Goal: Contribute content: Contribute content

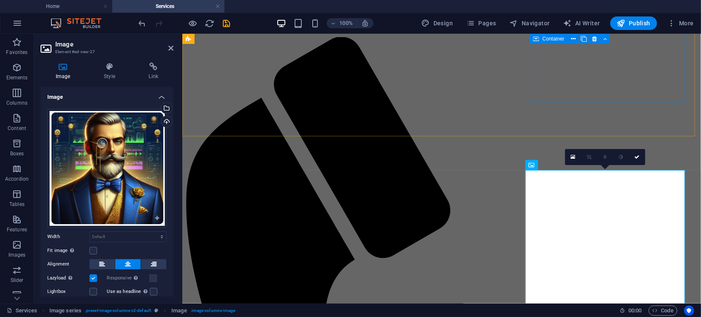
scroll to position [779, 0]
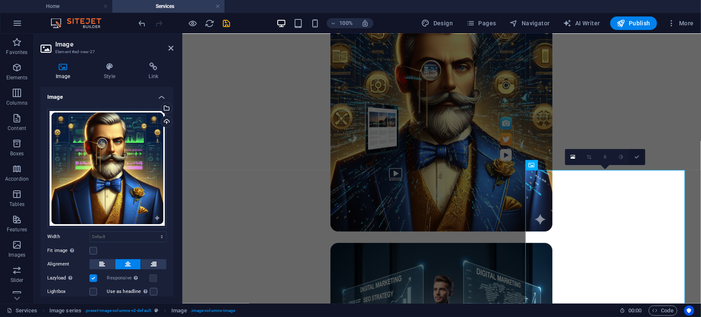
click at [637, 155] on icon at bounding box center [637, 156] width 5 height 5
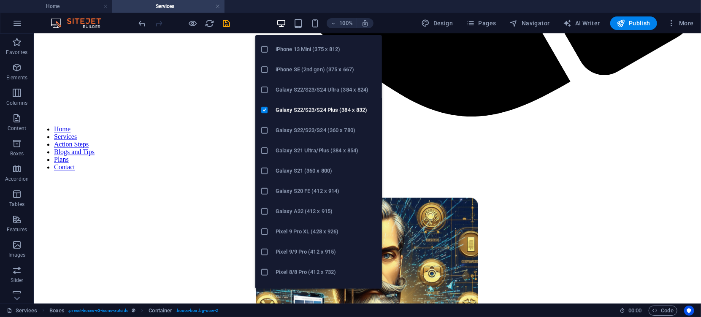
scroll to position [257, 0]
click at [297, 91] on h6 "Galaxy S22/S23/S24 Ultra (384 x 824)" at bounding box center [326, 92] width 101 height 10
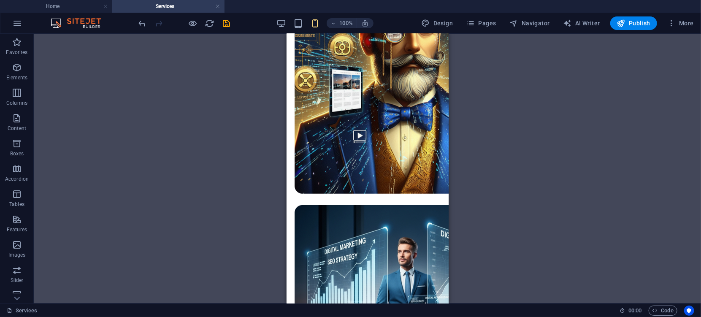
scroll to position [356, 0]
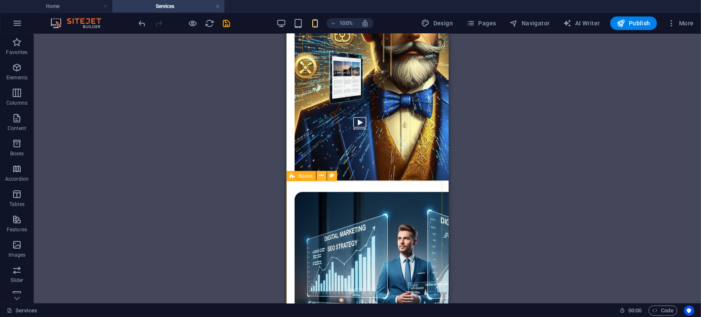
click at [321, 178] on icon at bounding box center [321, 175] width 5 height 9
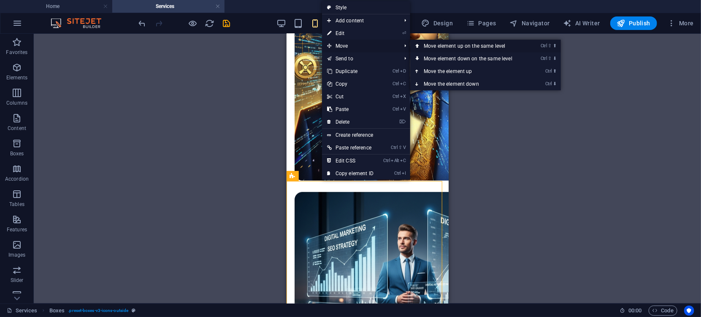
click at [438, 46] on link "Ctrl ⇧ ⬆ Move element up on the same level" at bounding box center [469, 46] width 119 height 13
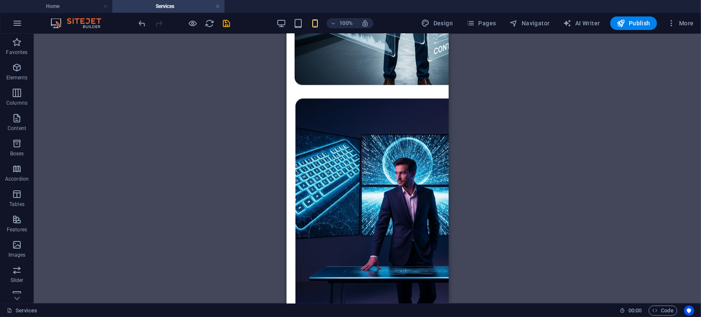
scroll to position [1026, 0]
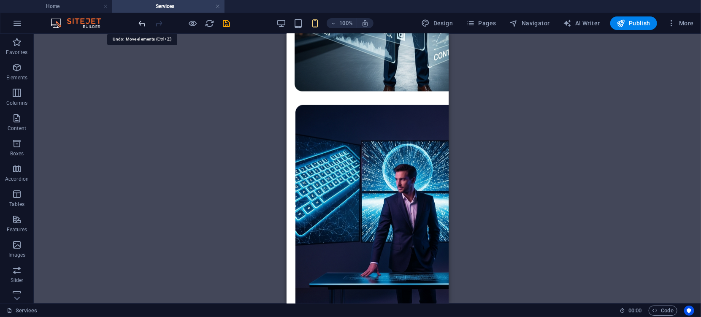
click at [144, 25] on icon "undo" at bounding box center [143, 24] width 10 height 10
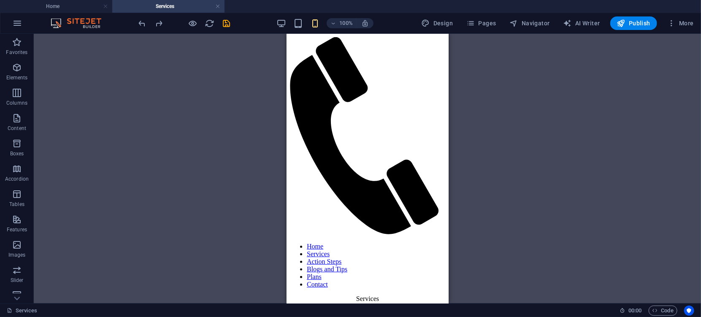
scroll to position [56, 0]
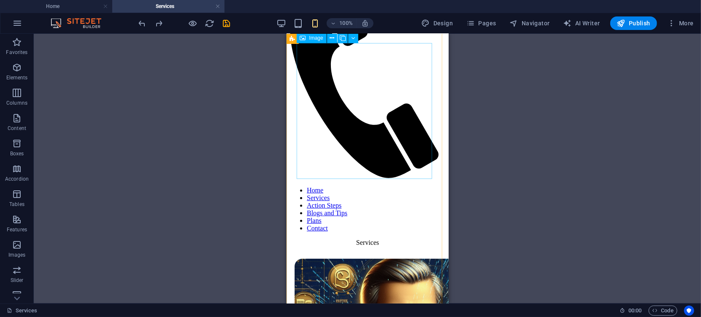
click at [333, 38] on icon at bounding box center [332, 38] width 5 height 9
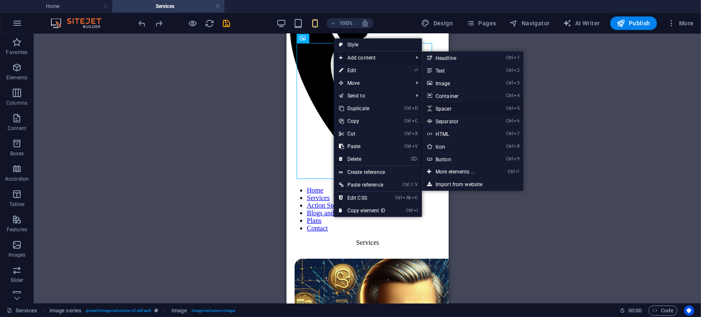
click at [444, 108] on link "Ctrl 5 Spacer" at bounding box center [457, 108] width 70 height 13
select select "px"
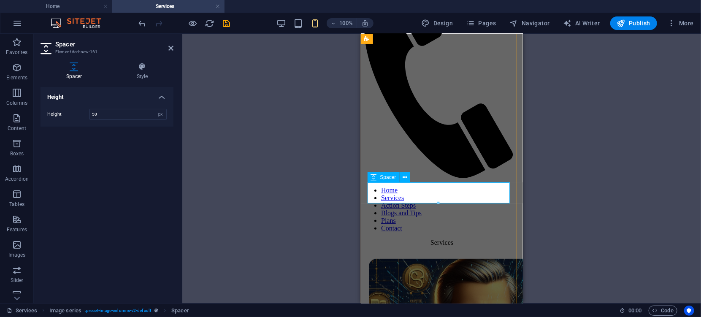
click at [405, 179] on icon at bounding box center [405, 177] width 5 height 9
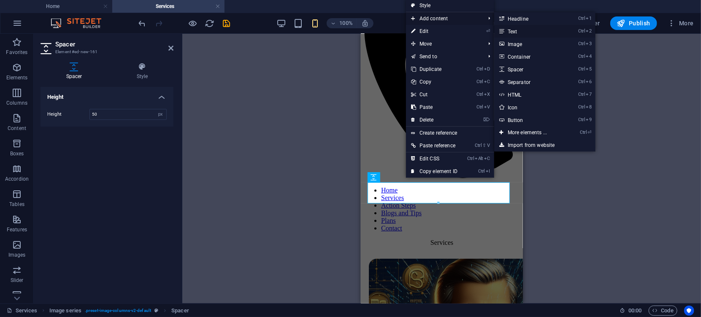
click at [512, 30] on link "Ctrl 2 Text" at bounding box center [529, 31] width 70 height 13
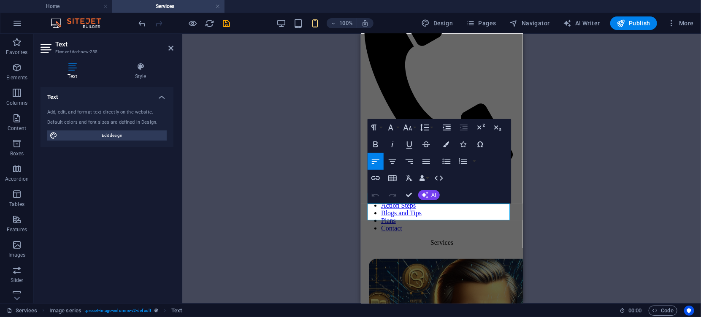
click at [338, 198] on div "H3 Boxes Container Container Reference Image Image series Image series Image Im…" at bounding box center [441, 169] width 519 height 270
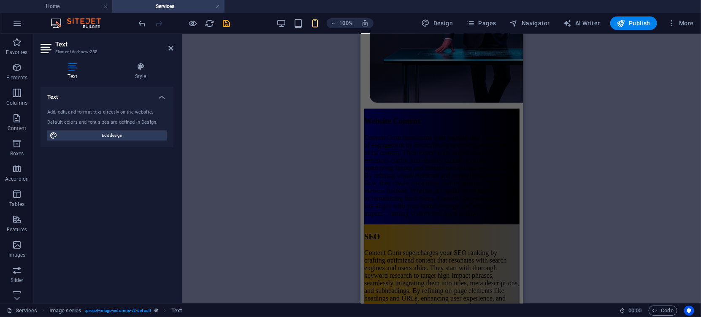
scroll to position [952, 0]
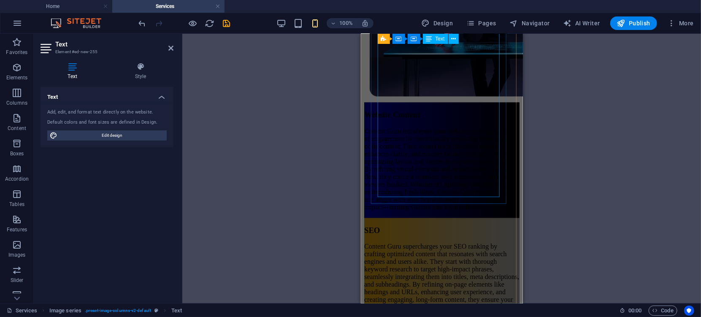
click at [443, 127] on div "Content Guru transforms your website into a powerhouse of engagement by meticul…" at bounding box center [441, 169] width 155 height 84
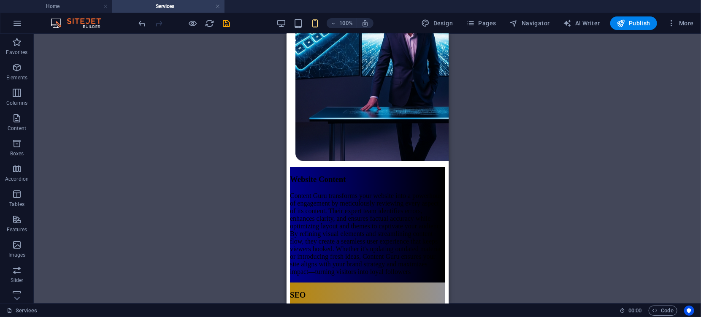
scroll to position [874, 0]
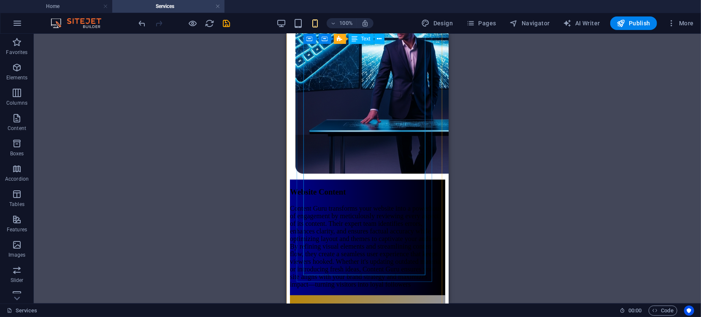
click at [337, 273] on div "Content Guru transforms your website into a powerhouse of engagement by meticul…" at bounding box center [367, 247] width 155 height 84
drag, startPoint x: 337, startPoint y: 273, endPoint x: 645, endPoint y: 305, distance: 309.8
click at [337, 273] on div "Content Guru transforms your website into a powerhouse of engagement by meticul…" at bounding box center [367, 247] width 155 height 84
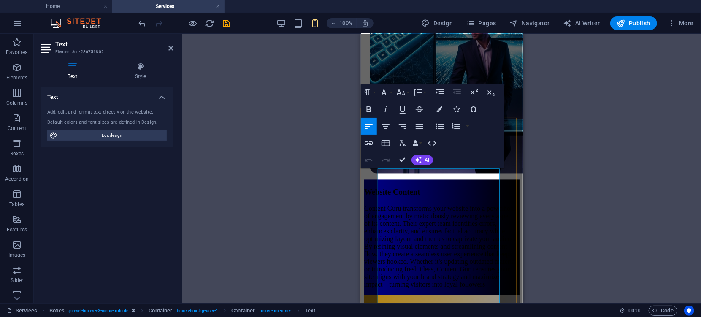
scroll to position [457, 0]
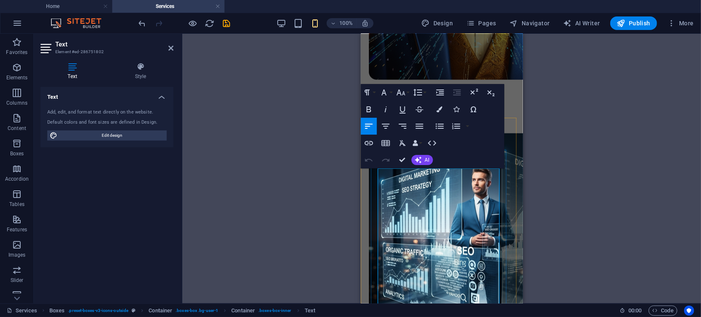
drag, startPoint x: 409, startPoint y: 194, endPoint x: 466, endPoint y: 232, distance: 68.3
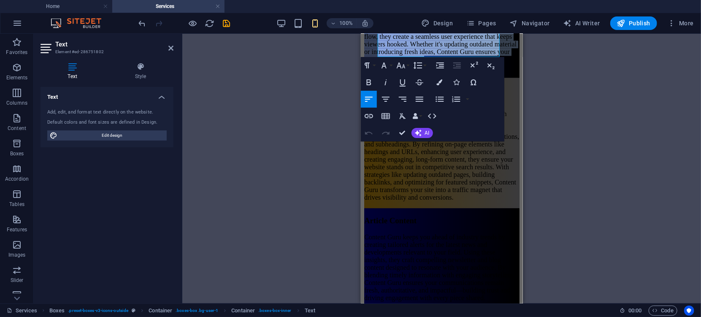
scroll to position [1042, 0]
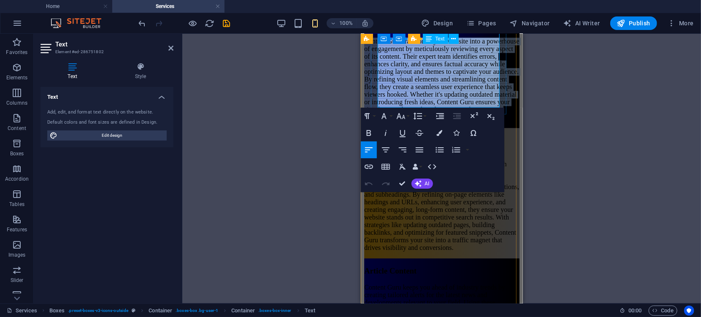
drag, startPoint x: 377, startPoint y: 175, endPoint x: 461, endPoint y: 100, distance: 112.1
click at [461, 100] on p "Content Guru transforms your website into a powerhouse of engagement by meticul…" at bounding box center [441, 79] width 155 height 84
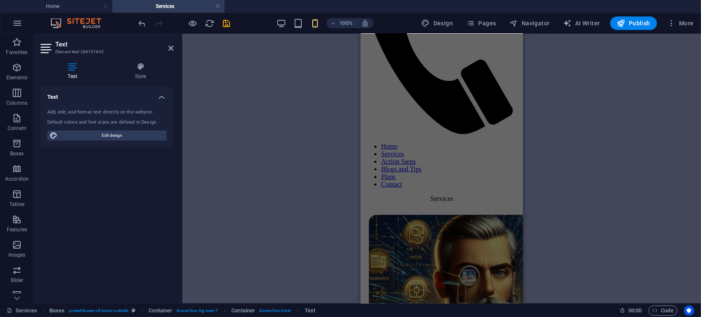
scroll to position [60, 0]
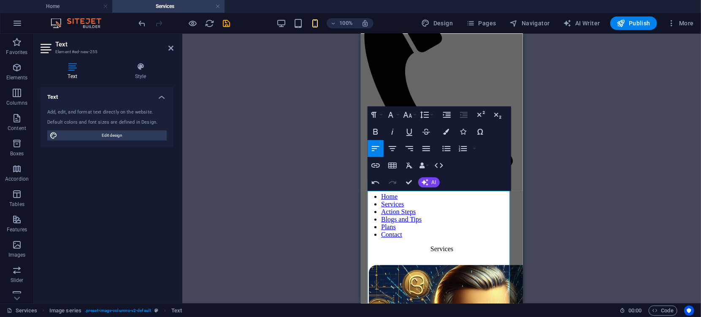
scroll to position [0, 0]
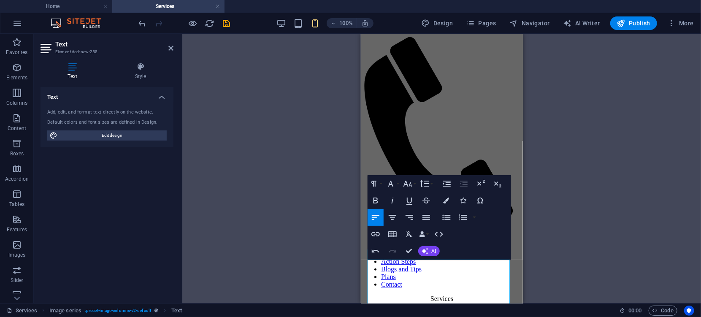
drag, startPoint x: 520, startPoint y: 56, endPoint x: 903, endPoint y: 102, distance: 385.6
click at [573, 96] on div "Drag here to replace the existing content. Press “Ctrl” if you want to create a…" at bounding box center [441, 169] width 519 height 270
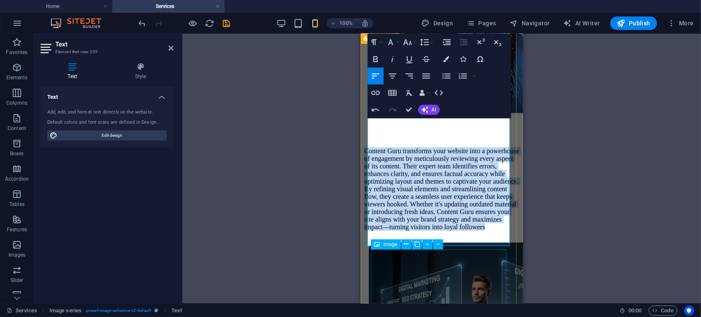
scroll to position [436, 0]
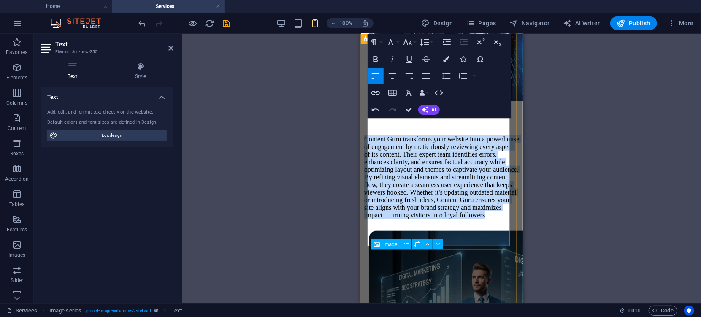
drag, startPoint x: 369, startPoint y: 268, endPoint x: 474, endPoint y: 255, distance: 106.0
click at [474, 255] on div "Content Guru transforms your website into a powerhouse of engagement by meticul…" at bounding box center [441, 283] width 155 height 821
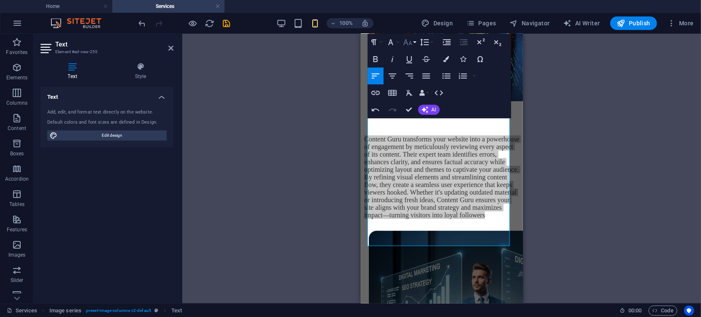
click at [409, 42] on icon "button" at bounding box center [408, 42] width 10 height 10
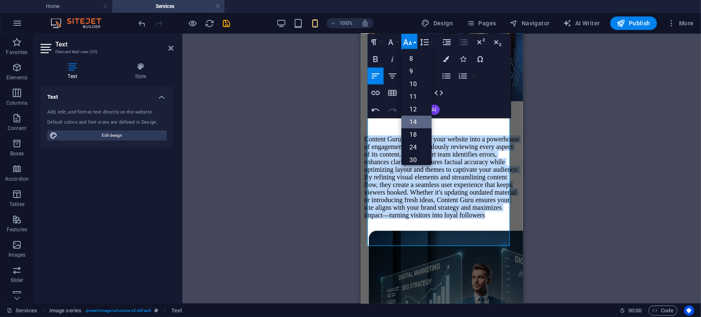
click at [415, 117] on link "14" at bounding box center [416, 122] width 30 height 13
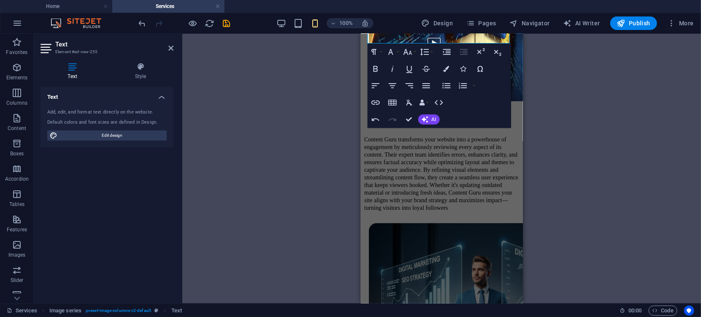
click at [555, 195] on div "Drag here to replace the existing content. Press “Ctrl” if you want to create a…" at bounding box center [441, 169] width 519 height 270
click at [534, 103] on div "Drag here to replace the existing content. Press “Ctrl” if you want to create a…" at bounding box center [441, 169] width 519 height 270
click at [562, 77] on div "Drag here to replace the existing content. Press “Ctrl” if you want to create a…" at bounding box center [441, 169] width 519 height 270
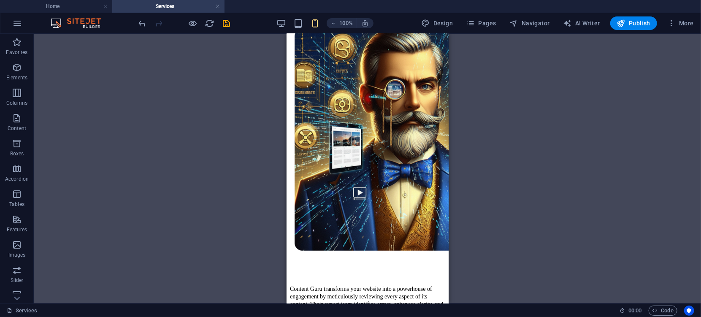
scroll to position [340, 0]
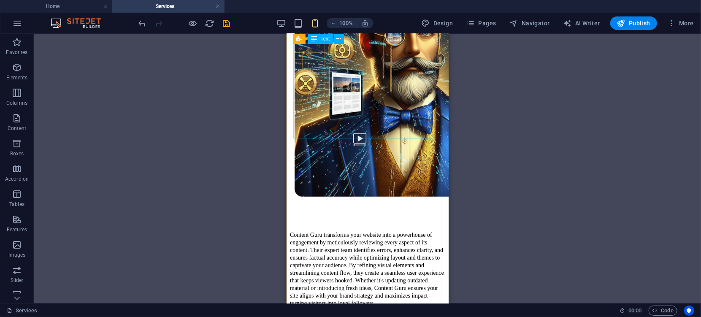
click at [415, 230] on div "Content Guru transforms your website into a powerhouse of engagement by meticul…" at bounding box center [367, 268] width 155 height 76
click at [320, 230] on div "Content Guru transforms your website into a powerhouse of engagement by meticul…" at bounding box center [367, 268] width 155 height 76
drag, startPoint x: 331, startPoint y: 125, endPoint x: 335, endPoint y: 128, distance: 5.1
click at [333, 230] on div "Content Guru transforms your website into a powerhouse of engagement by meticul…" at bounding box center [367, 268] width 155 height 76
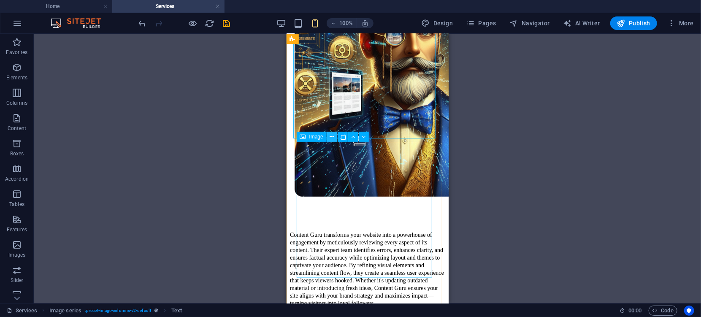
click at [334, 138] on icon at bounding box center [332, 137] width 5 height 9
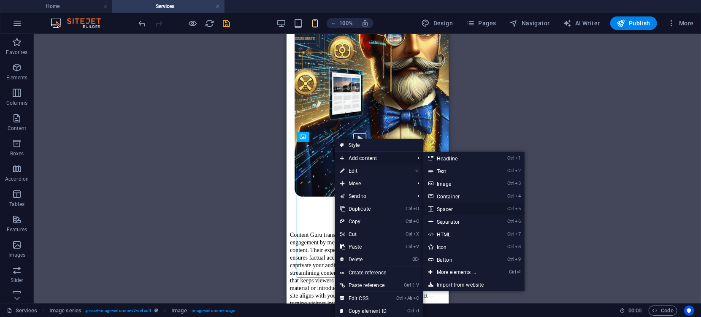
click at [453, 210] on link "Ctrl 5 Spacer" at bounding box center [458, 209] width 70 height 13
select select "px"
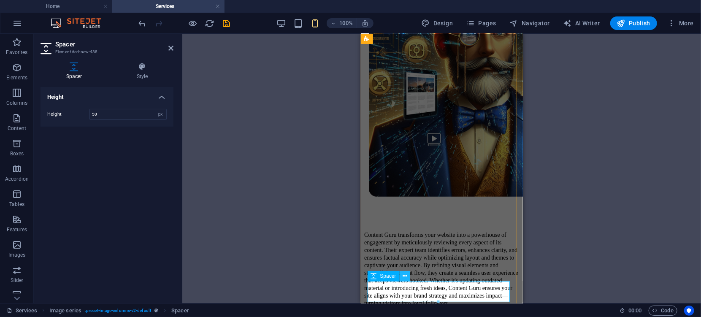
click at [407, 276] on icon at bounding box center [405, 276] width 5 height 9
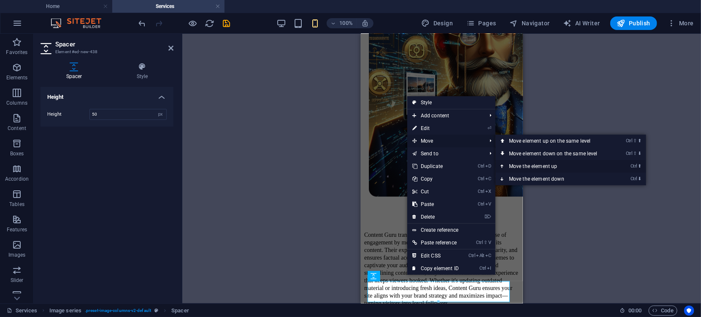
click at [537, 166] on link "Ctrl ⬆ Move the element up" at bounding box center [555, 166] width 119 height 13
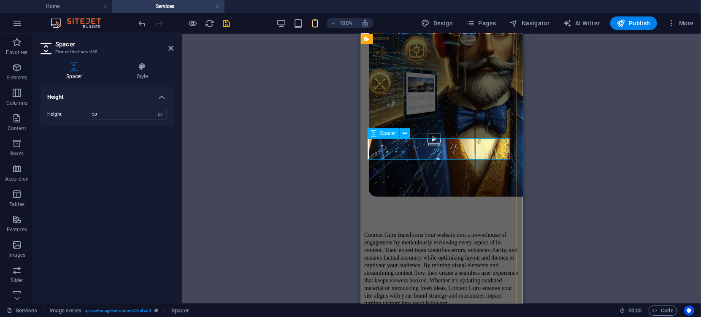
click at [587, 206] on div "H3 Boxes Boxes Container Boxes Container Container Reference Image Image series…" at bounding box center [441, 169] width 519 height 270
click at [455, 230] on div "Content Guru transforms your website into a powerhouse of engagement by meticul…" at bounding box center [441, 268] width 155 height 76
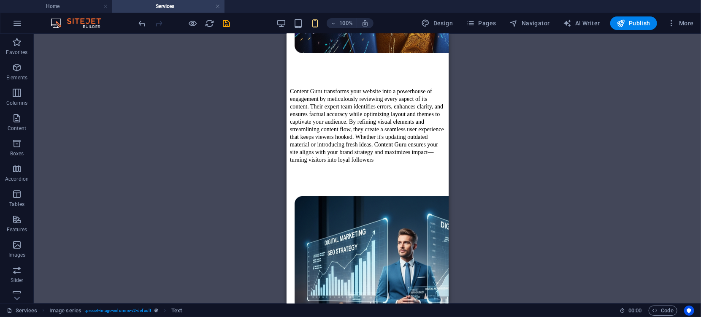
scroll to position [490, 0]
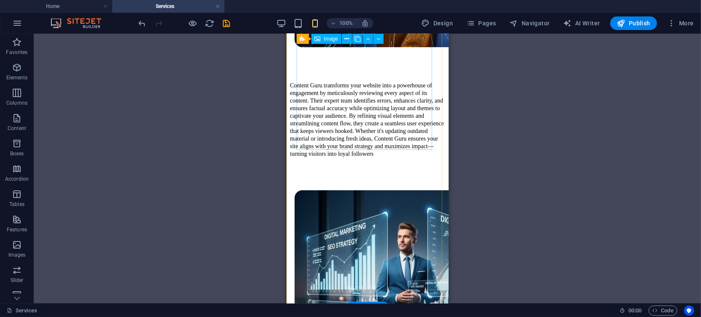
click at [325, 185] on figure at bounding box center [367, 302] width 155 height 234
click at [327, 185] on figure at bounding box center [367, 302] width 155 height 234
click at [332, 185] on figure at bounding box center [367, 302] width 155 height 234
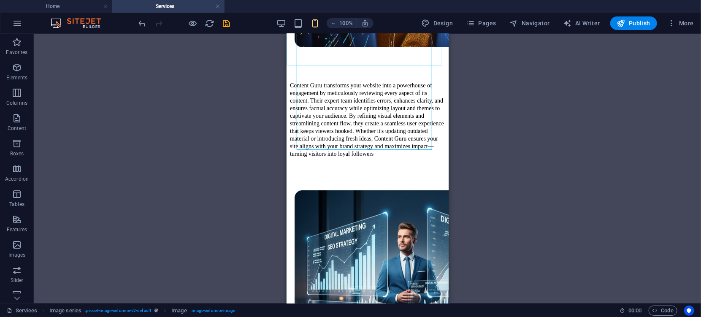
drag, startPoint x: 349, startPoint y: 92, endPoint x: 389, endPoint y: 123, distance: 50.9
click at [359, 185] on figure at bounding box center [367, 302] width 155 height 234
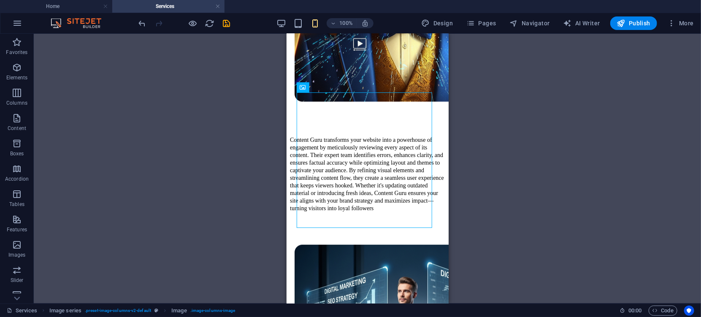
scroll to position [399, 0]
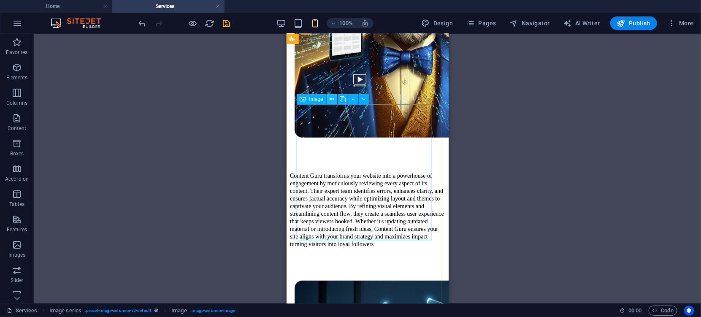
click at [332, 98] on icon at bounding box center [332, 99] width 5 height 9
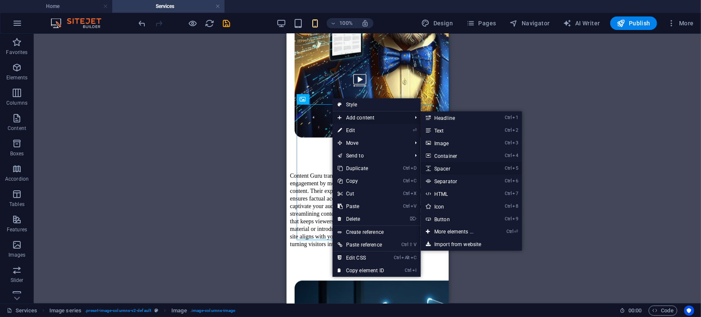
click at [447, 169] on link "Ctrl 5 Spacer" at bounding box center [456, 168] width 70 height 13
select select "px"
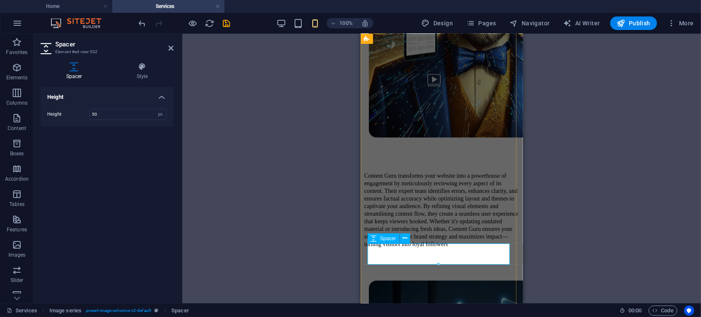
click at [406, 239] on icon at bounding box center [405, 238] width 5 height 9
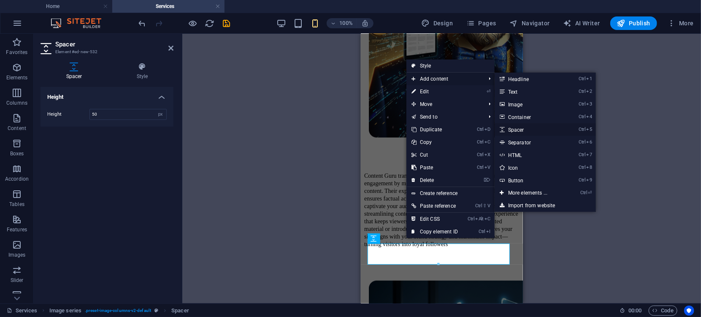
click at [513, 134] on link "Ctrl 5 Spacer" at bounding box center [530, 129] width 70 height 13
select select "px"
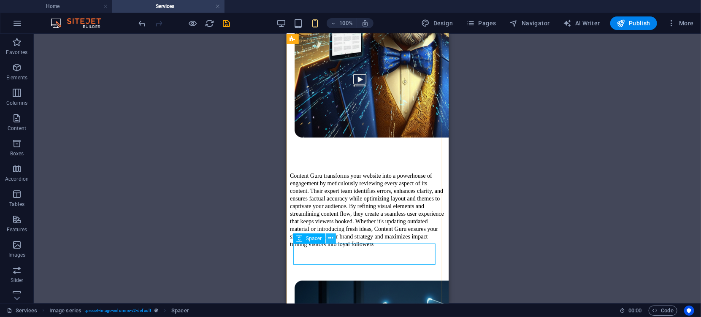
click at [332, 239] on icon at bounding box center [330, 238] width 5 height 9
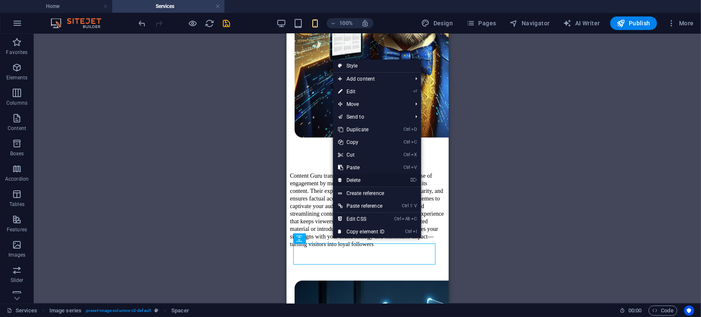
click at [355, 181] on link "⌦ Delete" at bounding box center [361, 180] width 57 height 13
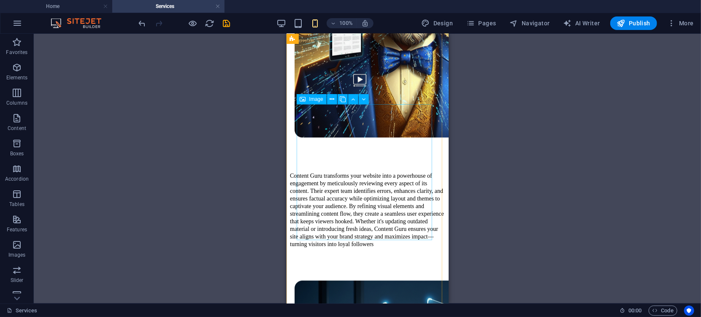
click at [331, 98] on icon at bounding box center [332, 99] width 5 height 9
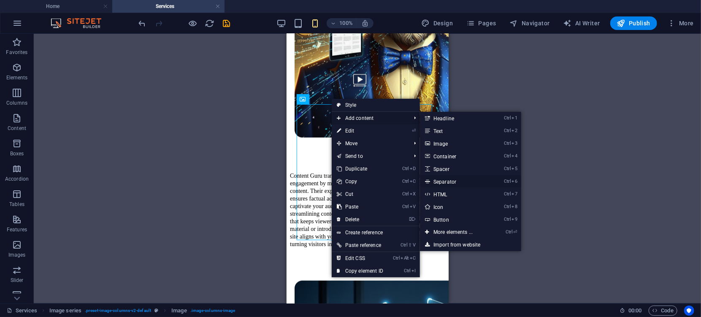
click at [456, 181] on link "Ctrl 6 Separator" at bounding box center [455, 181] width 70 height 13
select select "%"
select select "px"
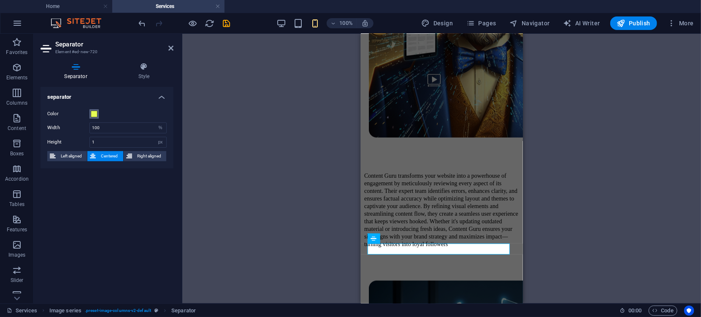
click at [95, 112] on span at bounding box center [94, 114] width 7 height 7
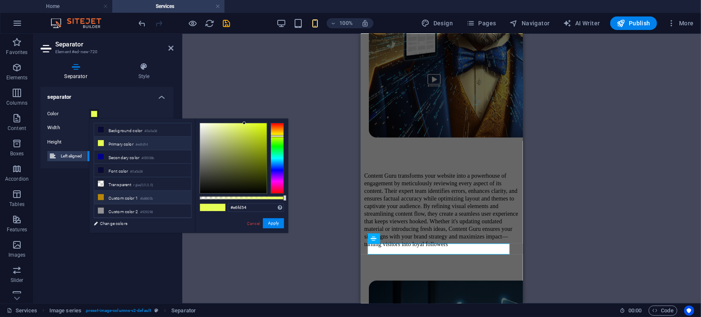
click at [101, 195] on icon at bounding box center [101, 197] width 6 height 6
type input "#b8860b"
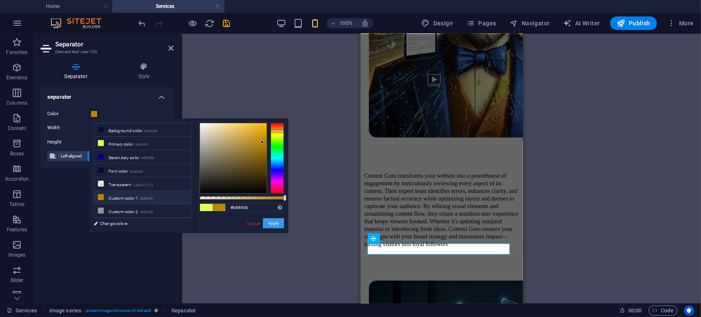
click at [276, 222] on button "Apply" at bounding box center [273, 223] width 21 height 10
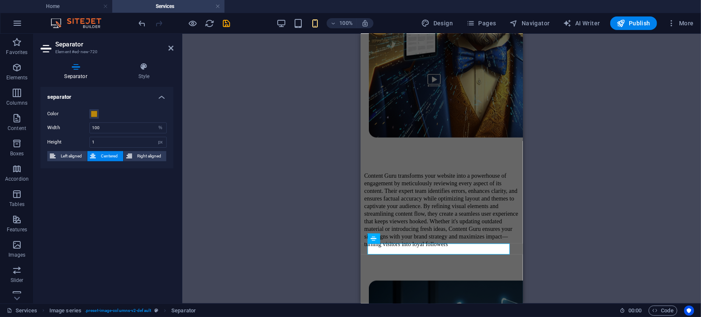
click at [594, 232] on div "H3 Boxes Boxes Container Boxes Container Container Reference Image Image series…" at bounding box center [441, 169] width 519 height 270
click at [499, 254] on div at bounding box center [441, 264] width 155 height 21
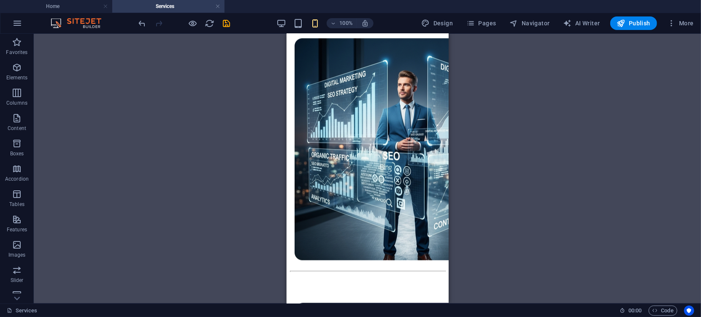
scroll to position [648, 0]
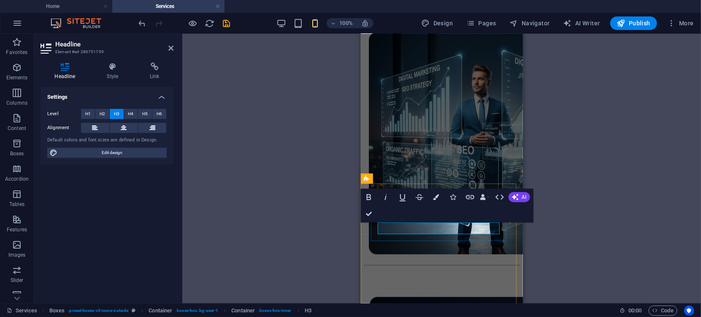
drag, startPoint x: 446, startPoint y: 230, endPoint x: 377, endPoint y: 229, distance: 69.7
click at [577, 153] on div "Container Container H3 Boxes Container Container Container Reference Image Imag…" at bounding box center [441, 169] width 519 height 270
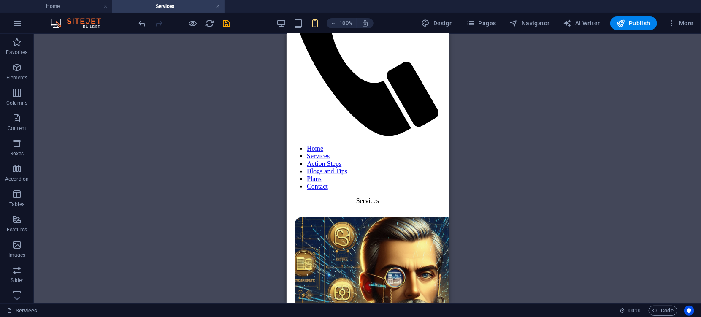
scroll to position [111, 0]
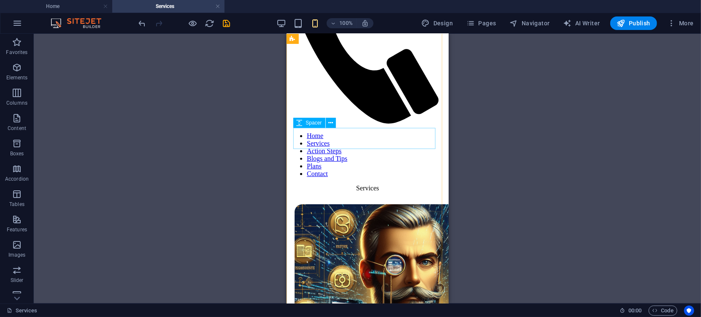
click at [329, 124] on icon at bounding box center [330, 123] width 5 height 9
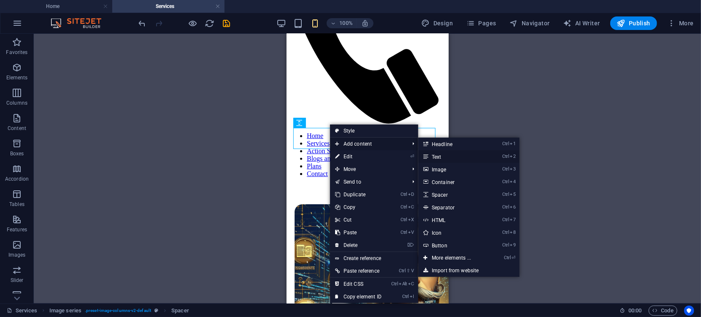
click at [442, 157] on link "Ctrl 2 Text" at bounding box center [453, 156] width 70 height 13
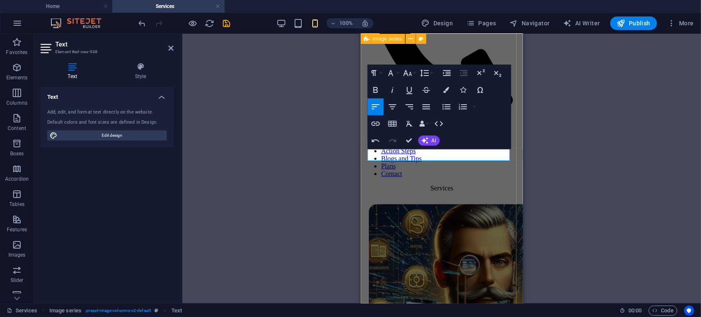
drag, startPoint x: 473, startPoint y: 156, endPoint x: 366, endPoint y: 154, distance: 107.2
click at [404, 74] on icon "button" at bounding box center [407, 73] width 9 height 6
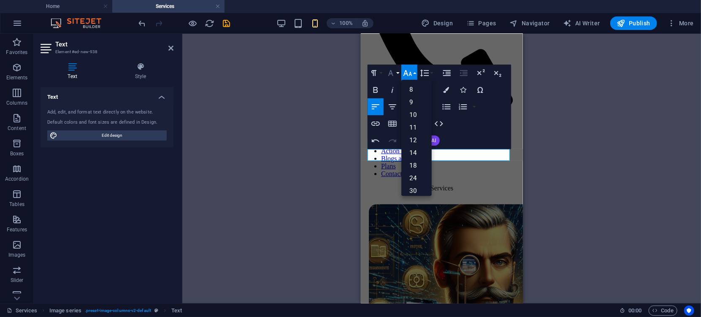
click at [389, 74] on icon "button" at bounding box center [390, 73] width 5 height 6
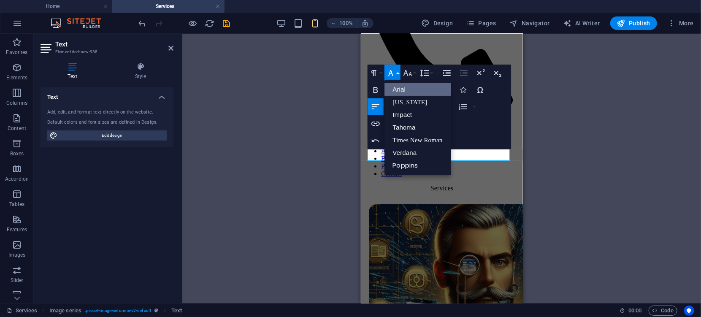
click at [398, 92] on link "Arial" at bounding box center [418, 89] width 67 height 13
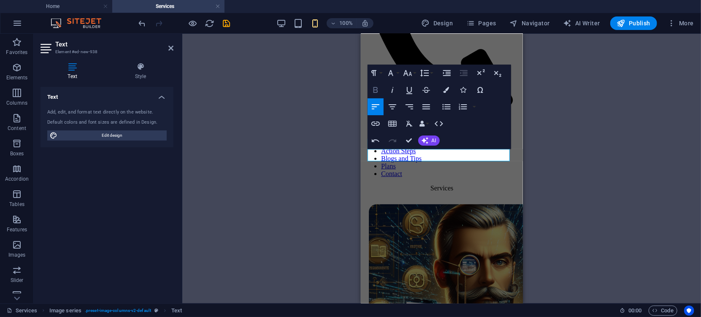
click at [371, 90] on icon "button" at bounding box center [376, 90] width 10 height 10
drag, startPoint x: 438, startPoint y: 156, endPoint x: 369, endPoint y: 152, distance: 69.4
click at [447, 90] on icon "button" at bounding box center [447, 90] width 6 height 6
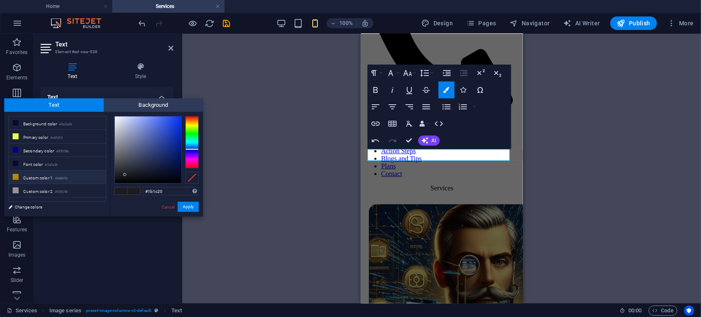
click at [15, 176] on icon at bounding box center [16, 177] width 6 height 6
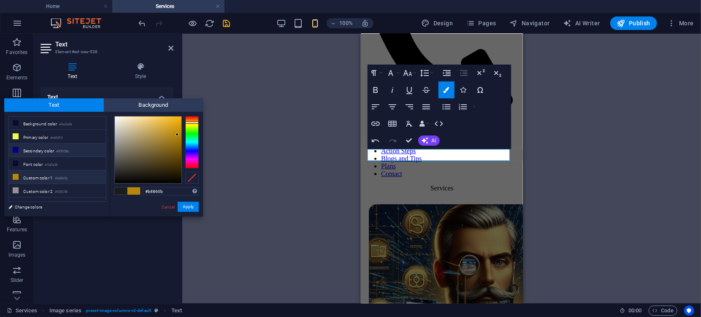
click at [14, 147] on icon at bounding box center [16, 150] width 6 height 6
type input "#00008b"
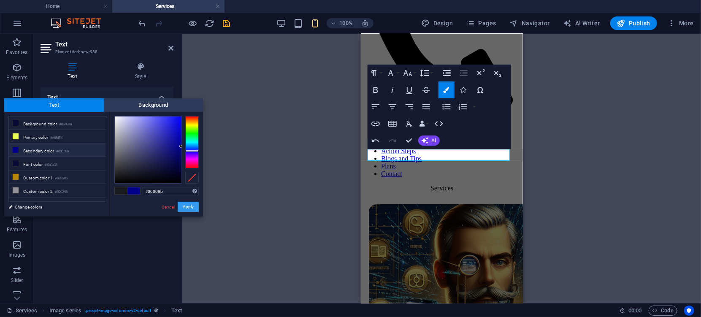
click at [188, 207] on button "Apply" at bounding box center [188, 207] width 21 height 10
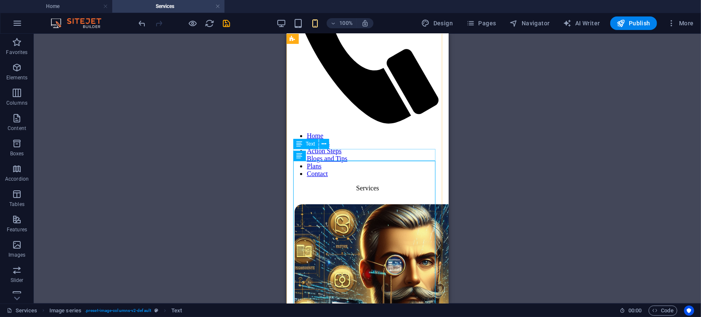
click at [325, 144] on icon at bounding box center [324, 144] width 5 height 9
click at [326, 144] on icon at bounding box center [324, 144] width 5 height 9
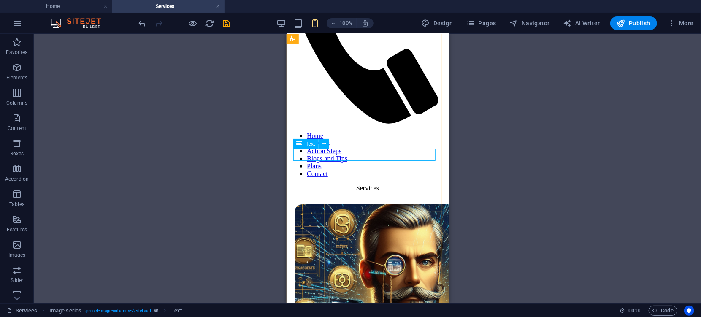
click at [22, 147] on icon "button" at bounding box center [17, 143] width 10 height 10
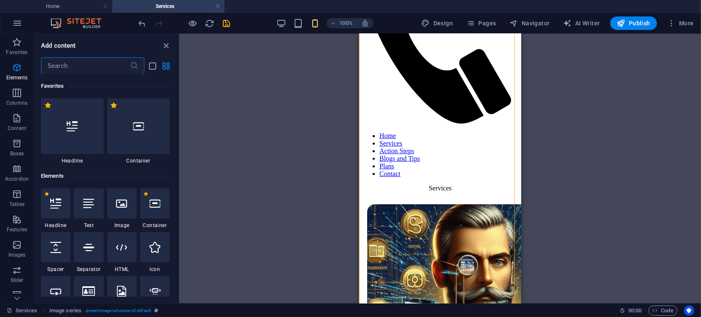
scroll to position [2328, 0]
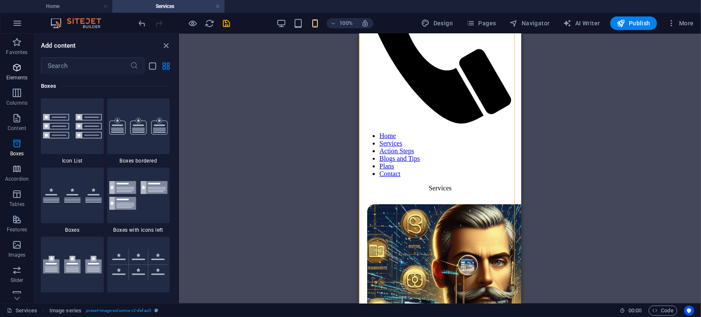
click at [17, 73] on span "Elements" at bounding box center [17, 72] width 34 height 20
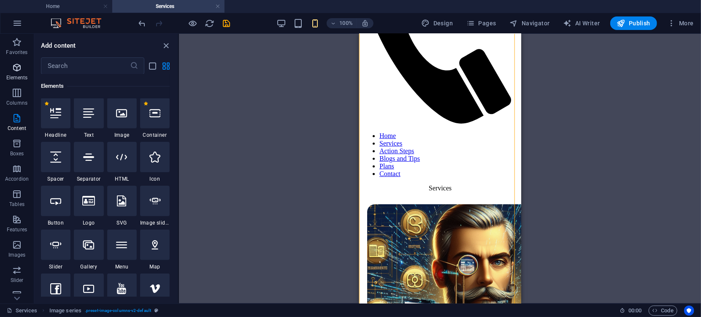
scroll to position [89, 0]
click at [19, 70] on icon "button" at bounding box center [17, 67] width 10 height 10
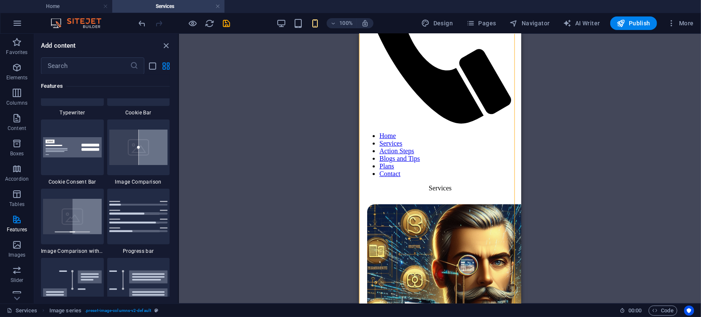
scroll to position [3422, 0]
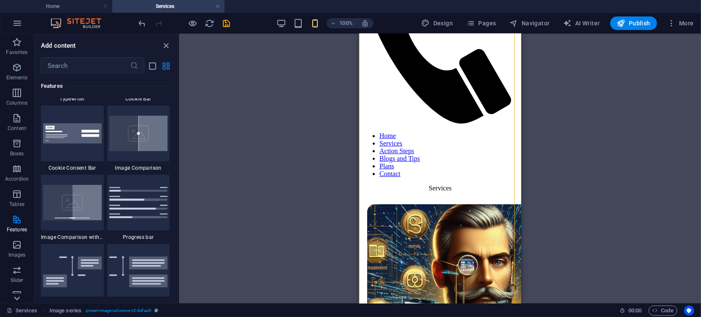
click at [15, 298] on icon at bounding box center [17, 299] width 6 height 4
click at [16, 41] on icon at bounding box center [17, 39] width 12 height 12
click at [19, 23] on icon "button" at bounding box center [17, 23] width 10 height 10
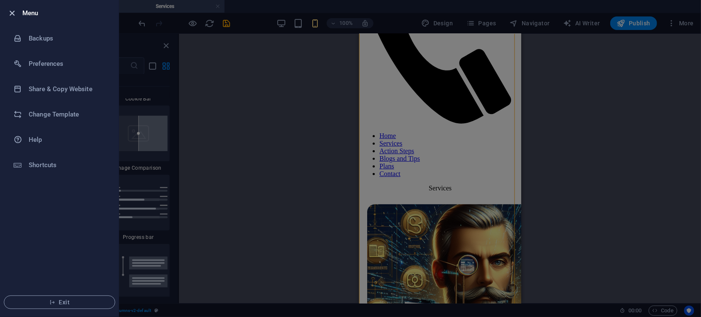
click at [12, 14] on icon "button" at bounding box center [13, 13] width 10 height 10
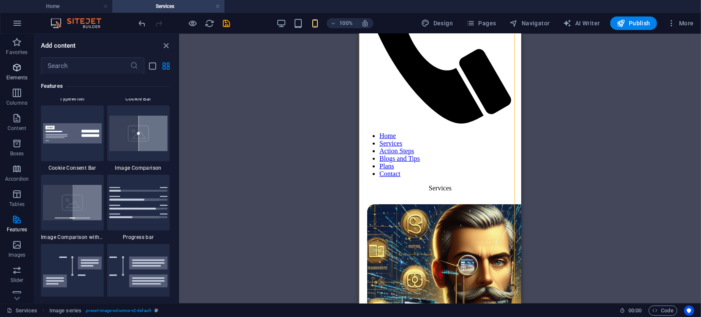
click at [16, 70] on icon "button" at bounding box center [17, 67] width 10 height 10
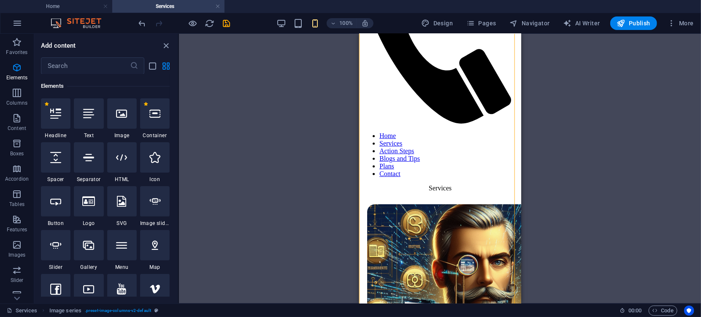
scroll to position [89, 0]
drag, startPoint x: 176, startPoint y: 81, endPoint x: 177, endPoint y: 87, distance: 7.0
click at [177, 87] on div "Favorites 1 Star Headline 1 Star Container Elements 1 Star Headline 1 Star Text…" at bounding box center [106, 185] width 144 height 222
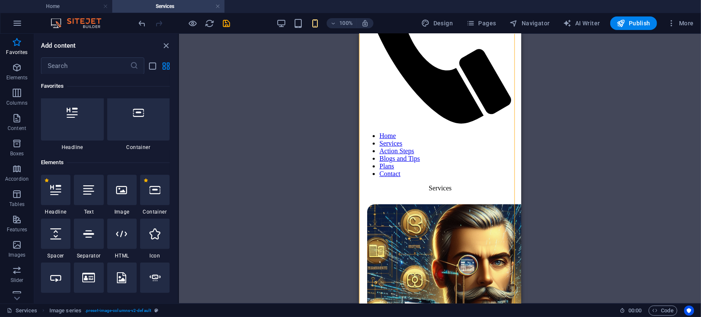
scroll to position [0, 0]
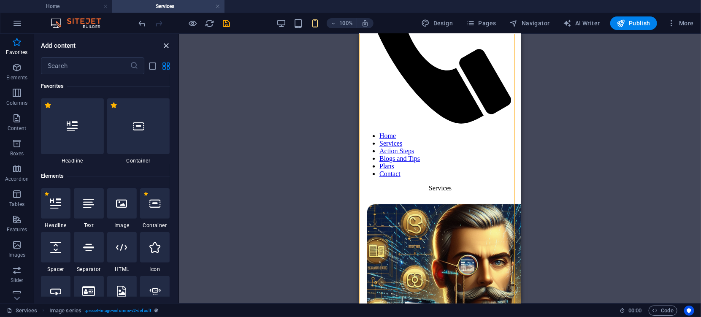
click at [167, 43] on icon "close panel" at bounding box center [167, 46] width 10 height 10
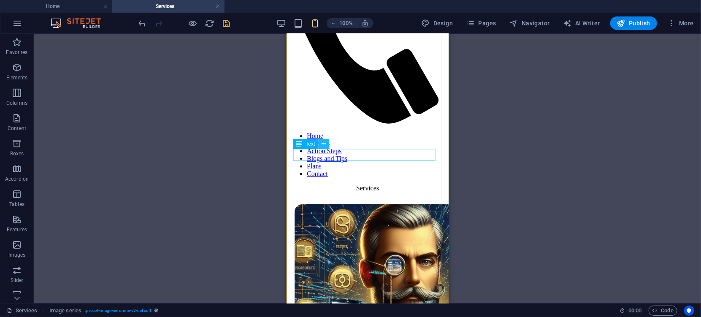
click at [324, 146] on icon at bounding box center [324, 144] width 5 height 9
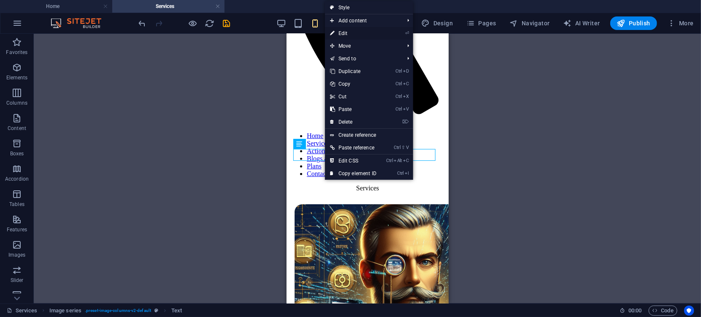
click at [346, 33] on link "⏎ Edit" at bounding box center [353, 33] width 57 height 13
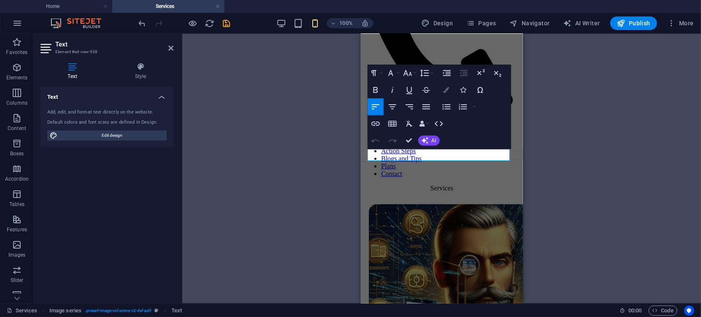
click at [446, 93] on button "Colors" at bounding box center [447, 89] width 16 height 17
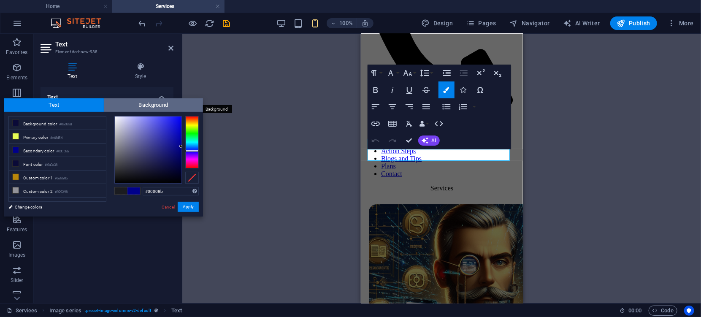
click at [170, 106] on span "Background" at bounding box center [154, 105] width 100 height 14
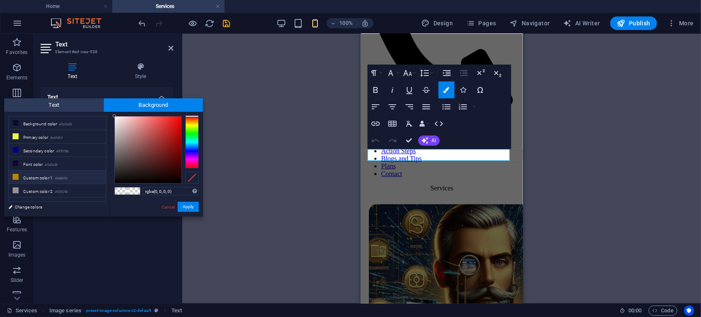
click at [19, 178] on span at bounding box center [15, 176] width 7 height 7
type input "rgba(184, 134, 11, 0)"
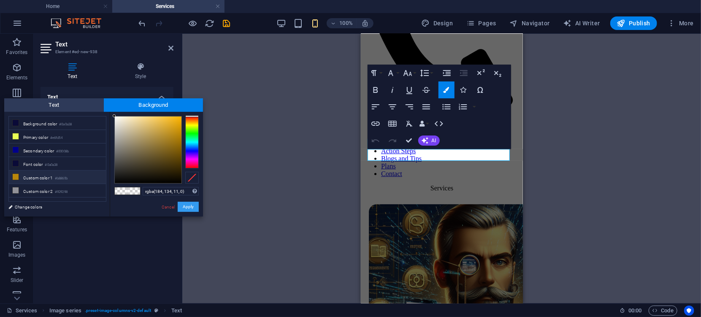
click at [182, 206] on button "Apply" at bounding box center [188, 207] width 21 height 10
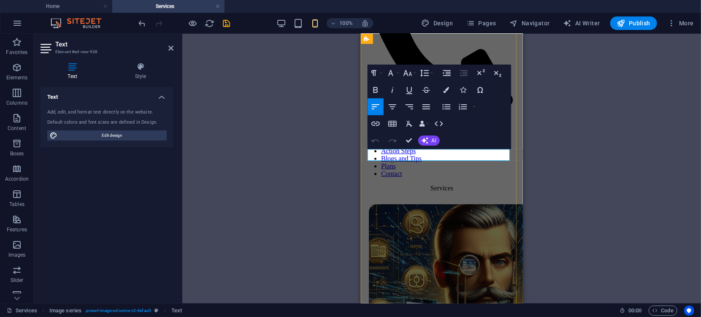
click at [447, 90] on icon "button" at bounding box center [447, 90] width 6 height 6
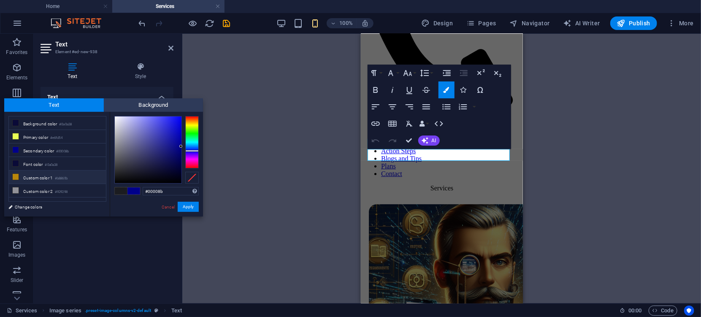
click at [18, 177] on icon at bounding box center [16, 177] width 6 height 6
type input "#b8860b"
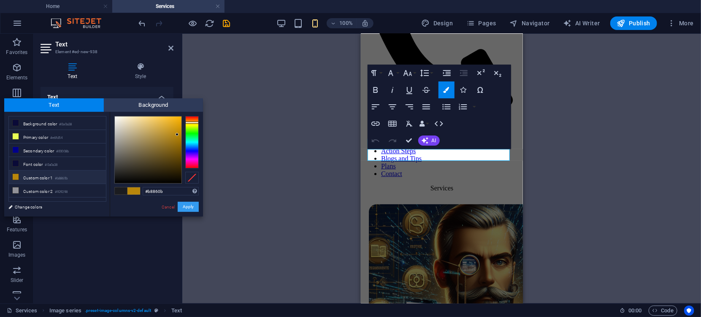
click at [184, 205] on button "Apply" at bounding box center [188, 207] width 21 height 10
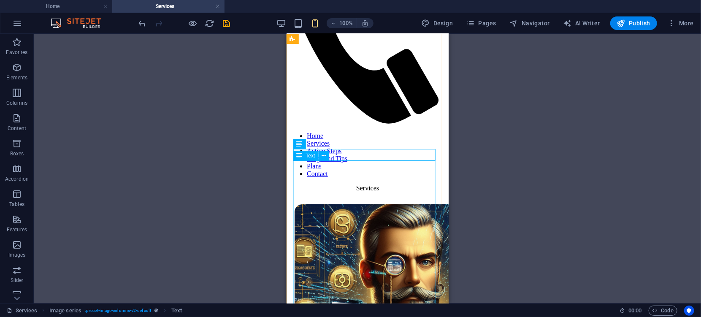
click at [334, 152] on div "Text" at bounding box center [313, 156] width 41 height 11
click at [324, 145] on icon at bounding box center [324, 144] width 5 height 9
drag, startPoint x: 317, startPoint y: 157, endPoint x: 607, endPoint y: 189, distance: 292.7
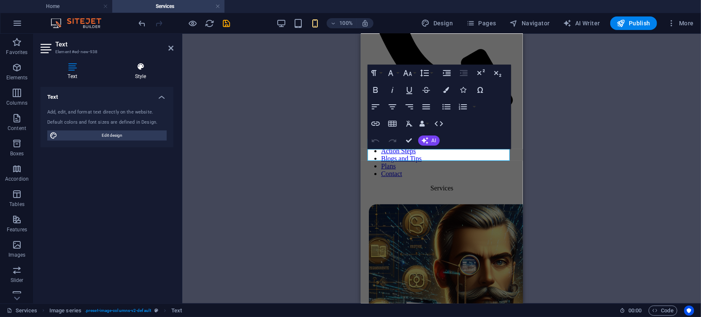
click at [141, 73] on h4 "Style" at bounding box center [141, 71] width 66 height 18
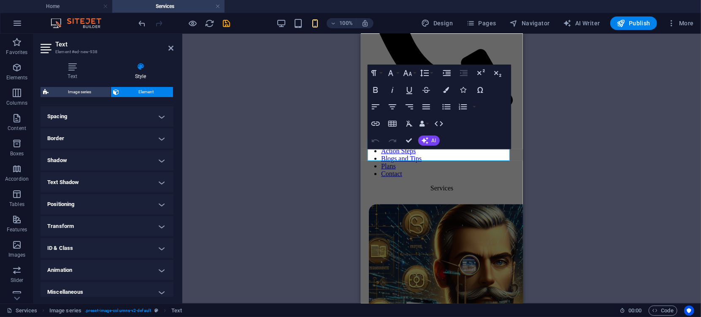
scroll to position [164, 0]
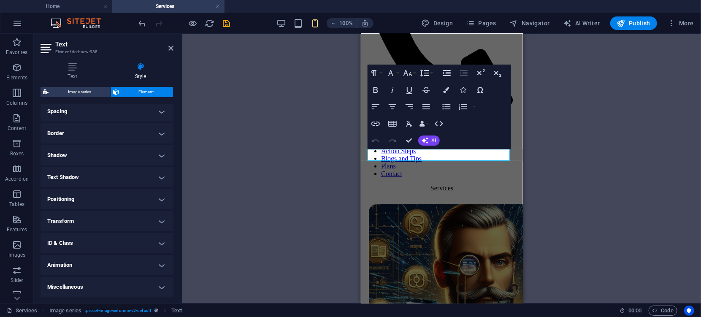
click at [161, 263] on h4 "Animation" at bounding box center [107, 265] width 133 height 20
drag, startPoint x: 172, startPoint y: 217, endPoint x: 179, endPoint y: 249, distance: 33.8
click at [179, 249] on div "Text Style Text Add, edit, and format text directly on the website. Default col…" at bounding box center [107, 180] width 146 height 248
drag, startPoint x: 441, startPoint y: 155, endPoint x: 369, endPoint y: 158, distance: 71.8
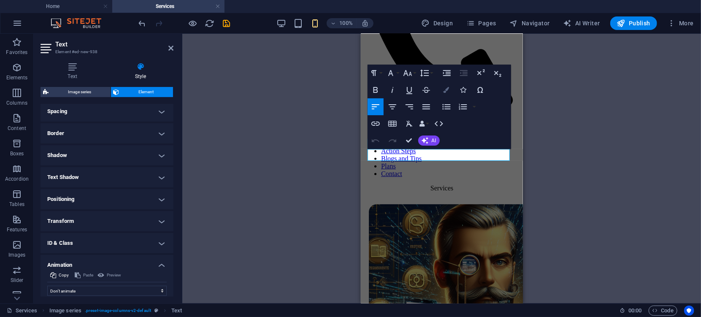
click at [446, 90] on icon "button" at bounding box center [447, 90] width 6 height 6
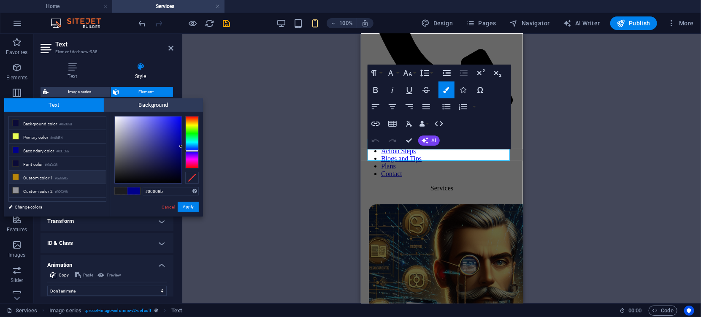
click at [15, 177] on icon at bounding box center [16, 177] width 6 height 6
type input "#b8860b"
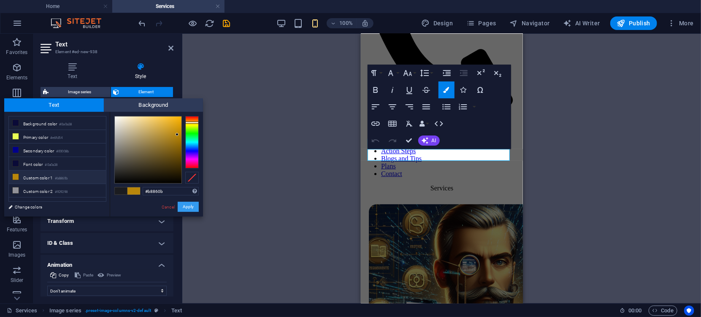
click at [190, 205] on button "Apply" at bounding box center [188, 207] width 21 height 10
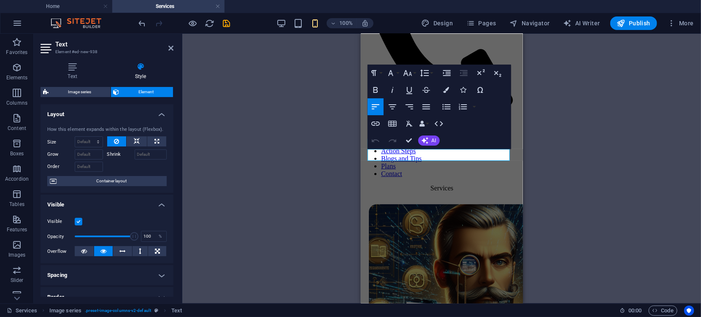
click at [274, 98] on div "Container H3 Boxes Container Container Container Reference Image Image series I…" at bounding box center [441, 169] width 519 height 270
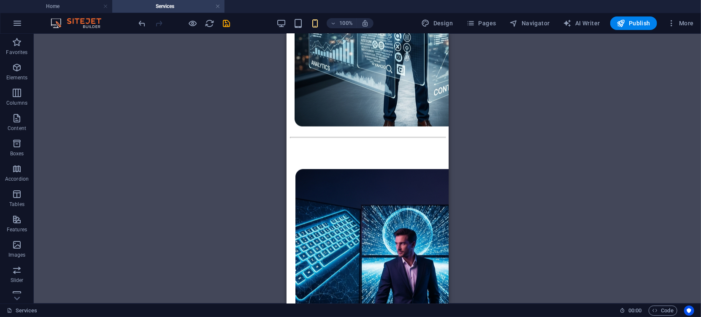
scroll to position [702, 0]
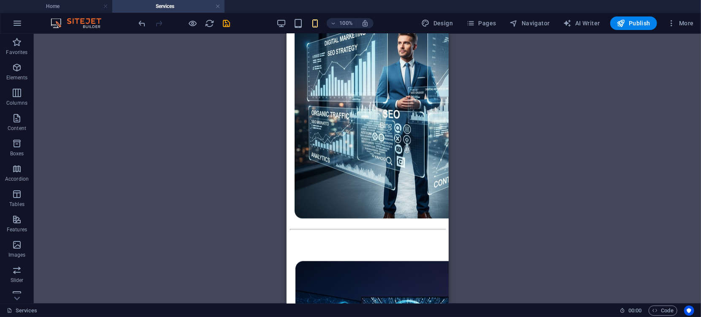
drag, startPoint x: 446, startPoint y: 54, endPoint x: 748, endPoint y: 123, distance: 310.1
click at [363, 175] on icon at bounding box center [362, 174] width 5 height 9
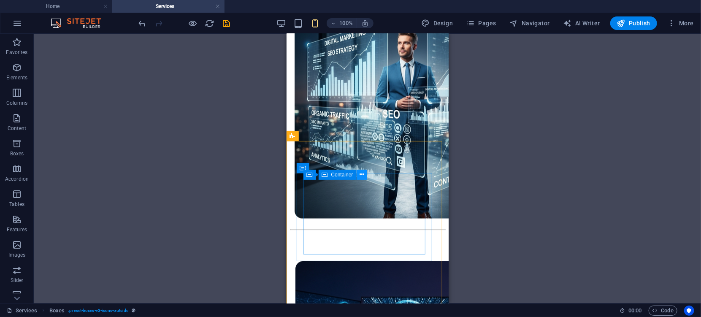
click at [363, 175] on icon at bounding box center [362, 174] width 5 height 9
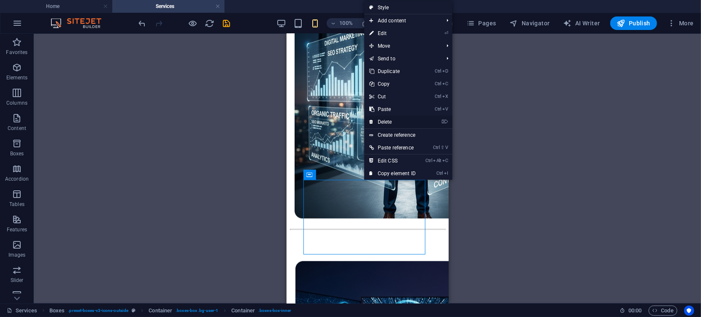
click at [390, 122] on link "⌦ Delete" at bounding box center [392, 122] width 57 height 13
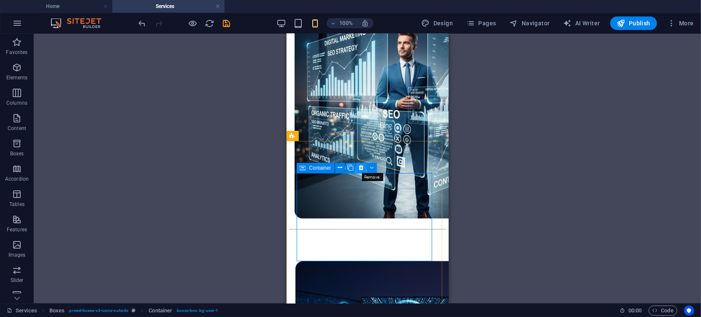
click at [358, 167] on button at bounding box center [361, 168] width 10 height 10
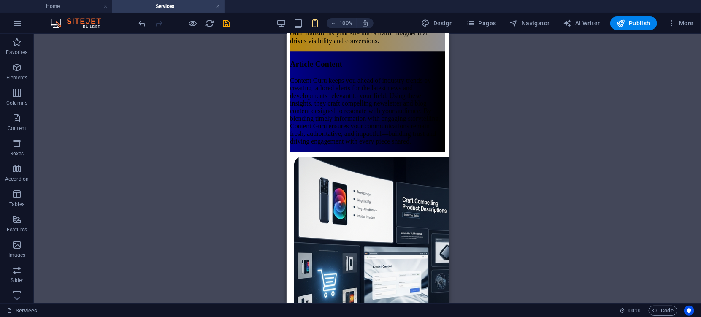
scroll to position [1276, 0]
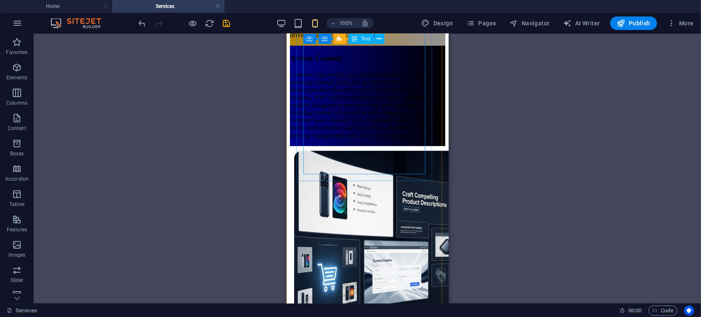
drag, startPoint x: 368, startPoint y: 162, endPoint x: 312, endPoint y: 170, distance: 56.3
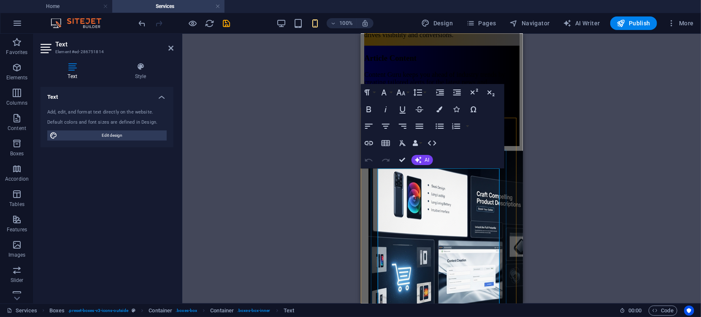
scroll to position [725, 0]
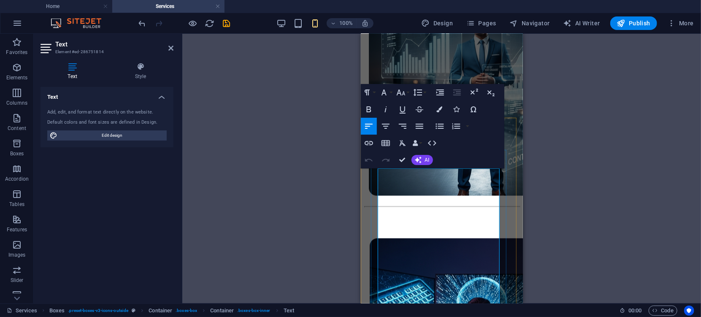
drag, startPoint x: 392, startPoint y: 183, endPoint x: 380, endPoint y: 177, distance: 13.8
click at [143, 22] on icon "undo" at bounding box center [143, 24] width 10 height 10
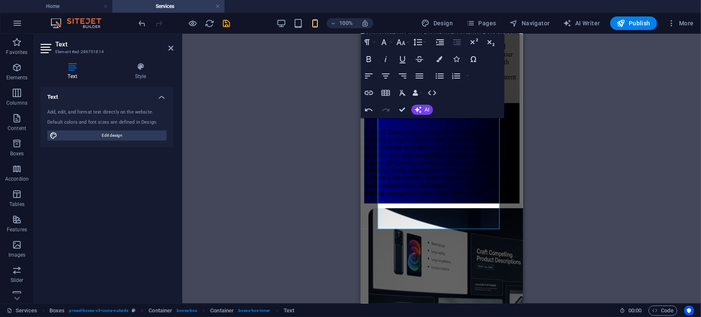
scroll to position [1245, 0]
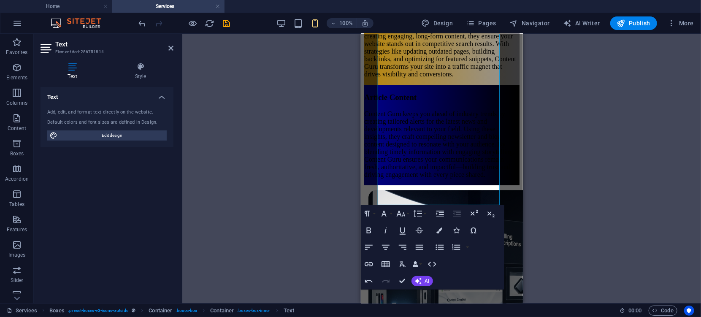
drag, startPoint x: 519, startPoint y: 92, endPoint x: 892, endPoint y: 156, distance: 378.9
click at [444, 78] on p "Guru supercharges your SEO ranking by crafting optimized content that resonates…" at bounding box center [441, 23] width 155 height 107
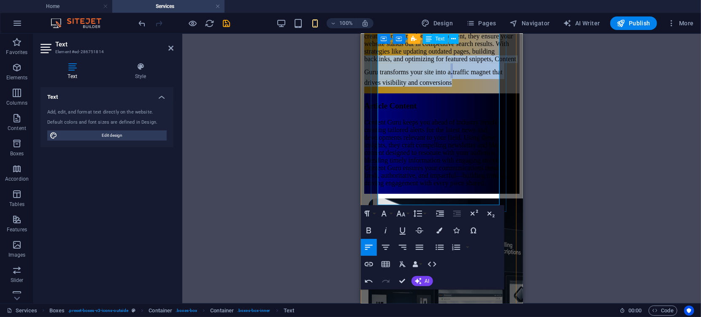
drag, startPoint x: 447, startPoint y: 201, endPoint x: 380, endPoint y: 88, distance: 131.8
click at [380, 86] on p "Guru supercharges your SEO ranking by crafting optimized content that resonates…" at bounding box center [441, 28] width 155 height 116
click at [408, 86] on p "Guru supercharges your SEO ranking by crafting optimized content that resonates…" at bounding box center [441, 28] width 155 height 116
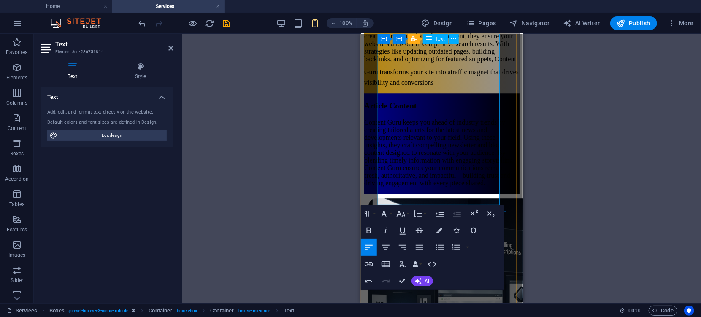
click at [438, 86] on p "Guru supercharges your SEO ranking by crafting optimized content that resonates…" at bounding box center [441, 28] width 155 height 116
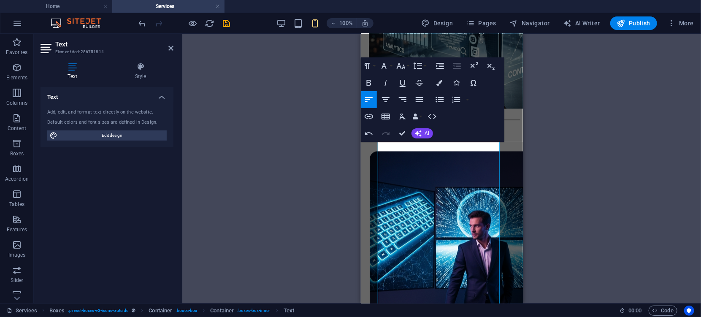
scroll to position [873, 0]
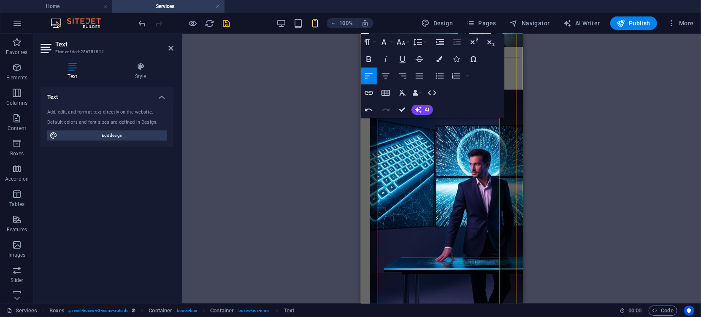
drag, startPoint x: 453, startPoint y: 197, endPoint x: 369, endPoint y: 92, distance: 134.3
drag, startPoint x: 403, startPoint y: 129, endPoint x: 376, endPoint y: 130, distance: 27.0
drag, startPoint x: 757, startPoint y: 151, endPoint x: 814, endPoint y: 146, distance: 57.2
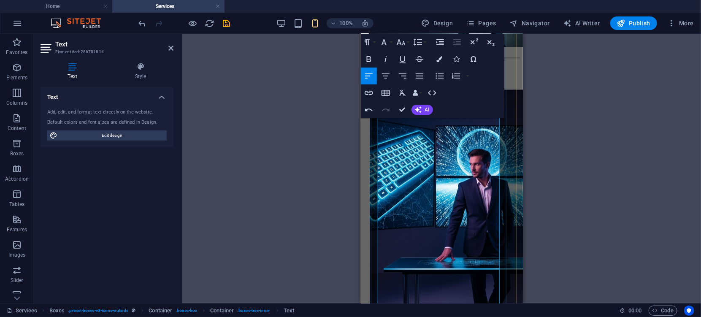
click at [542, 172] on div "H3 Boxes Container Container Container Reference Image Image series Image serie…" at bounding box center [441, 169] width 519 height 270
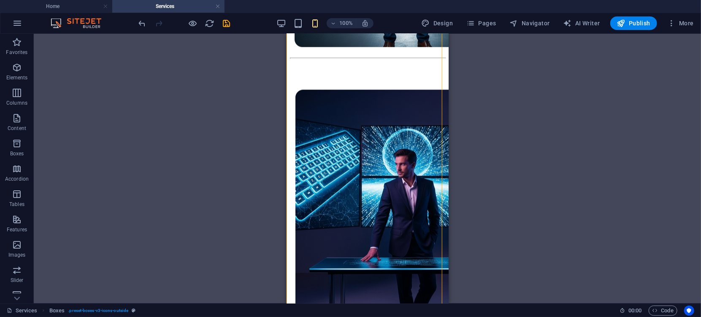
click at [483, 147] on div "H3 Boxes Container Container Container Reference Image Image series Image serie…" at bounding box center [367, 169] width 667 height 270
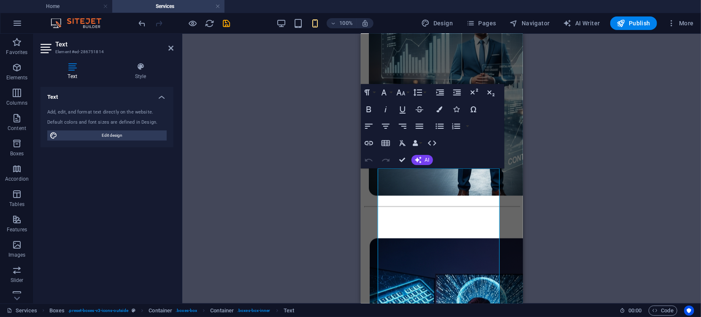
click at [316, 77] on div "H3 Boxes Container Container Container Reference Image Image series Image serie…" at bounding box center [441, 169] width 519 height 270
drag, startPoint x: 427, startPoint y: 263, endPoint x: 386, endPoint y: 261, distance: 41.0
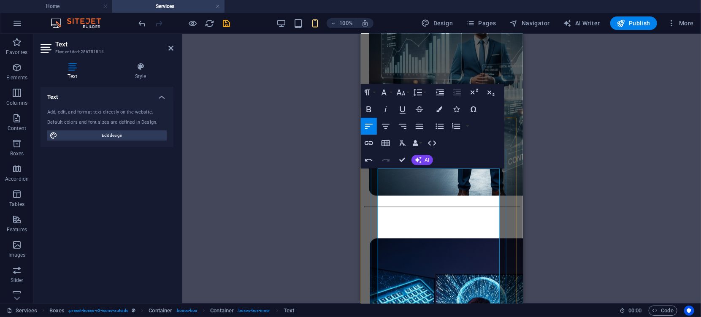
drag, startPoint x: 422, startPoint y: 189, endPoint x: 371, endPoint y: 190, distance: 51.5
click at [440, 111] on icon "button" at bounding box center [440, 109] width 6 height 6
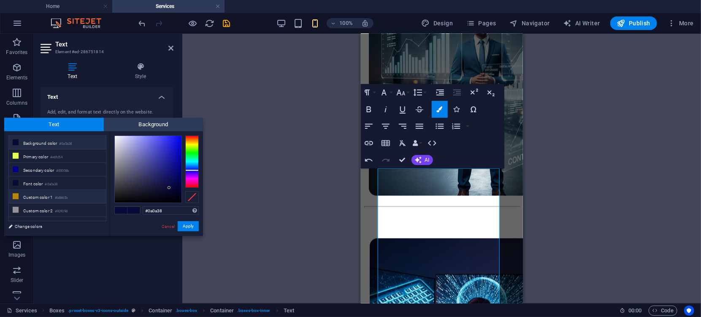
click at [17, 196] on icon at bounding box center [16, 196] width 6 height 6
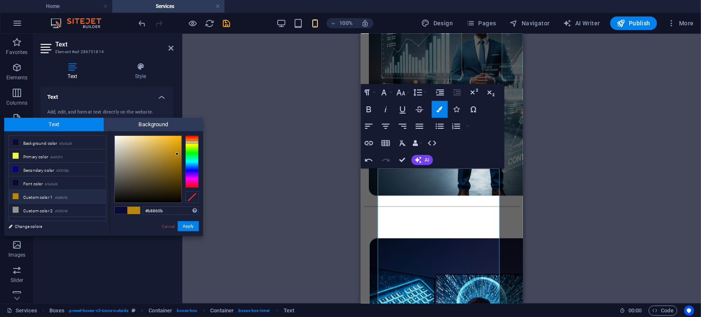
click at [14, 195] on icon at bounding box center [16, 196] width 6 height 6
click at [16, 184] on icon at bounding box center [16, 183] width 6 height 6
type input "#0a0a38"
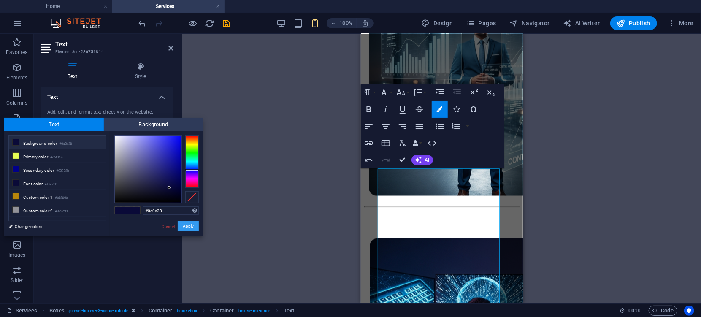
click at [190, 227] on button "Apply" at bounding box center [188, 226] width 21 height 10
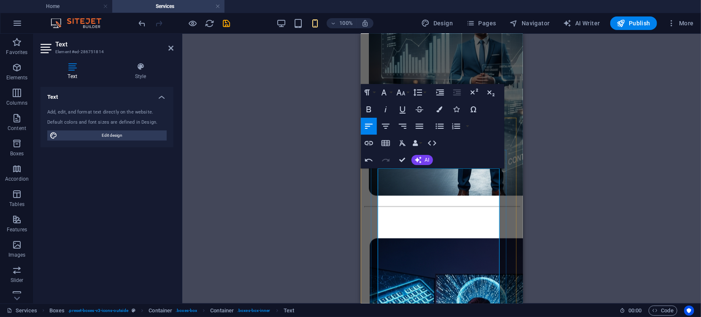
drag, startPoint x: 423, startPoint y: 198, endPoint x: 377, endPoint y: 192, distance: 46.8
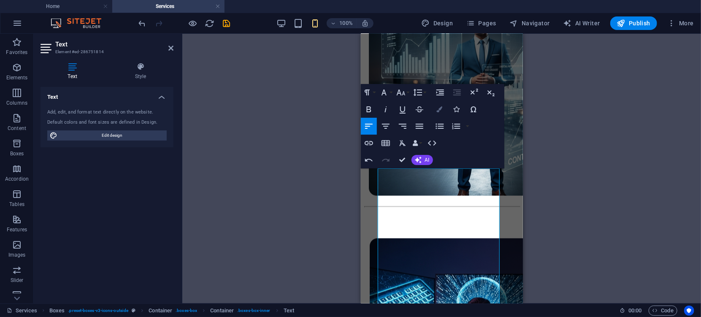
click at [437, 109] on icon "button" at bounding box center [440, 109] width 6 height 6
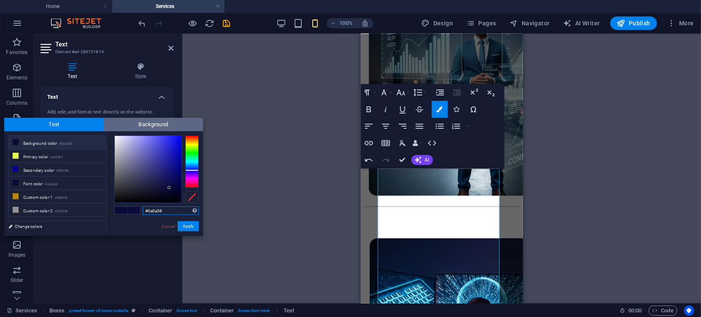
click at [168, 122] on span "Background" at bounding box center [154, 125] width 100 height 14
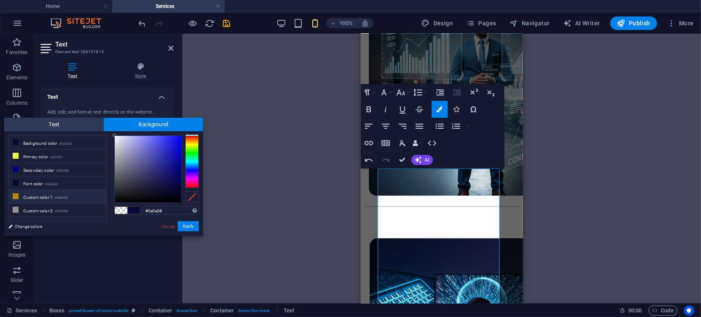
click at [17, 197] on icon at bounding box center [16, 196] width 6 height 6
type input "rgba(184, 134, 11, 0)"
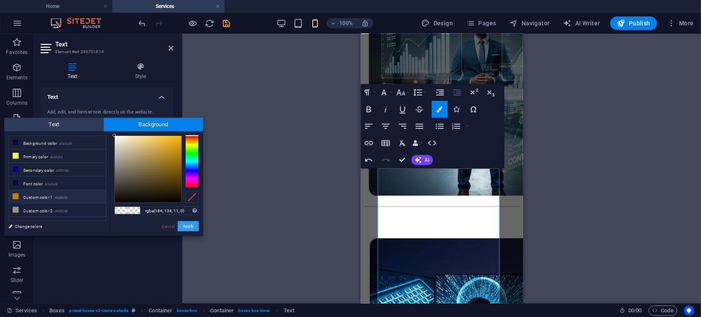
click at [182, 226] on button "Apply" at bounding box center [188, 226] width 21 height 10
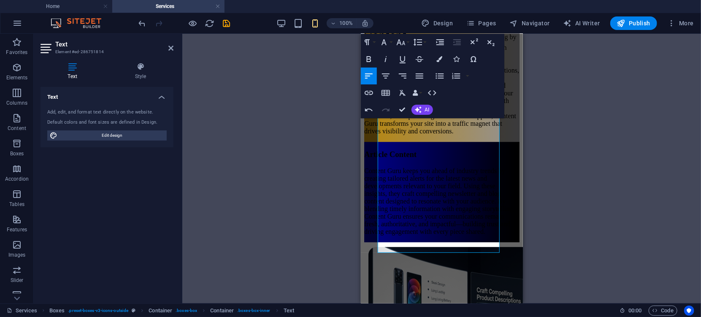
scroll to position [1215, 0]
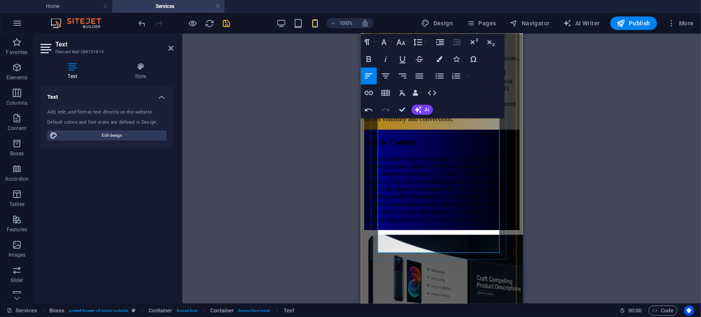
click at [437, 122] on p "Content Guru supercharges your SEO ranking by crafting optimized content that r…" at bounding box center [441, 68] width 155 height 107
click at [443, 122] on p "Content Guru supercharges your SEO ranking by crafting optimized content that r…" at bounding box center [441, 68] width 155 height 107
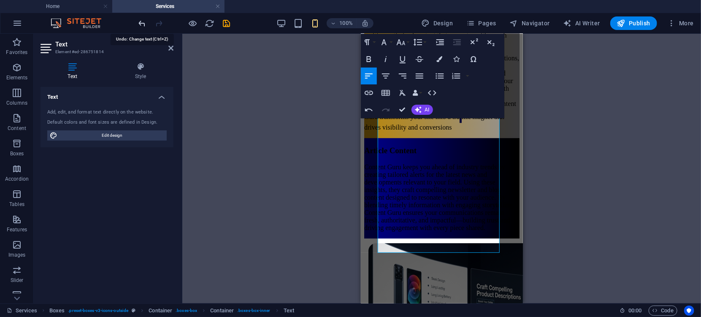
click at [138, 24] on icon "undo" at bounding box center [143, 24] width 10 height 10
click at [423, 131] on p "Content Guru supercharges your SEO ranking by crafting optimized content that r…" at bounding box center [441, 73] width 155 height 116
click at [459, 122] on span "." at bounding box center [460, 115] width 2 height 15
click at [441, 131] on p "Content Guru supercharges your SEO ranking by crafting optimized content that r…" at bounding box center [441, 73] width 155 height 116
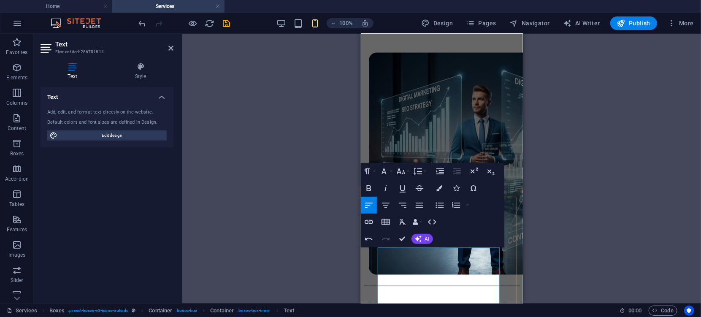
scroll to position [648, 0]
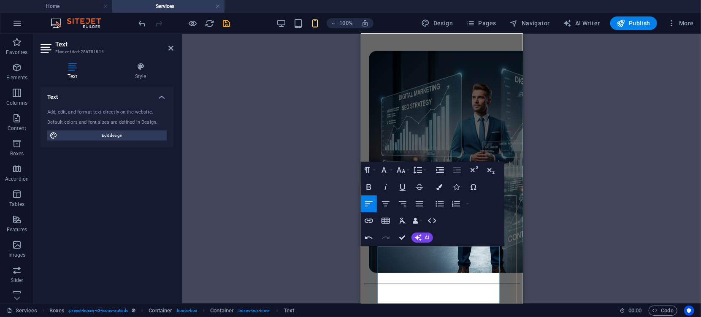
drag, startPoint x: 420, startPoint y: 160, endPoint x: 376, endPoint y: 267, distance: 115.7
drag, startPoint x: 396, startPoint y: 277, endPoint x: 388, endPoint y: 271, distance: 10.8
click at [401, 168] on icon "button" at bounding box center [401, 170] width 10 height 10
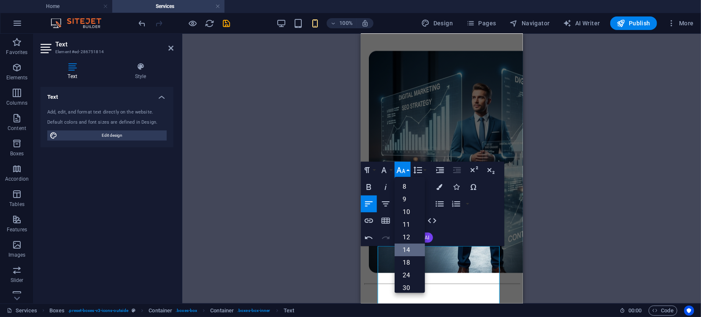
click at [406, 246] on link "14" at bounding box center [410, 250] width 30 height 13
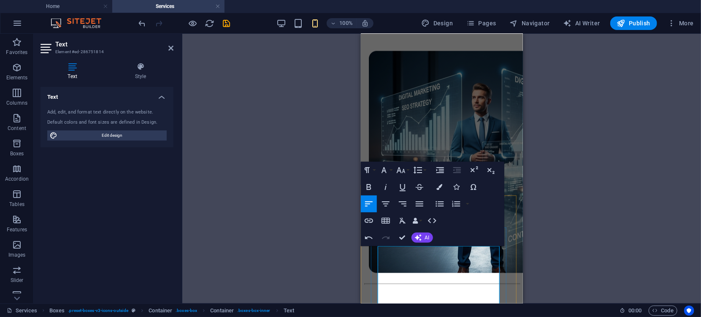
click at [628, 133] on div "H3 Boxes Container Container Container Reference Image series Image Image serie…" at bounding box center [441, 169] width 519 height 270
click at [511, 160] on div "Website Content Content Guru transforms your website into a powerhouse of engag…" at bounding box center [441, 101] width 155 height 881
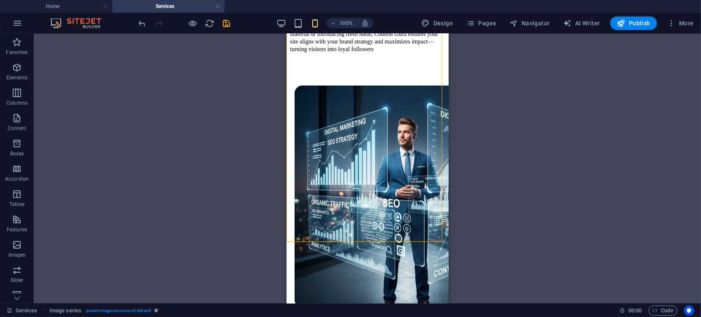
scroll to position [601, 0]
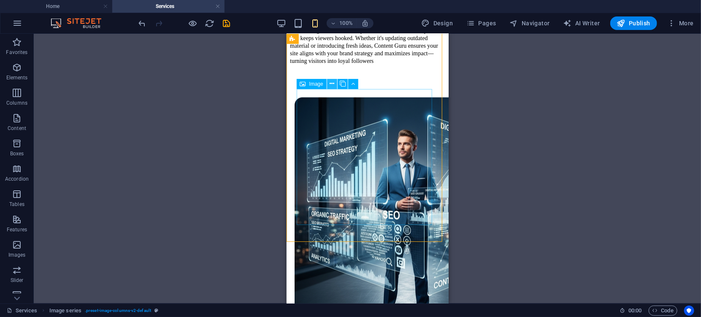
click at [330, 84] on icon at bounding box center [332, 83] width 5 height 9
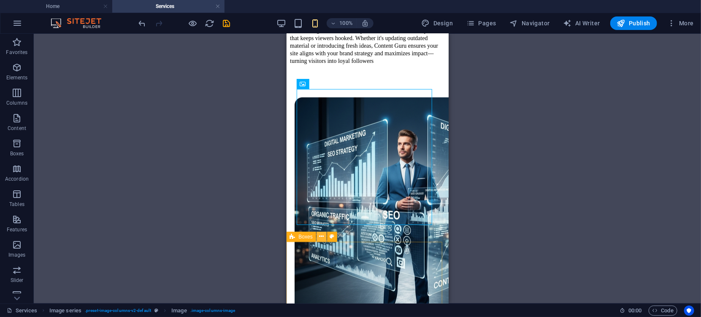
click at [322, 239] on icon at bounding box center [321, 236] width 5 height 9
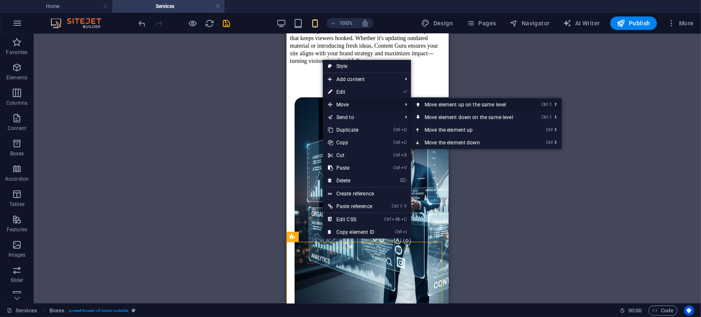
click at [441, 105] on link "Ctrl ⇧ ⬆ Move element up on the same level" at bounding box center [470, 104] width 119 height 13
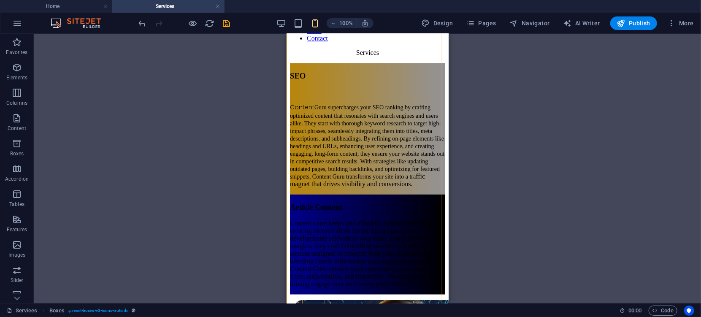
scroll to position [286, 0]
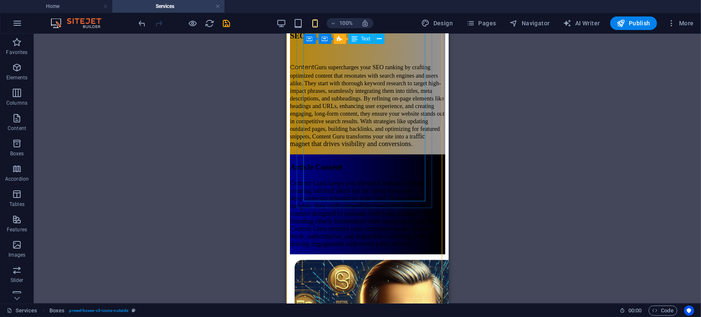
click at [373, 147] on div "Content Guru supercharges your SEO ranking by crafting optimized content that r…" at bounding box center [367, 97] width 155 height 99
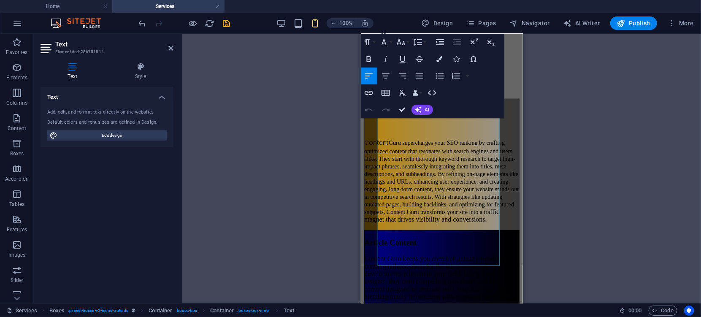
scroll to position [251, 0]
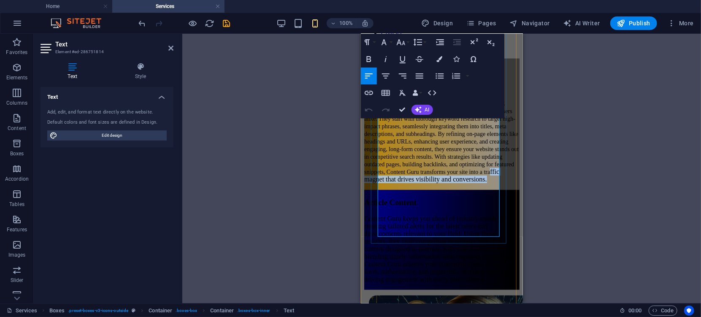
drag, startPoint x: 442, startPoint y: 229, endPoint x: 464, endPoint y: 179, distance: 54.7
click at [464, 179] on p "Content Guru supercharges your SEO ranking by crafting optimized content that r…" at bounding box center [441, 140] width 155 height 85
click at [439, 62] on button "Colors" at bounding box center [440, 59] width 16 height 17
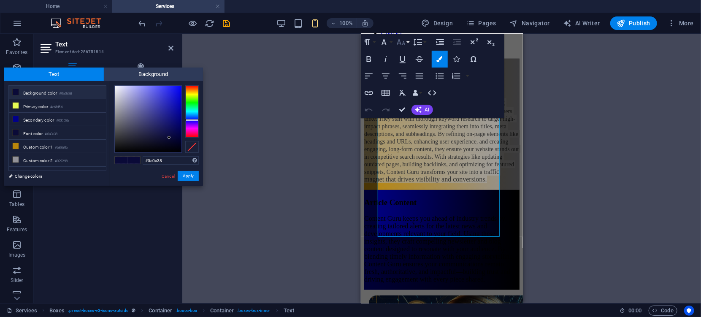
click at [402, 45] on icon "button" at bounding box center [401, 42] width 10 height 10
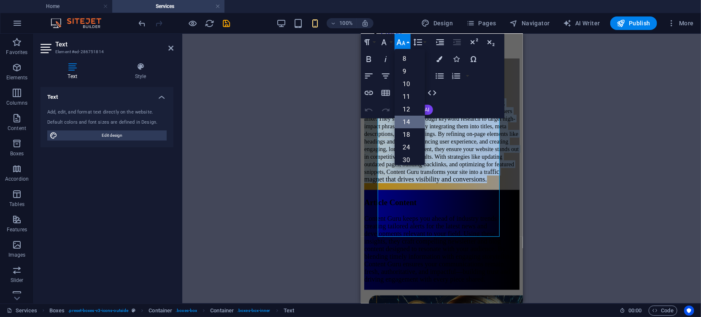
click at [407, 117] on link "14" at bounding box center [410, 122] width 30 height 13
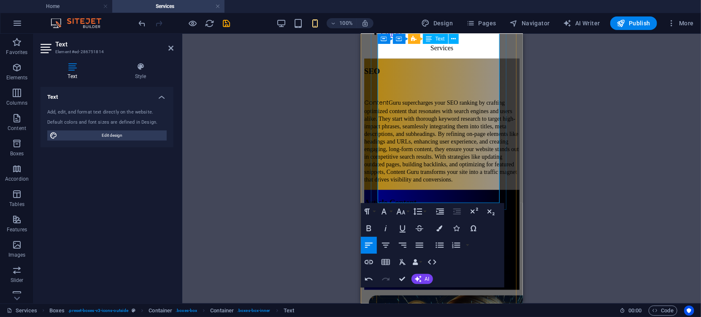
click at [443, 160] on span "Guru supercharges your SEO ranking by crafting optimized content that resonates…" at bounding box center [441, 140] width 154 height 83
click at [537, 126] on div "H3 Boxes Container Container Container Reference Image Image series Image serie…" at bounding box center [441, 169] width 519 height 270
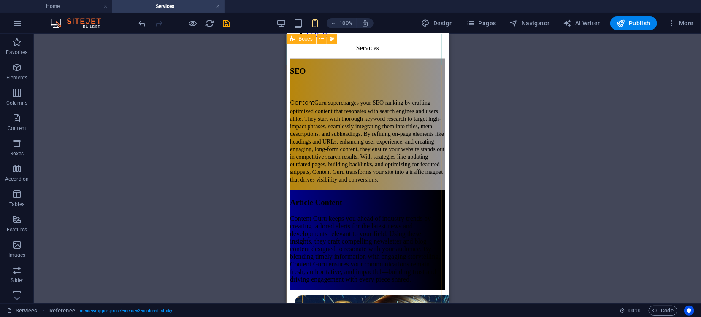
click at [439, 123] on div "SEO Content Guru supercharges your SEO ranking by crafting optimized content th…" at bounding box center [367, 173] width 155 height 231
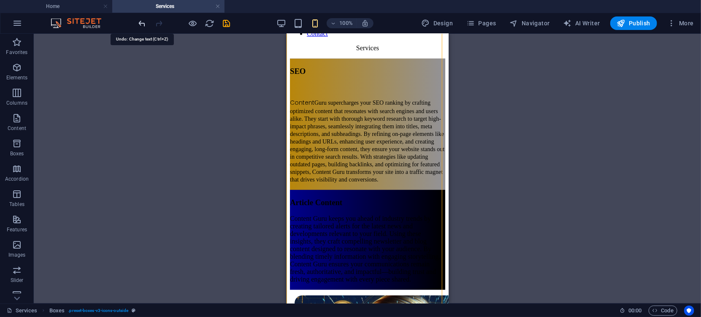
click at [143, 23] on icon "undo" at bounding box center [143, 24] width 10 height 10
click at [140, 24] on icon "undo" at bounding box center [143, 24] width 10 height 10
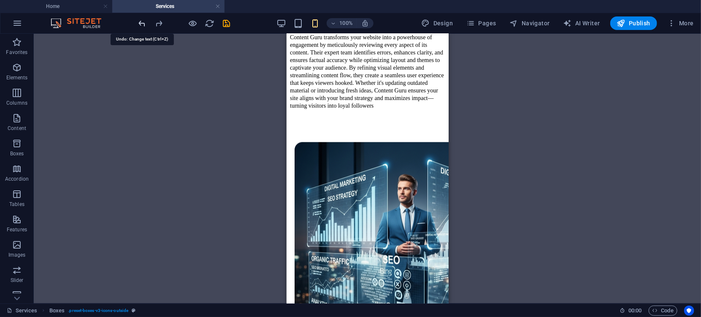
scroll to position [1110, 0]
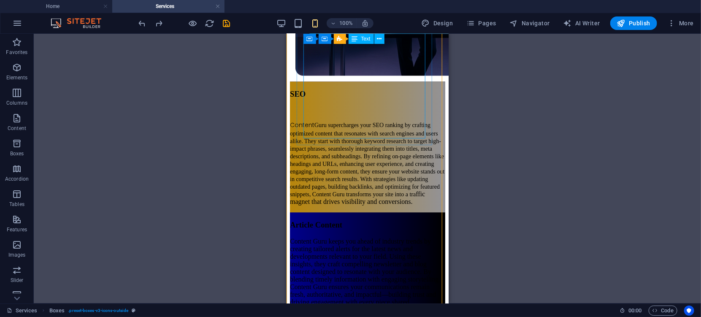
click at [368, 128] on div "Content Guru supercharges your SEO ranking by crafting optimized content that r…" at bounding box center [367, 155] width 155 height 99
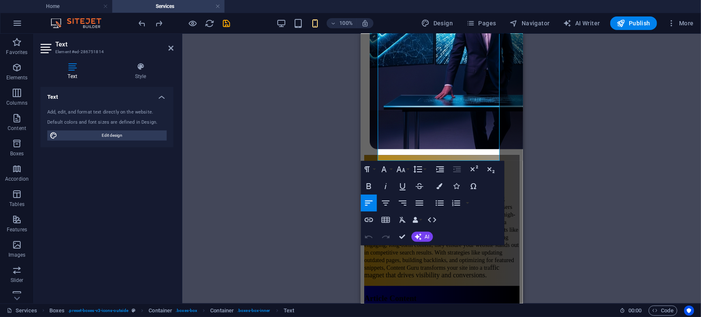
scroll to position [1110, 0]
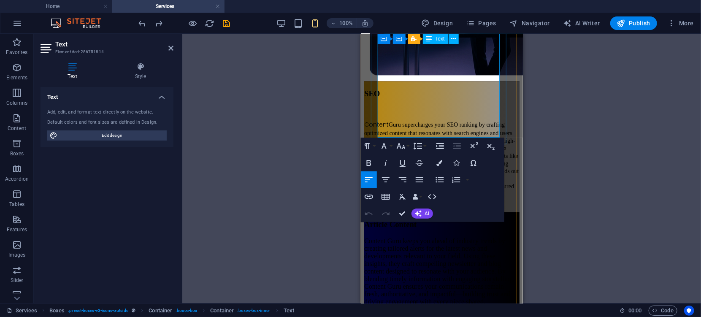
drag, startPoint x: 443, startPoint y: 129, endPoint x: 463, endPoint y: 81, distance: 51.9
click at [463, 120] on p "Content Guru supercharges your SEO ranking by crafting optimized content that r…" at bounding box center [441, 162] width 155 height 85
click at [402, 147] on icon "button" at bounding box center [401, 146] width 10 height 10
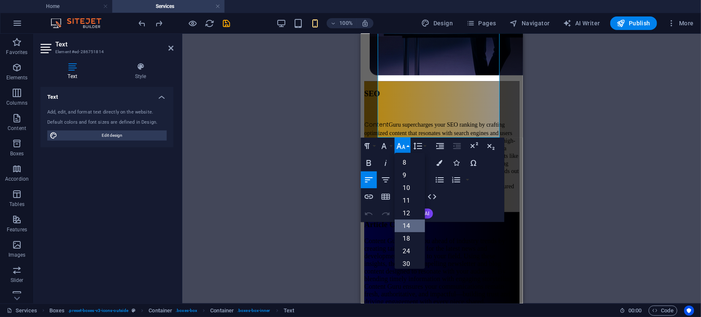
click at [409, 224] on link "14" at bounding box center [410, 226] width 30 height 13
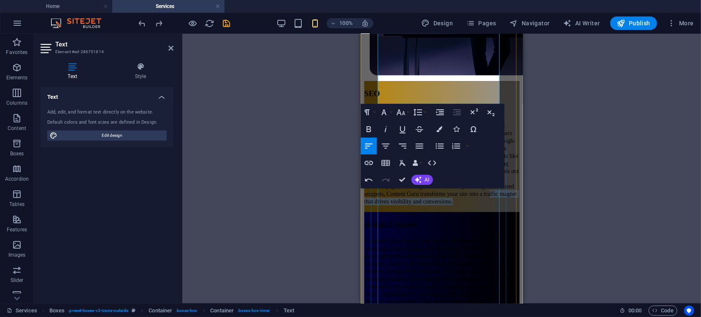
click at [453, 237] on div "Content Guru keeps you ahead of industry trends by creating tailored alerts for…" at bounding box center [441, 271] width 155 height 68
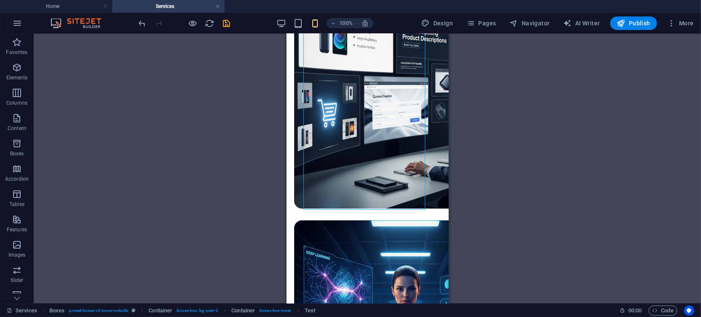
scroll to position [1447, 0]
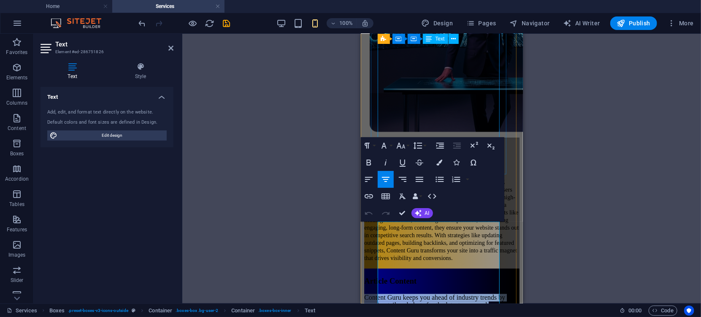
scroll to position [1046, 0]
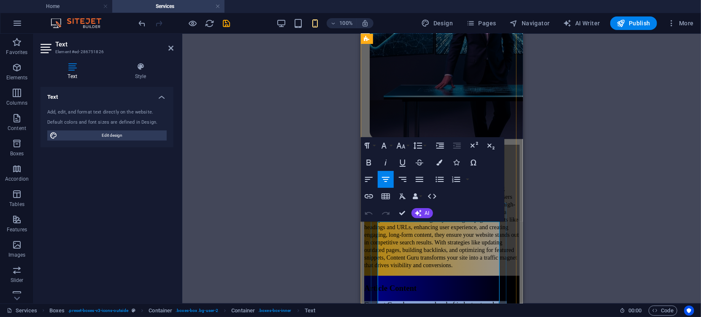
drag, startPoint x: 488, startPoint y: 196, endPoint x: 387, endPoint y: 224, distance: 104.3
click at [402, 149] on icon "button" at bounding box center [401, 146] width 10 height 10
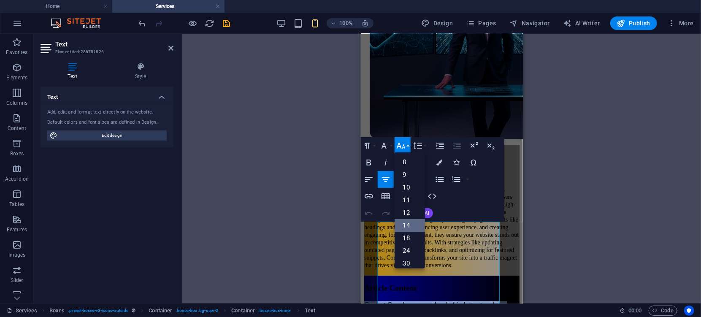
click at [409, 224] on link "14" at bounding box center [410, 225] width 30 height 13
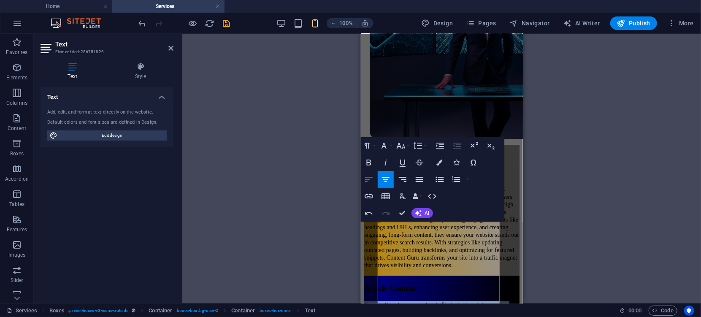
click at [366, 176] on icon "button" at bounding box center [369, 179] width 10 height 10
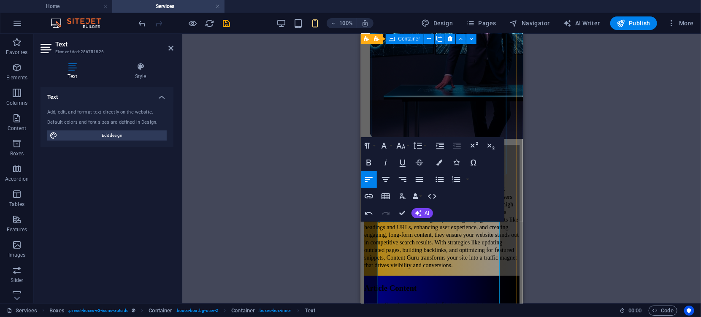
click at [499, 144] on div "SEO Content Guru supercharges your SEO ranking by crafting optimized content th…" at bounding box center [441, 209] width 155 height 131
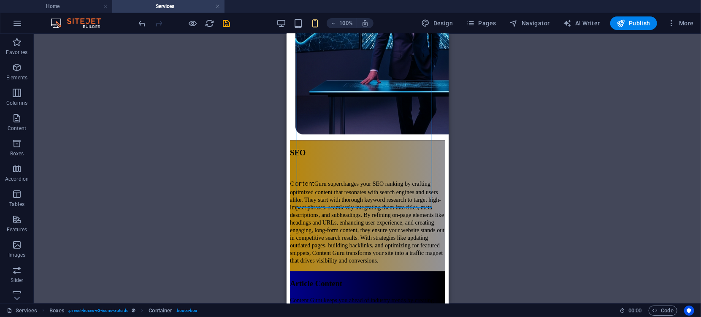
scroll to position [1013, 0]
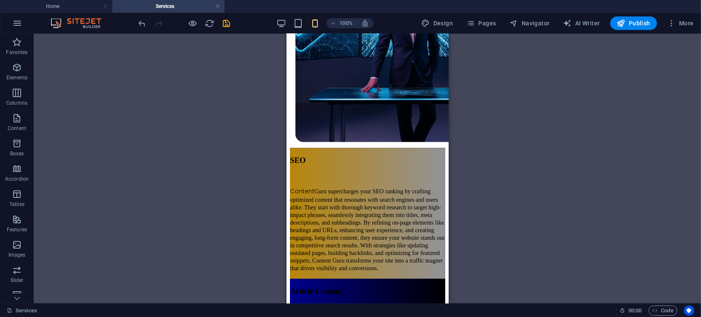
scroll to position [1049, 0]
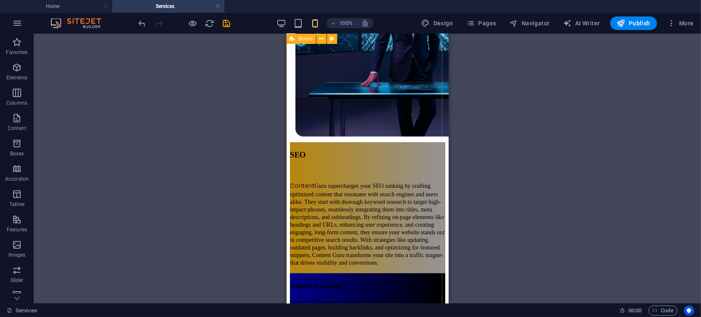
click at [306, 187] on div "SEO Content Guru supercharges your SEO ranking by crafting optimized content th…" at bounding box center [367, 254] width 155 height 224
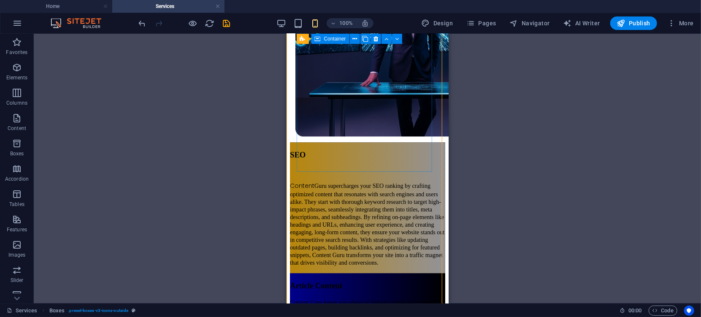
click at [311, 168] on div "SEO Content Guru supercharges your SEO ranking by crafting optimized content th…" at bounding box center [367, 207] width 155 height 131
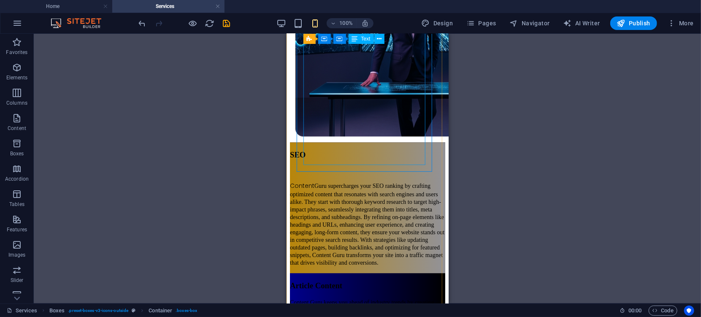
click at [313, 167] on div "Content Guru supercharges your SEO ranking by crafting optimized content that r…" at bounding box center [367, 216] width 155 height 99
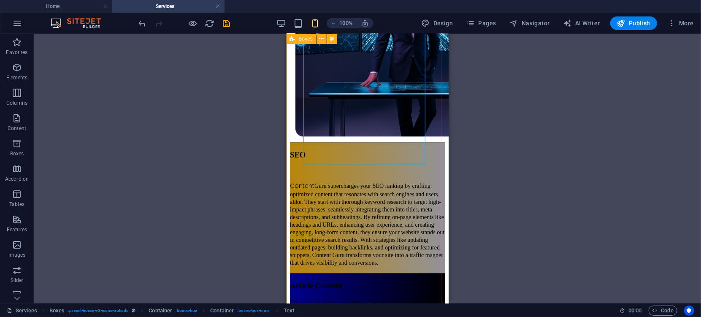
click at [292, 142] on div "SEO Content Guru supercharges your SEO ranking by crafting optimized content th…" at bounding box center [367, 254] width 155 height 224
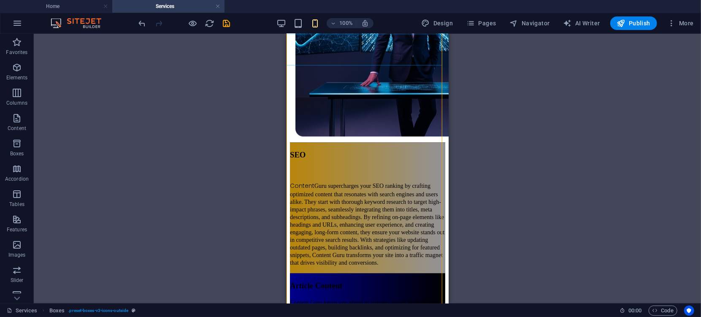
click at [339, 189] on div "SEO Content Guru supercharges your SEO ranking by crafting optimized content th…" at bounding box center [367, 254] width 155 height 224
click at [337, 281] on div "Article Content" at bounding box center [367, 285] width 155 height 9
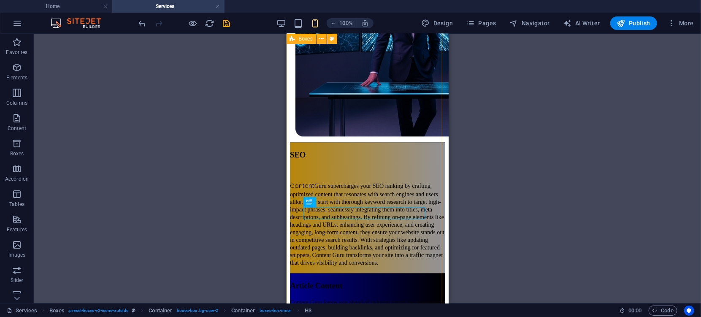
click at [341, 173] on div "SEO Content Guru supercharges your SEO ranking by crafting optimized content th…" at bounding box center [367, 254] width 155 height 224
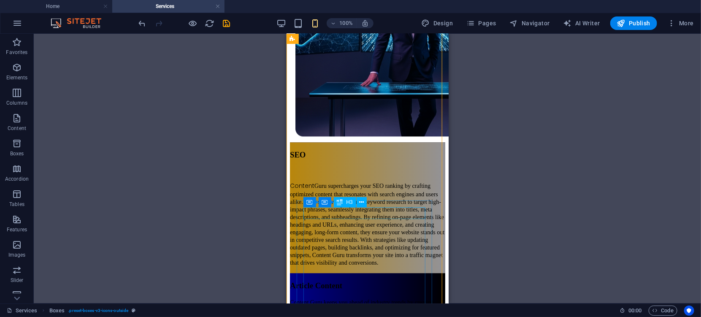
click at [389, 281] on div "Article Content" at bounding box center [367, 285] width 155 height 9
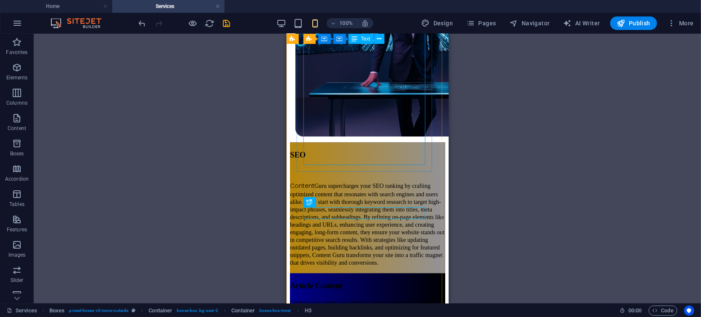
click at [358, 167] on div "Content Guru supercharges your SEO ranking by crafting optimized content that r…" at bounding box center [367, 216] width 155 height 99
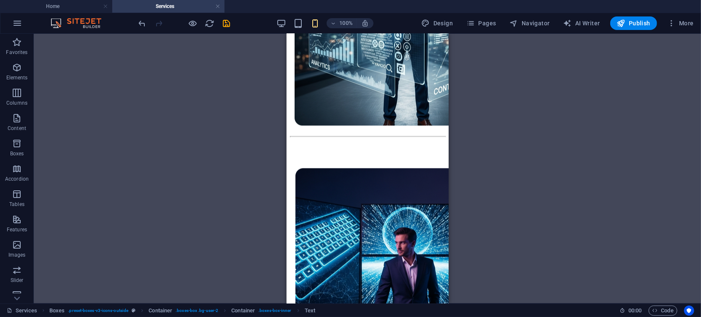
scroll to position [773, 0]
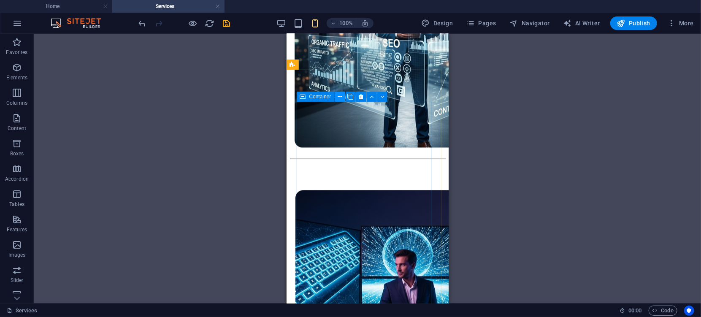
click at [341, 98] on icon at bounding box center [340, 96] width 5 height 9
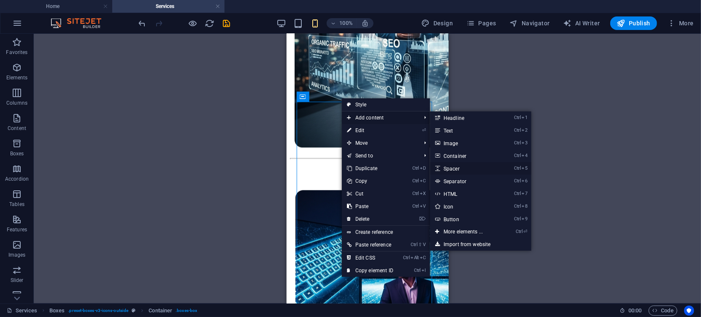
click at [449, 168] on link "Ctrl 5 Spacer" at bounding box center [465, 168] width 70 height 13
select select "px"
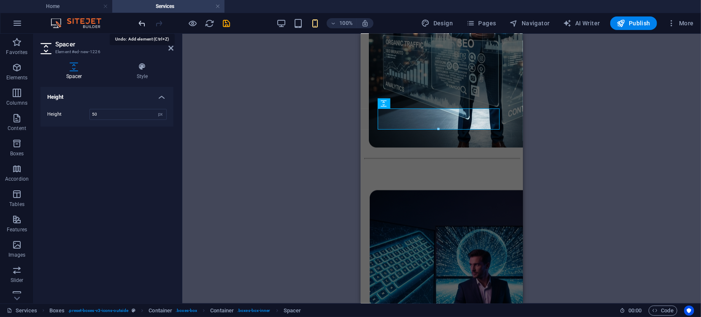
click at [139, 21] on icon "undo" at bounding box center [143, 24] width 10 height 10
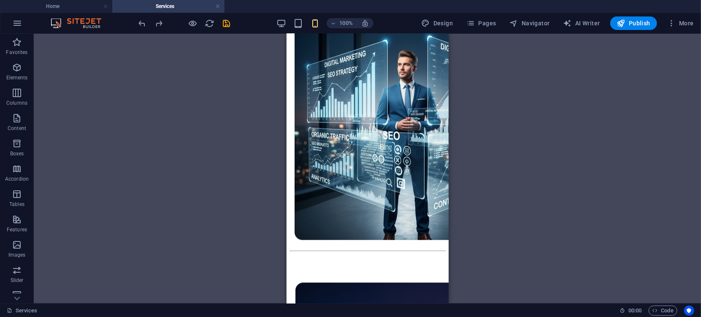
scroll to position [545, 0]
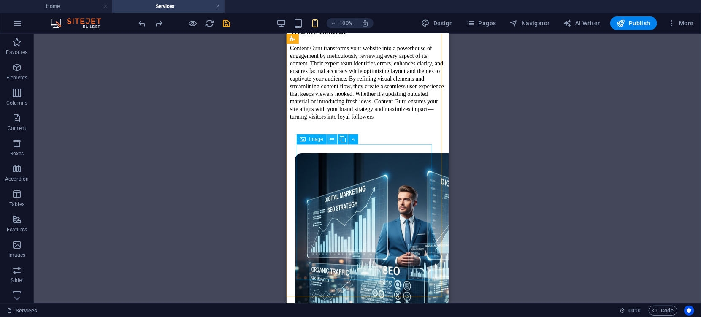
click at [332, 140] on icon at bounding box center [332, 139] width 5 height 9
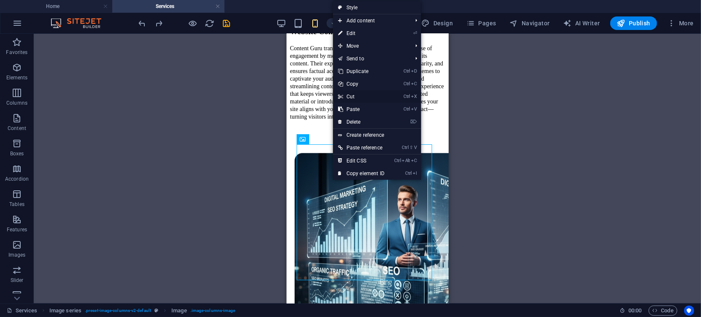
click at [354, 96] on link "Ctrl X Cut" at bounding box center [361, 96] width 57 height 13
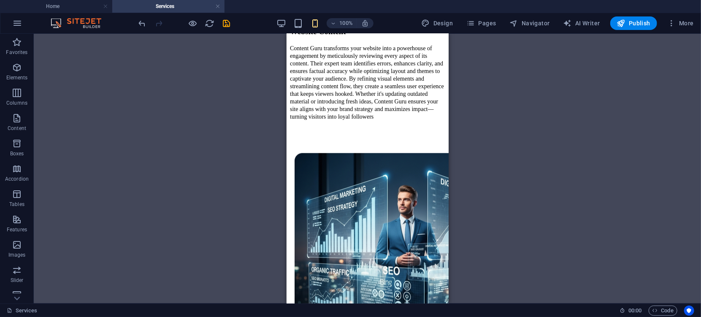
click at [513, 184] on div "H3 Boxes Container Container Container Reference Image Image series Image serie…" at bounding box center [367, 169] width 667 height 270
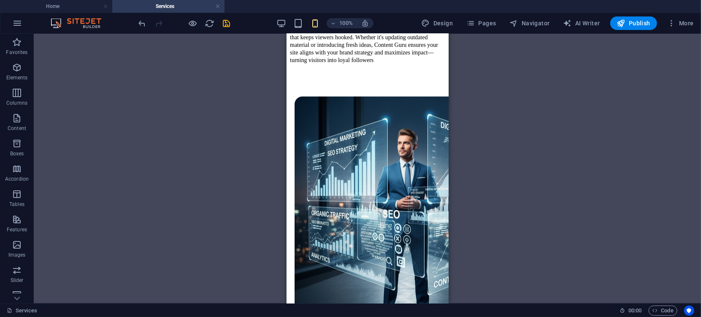
scroll to position [591, 0]
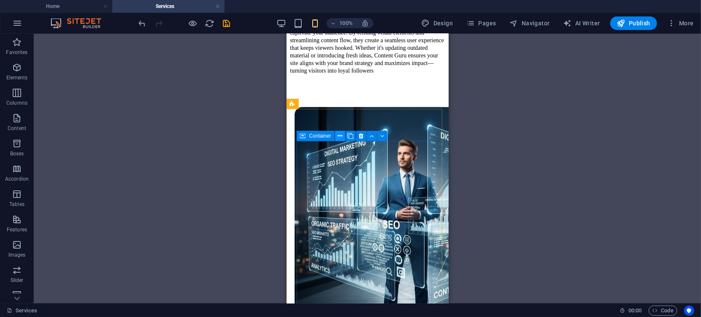
click at [340, 138] on icon at bounding box center [340, 136] width 5 height 9
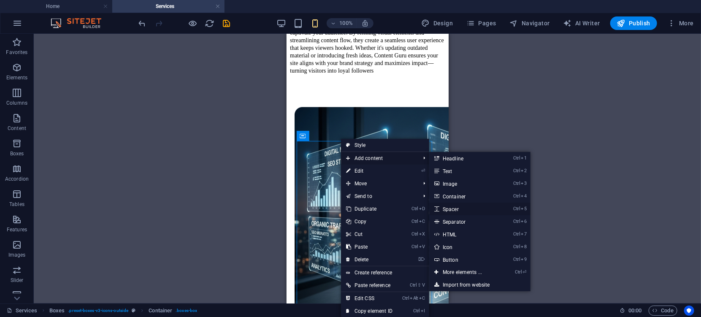
click at [458, 209] on link "Ctrl 5 Spacer" at bounding box center [464, 209] width 70 height 13
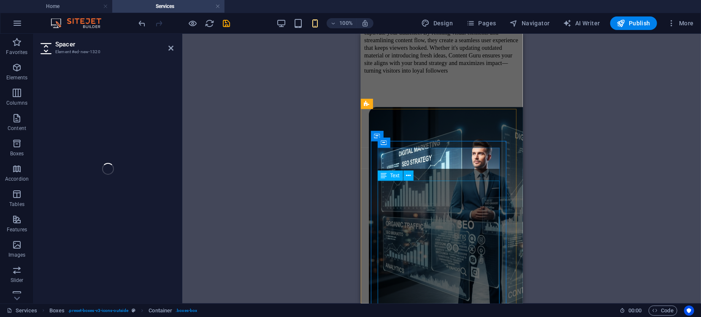
select select "px"
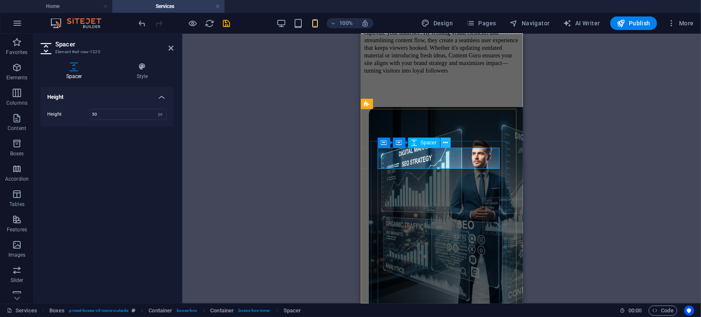
click at [446, 143] on icon at bounding box center [445, 142] width 5 height 9
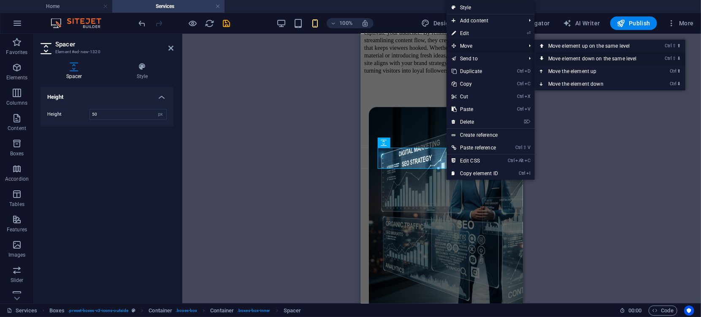
click at [565, 57] on link "Ctrl ⇧ ⬇ Move element down on the same level" at bounding box center [594, 58] width 119 height 13
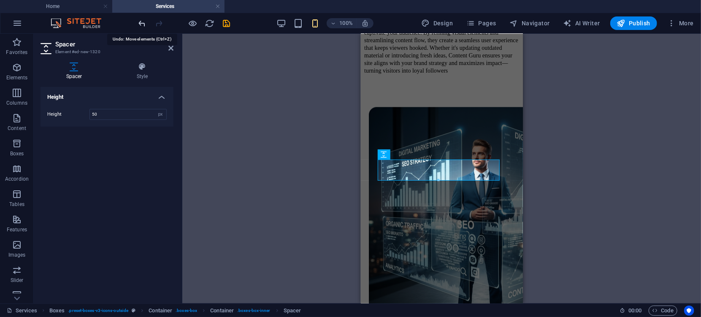
click at [141, 22] on icon "undo" at bounding box center [143, 24] width 10 height 10
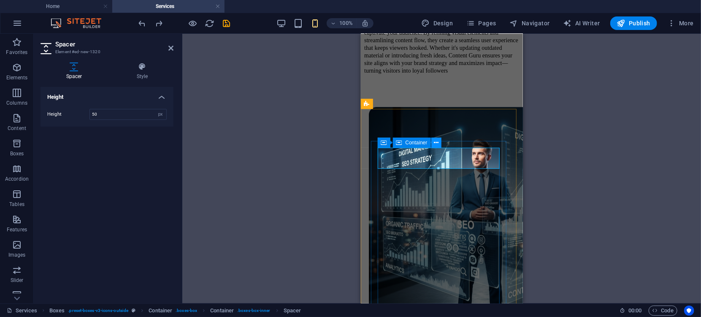
click at [436, 142] on icon at bounding box center [436, 142] width 5 height 9
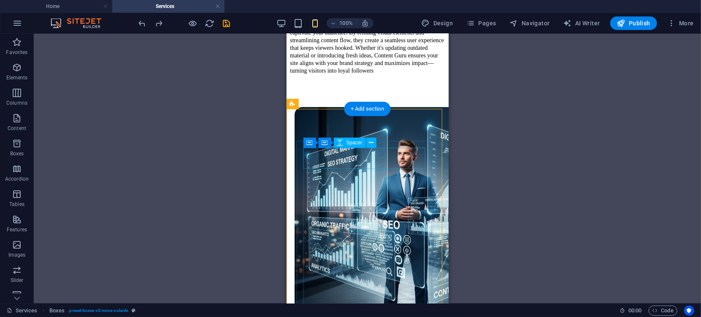
click at [369, 143] on icon at bounding box center [371, 142] width 5 height 9
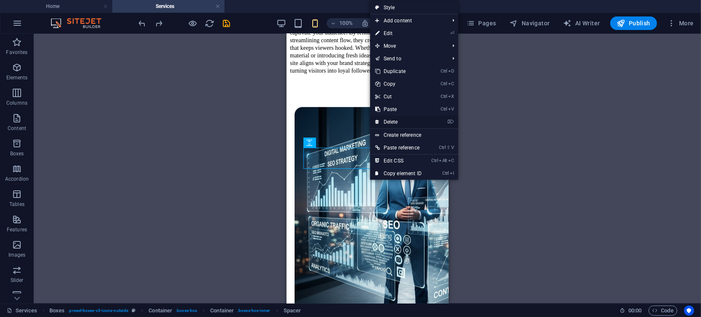
click at [390, 122] on link "⌦ Delete" at bounding box center [398, 122] width 57 height 13
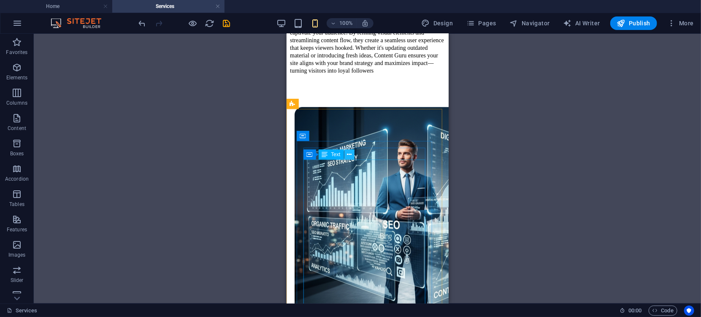
click at [348, 154] on icon at bounding box center [349, 154] width 5 height 9
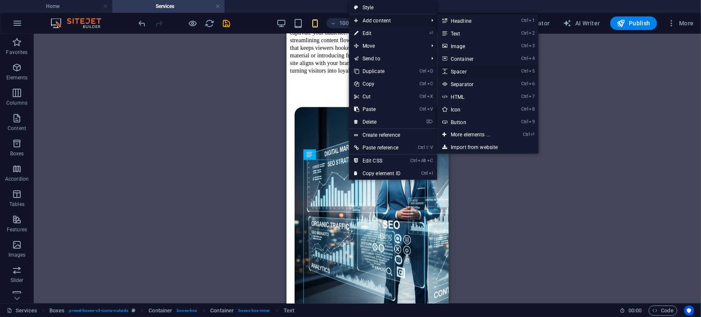
click at [456, 73] on link "Ctrl 5 Spacer" at bounding box center [472, 71] width 70 height 13
select select "px"
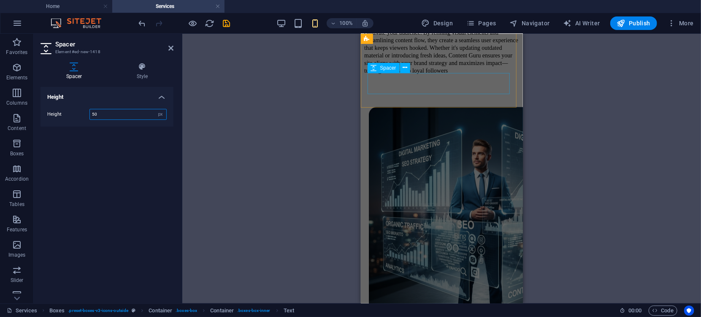
scroll to position [913, 0]
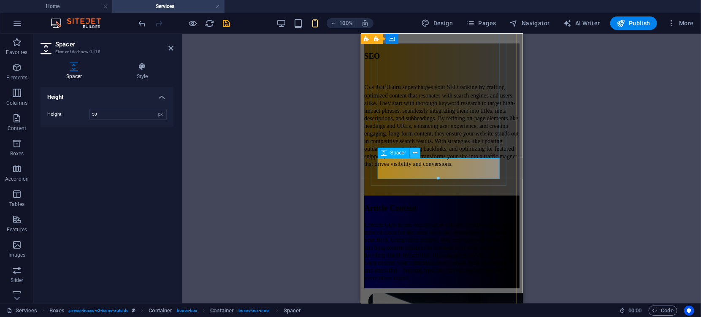
click at [415, 156] on icon at bounding box center [415, 153] width 5 height 9
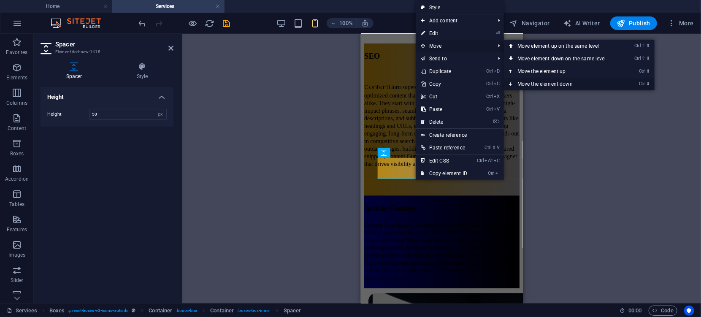
click at [534, 84] on link "Ctrl ⬇ Move the element down" at bounding box center [563, 84] width 119 height 13
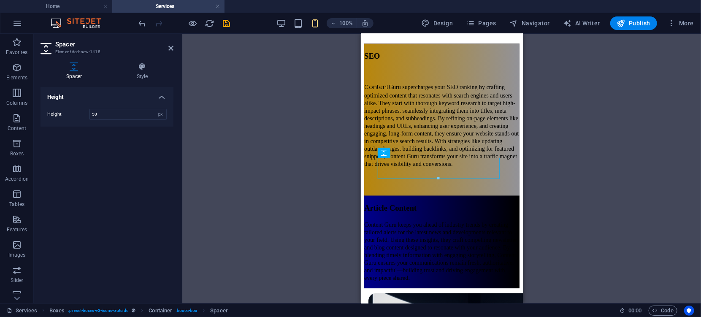
drag, startPoint x: 425, startPoint y: 163, endPoint x: 428, endPoint y: 194, distance: 31.8
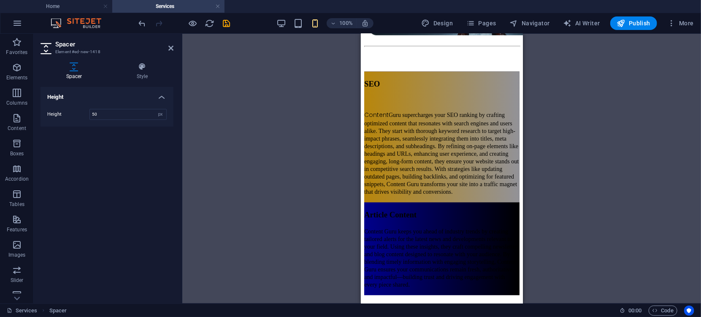
scroll to position [890, 0]
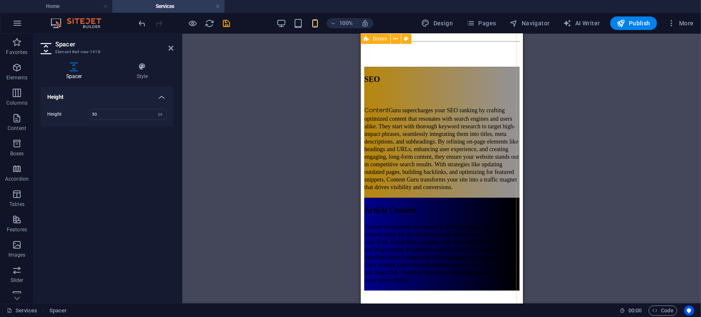
click at [407, 201] on div "SEO Content Guru supercharges your SEO ranking by crafting optimized content th…" at bounding box center [441, 179] width 155 height 224
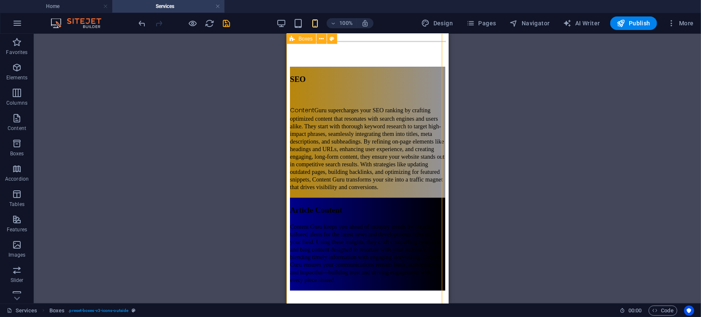
click at [315, 197] on div "SEO Content Guru supercharges your SEO ranking by crafting optimized content th…" at bounding box center [367, 179] width 155 height 224
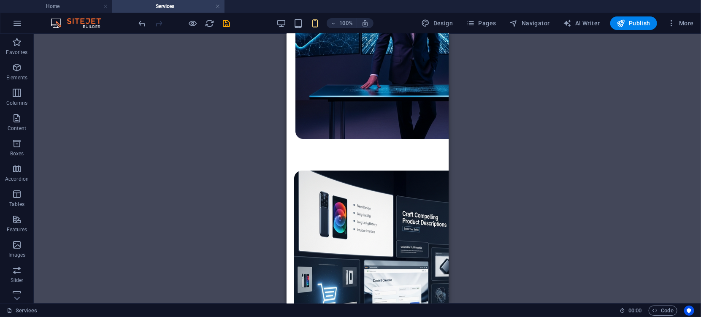
scroll to position [1276, 0]
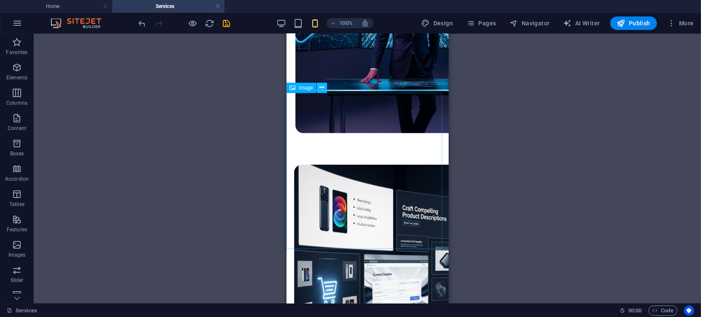
click at [323, 87] on icon at bounding box center [322, 87] width 5 height 9
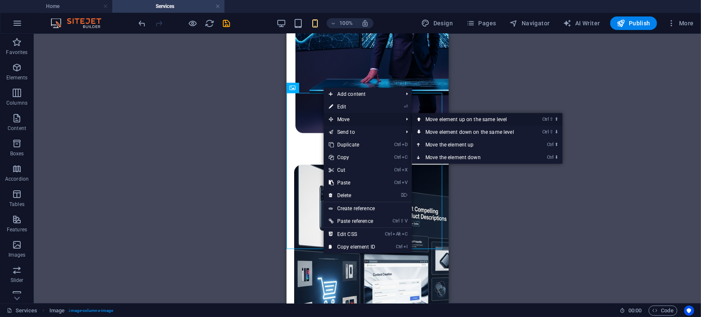
click at [446, 122] on link "Ctrl ⇧ ⬆ Move element up on the same level" at bounding box center [471, 119] width 119 height 13
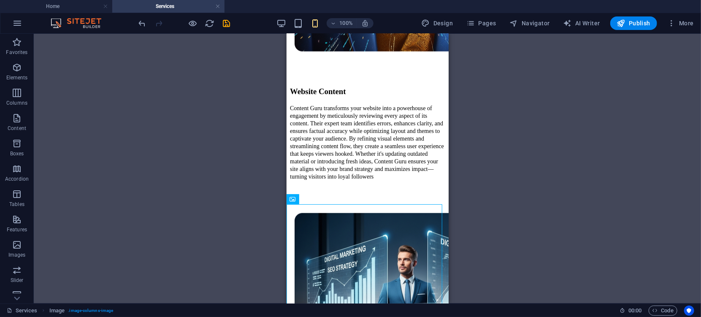
scroll to position [621, 0]
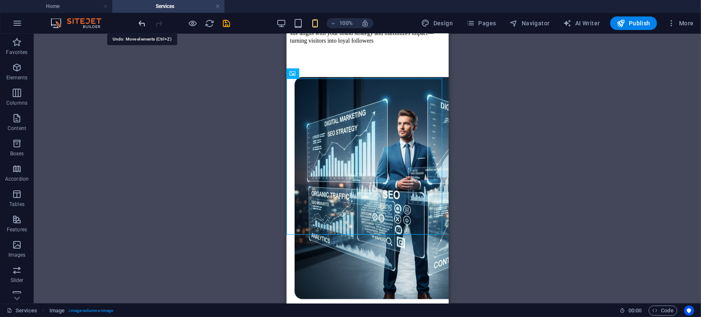
click at [143, 24] on icon "undo" at bounding box center [143, 24] width 10 height 10
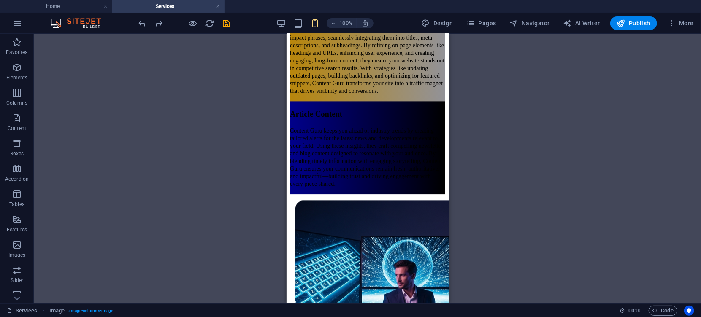
scroll to position [976, 0]
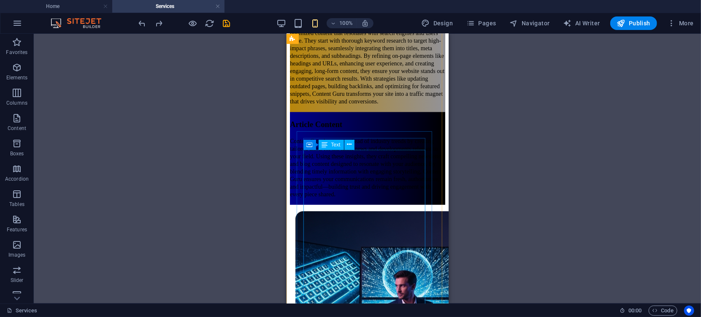
click at [316, 154] on div "Content Guru keeps you ahead of industry trends by creating tailored alerts for…" at bounding box center [367, 167] width 155 height 61
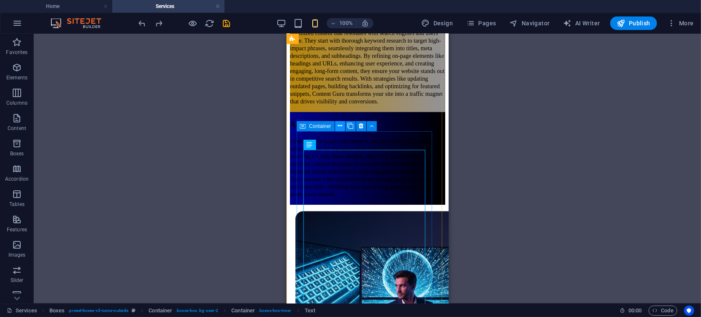
click at [341, 126] on icon at bounding box center [340, 126] width 5 height 9
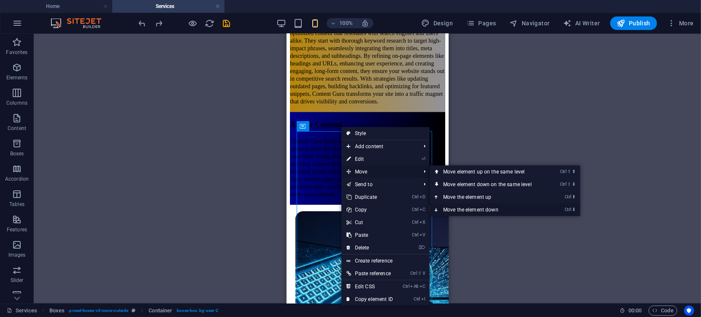
click at [469, 211] on link "Ctrl ⬇ Move the element down" at bounding box center [489, 209] width 119 height 13
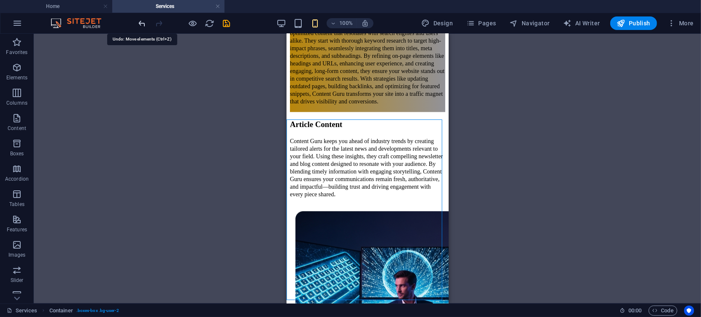
click at [142, 24] on icon "undo" at bounding box center [143, 24] width 10 height 10
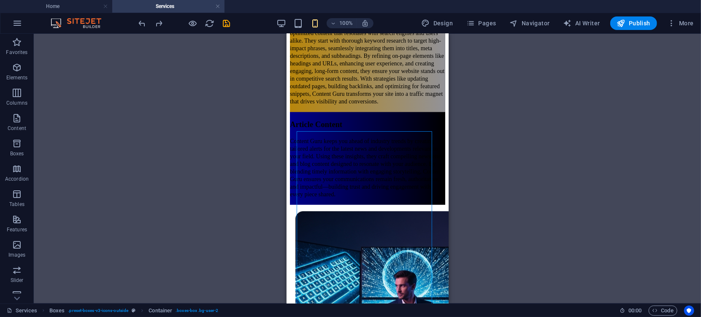
click at [518, 150] on div "H3 Boxes Container Container Container Reference Image Image series Image serie…" at bounding box center [367, 169] width 667 height 270
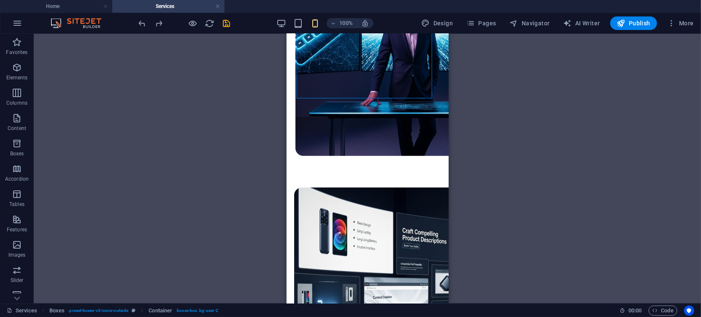
scroll to position [1248, 0]
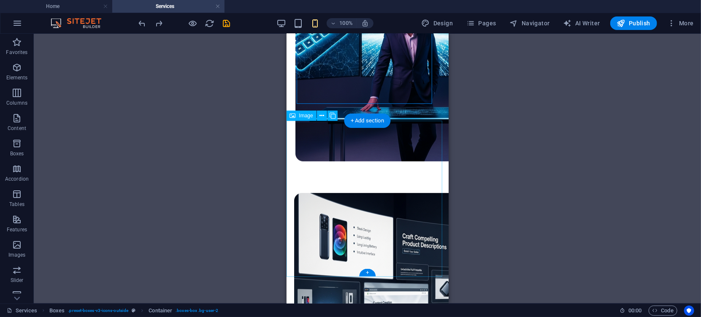
click at [354, 167] on figure at bounding box center [367, 49] width 155 height 234
click at [319, 115] on button at bounding box center [322, 116] width 10 height 10
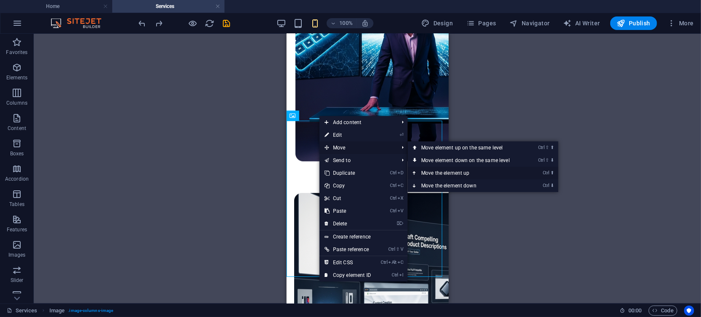
click at [454, 173] on link "Ctrl ⬆ Move the element up" at bounding box center [467, 173] width 119 height 13
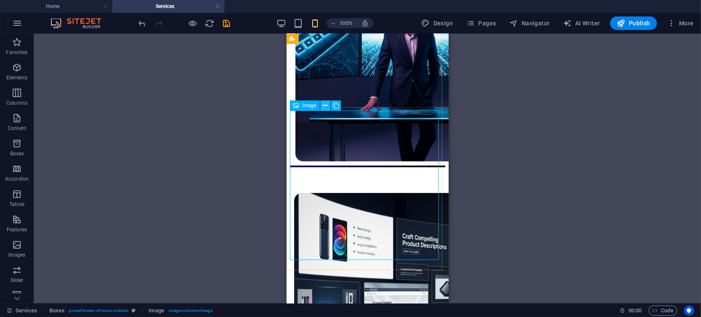
click at [325, 106] on icon at bounding box center [325, 105] width 5 height 9
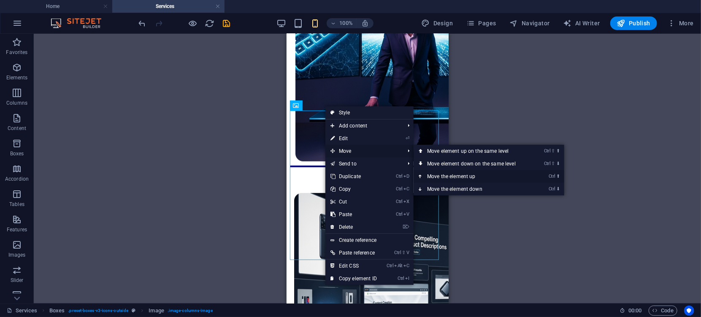
click at [452, 176] on link "Ctrl ⬆ Move the element up" at bounding box center [473, 176] width 119 height 13
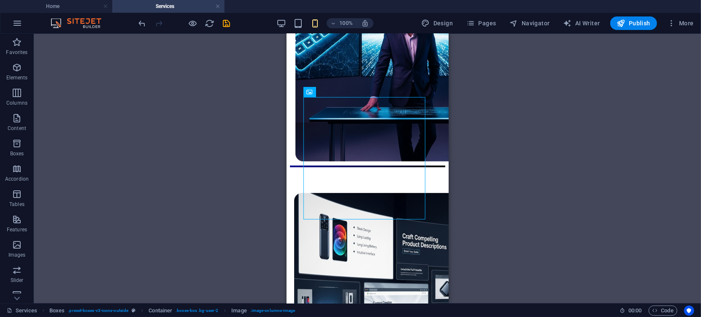
click at [505, 232] on div "H3 Boxes Container Container Container Reference Image Image series Image serie…" at bounding box center [367, 169] width 667 height 270
click at [337, 92] on icon at bounding box center [338, 92] width 5 height 9
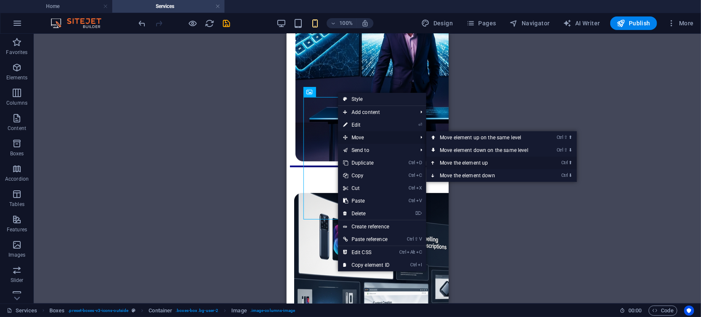
click at [456, 162] on link "Ctrl ⬆ Move the element up" at bounding box center [485, 163] width 119 height 13
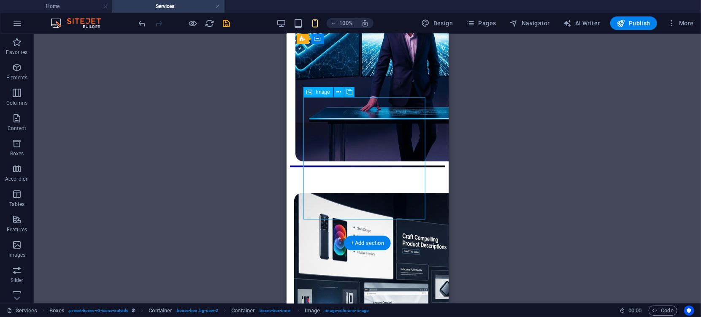
drag, startPoint x: 396, startPoint y: 168, endPoint x: 398, endPoint y: 113, distance: 54.5
click at [398, 113] on figure at bounding box center [367, 49] width 155 height 234
click at [339, 89] on icon at bounding box center [338, 92] width 5 height 9
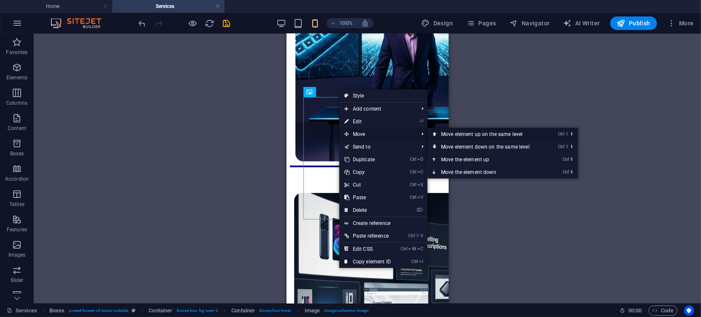
click at [458, 134] on link "Ctrl ⇧ ⬆ Move element up on the same level" at bounding box center [487, 134] width 119 height 13
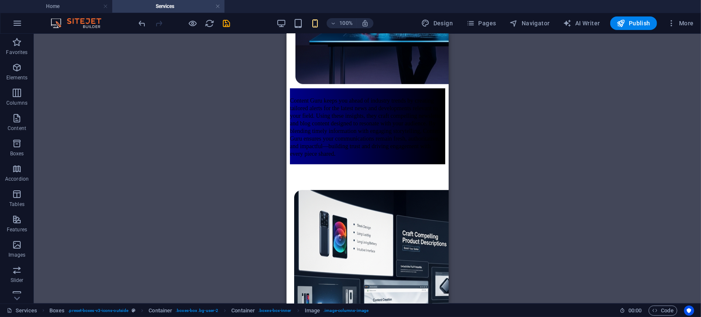
scroll to position [1018, 0]
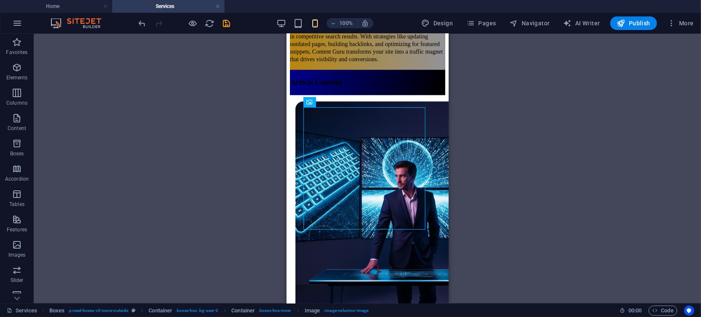
click at [509, 183] on div "H3 Boxes Container Container Container Reference Image Image series Image serie…" at bounding box center [367, 169] width 667 height 270
click at [419, 73] on div "SEO Content Guru supercharges your SEO ranking by crafting optimized content th…" at bounding box center [367, 170] width 155 height 465
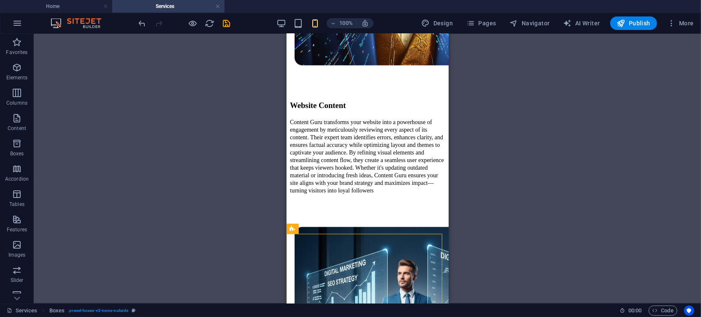
scroll to position [434, 0]
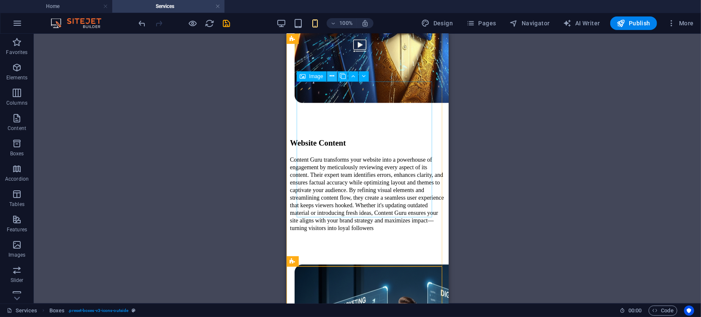
click at [332, 78] on icon at bounding box center [332, 76] width 5 height 9
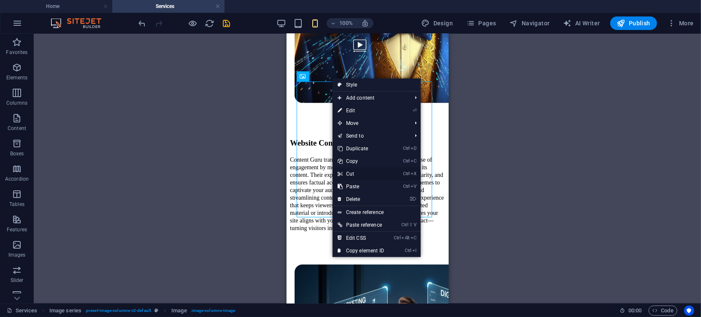
click at [351, 172] on link "Ctrl X Cut" at bounding box center [361, 174] width 57 height 13
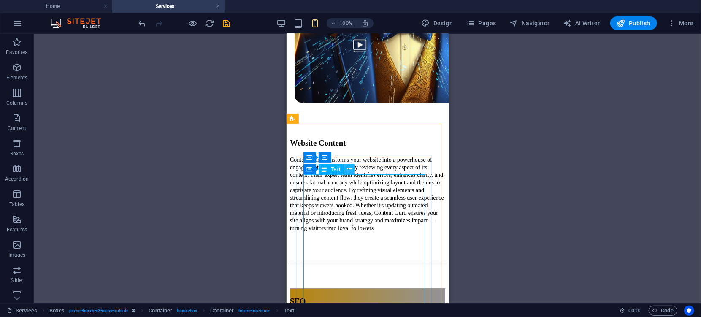
click at [347, 169] on icon at bounding box center [349, 169] width 5 height 9
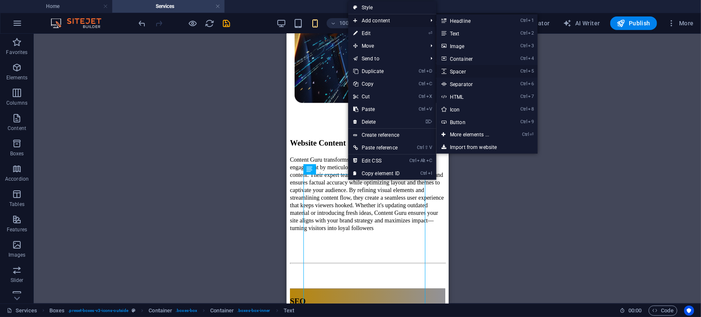
click at [461, 70] on link "Ctrl 5 Spacer" at bounding box center [471, 71] width 70 height 13
select select "px"
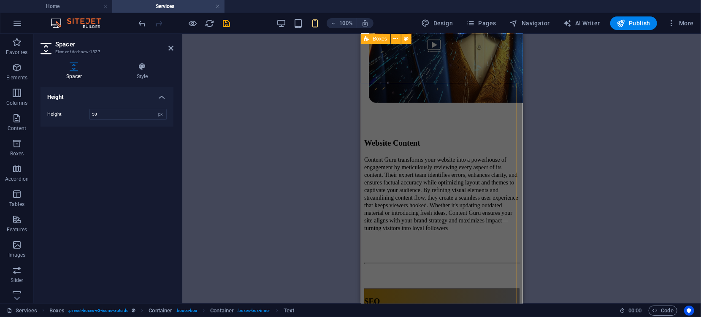
scroll to position [771, 0]
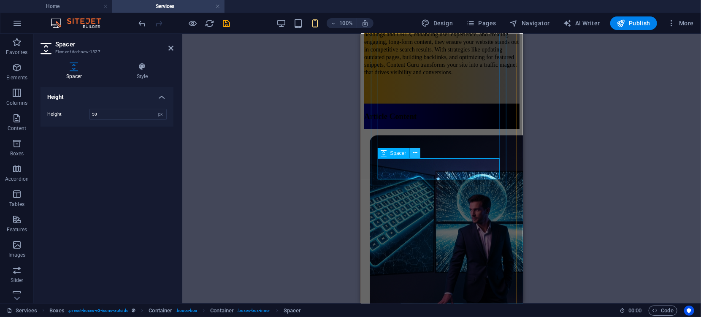
click at [415, 152] on icon at bounding box center [415, 153] width 5 height 9
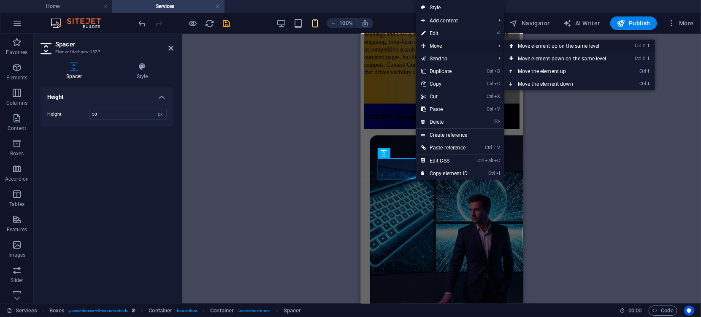
click at [534, 48] on link "Ctrl ⇧ ⬆ Move element up on the same level" at bounding box center [563, 46] width 119 height 13
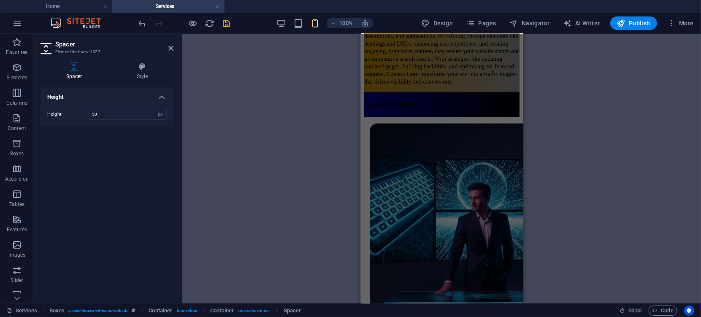
scroll to position [450, 0]
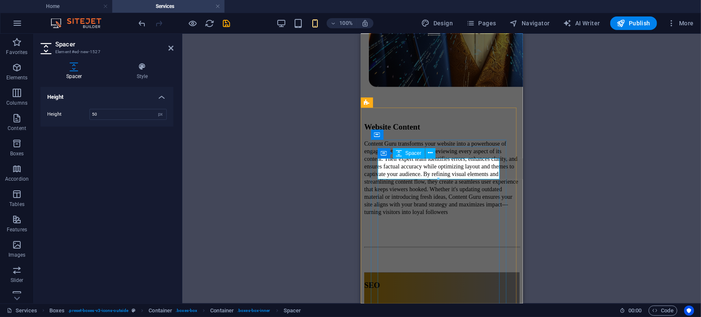
click at [405, 297] on div at bounding box center [441, 307] width 155 height 21
click at [431, 154] on icon at bounding box center [430, 153] width 5 height 9
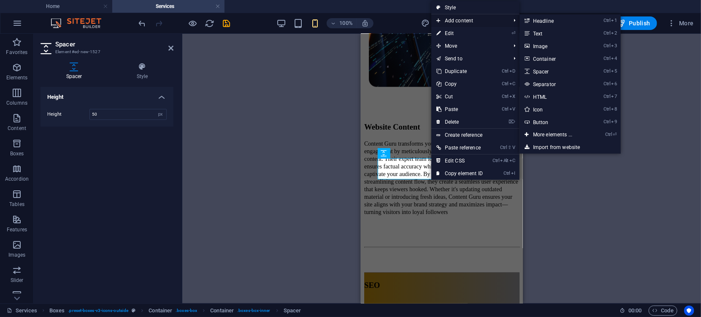
click at [459, 22] on span "Add content" at bounding box center [469, 20] width 76 height 13
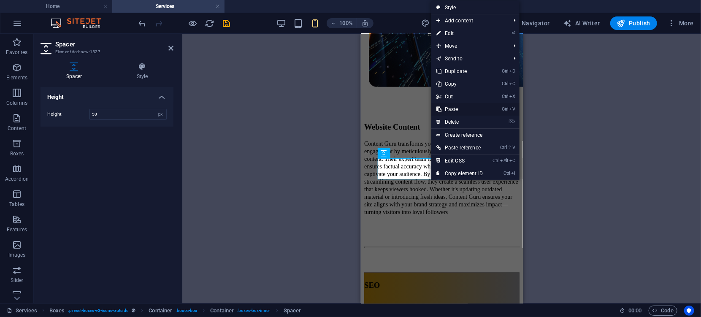
click at [451, 106] on link "Ctrl V Paste" at bounding box center [459, 109] width 57 height 13
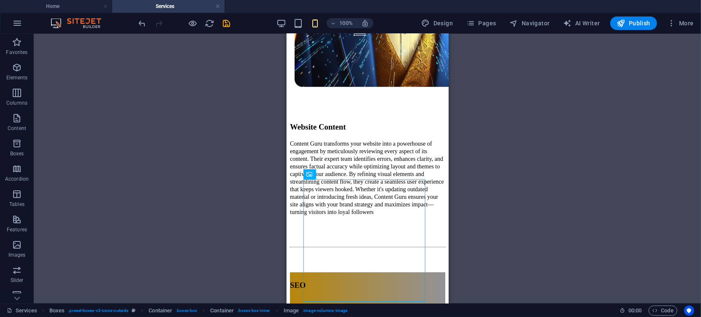
click at [483, 191] on div "H3 Boxes Container Container Container Reference Image Image series Image serie…" at bounding box center [367, 169] width 667 height 270
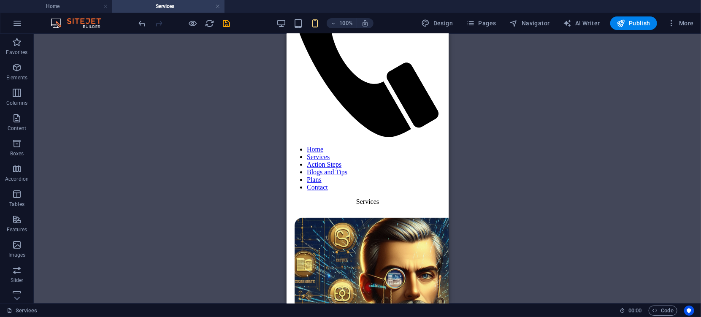
scroll to position [124, 0]
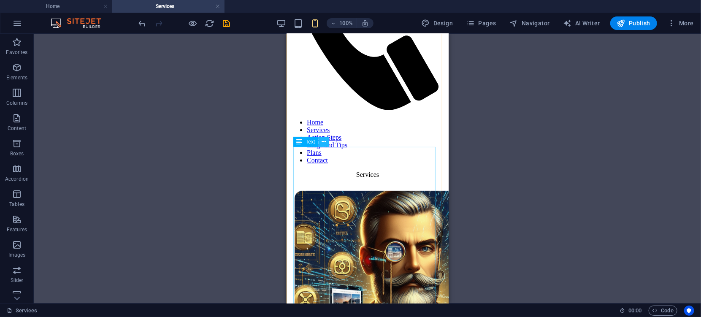
click at [325, 144] on icon at bounding box center [324, 142] width 5 height 9
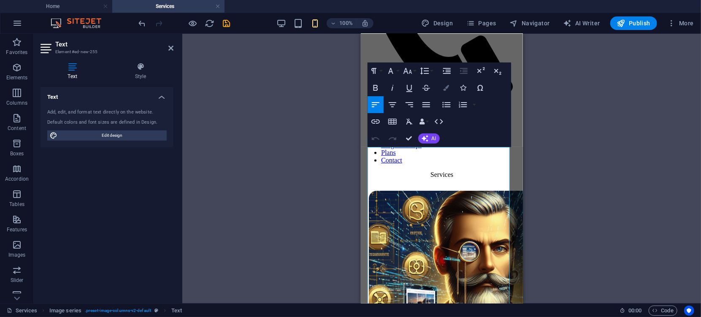
click at [446, 86] on icon "button" at bounding box center [447, 88] width 6 height 6
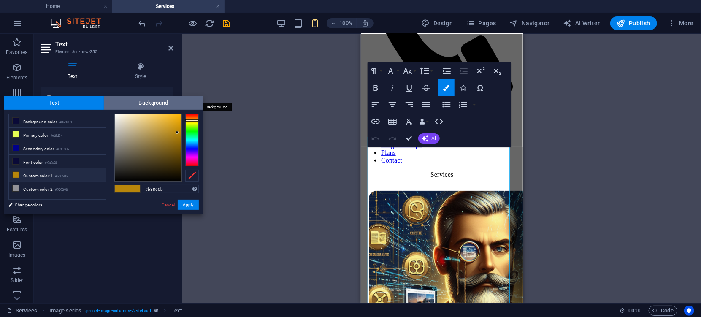
click at [133, 107] on span "Background" at bounding box center [154, 103] width 100 height 14
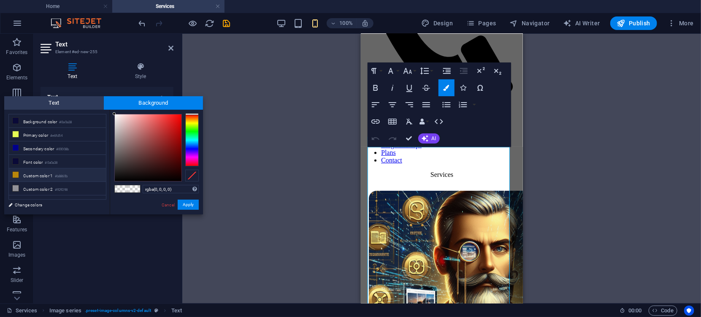
click at [14, 173] on icon at bounding box center [16, 175] width 6 height 6
type input "rgba(184, 134, 11, 0)"
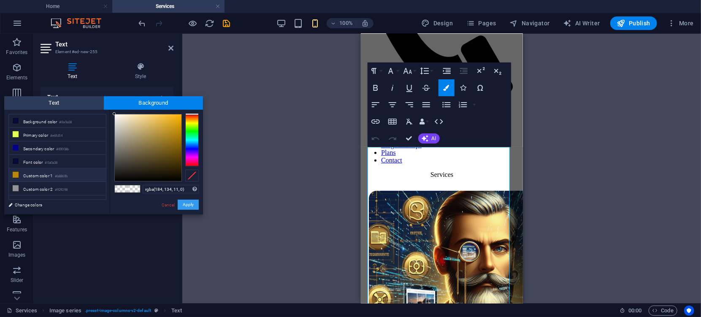
click at [195, 206] on button "Apply" at bounding box center [188, 205] width 21 height 10
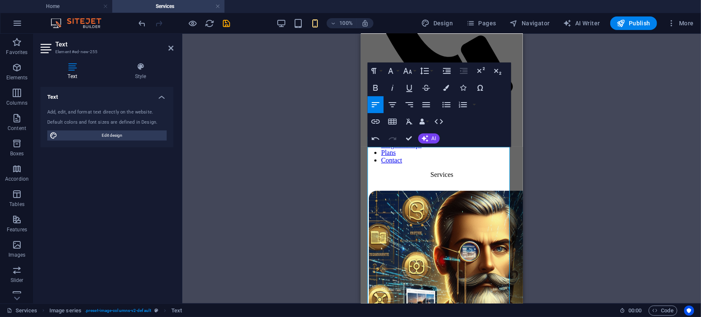
click at [466, 130] on div "Paragraph Format Normal Heading 1 Heading 2 Heading 3 Heading 4 Heading 5 Headi…" at bounding box center [440, 104] width 144 height 84
click at [581, 108] on div "Drag here to replace the existing content. Press “Ctrl” if you want to create a…" at bounding box center [441, 169] width 519 height 270
click at [278, 71] on div "Drag here to replace the existing content. Press “Ctrl” if you want to create a…" at bounding box center [441, 169] width 519 height 270
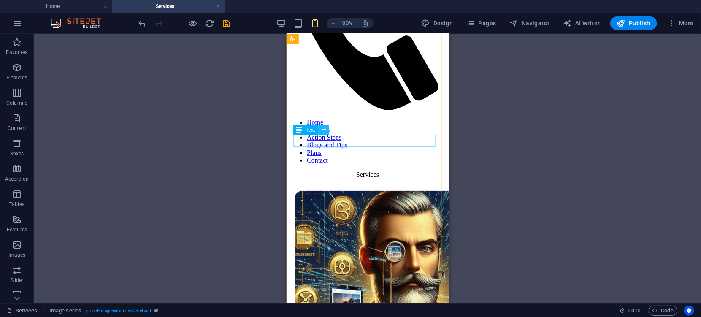
click at [324, 129] on icon at bounding box center [324, 130] width 5 height 9
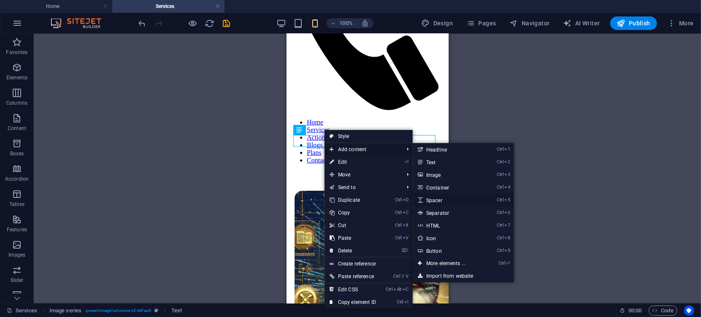
click at [436, 204] on link "Ctrl 5 Spacer" at bounding box center [448, 200] width 70 height 13
select select "px"
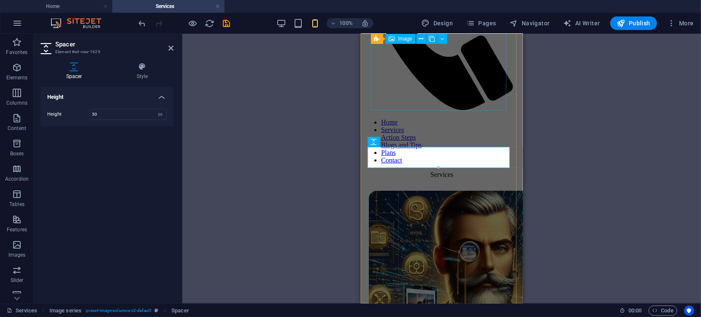
click at [426, 185] on figure at bounding box center [441, 302] width 155 height 234
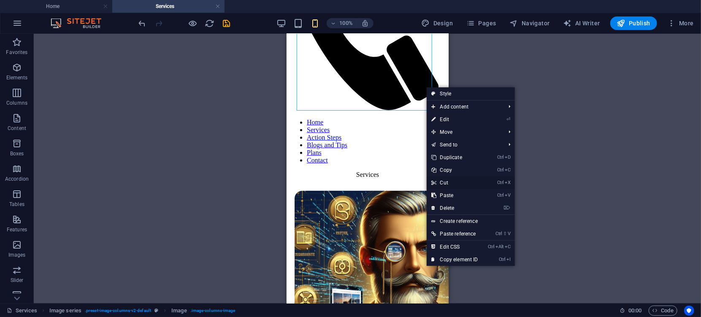
click at [447, 182] on link "Ctrl X Cut" at bounding box center [455, 182] width 57 height 13
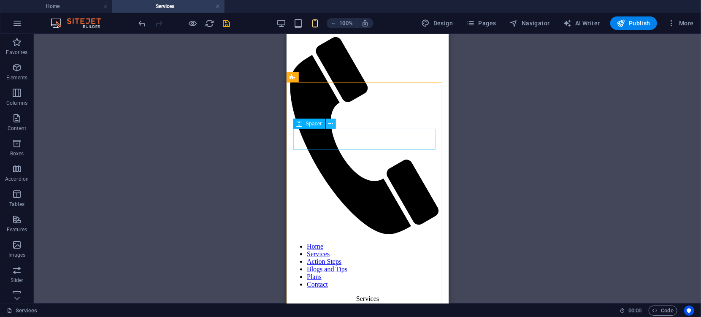
click at [329, 124] on icon at bounding box center [330, 123] width 5 height 9
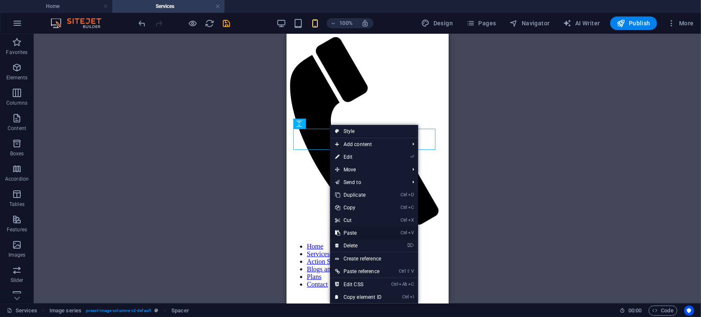
click at [353, 231] on link "Ctrl V Paste" at bounding box center [358, 233] width 57 height 13
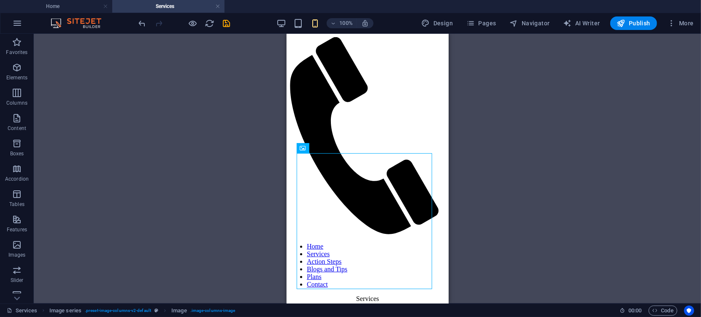
click at [502, 135] on div "H3 Boxes Container Container Container Reference Image Image series Image serie…" at bounding box center [367, 169] width 667 height 270
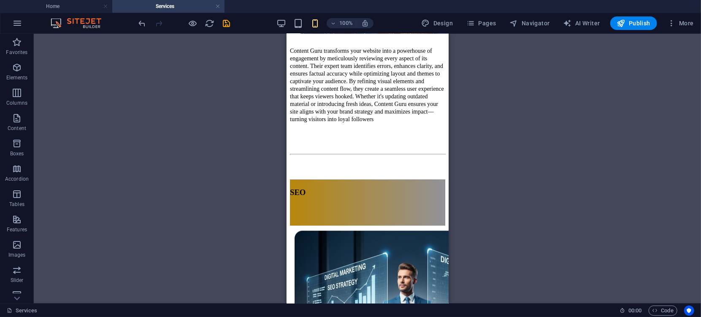
scroll to position [467, 0]
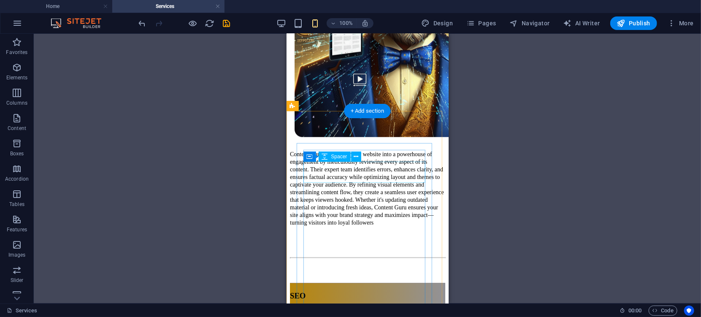
click at [314, 308] on div at bounding box center [367, 318] width 155 height 21
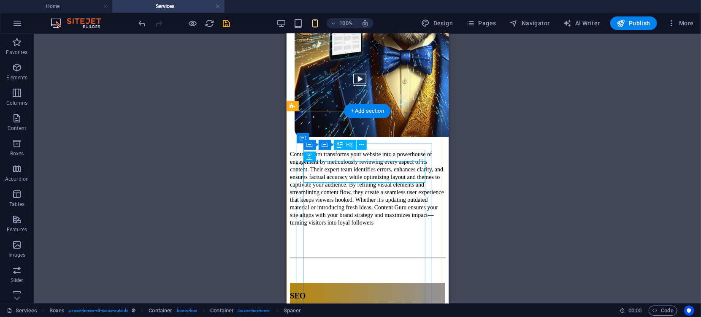
click at [378, 291] on div "SEO" at bounding box center [367, 295] width 155 height 9
click at [328, 291] on div "SEO" at bounding box center [367, 295] width 155 height 9
drag, startPoint x: 328, startPoint y: 152, endPoint x: 634, endPoint y: 192, distance: 308.7
click at [328, 291] on div "SEO" at bounding box center [367, 295] width 155 height 9
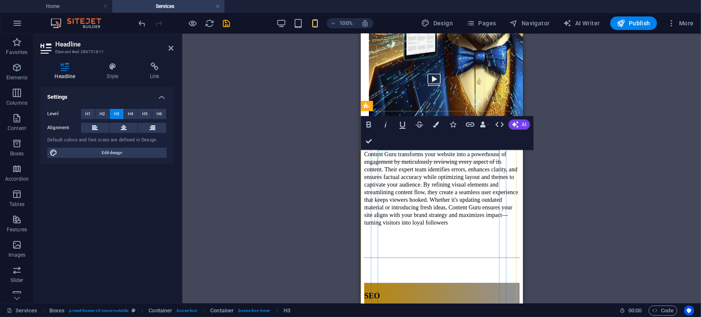
drag, startPoint x: 404, startPoint y: 160, endPoint x: 381, endPoint y: 154, distance: 22.9
click at [380, 291] on h3 "SEO" at bounding box center [441, 295] width 155 height 9
click at [401, 291] on h3 "SEO" at bounding box center [441, 295] width 155 height 9
drag, startPoint x: 401, startPoint y: 157, endPoint x: 377, endPoint y: 154, distance: 24.6
click at [377, 291] on h3 "SEO" at bounding box center [441, 295] width 155 height 9
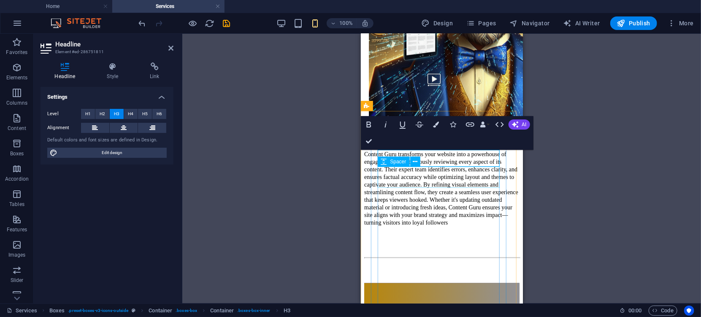
click at [396, 290] on div at bounding box center [441, 300] width 155 height 21
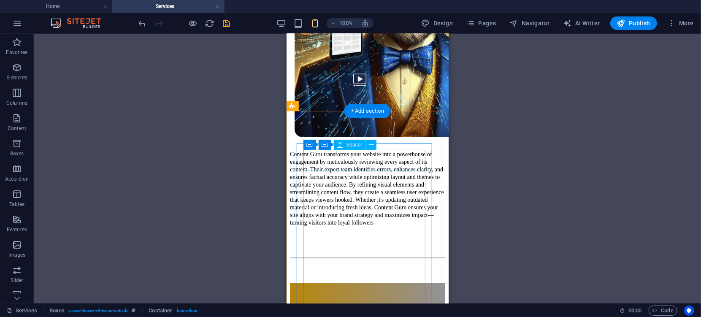
click at [340, 283] on div at bounding box center [367, 293] width 155 height 21
click at [371, 146] on icon at bounding box center [371, 145] width 5 height 9
click at [371, 145] on icon at bounding box center [371, 145] width 5 height 9
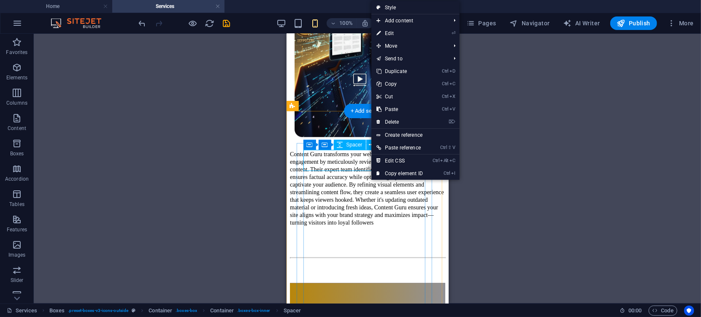
click at [360, 283] on div at bounding box center [367, 293] width 155 height 21
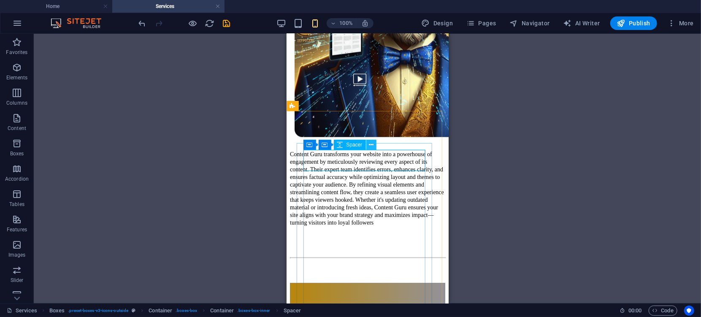
click at [371, 147] on icon at bounding box center [371, 145] width 5 height 9
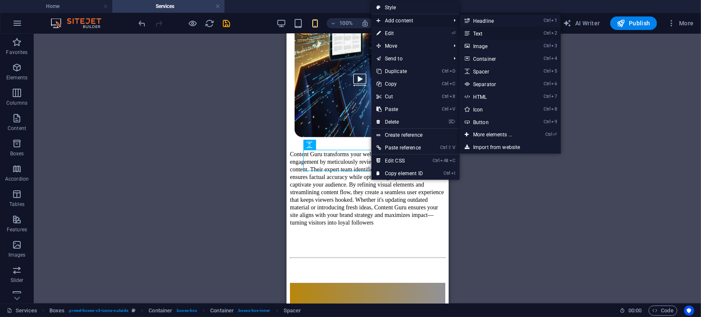
click at [478, 35] on link "Ctrl 2 Text" at bounding box center [495, 33] width 70 height 13
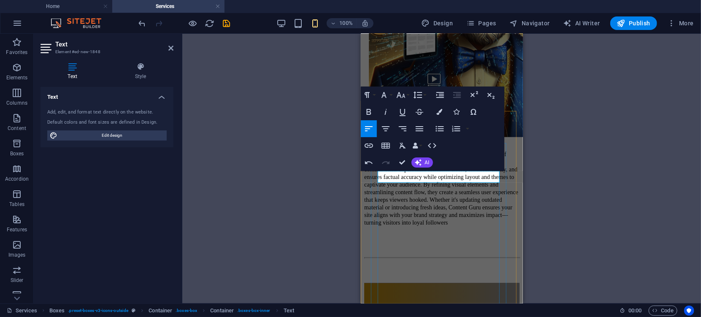
click at [436, 312] on h3 "SEO" at bounding box center [441, 316] width 155 height 9
click at [544, 206] on div "H3 Boxes Container Container Container Reference Image Image series Image serie…" at bounding box center [441, 169] width 519 height 270
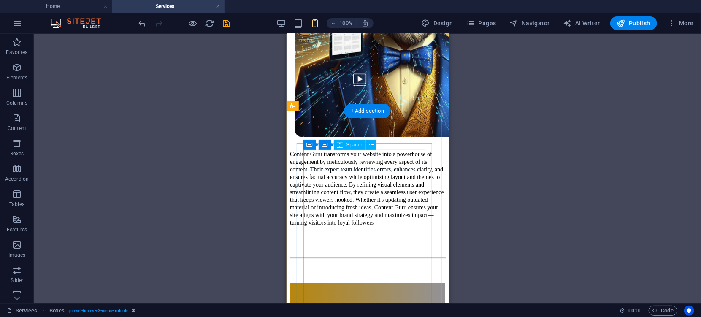
click at [348, 283] on div at bounding box center [367, 293] width 155 height 21
click at [370, 146] on icon at bounding box center [371, 145] width 5 height 9
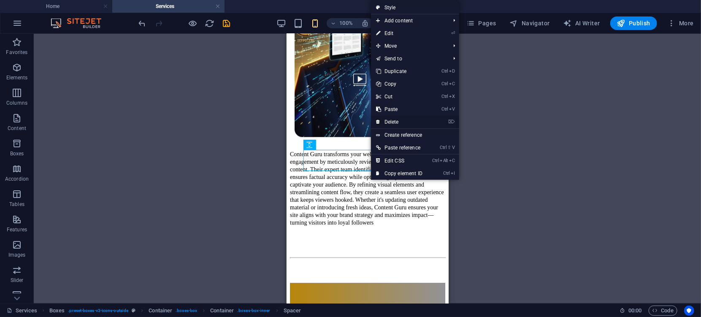
click at [394, 122] on link "⌦ Delete" at bounding box center [399, 122] width 57 height 13
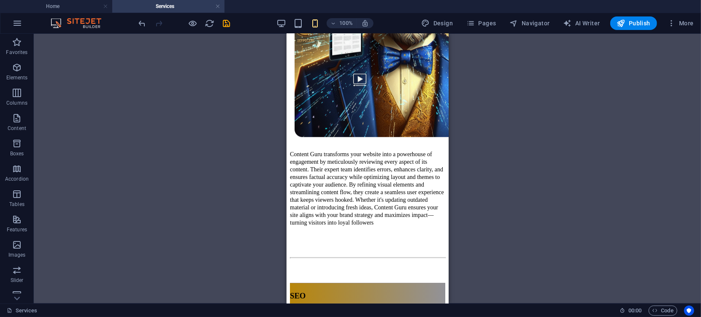
click at [535, 168] on div "H3 Boxes Container Container Container Reference Image Image series Image serie…" at bounding box center [367, 169] width 667 height 270
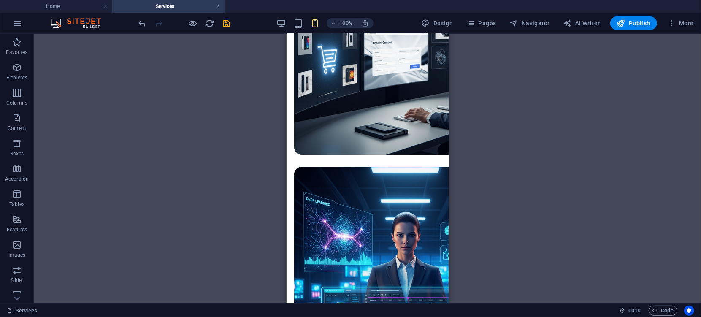
scroll to position [1538, 0]
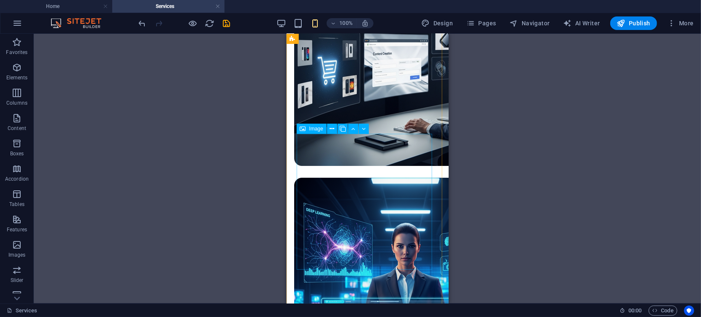
click at [345, 176] on figure at bounding box center [367, 288] width 155 height 234
click at [333, 129] on icon at bounding box center [332, 129] width 5 height 9
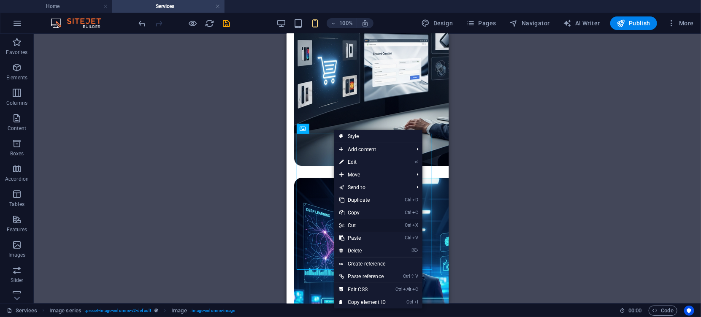
click at [355, 225] on link "Ctrl X Cut" at bounding box center [362, 225] width 57 height 13
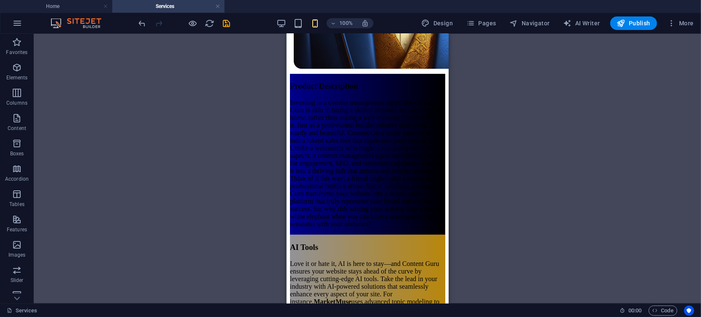
scroll to position [1876, 0]
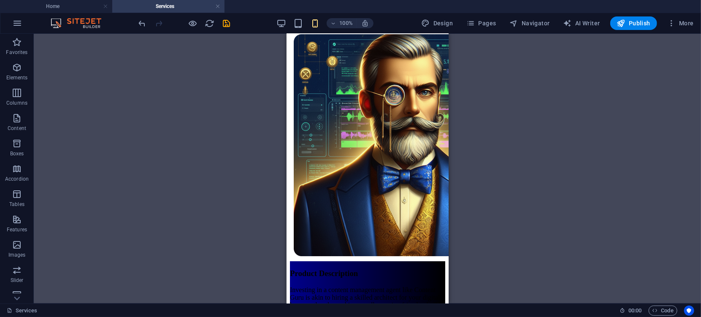
drag, startPoint x: 446, startPoint y: 154, endPoint x: 748, endPoint y: 202, distance: 306.0
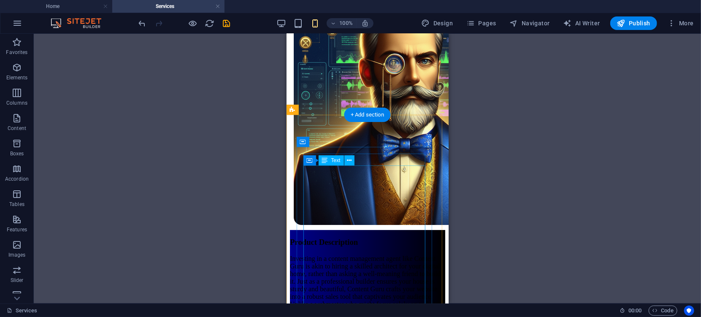
drag, startPoint x: 318, startPoint y: 196, endPoint x: 304, endPoint y: 183, distance: 19.1
click at [312, 255] on div "Investing in a content management agent like Content Guru is akin to hiring a s…" at bounding box center [367, 319] width 155 height 129
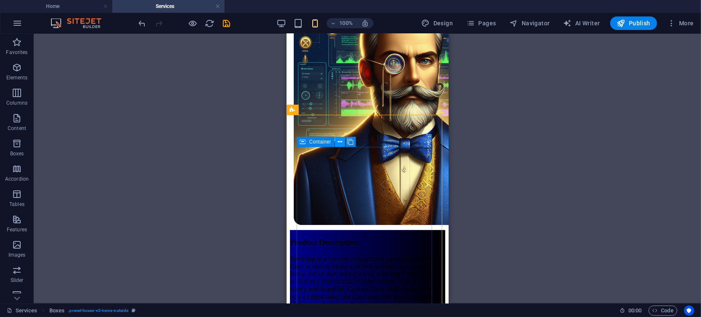
click at [340, 142] on icon at bounding box center [340, 142] width 5 height 9
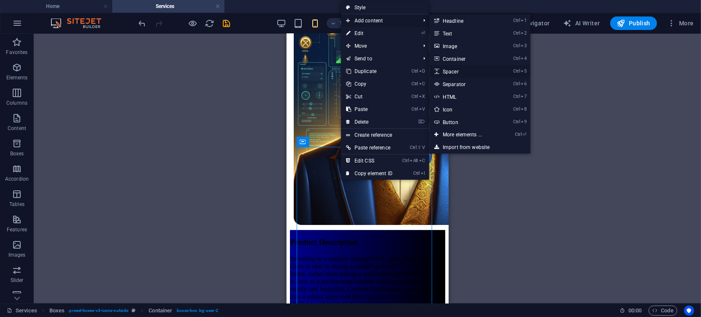
drag, startPoint x: 452, startPoint y: 69, endPoint x: 90, endPoint y: 38, distance: 363.6
click at [452, 69] on link "Ctrl 5 Spacer" at bounding box center [464, 71] width 70 height 13
select select "px"
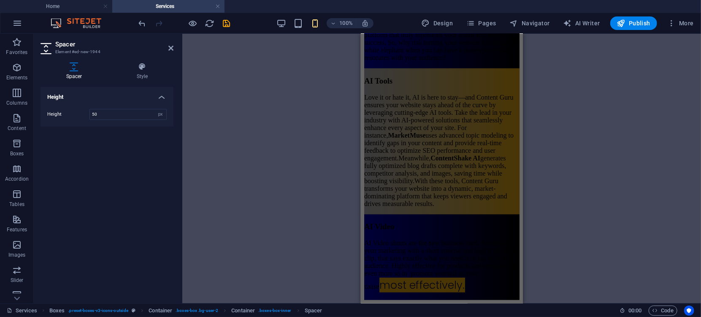
scroll to position [2326, 0]
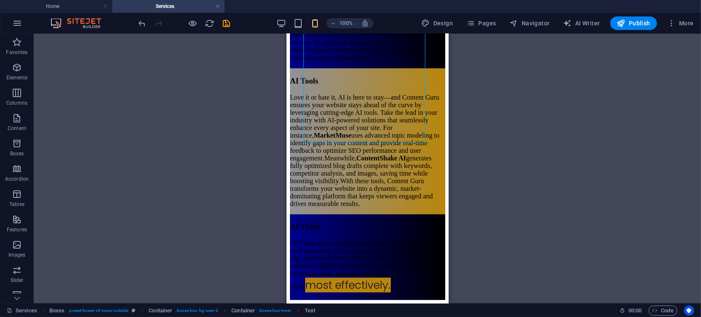
scroll to position [2545, 0]
click at [340, 157] on icon at bounding box center [340, 157] width 5 height 9
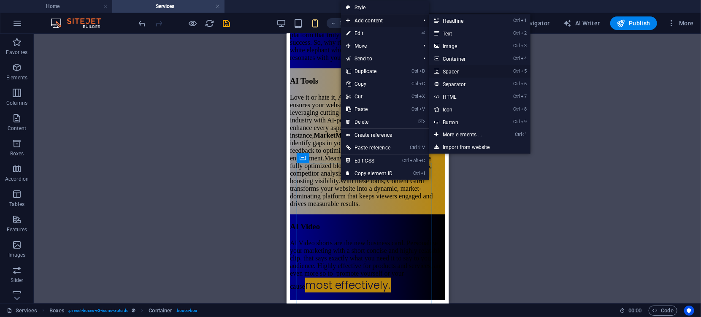
drag, startPoint x: 455, startPoint y: 73, endPoint x: 42, endPoint y: 123, distance: 415.4
click at [455, 73] on link "Ctrl 5 Spacer" at bounding box center [464, 71] width 70 height 13
select select "px"
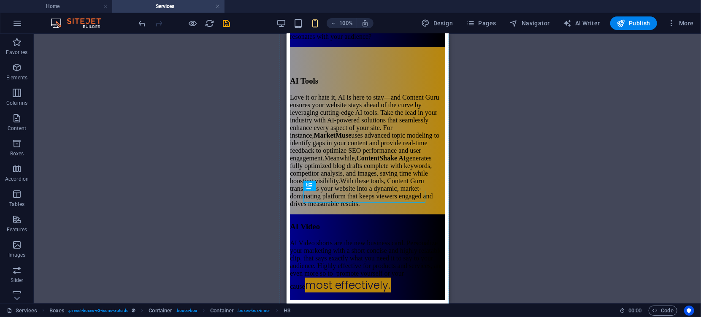
drag, startPoint x: 318, startPoint y: 195, endPoint x: 388, endPoint y: 165, distance: 76.8
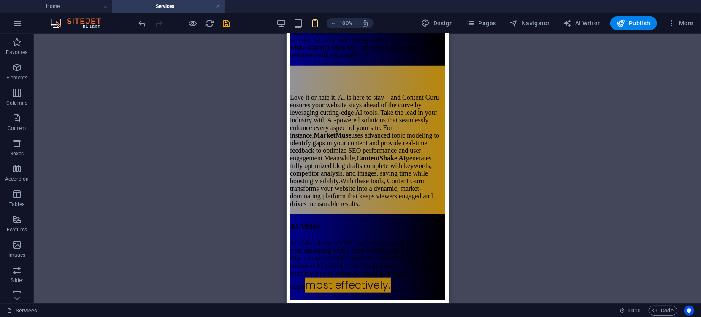
scroll to position [2584, 0]
click at [143, 25] on icon "undo" at bounding box center [143, 24] width 10 height 10
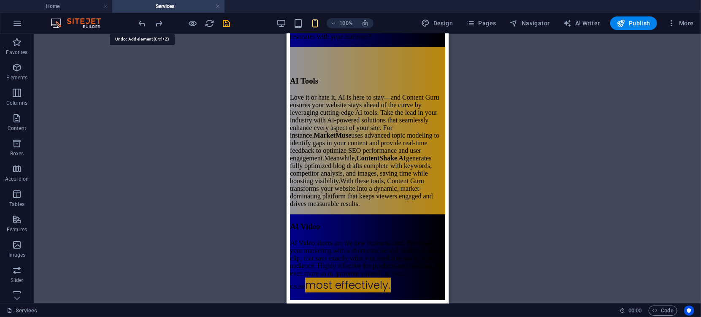
scroll to position [2572, 0]
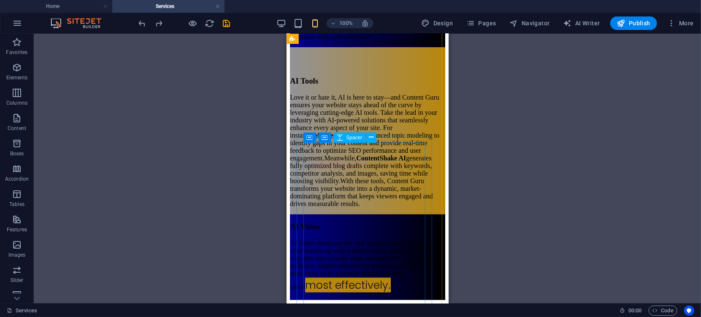
click at [331, 68] on div at bounding box center [367, 57] width 155 height 21
click at [373, 138] on icon at bounding box center [371, 137] width 5 height 9
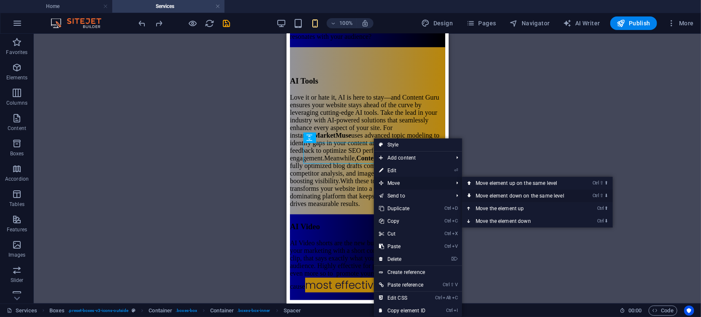
click at [492, 197] on link "Ctrl ⇧ ⬇ Move element down on the same level" at bounding box center [521, 196] width 119 height 13
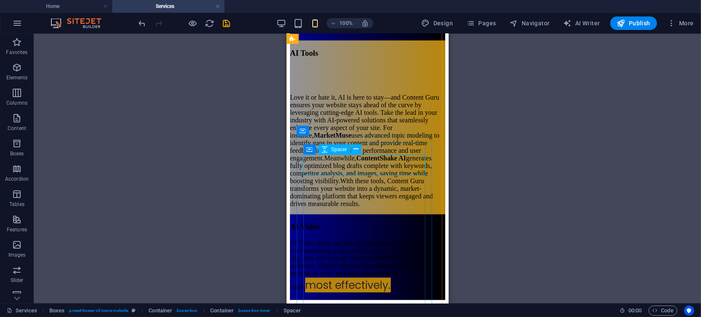
click at [352, 87] on div at bounding box center [367, 75] width 155 height 21
click at [356, 152] on icon at bounding box center [356, 149] width 5 height 9
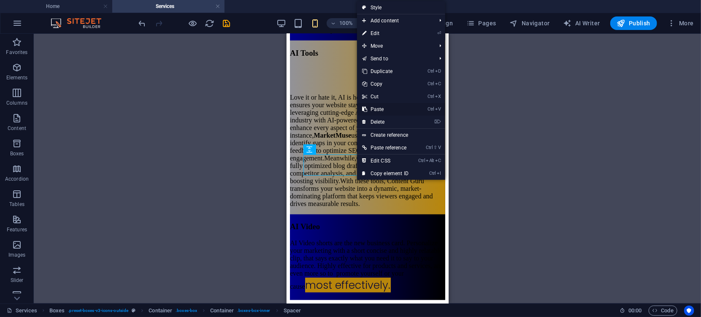
click at [373, 113] on link "Ctrl V Paste" at bounding box center [385, 109] width 57 height 13
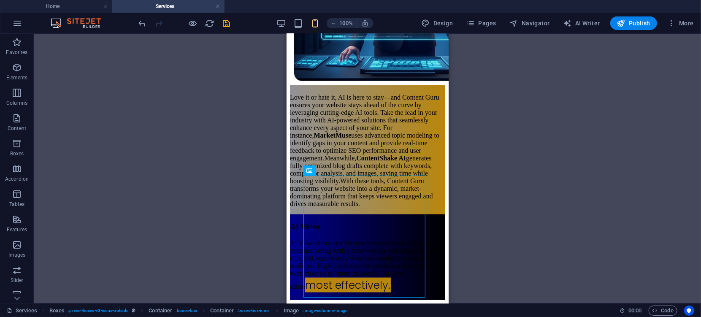
click at [494, 192] on div "H3 Boxes Container Container Container Reference Image Image series Image serie…" at bounding box center [367, 169] width 667 height 270
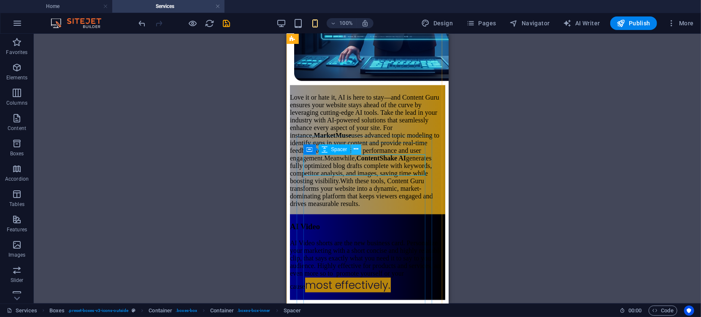
click at [356, 149] on icon at bounding box center [356, 149] width 5 height 9
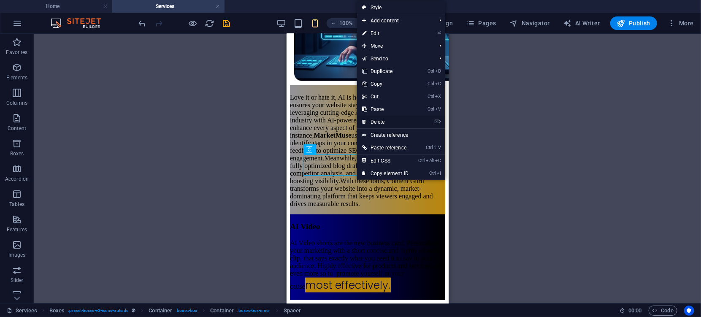
click at [377, 120] on link "⌦ Delete" at bounding box center [385, 122] width 57 height 13
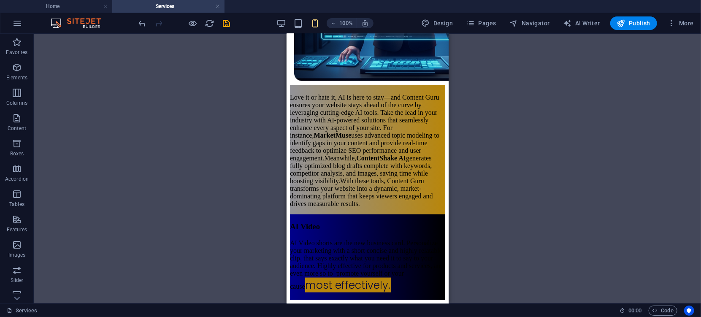
click at [527, 159] on div "H3 Boxes Container Container Container Reference Image Image series Image serie…" at bounding box center [367, 169] width 667 height 270
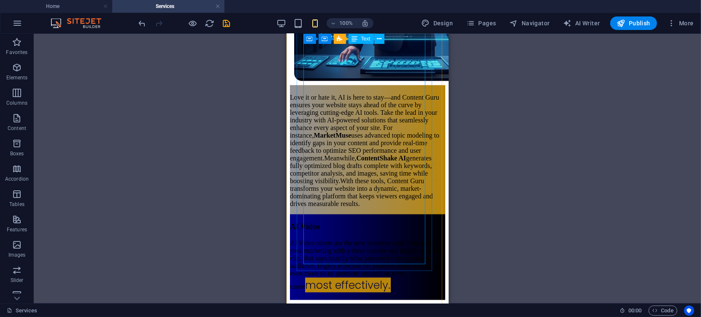
click at [353, 207] on div "Love it or hate it, AI is here to stay—and Content Guru ensures your website st…" at bounding box center [367, 150] width 155 height 114
drag, startPoint x: 353, startPoint y: 234, endPoint x: 645, endPoint y: 271, distance: 293.9
click at [353, 207] on div "Love it or hate it, AI is here to stay—and Content Guru ensures your website st…" at bounding box center [367, 150] width 155 height 114
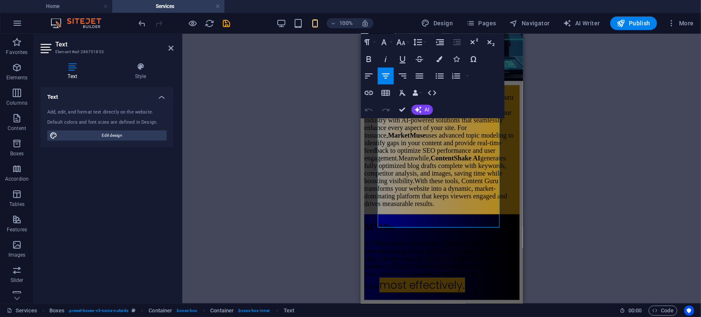
scroll to position [3269, 0]
drag, startPoint x: 519, startPoint y: 228, endPoint x: 898, endPoint y: 301, distance: 385.7
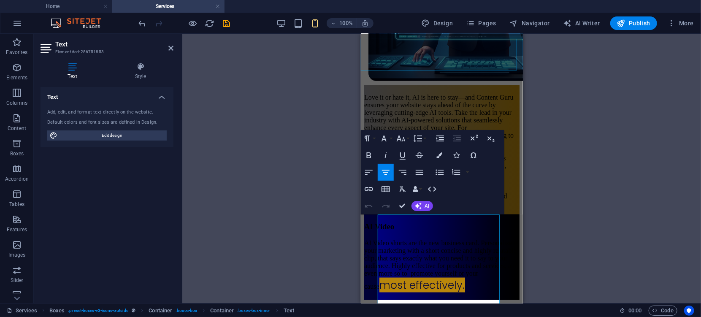
scroll to position [2634, 0]
drag, startPoint x: 493, startPoint y: 215, endPoint x: 382, endPoint y: 219, distance: 111.1
click at [382, 207] on p "Love it or hate it, AI is here to stay—and Content Guru ensures your website st…" at bounding box center [441, 150] width 155 height 114
click at [403, 140] on icon "button" at bounding box center [400, 139] width 9 height 6
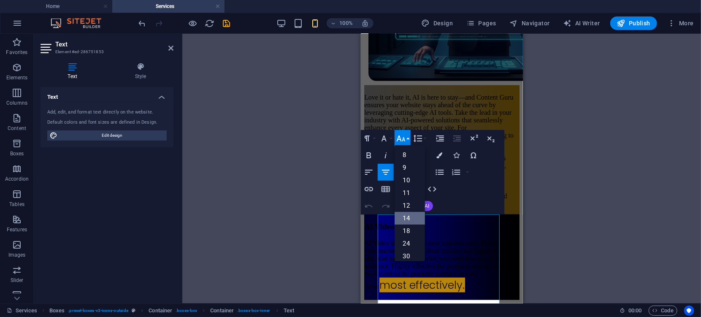
click at [408, 214] on link "14" at bounding box center [410, 218] width 30 height 13
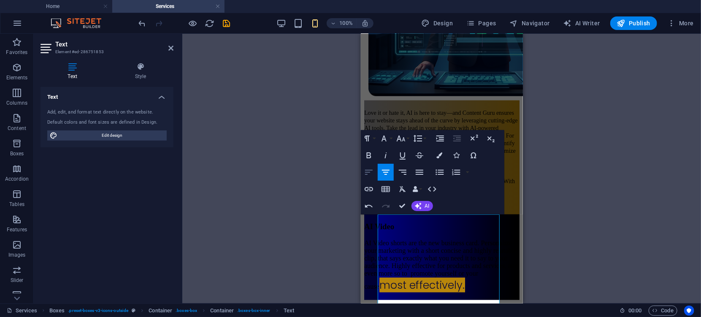
click at [370, 175] on icon "button" at bounding box center [369, 172] width 10 height 10
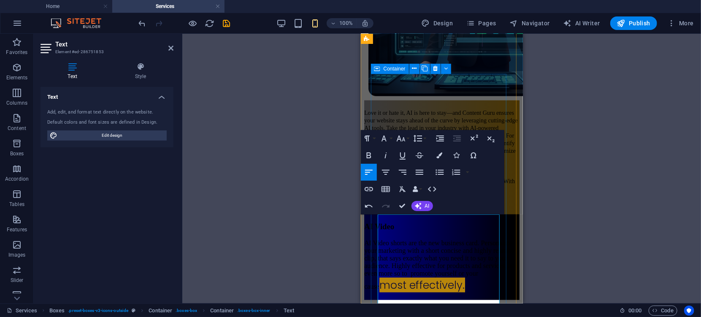
click at [506, 214] on div "AI Tools Love it or hate it, AI is here to stay—and Content Guru ensures your w…" at bounding box center [441, 27] width 155 height 371
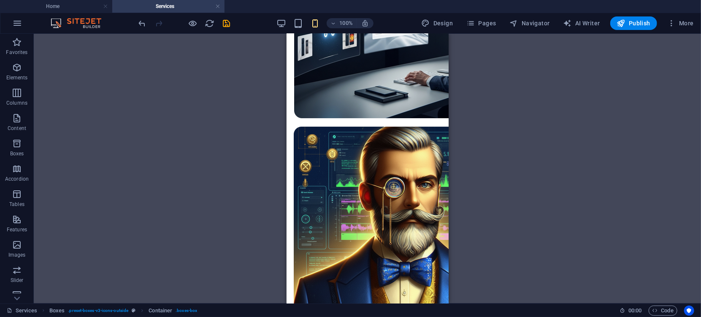
scroll to position [1576, 0]
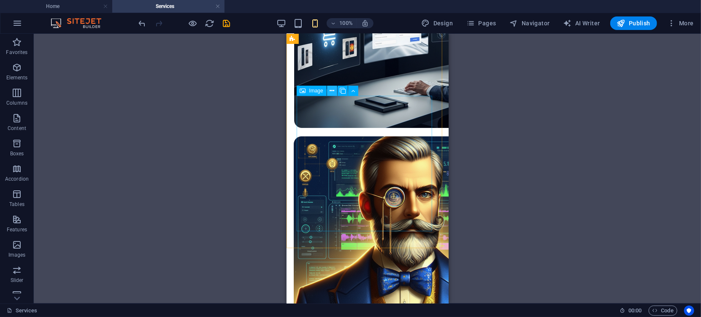
click at [332, 92] on icon at bounding box center [332, 91] width 5 height 9
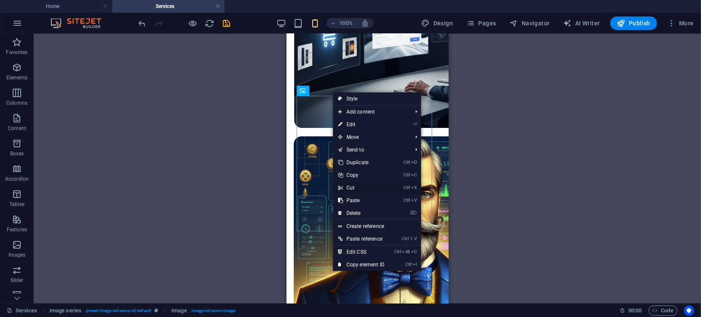
click at [355, 188] on link "Ctrl X Cut" at bounding box center [361, 188] width 57 height 13
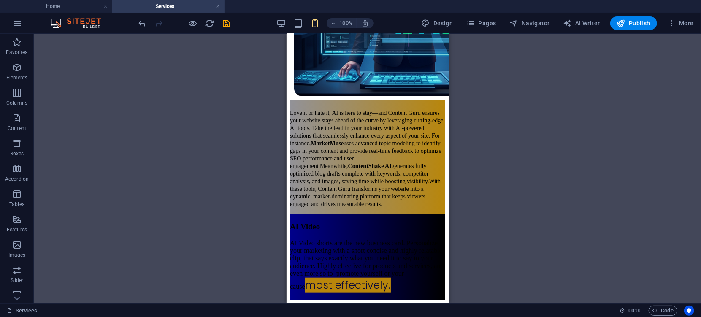
drag, startPoint x: 446, startPoint y: 166, endPoint x: 618, endPoint y: 349, distance: 251.2
click at [309, 239] on div "AI Video shorts are the new business card. Personalize your marketing with a sh…" at bounding box center [367, 266] width 155 height 54
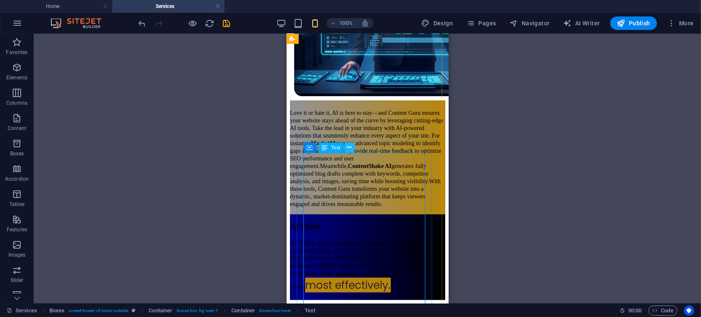
click at [351, 146] on icon at bounding box center [349, 147] width 5 height 9
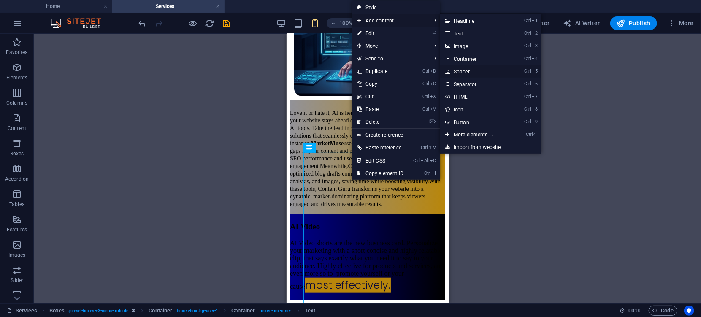
click at [458, 71] on link "Ctrl 5 Spacer" at bounding box center [475, 71] width 70 height 13
select select "px"
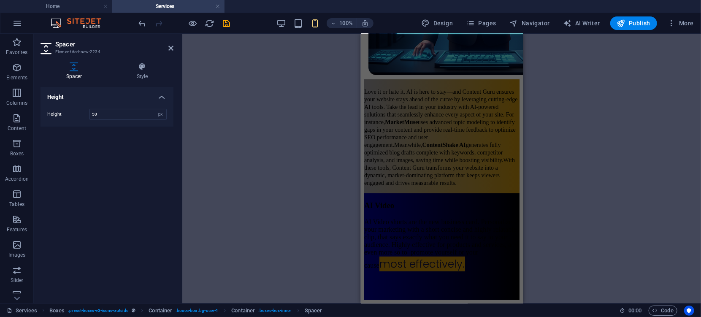
scroll to position [3076, 0]
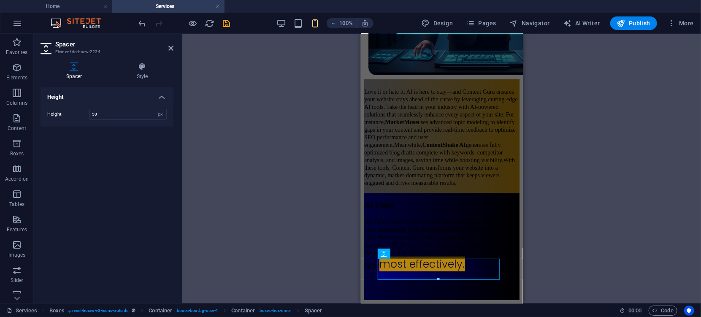
drag, startPoint x: 519, startPoint y: 284, endPoint x: 886, endPoint y: 320, distance: 368.6
click at [415, 254] on icon at bounding box center [415, 253] width 5 height 9
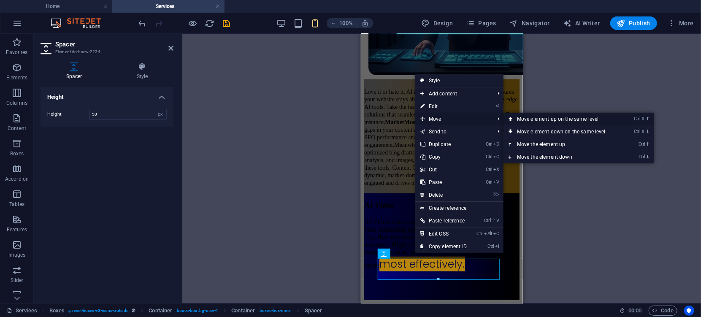
click at [528, 119] on link "Ctrl ⇧ ⬆ Move element up on the same level" at bounding box center [563, 119] width 119 height 13
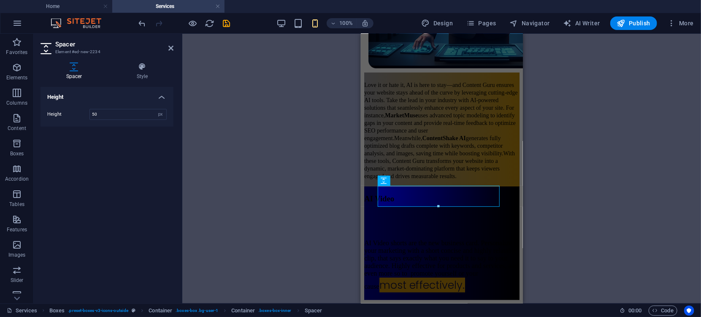
scroll to position [2913, 0]
click at [412, 211] on div at bounding box center [441, 221] width 155 height 21
click at [430, 179] on icon at bounding box center [430, 180] width 5 height 9
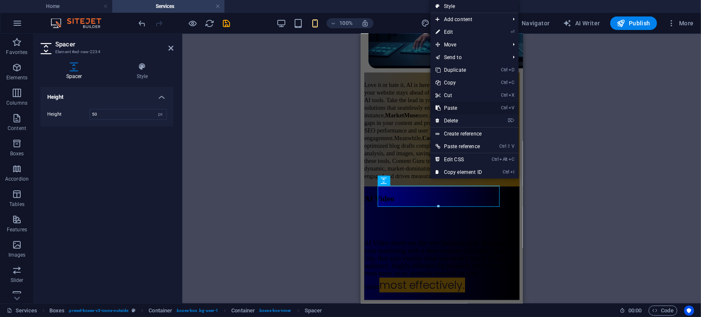
click at [452, 110] on link "Ctrl V Paste" at bounding box center [459, 108] width 57 height 13
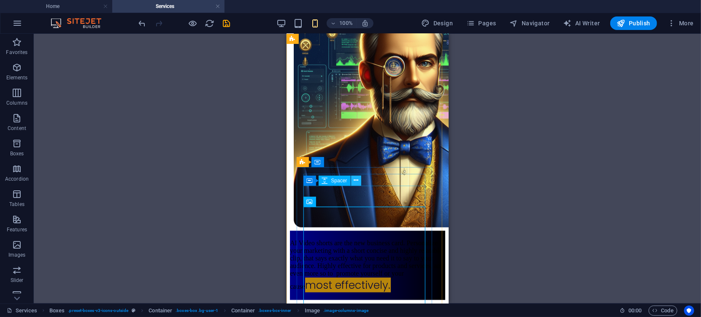
click at [355, 181] on icon at bounding box center [356, 180] width 5 height 9
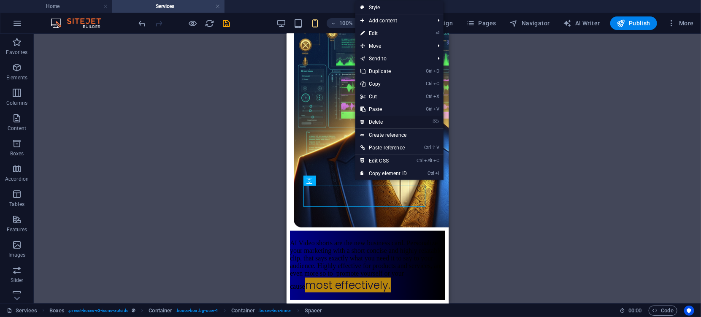
click at [381, 122] on link "⌦ Delete" at bounding box center [383, 122] width 57 height 13
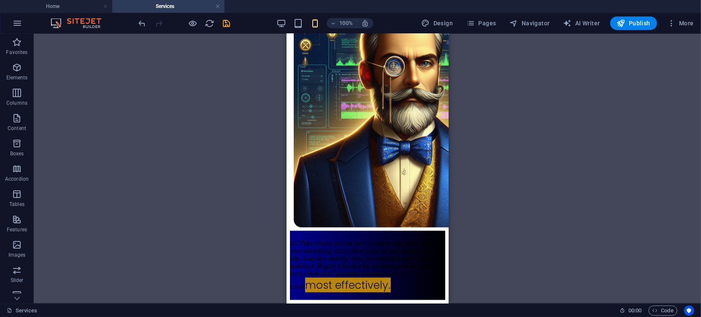
click at [475, 195] on div "H3 Boxes Container Container Container Reference Image Image series Image serie…" at bounding box center [367, 169] width 667 height 270
click at [400, 271] on div "AI Video shorts are the new business card. Personalize your marketing with a sh…" at bounding box center [367, 266] width 155 height 54
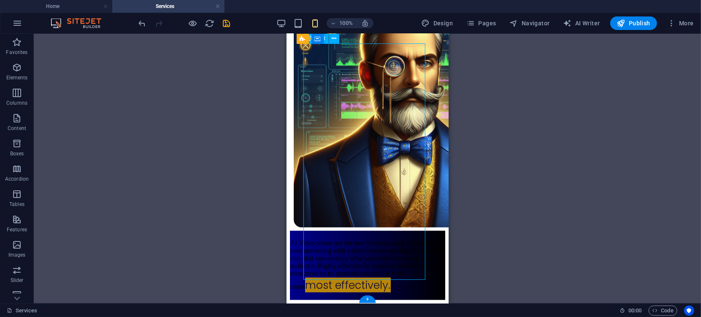
click at [400, 271] on div "AI Video shorts are the new business card. Personalize your marketing with a sh…" at bounding box center [367, 266] width 155 height 54
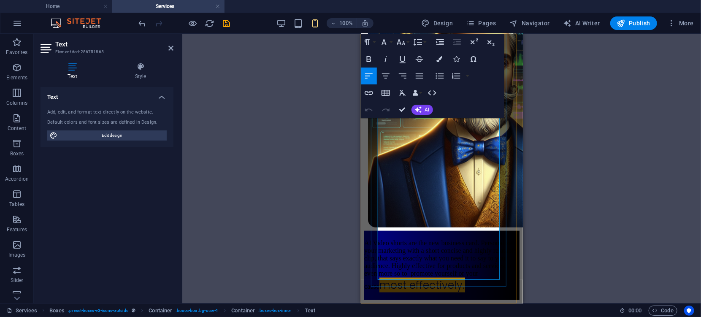
drag, startPoint x: 433, startPoint y: 215, endPoint x: 385, endPoint y: 89, distance: 135.2
click at [385, 239] on p "AI Video shorts are the new business card. Personalize your marketing with a sh…" at bounding box center [441, 266] width 155 height 54
drag, startPoint x: 396, startPoint y: 128, endPoint x: 422, endPoint y: 207, distance: 83.0
click at [422, 239] on p "AI Video shorts are the new business card. Personalize your marketing with a sh…" at bounding box center [441, 266] width 155 height 54
click at [406, 41] on button "Font Size" at bounding box center [403, 42] width 16 height 17
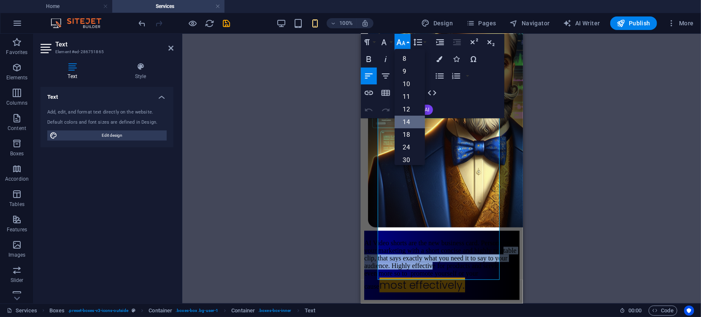
click at [407, 121] on link "14" at bounding box center [410, 122] width 30 height 13
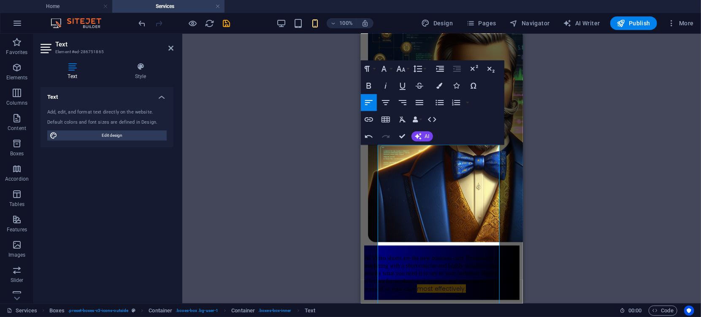
scroll to position [3076, 0]
click at [438, 278] on p "AI Video shorts are the new business card. Personalize your marketing with a sh…" at bounding box center [441, 273] width 155 height 39
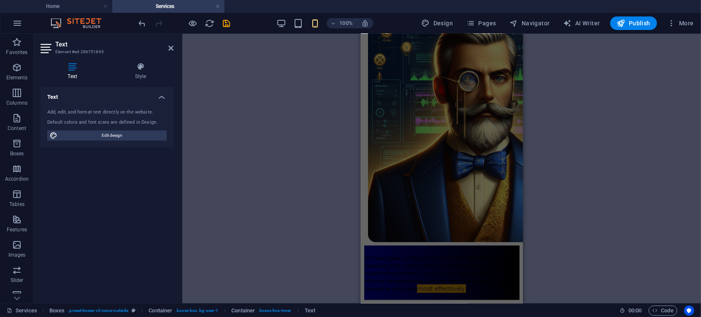
scroll to position [2260, 0]
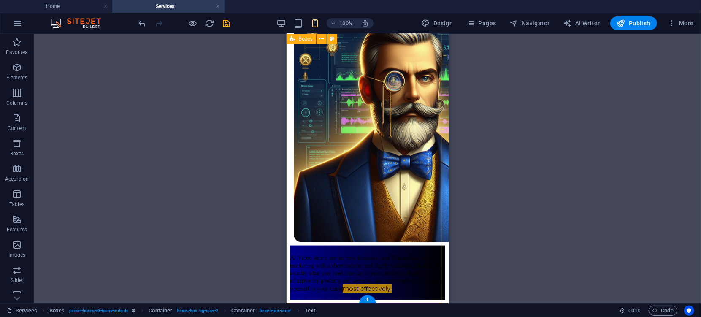
scroll to position [3076, 0]
drag, startPoint x: 419, startPoint y: 189, endPoint x: 437, endPoint y: 209, distance: 27.2
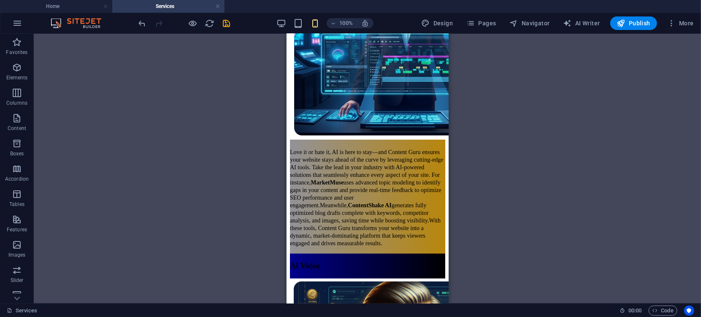
scroll to position [1890, 0]
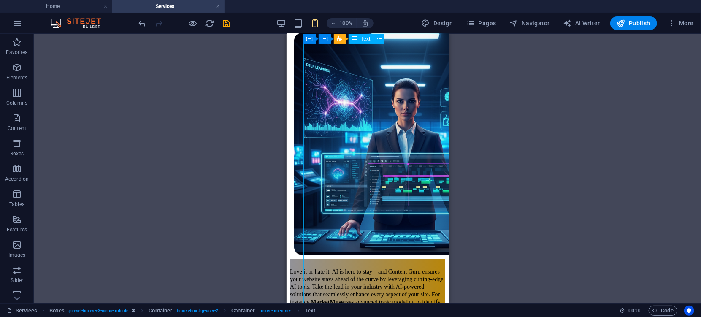
drag, startPoint x: 342, startPoint y: 173, endPoint x: 629, endPoint y: 204, distance: 288.3
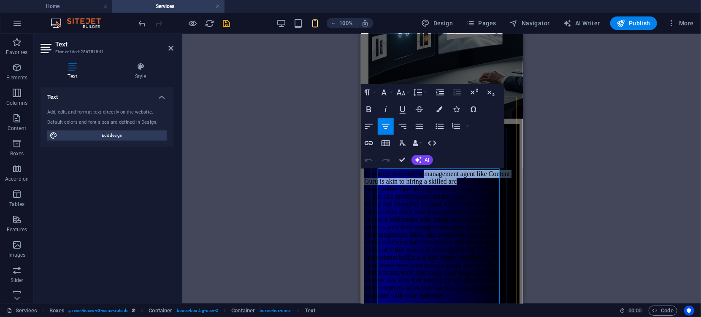
drag, startPoint x: 408, startPoint y: 228, endPoint x: 410, endPoint y: 246, distance: 17.9
click at [410, 246] on p "Investing in a content management agent like Content Guru is akin to hiring a s…" at bounding box center [441, 234] width 155 height 129
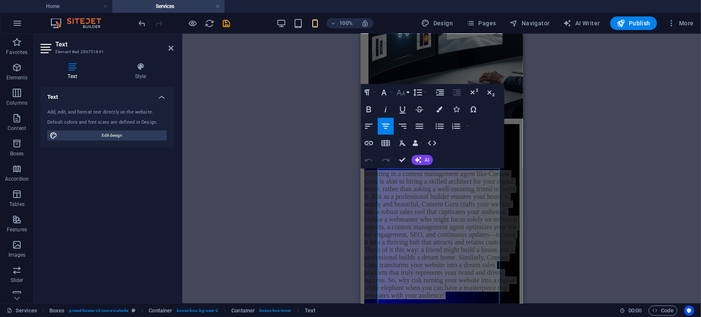
click at [399, 95] on icon "button" at bounding box center [401, 92] width 10 height 10
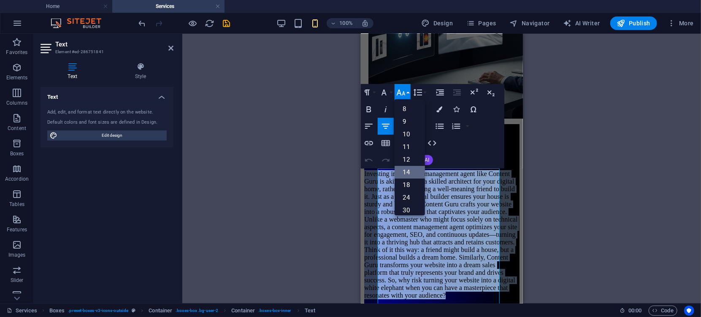
click at [410, 170] on link "14" at bounding box center [410, 172] width 30 height 13
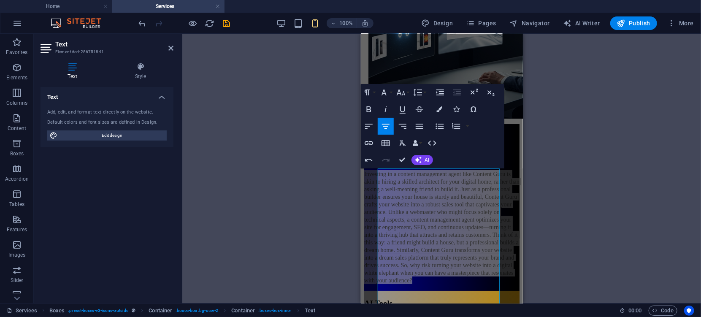
click at [543, 199] on div "H3 Boxes Container Container Container Reference Image Image series Image serie…" at bounding box center [441, 169] width 519 height 270
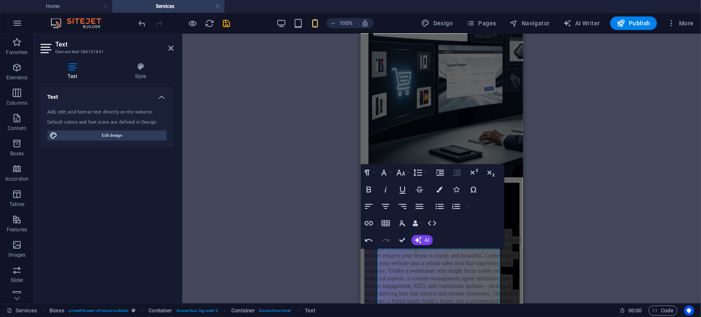
scroll to position [1506, 0]
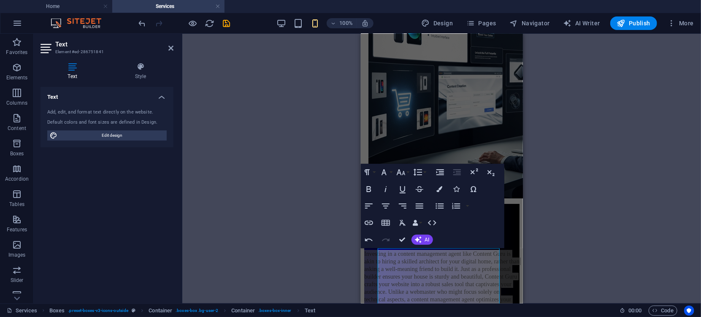
click at [467, 226] on div "Paragraph Format Normal Heading 1 Heading 2 Heading 3 Heading 4 Heading 5 Headi…" at bounding box center [433, 206] width 144 height 84
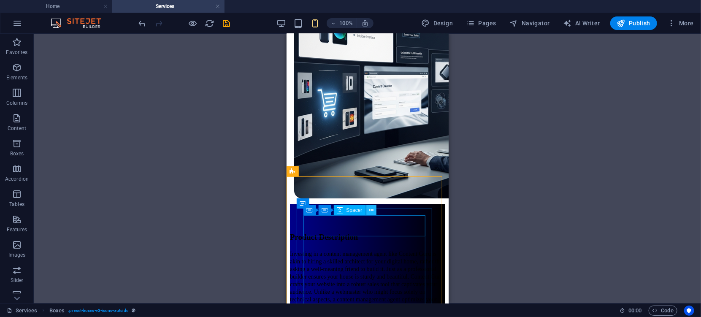
click at [374, 211] on button at bounding box center [371, 210] width 10 height 10
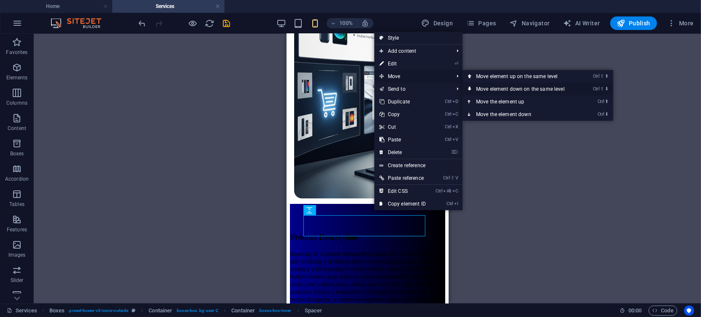
click at [487, 86] on link "Ctrl ⇧ ⬇ Move element down on the same level" at bounding box center [522, 89] width 119 height 13
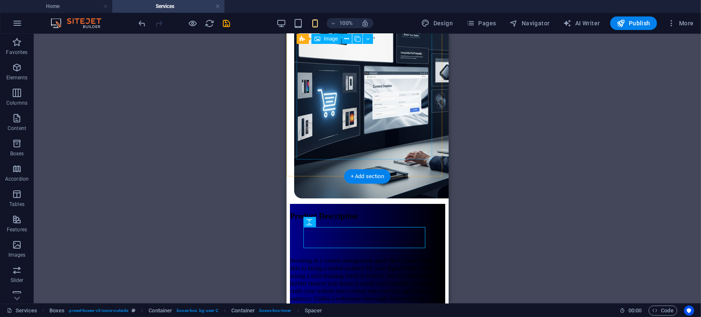
click at [367, 111] on figure at bounding box center [367, 87] width 155 height 232
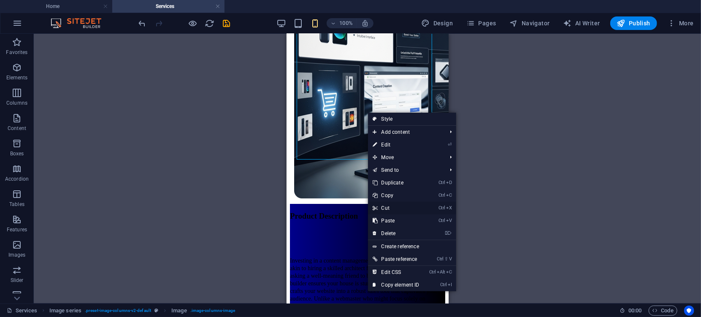
click at [390, 206] on link "Ctrl X Cut" at bounding box center [396, 208] width 57 height 13
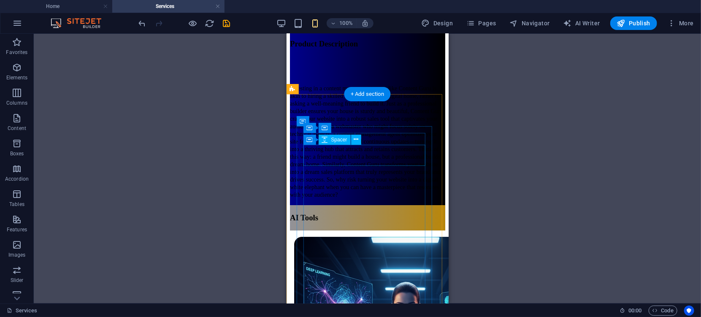
click at [328, 77] on div at bounding box center [367, 66] width 155 height 21
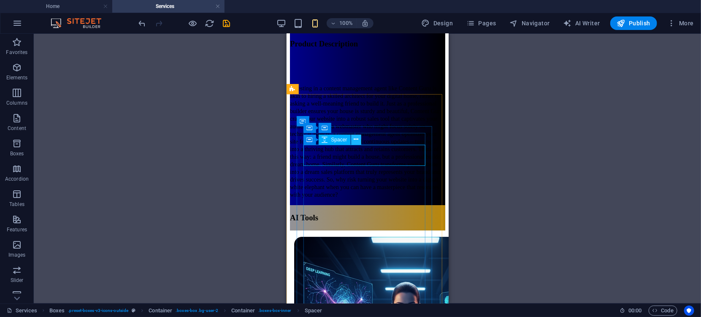
click at [355, 138] on icon at bounding box center [356, 139] width 5 height 9
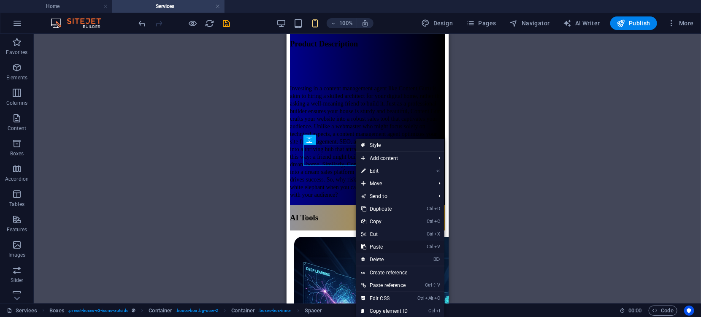
click at [378, 247] on link "Ctrl V Paste" at bounding box center [384, 247] width 57 height 13
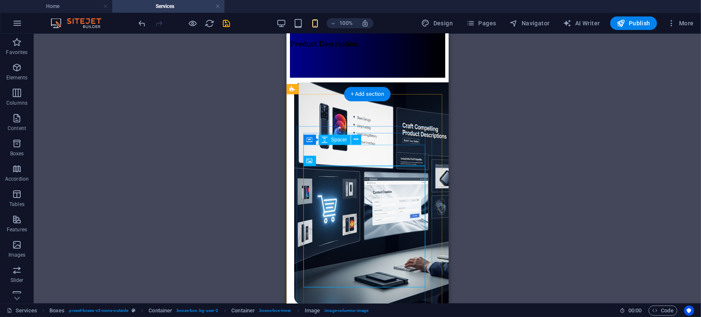
click at [380, 77] on div at bounding box center [367, 66] width 155 height 21
click at [355, 77] on div at bounding box center [367, 66] width 155 height 21
click at [358, 138] on button at bounding box center [356, 140] width 10 height 10
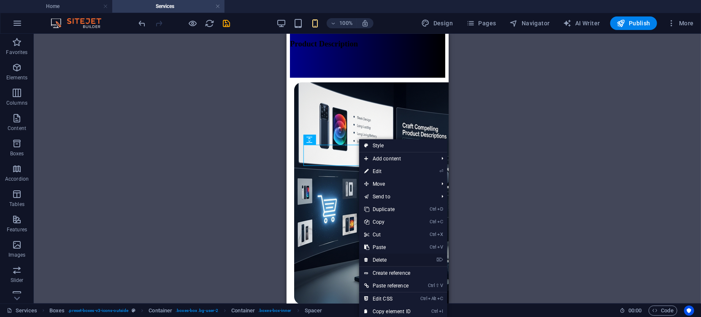
click at [386, 260] on link "⌦ Delete" at bounding box center [387, 260] width 57 height 13
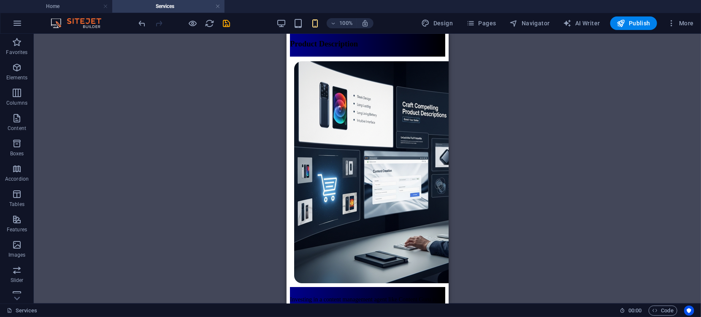
click at [497, 211] on div "H3 Boxes Container Container Container Reference Image Image series Image serie…" at bounding box center [367, 169] width 667 height 270
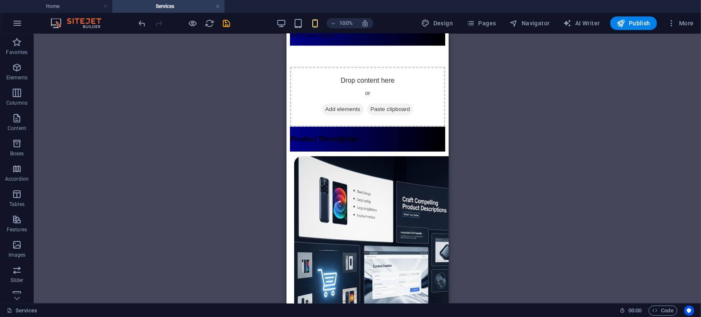
scroll to position [1407, 0]
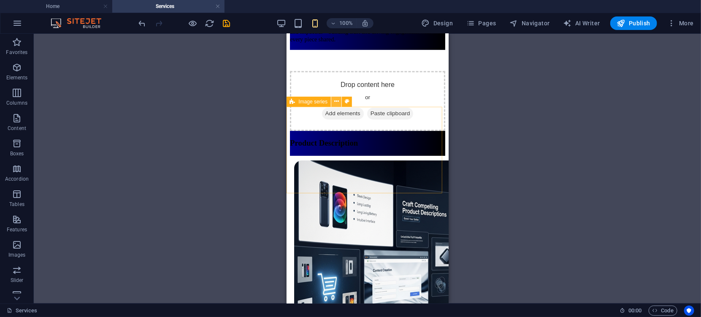
click at [338, 100] on icon at bounding box center [336, 101] width 5 height 9
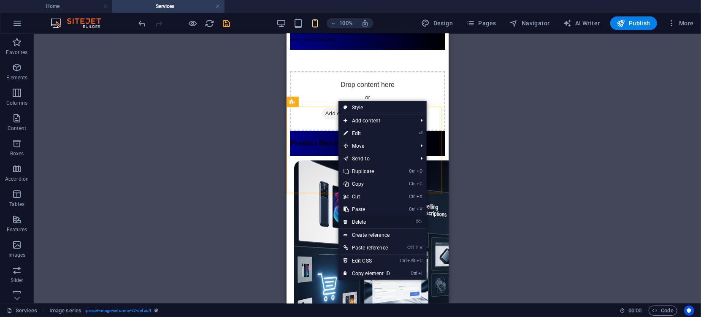
click at [362, 222] on link "⌦ Delete" at bounding box center [367, 222] width 57 height 13
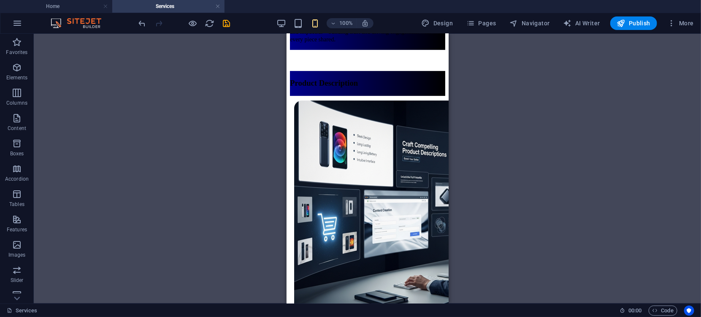
click at [504, 149] on div "H3 Boxes Container Container Container Reference Image Image series Image serie…" at bounding box center [367, 169] width 667 height 270
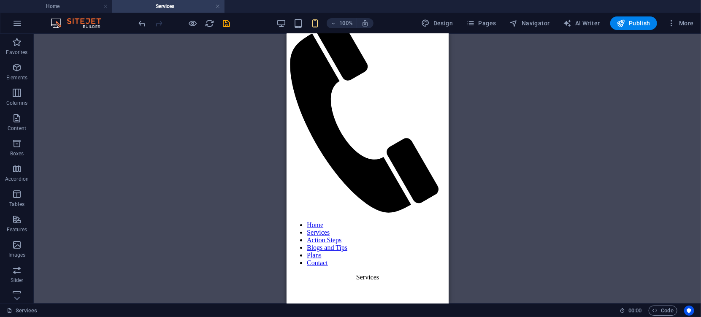
scroll to position [0, 0]
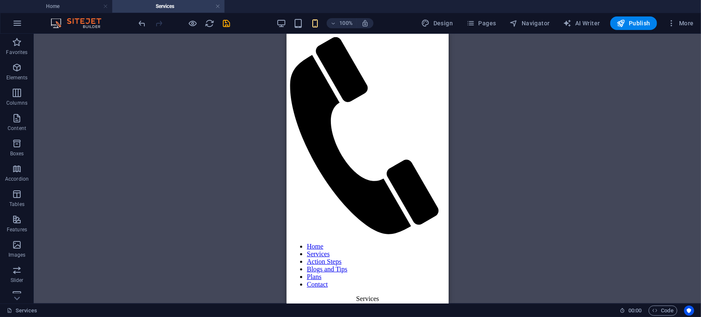
drag, startPoint x: 447, startPoint y: 175, endPoint x: 736, endPoint y: 85, distance: 301.9
click at [333, 126] on button at bounding box center [331, 124] width 10 height 10
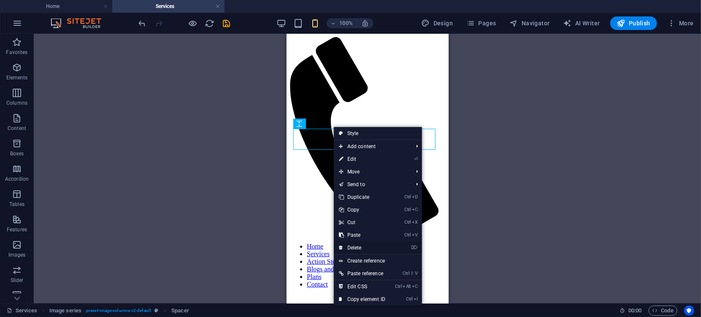
click at [358, 249] on link "⌦ Delete" at bounding box center [362, 247] width 57 height 13
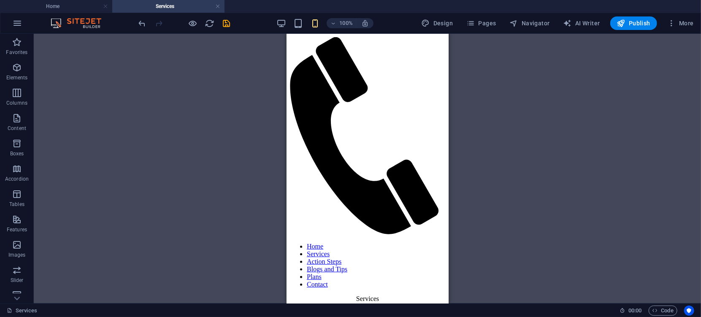
click at [534, 140] on div "H3 Boxes Container Container Container Reference Image Image series Image serie…" at bounding box center [367, 169] width 667 height 270
click at [332, 90] on icon at bounding box center [330, 91] width 5 height 9
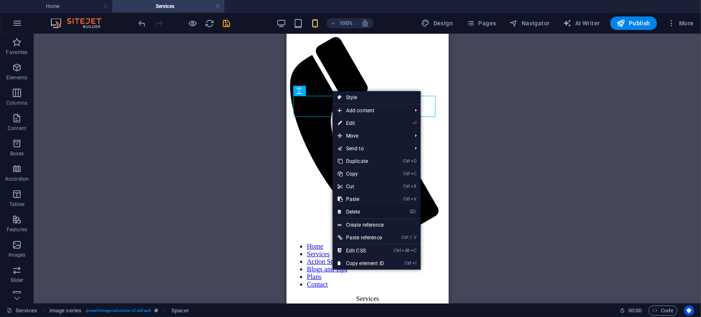
click at [356, 214] on link "⌦ Delete" at bounding box center [361, 212] width 57 height 13
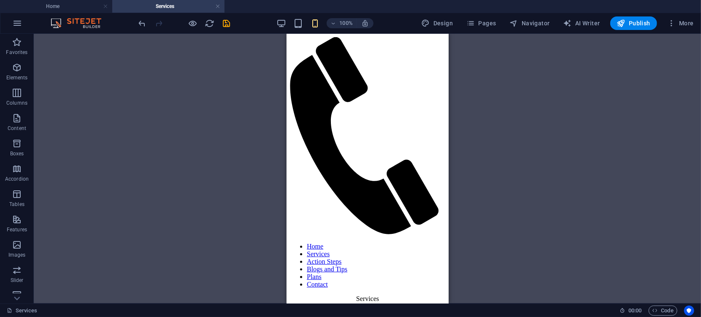
click at [603, 137] on div "H3 Boxes Container Container Container Reference Image Image series Image serie…" at bounding box center [367, 169] width 667 height 270
click at [329, 38] on icon at bounding box center [330, 39] width 5 height 9
click at [500, 73] on div "H3 Boxes Container Container Container Reference Image Image series Image serie…" at bounding box center [367, 169] width 667 height 270
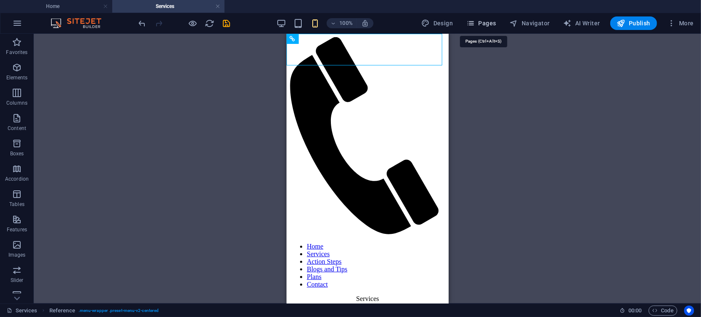
click at [483, 22] on span "Pages" at bounding box center [481, 23] width 30 height 8
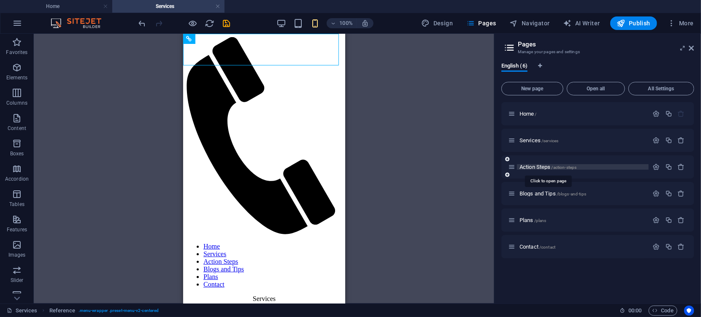
click at [541, 167] on span "Action Steps /action-steps" at bounding box center [548, 167] width 57 height 6
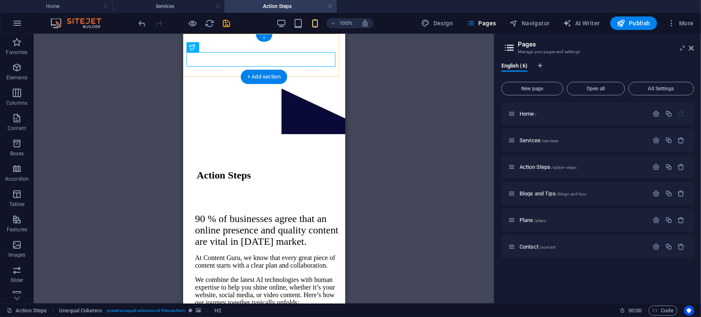
click at [263, 38] on div "+" at bounding box center [264, 38] width 16 height 8
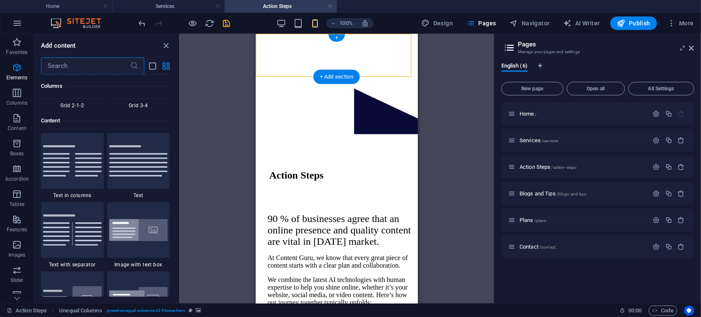
scroll to position [1477, 0]
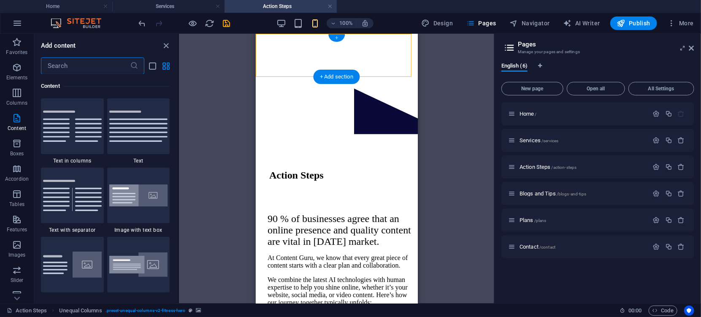
click at [334, 38] on div "+" at bounding box center [336, 38] width 16 height 8
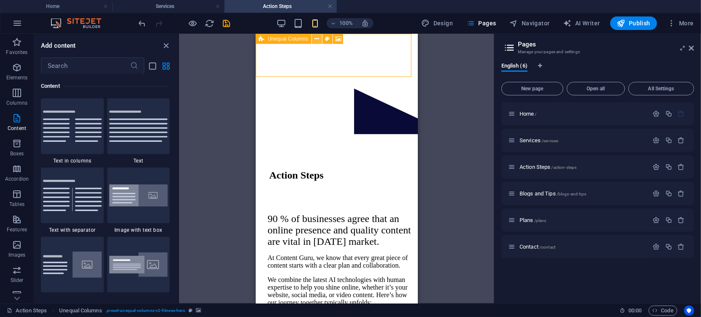
click at [317, 41] on icon at bounding box center [316, 39] width 5 height 9
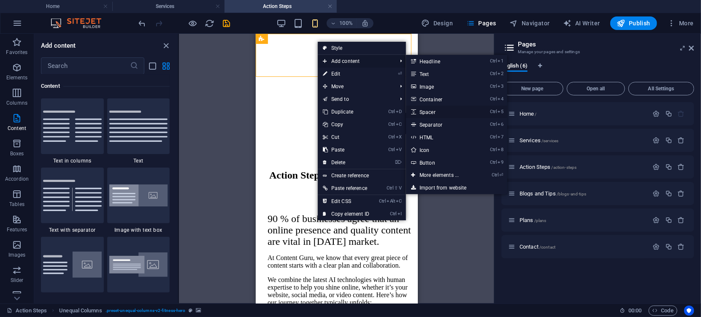
click at [428, 109] on link "Ctrl 5 Spacer" at bounding box center [441, 112] width 70 height 13
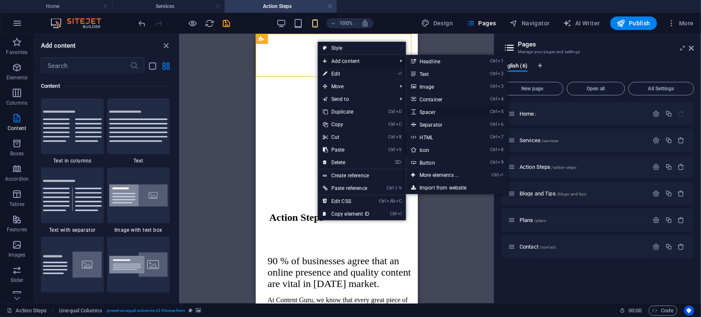
select select "px"
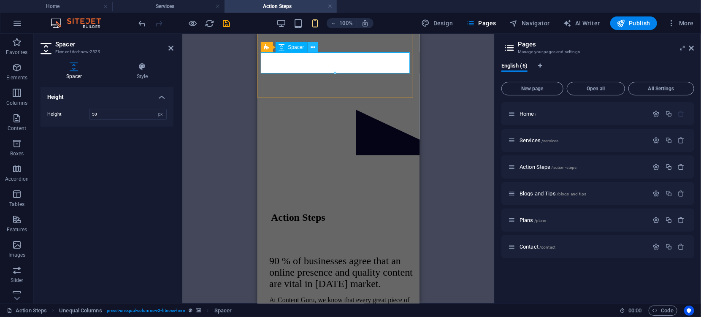
click at [312, 46] on icon at bounding box center [313, 47] width 5 height 9
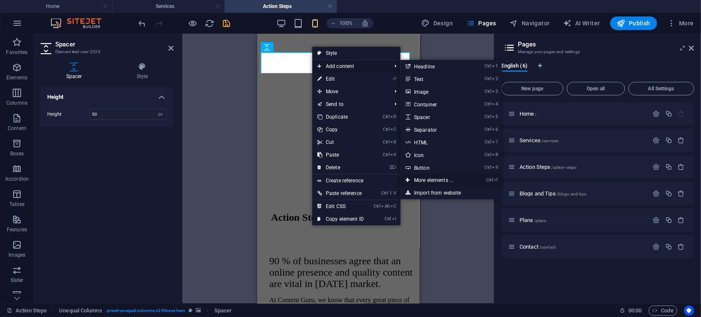
click at [431, 180] on link "Ctrl ⏎ More elements ..." at bounding box center [436, 180] width 70 height 13
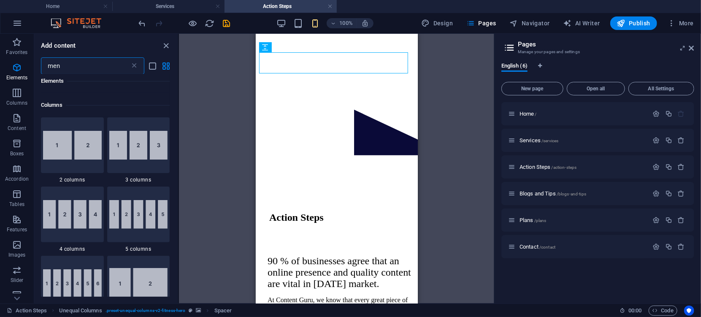
scroll to position [0, 0]
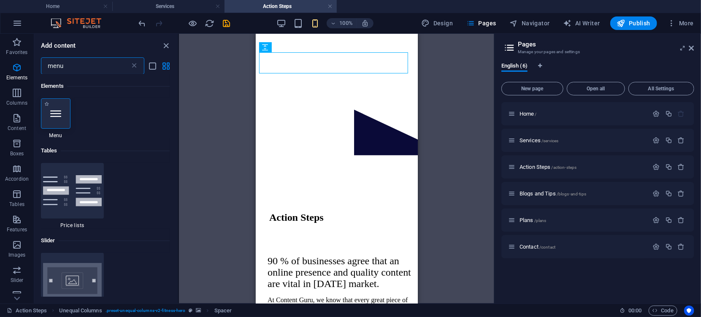
type input "menu"
click at [57, 104] on div at bounding box center [56, 113] width 30 height 30
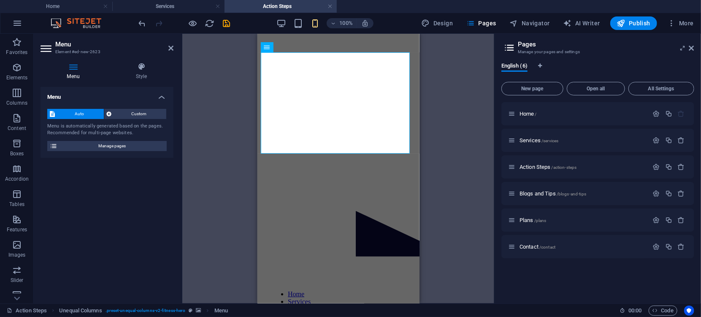
click at [447, 116] on div "Drag here to replace the existing content. Press “Ctrl” if you want to create a…" at bounding box center [338, 169] width 312 height 270
click at [439, 99] on div "Drag here to replace the existing content. Press “Ctrl” if you want to create a…" at bounding box center [338, 169] width 312 height 270
click at [304, 290] on nav "Home Services Action Steps Blogs and Tips Plans Contact" at bounding box center [338, 313] width 135 height 46
click at [323, 290] on nav "Home Services Action Steps Blogs and Tips Plans Contact" at bounding box center [338, 313] width 135 height 46
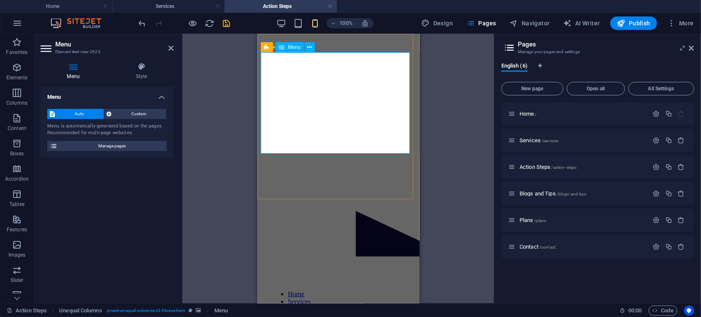
click at [323, 290] on nav "Home Services Action Steps Blogs and Tips Plans Contact" at bounding box center [338, 313] width 135 height 46
click at [171, 49] on icon at bounding box center [170, 48] width 5 height 7
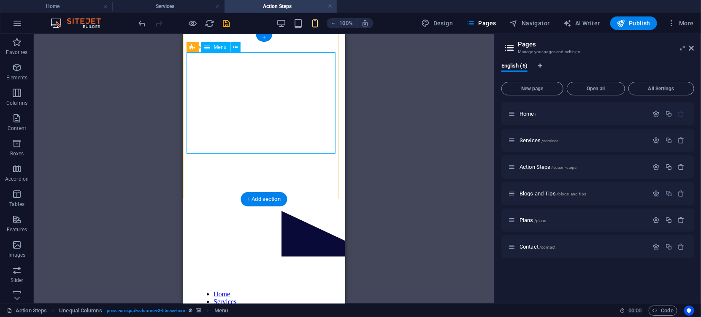
click at [245, 290] on nav "Home Services Action Steps Blogs and Tips Plans Contact" at bounding box center [263, 313] width 135 height 46
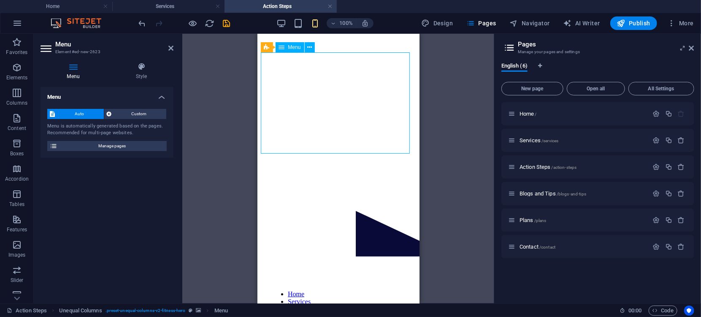
drag, startPoint x: 324, startPoint y: 150, endPoint x: 325, endPoint y: 136, distance: 14.4
click at [305, 290] on nav "Home Services Action Steps Blogs and Tips Plans Contact" at bounding box center [338, 313] width 135 height 46
drag, startPoint x: 321, startPoint y: 141, endPoint x: 309, endPoint y: 127, distance: 18.9
click at [287, 290] on nav "Home Services Action Steps Blogs and Tips Plans Contact" at bounding box center [338, 313] width 135 height 46
click at [309, 290] on nav "Home Services Action Steps Blogs and Tips Plans Contact" at bounding box center [338, 313] width 135 height 46
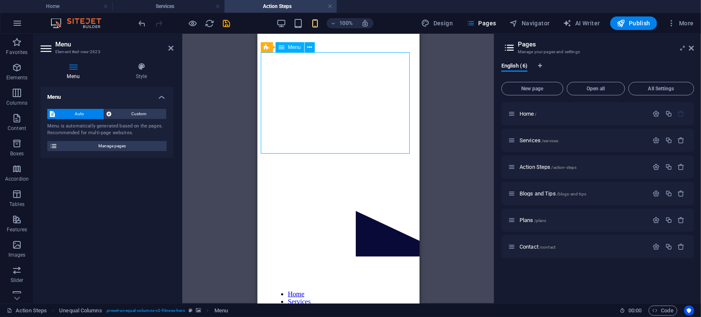
click at [309, 290] on nav "Home Services Action Steps Blogs and Tips Plans Contact" at bounding box center [338, 313] width 135 height 46
drag, startPoint x: 326, startPoint y: 145, endPoint x: 297, endPoint y: 108, distance: 46.9
click at [297, 290] on nav "Home Services Action Steps Blogs and Tips Plans Contact" at bounding box center [338, 313] width 135 height 46
click at [138, 68] on icon at bounding box center [141, 66] width 64 height 8
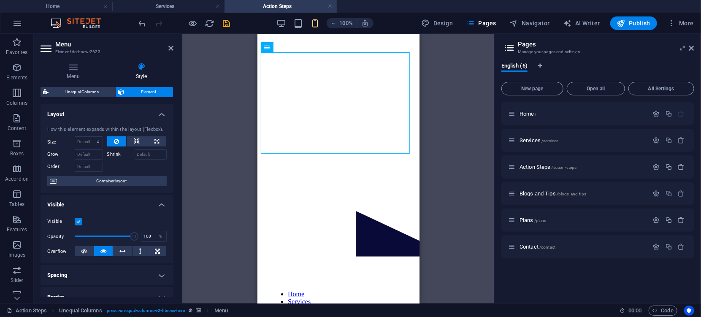
drag, startPoint x: 171, startPoint y: 159, endPoint x: 173, endPoint y: 168, distance: 9.3
click at [173, 168] on div "Menu Style Menu Auto Custom Menu is automatically generated based on the pages.…" at bounding box center [107, 180] width 146 height 248
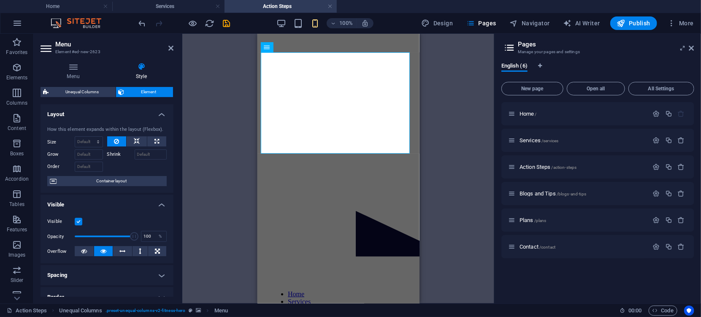
click at [144, 92] on span "Element" at bounding box center [149, 92] width 44 height 10
click at [442, 73] on div "Drag here to replace the existing content. Press “Ctrl” if you want to create a…" at bounding box center [338, 169] width 312 height 270
click at [691, 47] on icon at bounding box center [691, 48] width 5 height 7
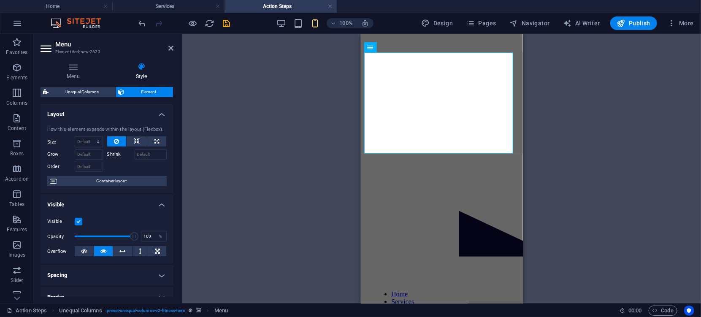
click at [173, 46] on aside "Menu Element #ed-new-2623 Menu Style Menu Auto Custom Menu is automatically gen…" at bounding box center [108, 169] width 149 height 270
click at [391, 48] on div "Menu" at bounding box center [393, 47] width 29 height 10
click at [414, 47] on icon at bounding box center [413, 47] width 5 height 9
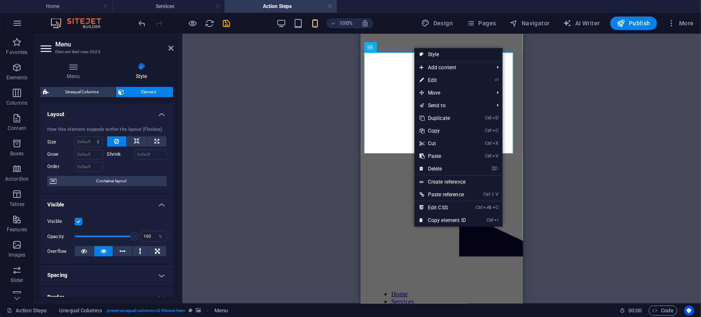
click at [430, 54] on link "Style" at bounding box center [459, 54] width 88 height 13
select select "%"
select select "rem"
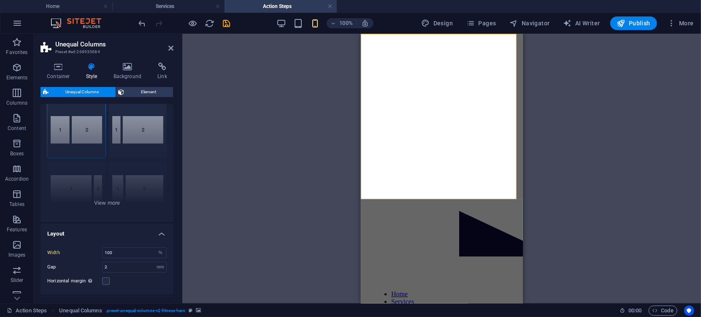
scroll to position [25, 0]
drag, startPoint x: 172, startPoint y: 133, endPoint x: 176, endPoint y: 165, distance: 33.1
click at [176, 165] on div "Container Style Background Link Size Height Default px rem % vh vw Min. height …" at bounding box center [107, 180] width 146 height 248
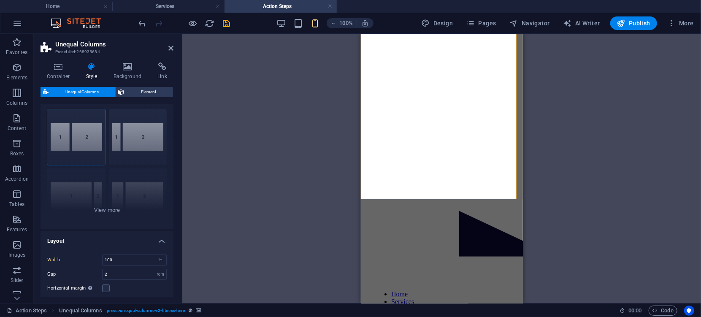
scroll to position [0, 0]
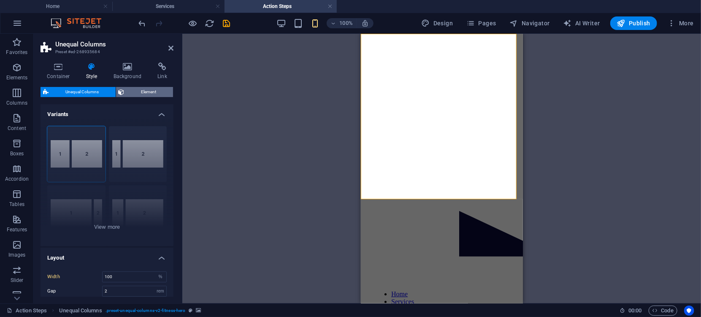
click at [149, 92] on span "Element" at bounding box center [149, 92] width 44 height 10
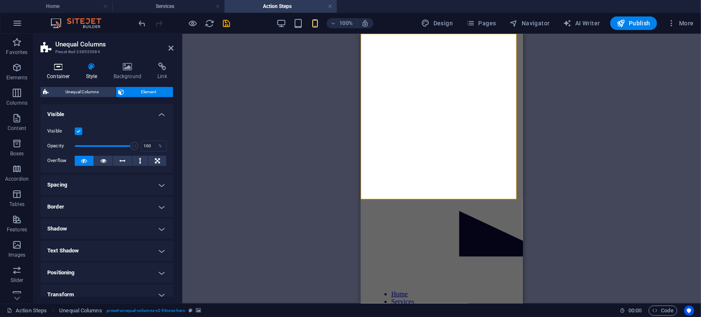
click at [60, 68] on icon at bounding box center [59, 66] width 36 height 8
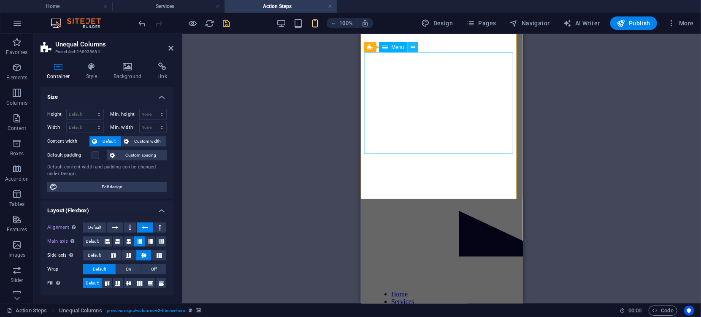
click at [411, 47] on icon at bounding box center [413, 47] width 5 height 9
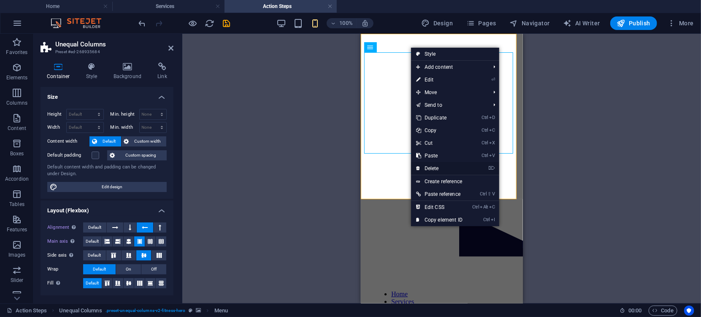
click at [431, 168] on link "⌦ Delete" at bounding box center [439, 168] width 57 height 13
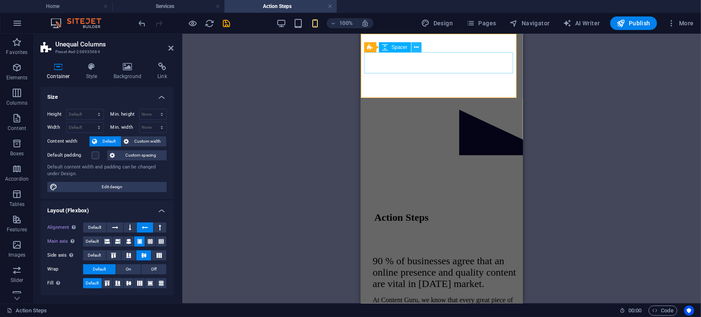
click at [416, 47] on icon at bounding box center [416, 47] width 5 height 9
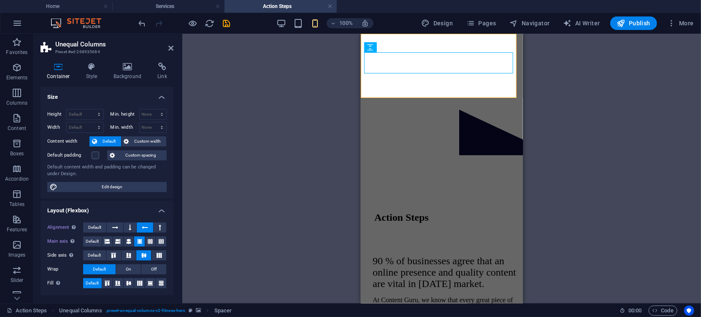
click at [300, 119] on div "Drag here to replace the existing content. Press “Ctrl” if you want to create a…" at bounding box center [441, 169] width 519 height 270
click at [508, 255] on div "90 % of businesses agree that an online presence and quality content are vital …" at bounding box center [441, 309] width 155 height 108
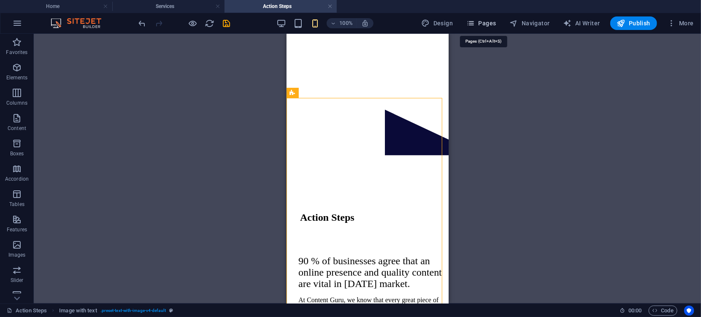
click at [493, 22] on span "Pages" at bounding box center [481, 23] width 30 height 8
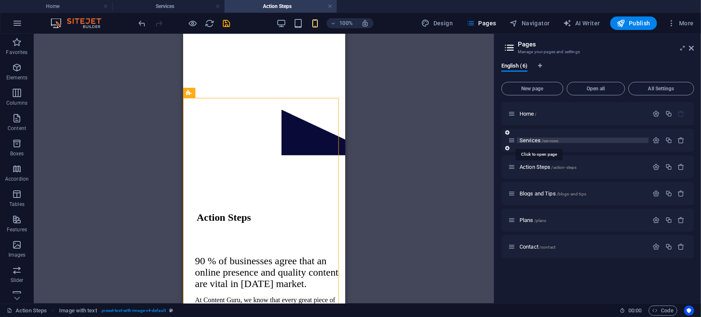
click at [528, 141] on span "Services /services" at bounding box center [539, 140] width 39 height 6
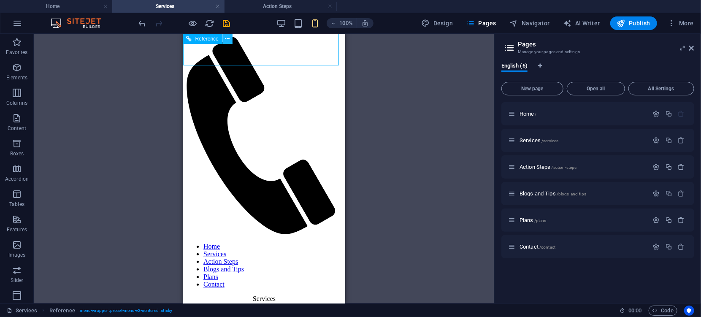
click at [227, 39] on icon at bounding box center [227, 39] width 5 height 9
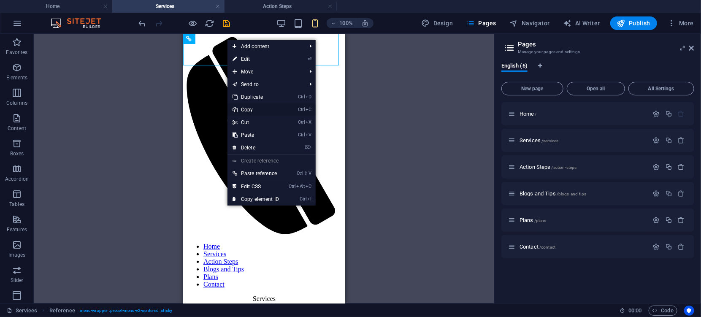
click at [246, 111] on link "Ctrl C Copy" at bounding box center [256, 109] width 57 height 13
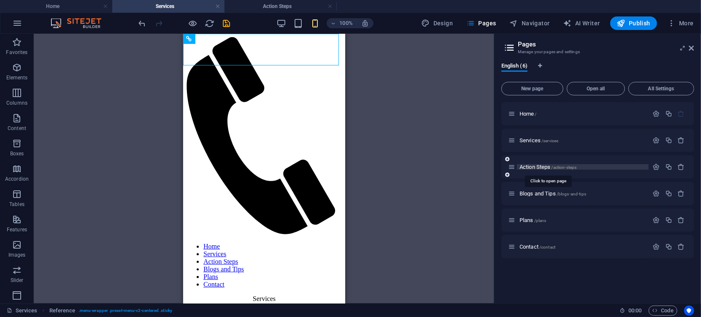
click at [524, 168] on span "Action Steps /action-steps" at bounding box center [548, 167] width 57 height 6
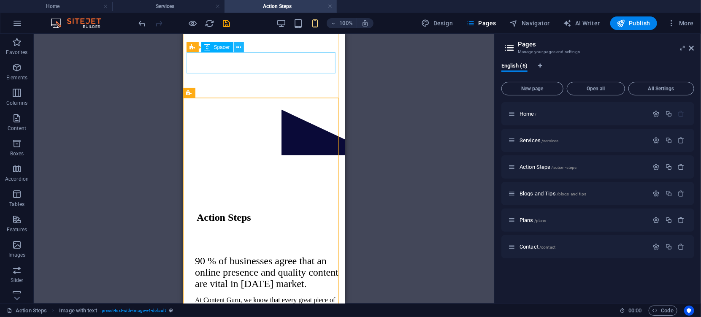
click at [238, 47] on icon at bounding box center [238, 47] width 5 height 9
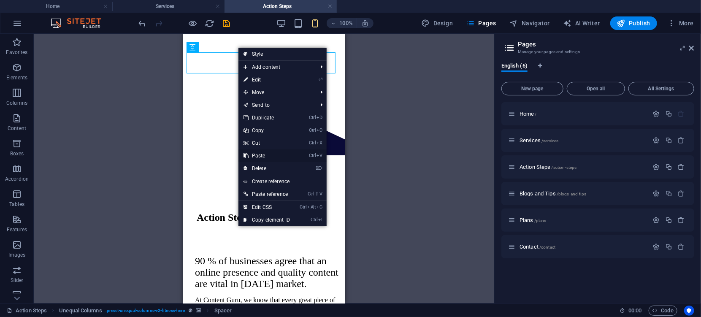
click at [261, 153] on link "Ctrl V Paste" at bounding box center [267, 155] width 57 height 13
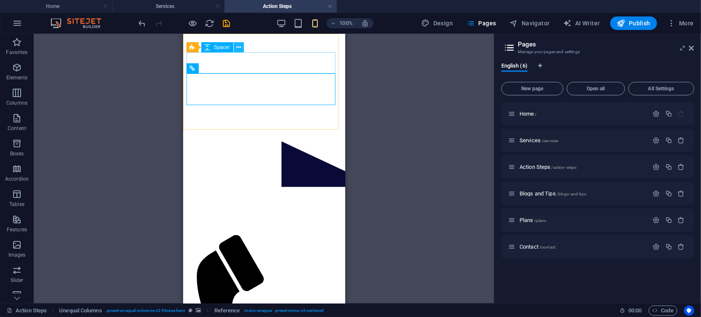
click at [240, 49] on icon at bounding box center [238, 47] width 5 height 9
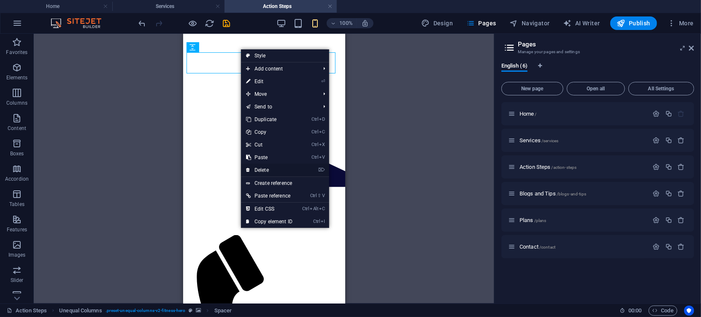
click at [265, 171] on link "⌦ Delete" at bounding box center [269, 170] width 57 height 13
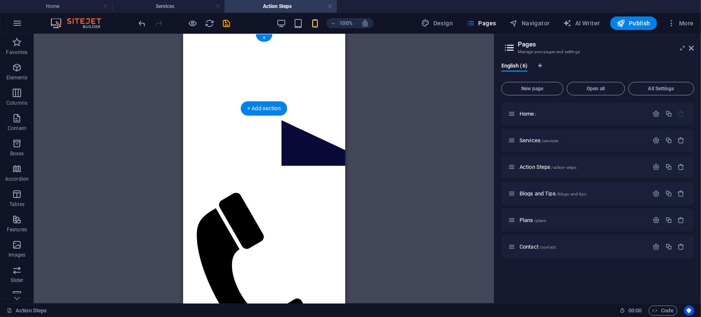
click at [241, 37] on div at bounding box center [263, 37] width 155 height 0
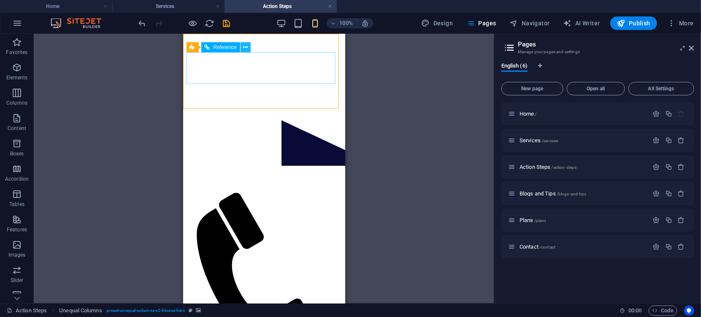
click at [246, 49] on icon at bounding box center [245, 47] width 5 height 9
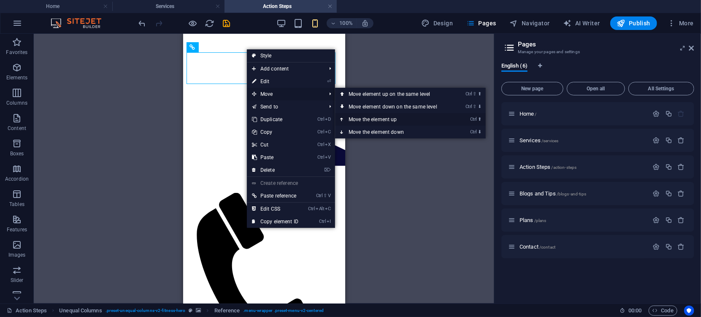
click at [366, 119] on link "Ctrl ⬆ Move the element up" at bounding box center [394, 119] width 119 height 13
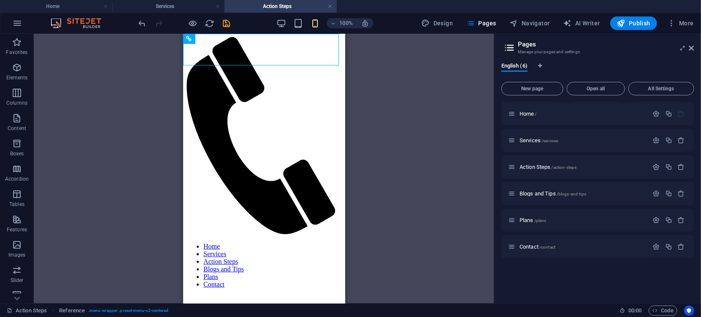
click at [365, 111] on div "Drag here to replace the existing content. Press “Ctrl” if you want to create a…" at bounding box center [264, 169] width 461 height 270
click at [243, 295] on div at bounding box center [263, 295] width 155 height 0
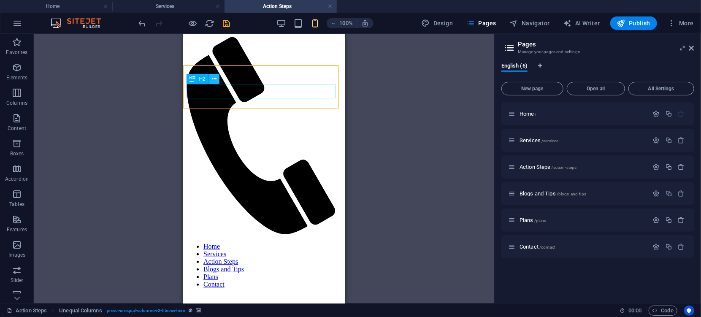
click at [214, 79] on icon at bounding box center [214, 79] width 5 height 9
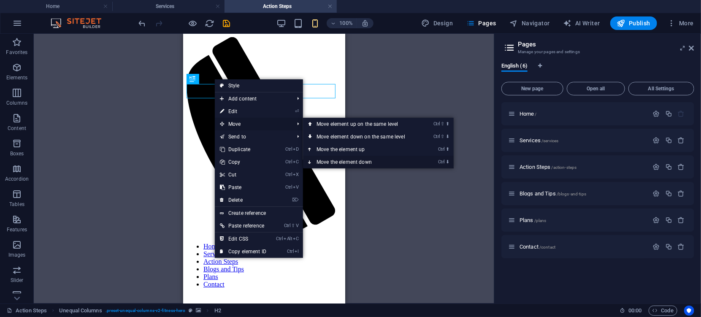
click at [341, 163] on link "Ctrl ⬇ Move the element down" at bounding box center [362, 162] width 119 height 13
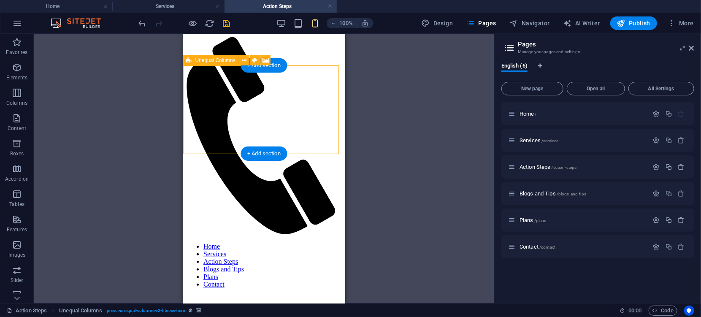
drag, startPoint x: 232, startPoint y: 115, endPoint x: 290, endPoint y: 92, distance: 62.3
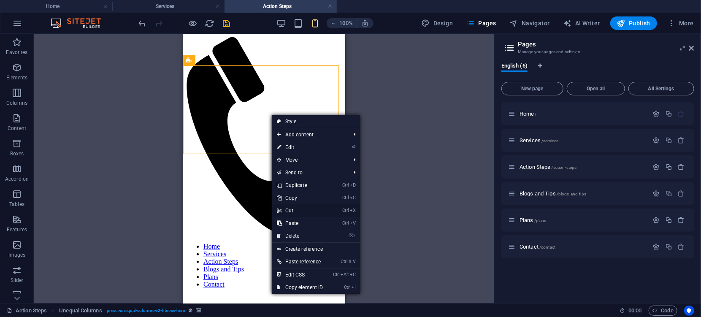
click at [296, 211] on link "Ctrl X Cut" at bounding box center [300, 210] width 57 height 13
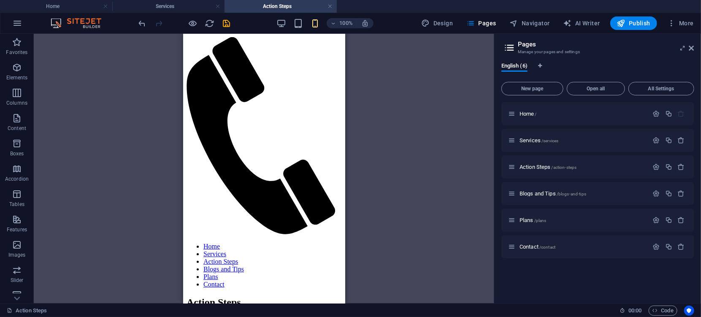
click at [397, 99] on div "Drag here to replace the existing content. Press “Ctrl” if you want to create a…" at bounding box center [264, 169] width 461 height 270
click at [227, 39] on icon at bounding box center [227, 39] width 5 height 9
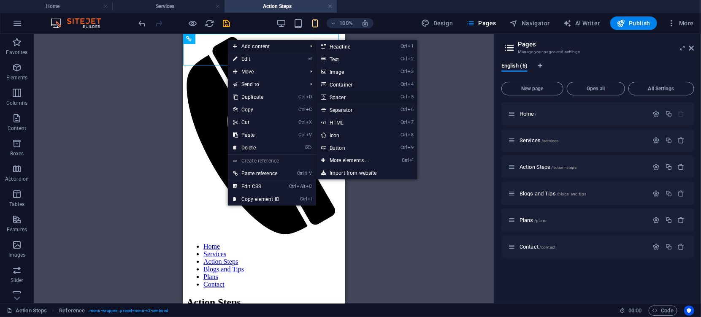
drag, startPoint x: 340, startPoint y: 98, endPoint x: 72, endPoint y: 56, distance: 271.7
click at [340, 98] on link "Ctrl 5 Spacer" at bounding box center [351, 97] width 70 height 13
select select "px"
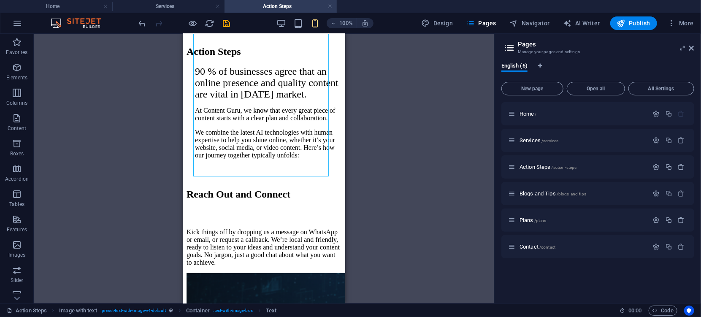
scroll to position [214, 0]
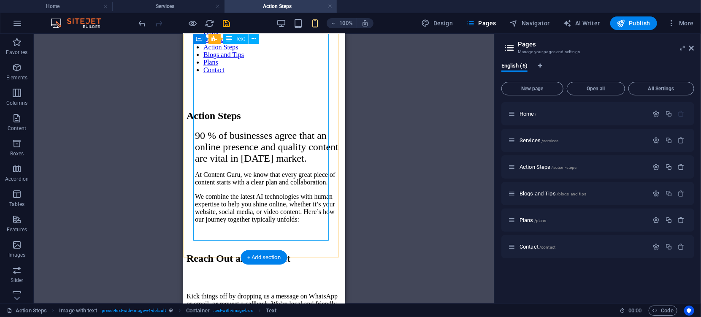
click at [241, 213] on div "90 % of businesses agree that an online presence and quality content are vital …" at bounding box center [263, 184] width 155 height 108
drag, startPoint x: 241, startPoint y: 213, endPoint x: 439, endPoint y: 257, distance: 203.3
click at [241, 213] on div "90 % of businesses agree that an online presence and quality content are vital …" at bounding box center [263, 184] width 155 height 108
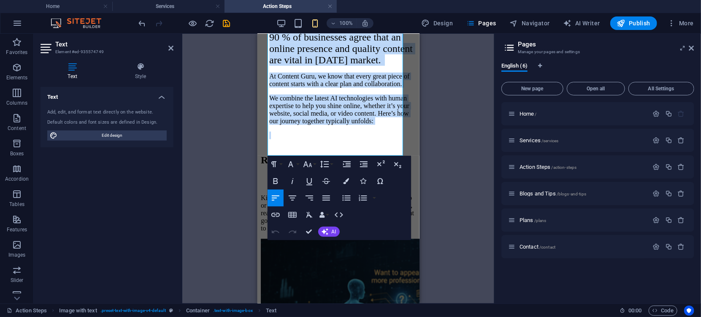
scroll to position [450, 0]
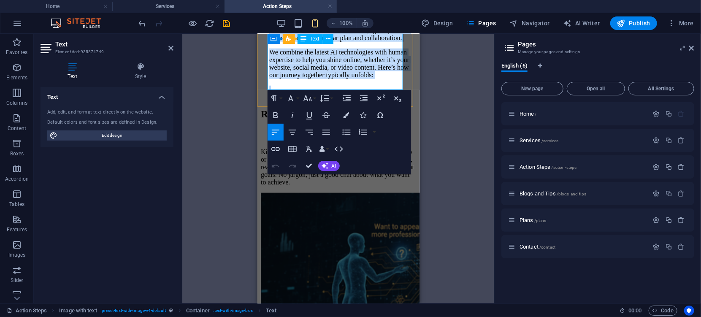
drag, startPoint x: 272, startPoint y: 208, endPoint x: 333, endPoint y: 62, distance: 158.2
click at [333, 62] on div "90 % of businesses agree that an online presence and quality content are vital …" at bounding box center [337, 39] width 155 height 108
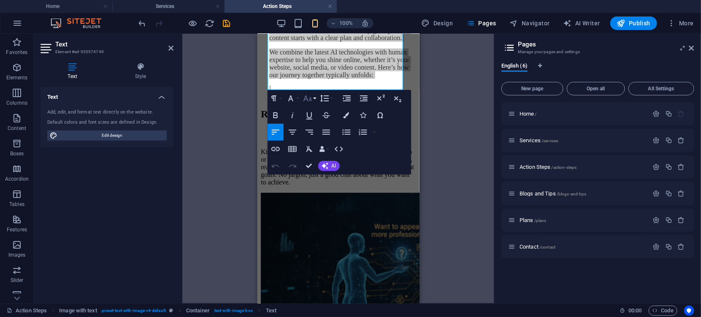
click at [310, 98] on icon "button" at bounding box center [307, 98] width 9 height 6
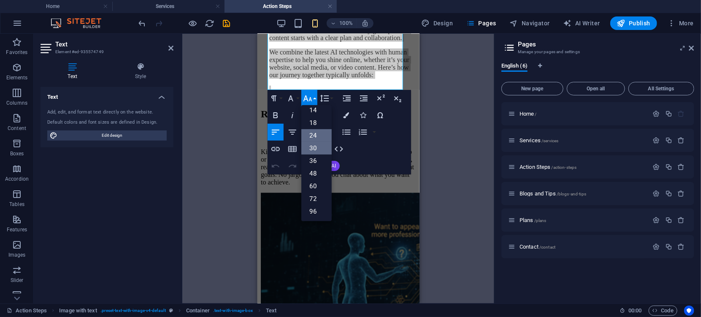
scroll to position [68, 0]
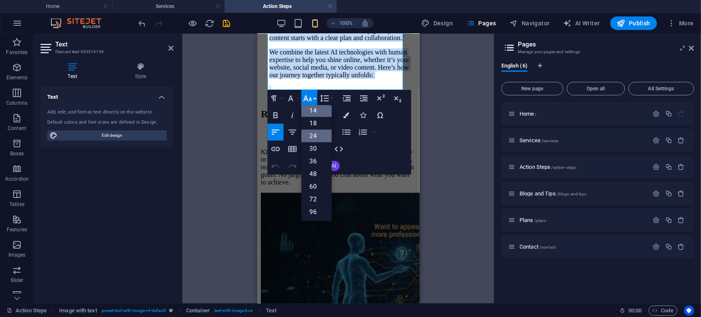
click at [312, 110] on link "14" at bounding box center [316, 110] width 30 height 13
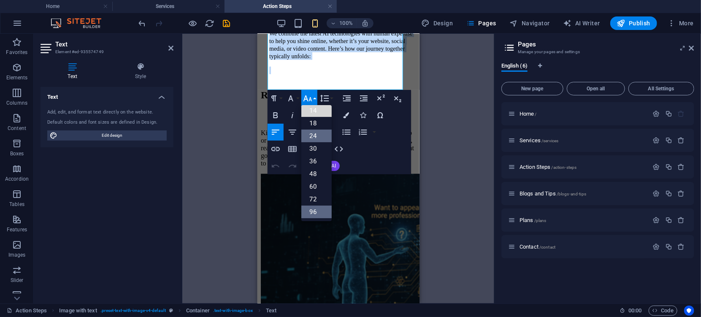
scroll to position [399, 0]
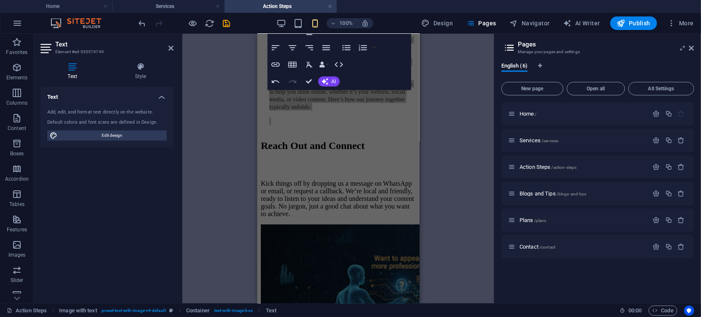
click at [227, 180] on div "Drag here to replace the existing content. Press “Ctrl” if you want to create a…" at bounding box center [338, 169] width 312 height 270
click at [410, 172] on div "Reach Out and Connect Kick things off by dropping us a message on WhatsApp or e…" at bounding box center [337, 274] width 155 height 286
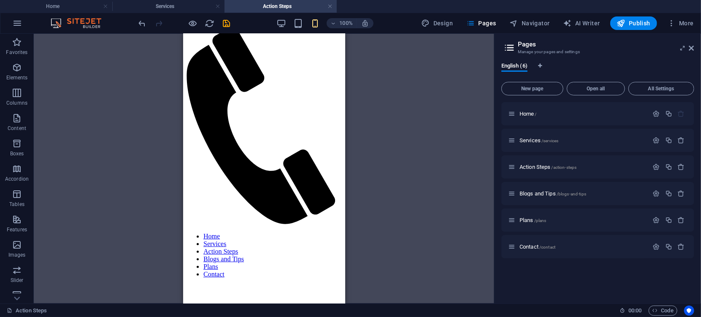
scroll to position [0, 0]
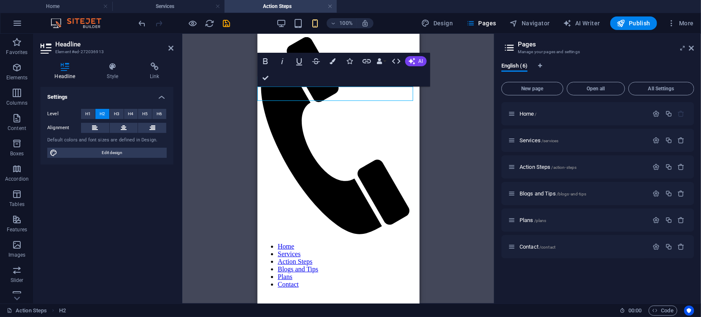
drag, startPoint x: 260, startPoint y: 94, endPoint x: 317, endPoint y: 99, distance: 58.0
click at [121, 127] on icon at bounding box center [124, 128] width 6 height 10
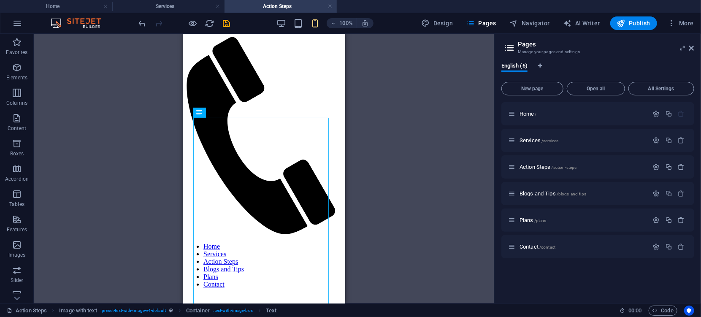
click at [407, 115] on div "H2 Unequal Columns Image with text Unequal Columns Spacer Container Text Contai…" at bounding box center [264, 169] width 461 height 270
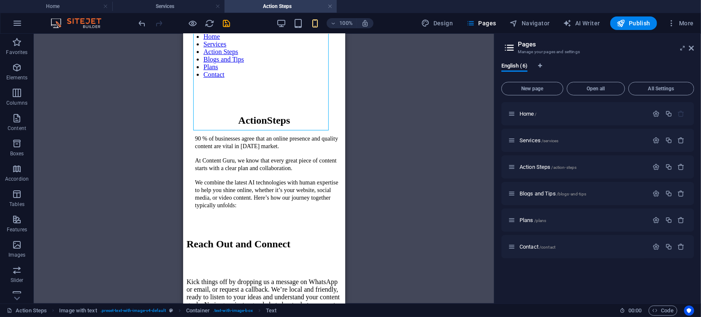
scroll to position [284, 0]
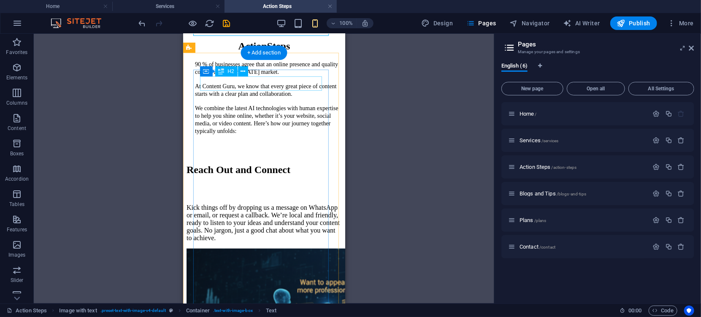
click at [250, 164] on div "Reach Out and Connect" at bounding box center [263, 169] width 155 height 11
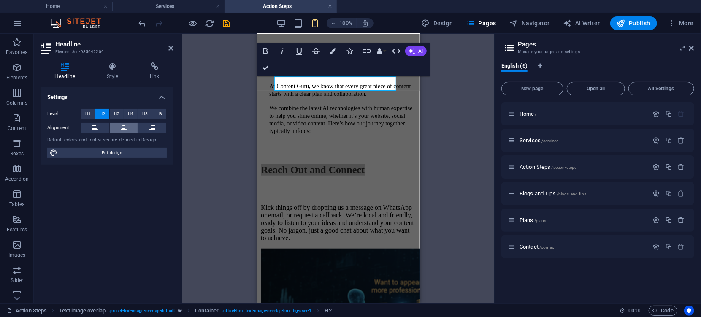
click at [123, 126] on icon at bounding box center [124, 128] width 6 height 10
click at [314, 184] on div "Kick things off by dropping us a message on WhatsApp or email, or request a cal…" at bounding box center [337, 213] width 155 height 58
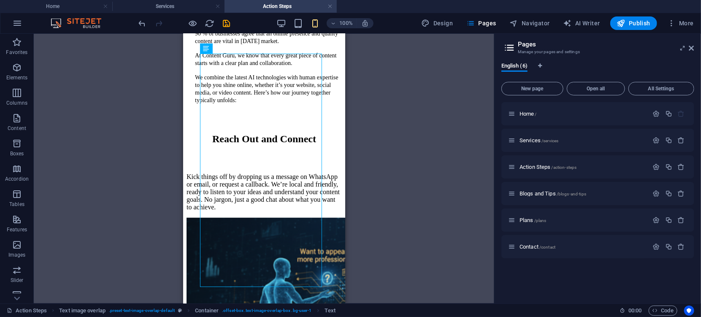
scroll to position [321, 0]
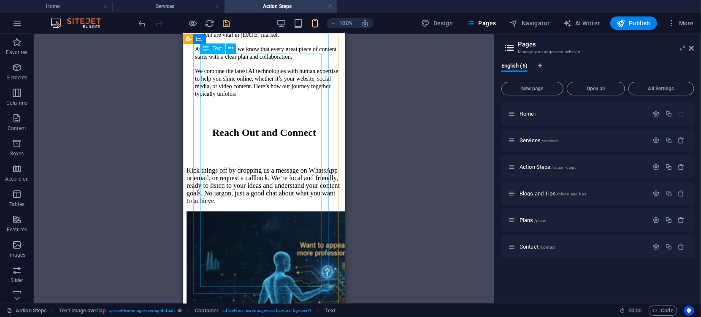
click at [215, 146] on div "Kick things off by dropping us a message on WhatsApp or email, or request a cal…" at bounding box center [263, 175] width 155 height 58
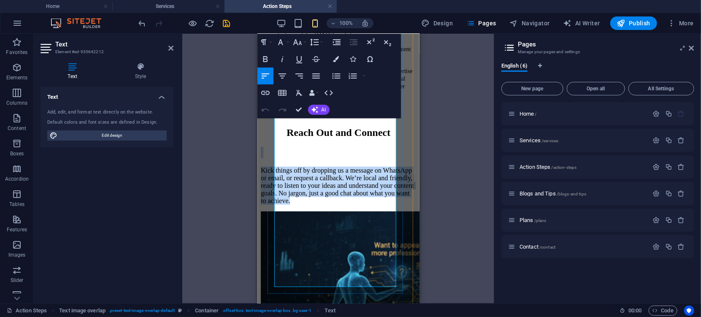
scroll to position [236, 0]
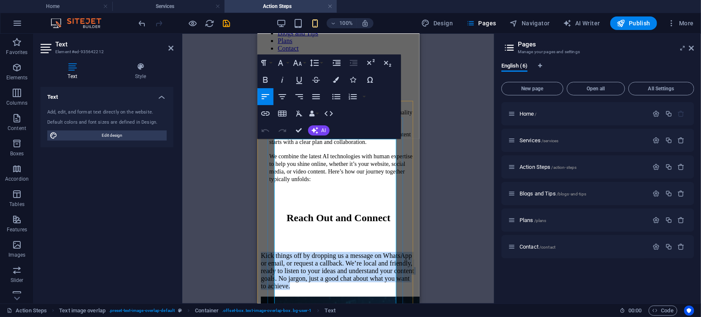
drag, startPoint x: 366, startPoint y: 278, endPoint x: 274, endPoint y: 156, distance: 152.2
click at [274, 252] on p "Kick things off by dropping us a message on WhatsApp or email, or request a cal…" at bounding box center [337, 271] width 155 height 38
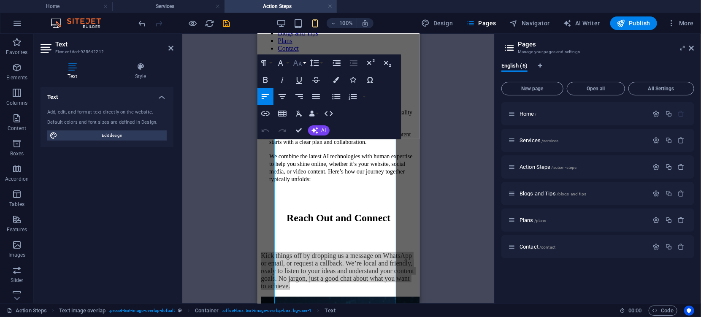
click at [297, 65] on icon "button" at bounding box center [298, 63] width 10 height 10
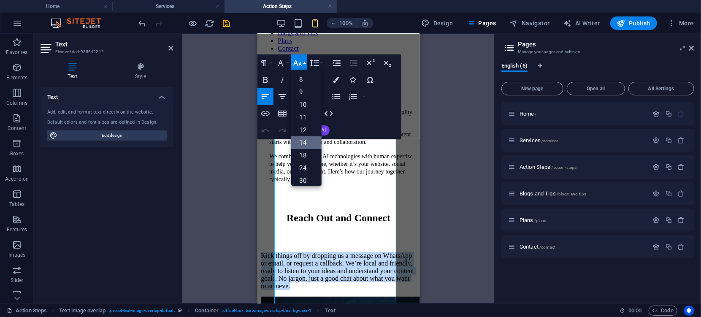
click at [305, 143] on link "14" at bounding box center [306, 142] width 30 height 13
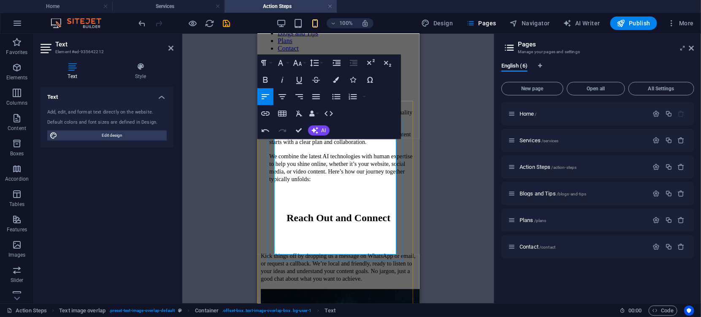
click at [350, 232] on h2 at bounding box center [337, 237] width 155 height 11
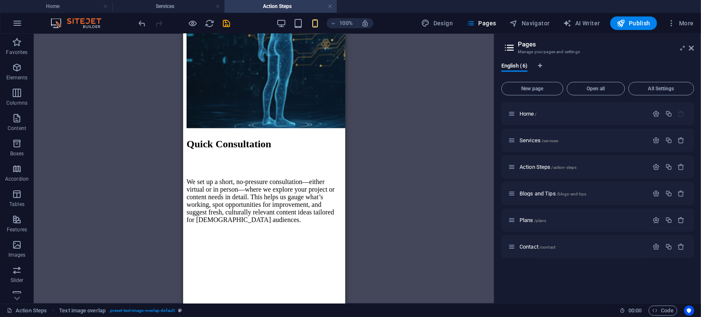
scroll to position [591, 0]
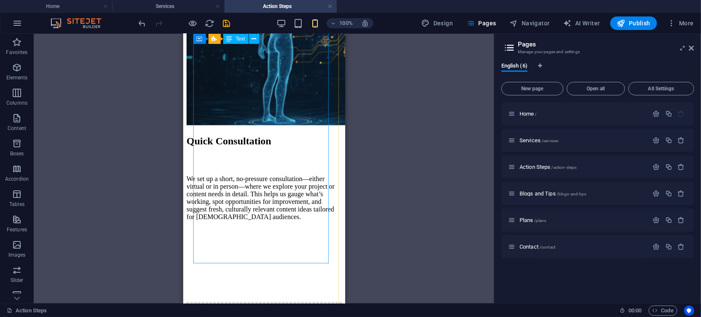
click at [236, 155] on div "We set up a short, no-pressure consultation—either virtual or in person—where w…" at bounding box center [263, 187] width 155 height 65
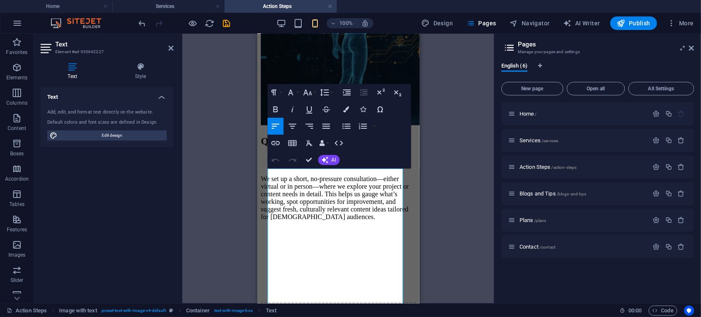
scroll to position [453, 0]
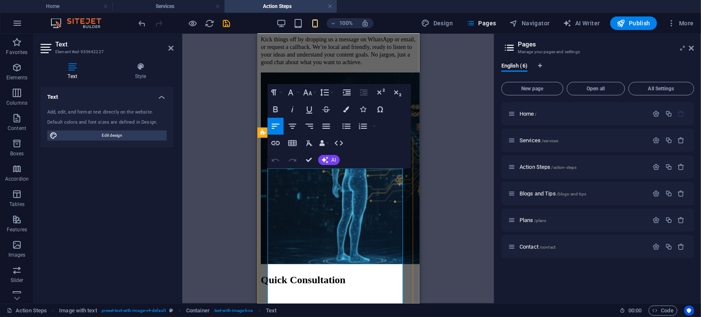
drag, startPoint x: 290, startPoint y: 208, endPoint x: 314, endPoint y: 224, distance: 29.2
click at [307, 92] on icon "button" at bounding box center [308, 92] width 10 height 10
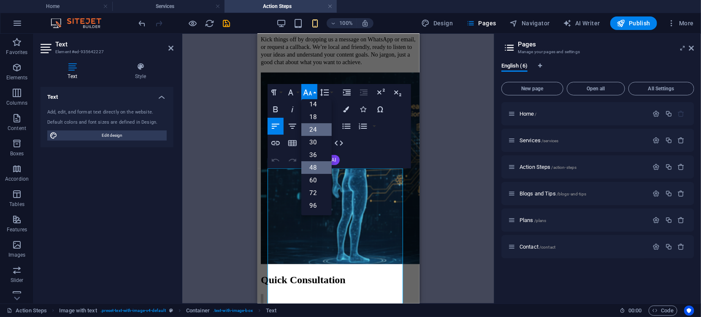
scroll to position [68, 0]
click at [312, 106] on link "14" at bounding box center [316, 104] width 30 height 13
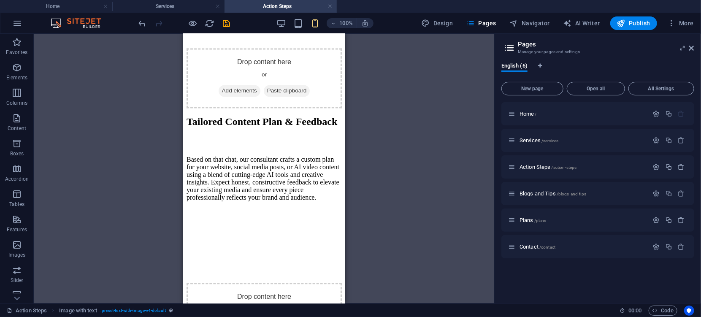
scroll to position [847, 0]
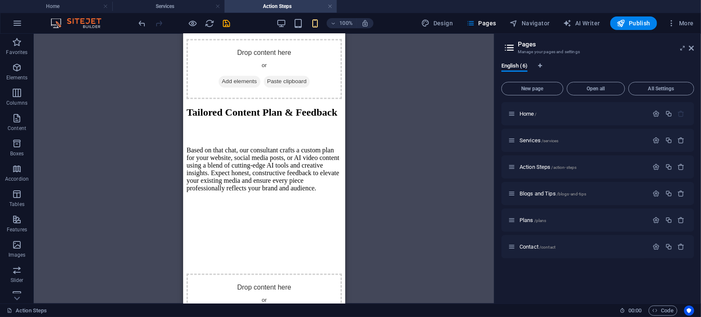
drag, startPoint x: 341, startPoint y: 103, endPoint x: 531, endPoint y: 184, distance: 207.3
click at [239, 157] on div "Based on that chat, our consultant crafts a custom plan for your website, socia…" at bounding box center [263, 159] width 155 height 65
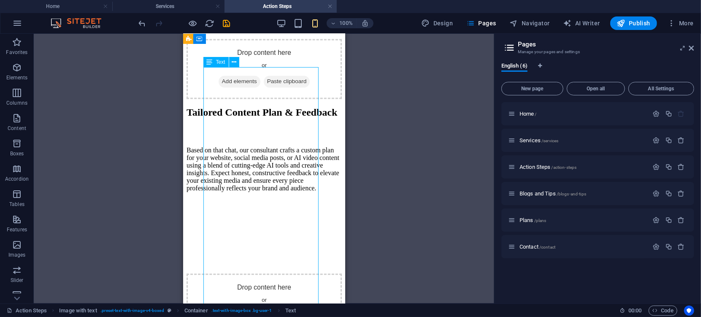
click at [239, 157] on div "Based on that chat, our consultant crafts a custom plan for your website, socia…" at bounding box center [263, 159] width 155 height 65
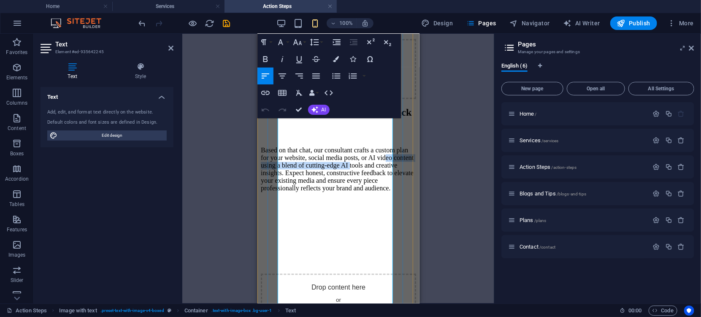
drag, startPoint x: 295, startPoint y: 167, endPoint x: 320, endPoint y: 201, distance: 42.0
click at [320, 192] on span "Based on that chat, our consultant crafts a custom plan for your website, socia…" at bounding box center [336, 168] width 153 height 45
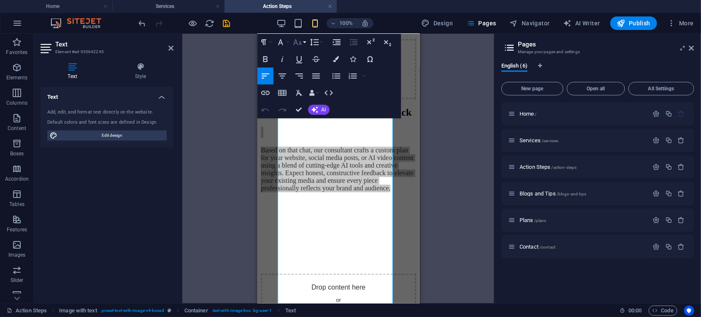
click at [295, 46] on icon "button" at bounding box center [298, 42] width 10 height 10
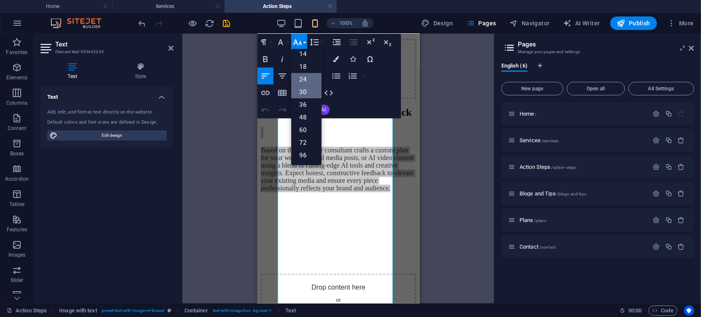
scroll to position [68, 0]
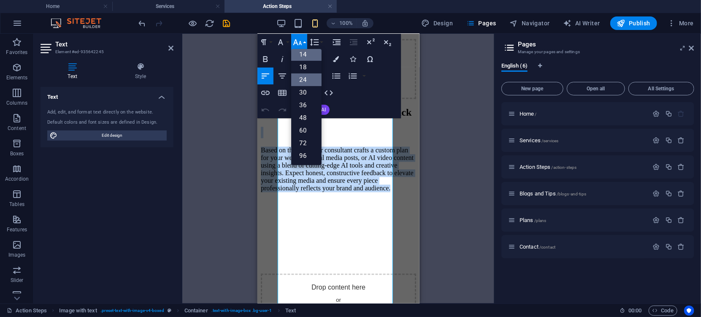
click at [303, 54] on link "14" at bounding box center [306, 54] width 30 height 13
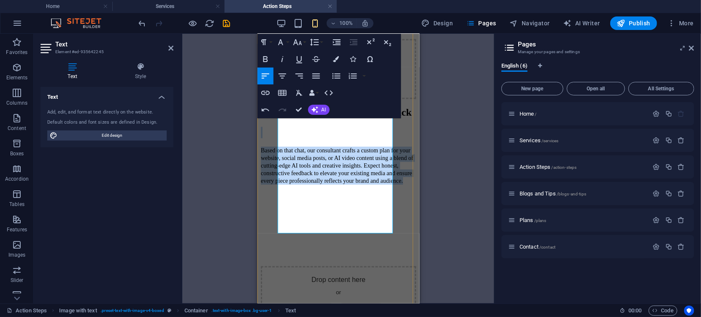
click at [409, 153] on div "Tailored Content Plan & Feedback Based on that chat, our consultant crafts a cu…" at bounding box center [337, 216] width 155 height 219
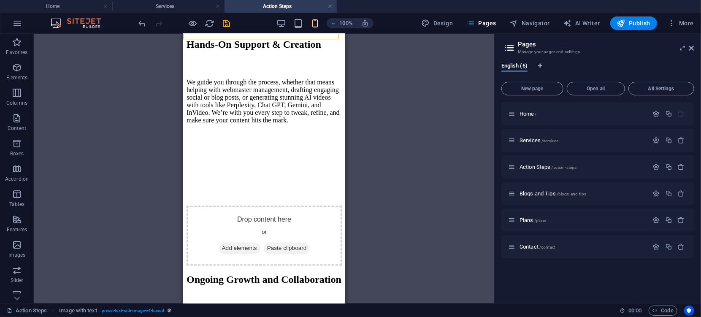
scroll to position [1145, 0]
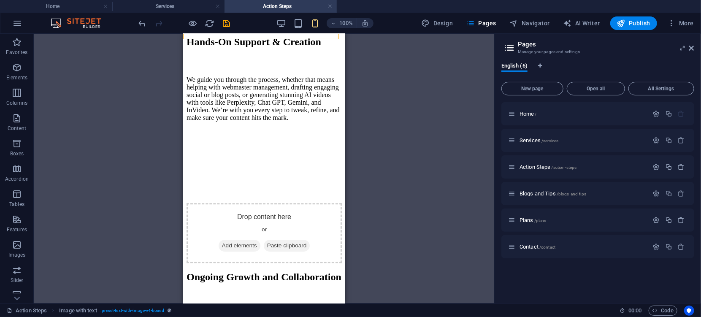
drag, startPoint x: 340, startPoint y: 171, endPoint x: 534, endPoint y: 242, distance: 206.5
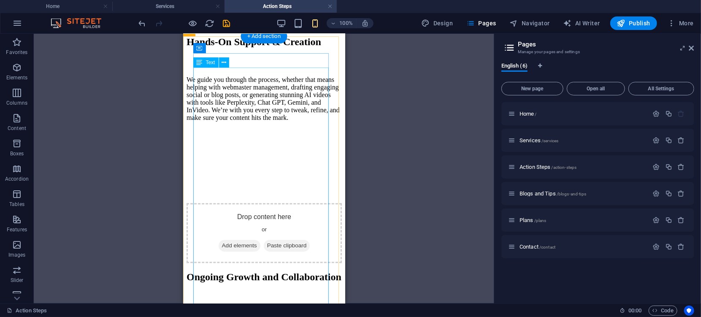
click at [234, 121] on div "We guide you through the process, whether that means helping with webmaster man…" at bounding box center [263, 88] width 155 height 65
drag, startPoint x: 234, startPoint y: 166, endPoint x: 405, endPoint y: 187, distance: 171.8
click at [234, 121] on div "We guide you through the process, whether that means helping with webmaster man…" at bounding box center [263, 88] width 155 height 65
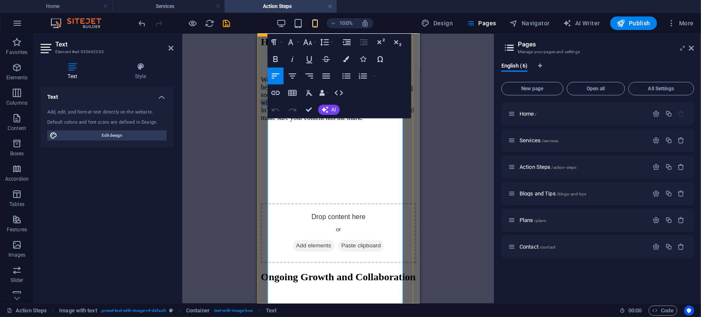
drag, startPoint x: 290, startPoint y: 186, endPoint x: 314, endPoint y: 231, distance: 51.2
click at [314, 121] on p "We guide you through the process, whether that means helping with webmaster man…" at bounding box center [337, 99] width 155 height 46
click at [308, 46] on icon "button" at bounding box center [308, 42] width 10 height 10
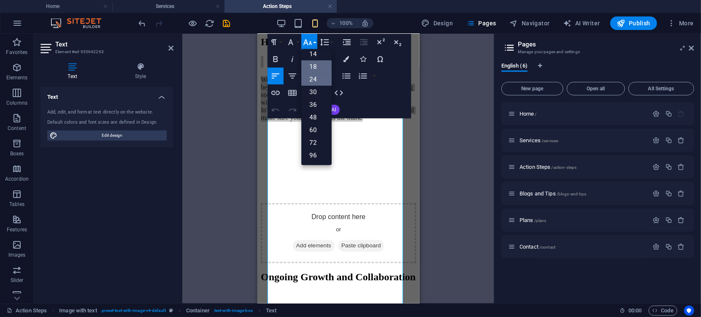
scroll to position [68, 0]
click at [314, 52] on link "14" at bounding box center [316, 54] width 30 height 13
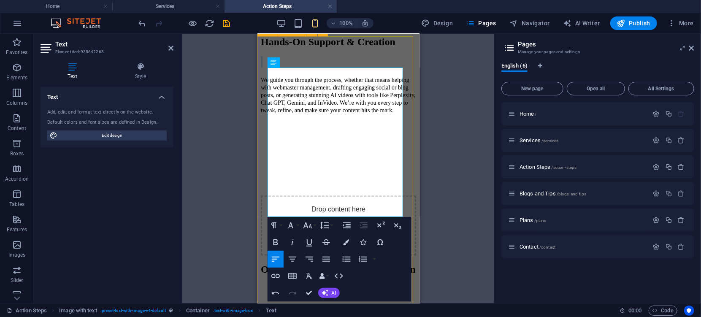
click at [407, 175] on div "Hands-On Support & Creation We guide you through the process, whether that mean…" at bounding box center [337, 145] width 155 height 219
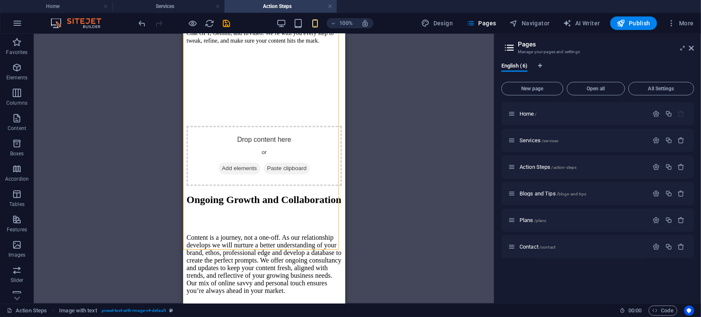
scroll to position [1218, 0]
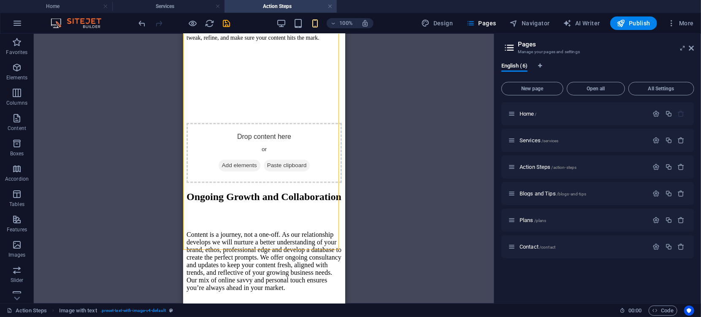
drag, startPoint x: 342, startPoint y: 212, endPoint x: 529, endPoint y: 255, distance: 192.0
click at [203, 182] on div "Drop content here or Add elements Paste clipboard" at bounding box center [263, 152] width 155 height 60
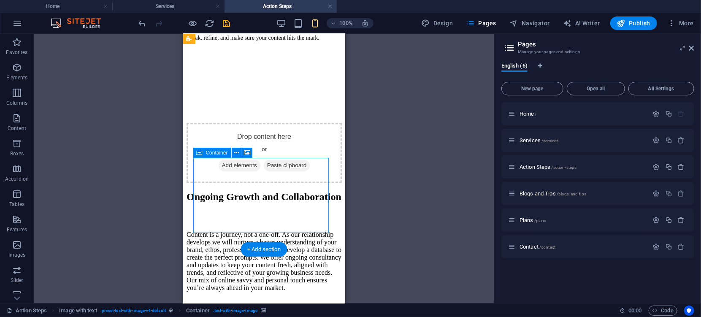
click at [203, 182] on div "Drop content here or Add elements Paste clipboard" at bounding box center [263, 152] width 155 height 60
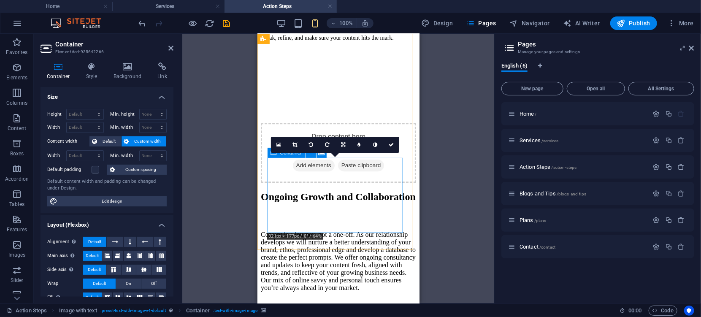
click at [325, 163] on div "Drop content here or Add elements Paste clipboard" at bounding box center [337, 152] width 155 height 60
click at [392, 144] on icon at bounding box center [391, 144] width 5 height 5
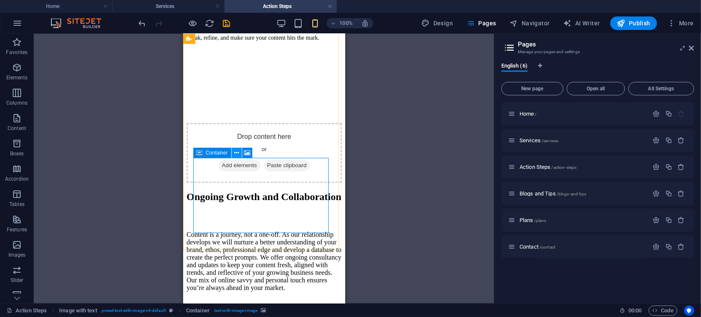
click at [238, 152] on icon at bounding box center [236, 153] width 5 height 9
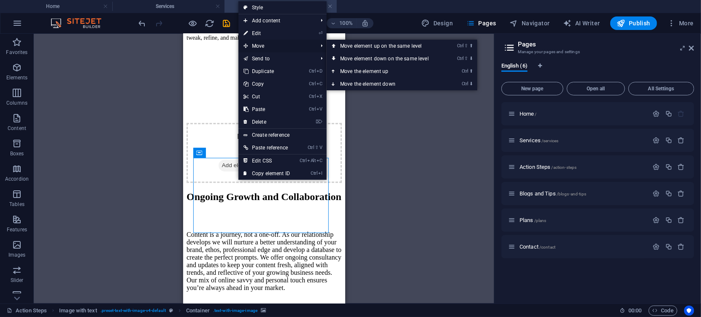
click at [266, 44] on span "Move" at bounding box center [277, 46] width 76 height 13
click at [366, 48] on link "Ctrl ⇧ ⬆ Move element up on the same level" at bounding box center [386, 46] width 119 height 13
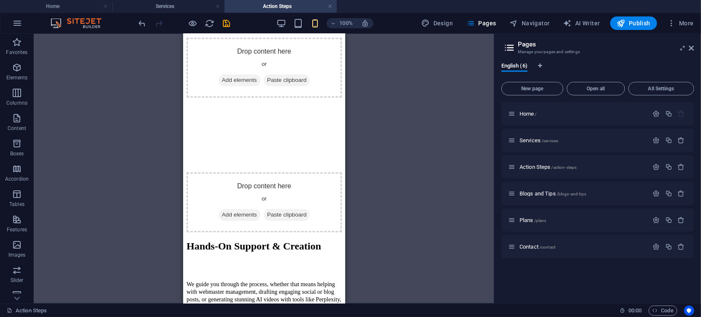
scroll to position [1056, 0]
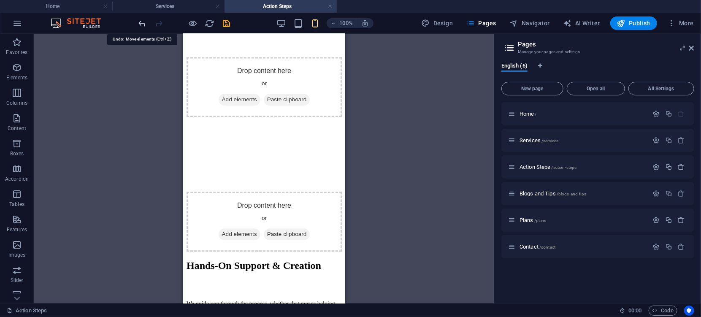
click at [141, 21] on icon "undo" at bounding box center [143, 24] width 10 height 10
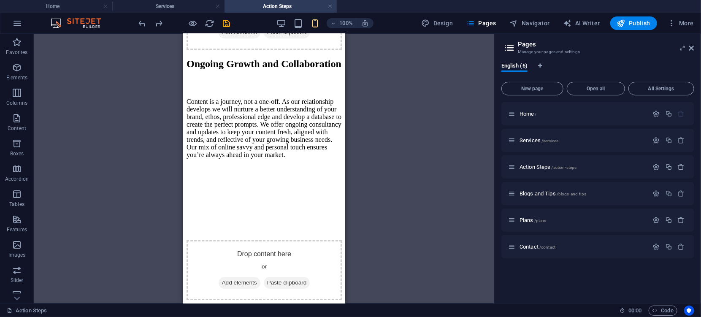
scroll to position [1632, 0]
click at [252, 240] on div "Drop content here or Add elements Paste clipboard" at bounding box center [263, 270] width 155 height 60
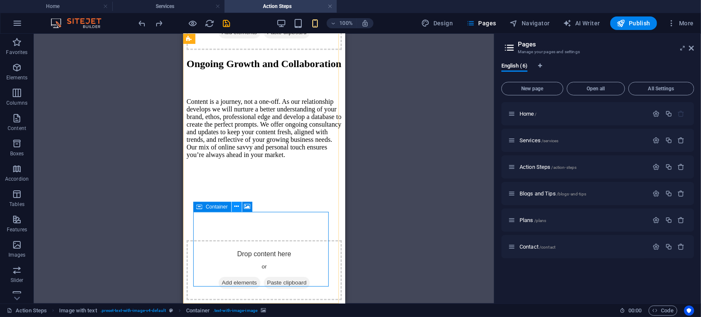
click at [236, 204] on icon at bounding box center [236, 206] width 5 height 9
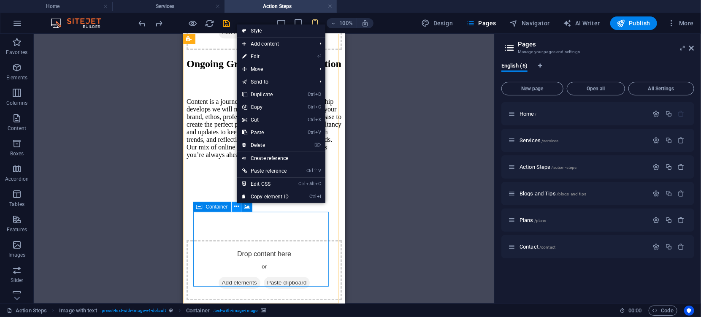
click at [235, 206] on icon at bounding box center [236, 206] width 5 height 9
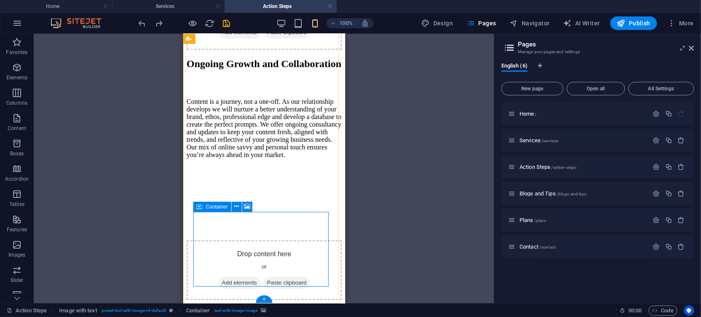
click at [269, 242] on div "Drop content here or Add elements Paste clipboard" at bounding box center [263, 270] width 155 height 60
click at [248, 207] on icon at bounding box center [247, 206] width 6 height 9
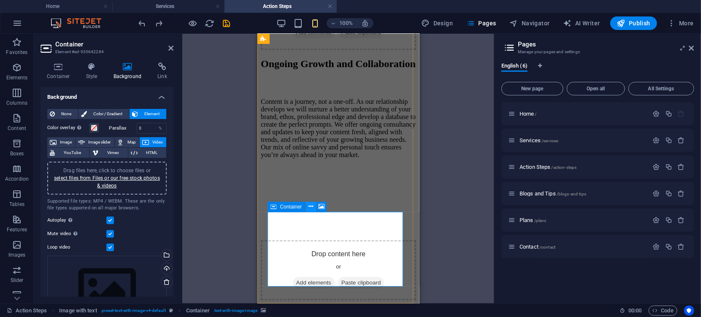
click at [311, 206] on icon at bounding box center [311, 206] width 5 height 9
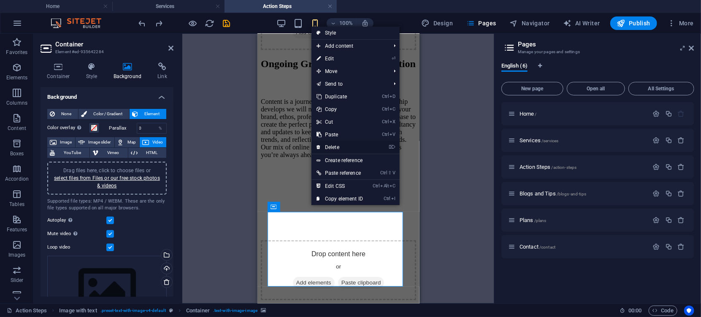
click at [333, 149] on link "⌦ Delete" at bounding box center [340, 147] width 57 height 13
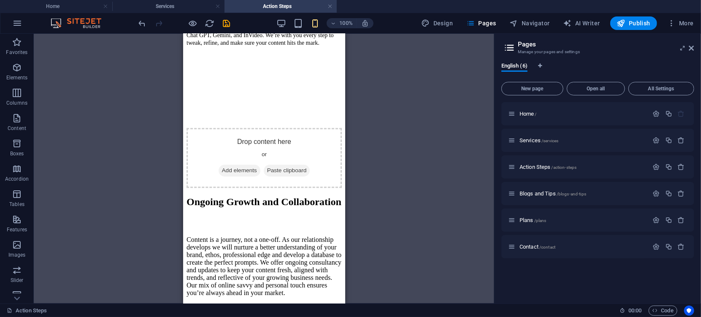
scroll to position [1544, 0]
click at [204, 295] on div "Ongoing Growth and Collaboration Content is a journey, not a one-off. As our re…" at bounding box center [263, 246] width 155 height 100
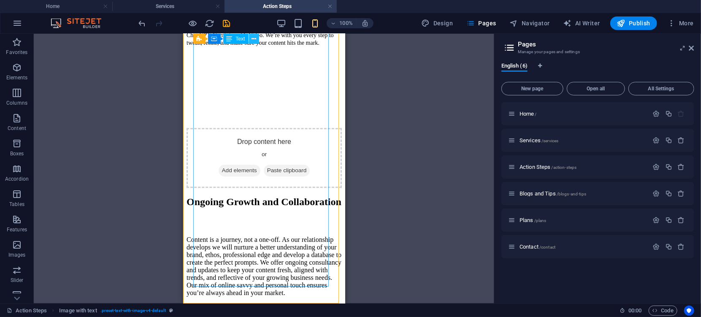
click at [252, 39] on icon at bounding box center [254, 39] width 5 height 9
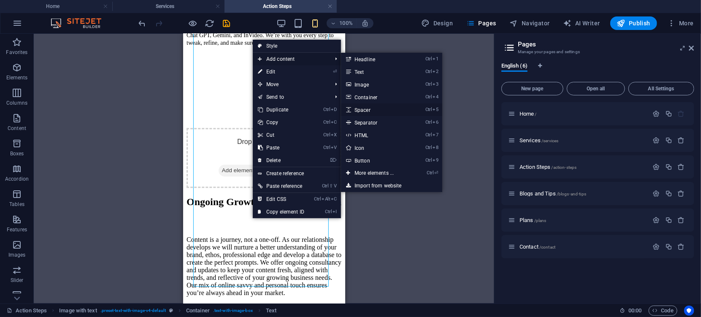
click at [366, 110] on link "Ctrl 5 Spacer" at bounding box center [376, 109] width 70 height 13
select select "px"
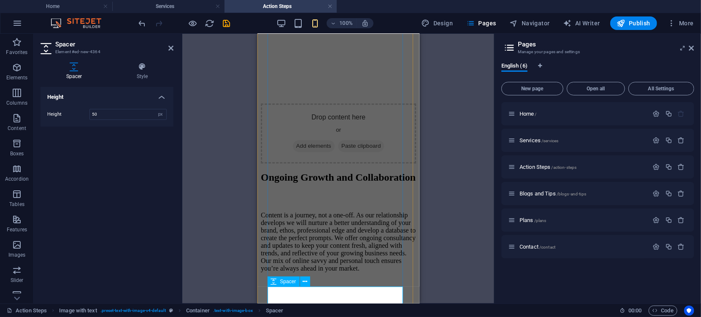
click at [314, 293] on div at bounding box center [337, 289] width 155 height 21
click at [304, 281] on icon at bounding box center [305, 281] width 5 height 9
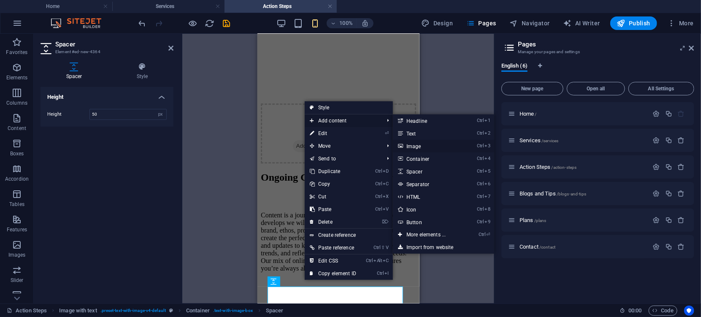
click at [413, 148] on link "Ctrl 3 Image" at bounding box center [428, 146] width 70 height 13
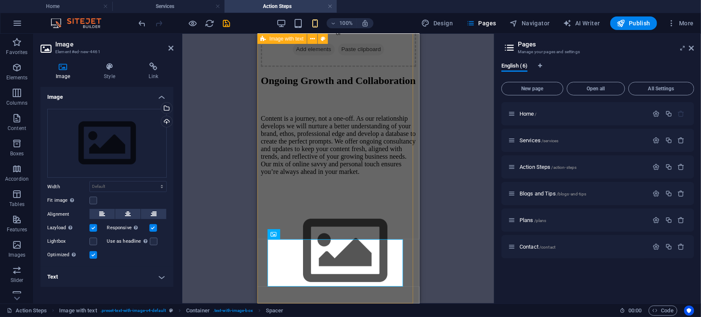
scroll to position [1613, 0]
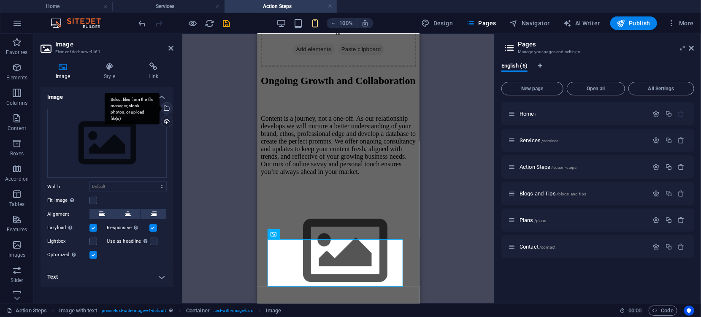
click at [167, 110] on div "Select files from the file manager, stock photos, or upload file(s)" at bounding box center [166, 109] width 13 height 13
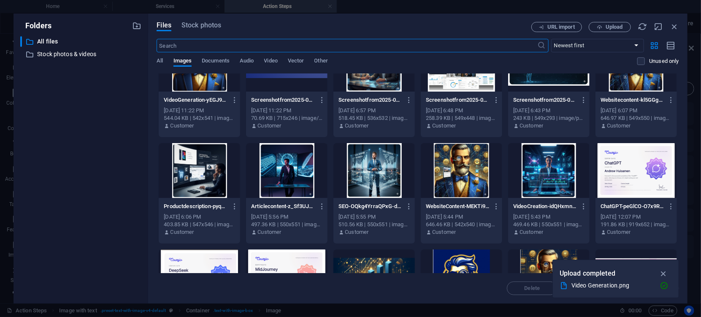
scroll to position [0, 0]
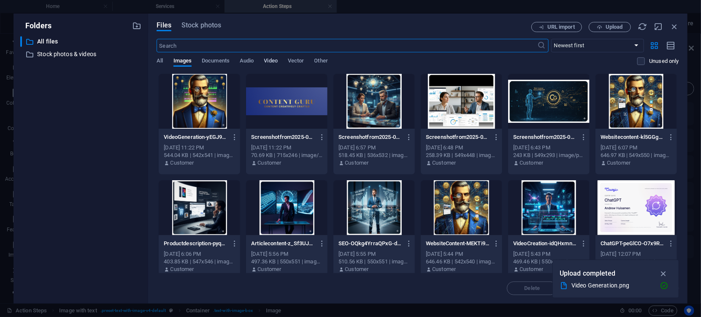
click at [273, 60] on span "Video" at bounding box center [271, 62] width 14 height 12
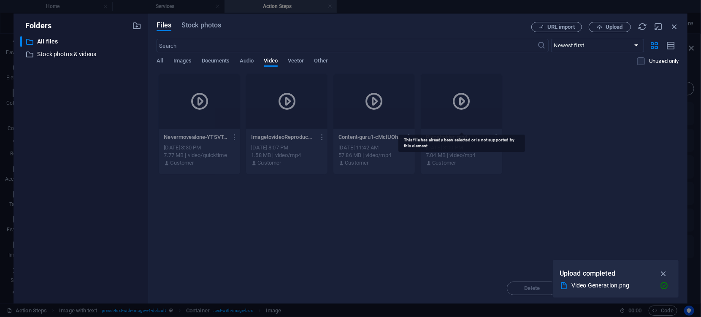
click at [459, 100] on icon at bounding box center [462, 101] width 20 height 20
click at [665, 273] on icon "button" at bounding box center [664, 273] width 10 height 9
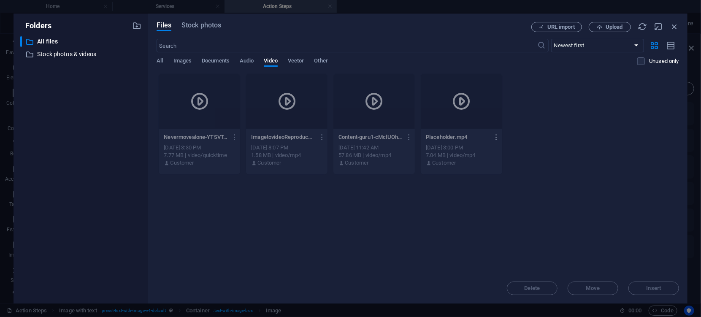
click at [498, 136] on icon "button" at bounding box center [497, 137] width 8 height 8
click at [487, 161] on h6 "Preview" at bounding box center [502, 159] width 35 height 10
click at [409, 139] on icon "button" at bounding box center [410, 137] width 8 height 8
click at [400, 157] on h6 "Preview" at bounding box center [415, 159] width 35 height 10
click at [209, 63] on span "Documents" at bounding box center [216, 62] width 28 height 12
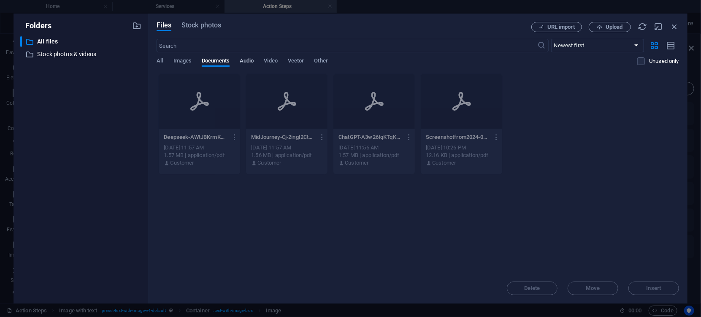
click at [250, 59] on span "Audio" at bounding box center [247, 62] width 14 height 12
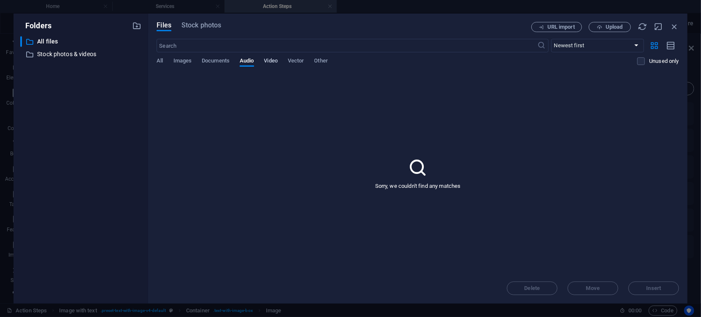
click at [277, 59] on span "Video" at bounding box center [271, 62] width 14 height 12
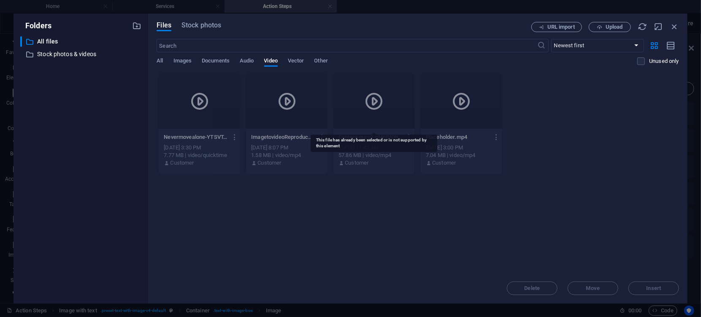
click at [373, 116] on div at bounding box center [373, 101] width 81 height 55
click at [373, 142] on div "Content-guru1-cMclUOhHrXS0MhCF73aXMg.mp4 Content-guru1-cMclUOhHrXS0MhCF73aXMg.m…" at bounding box center [374, 137] width 71 height 14
click at [602, 25] on icon "button" at bounding box center [599, 26] width 5 height 5
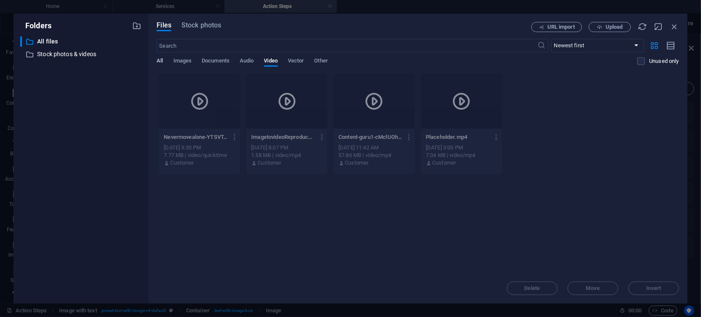
click at [160, 58] on span "All" at bounding box center [160, 62] width 6 height 12
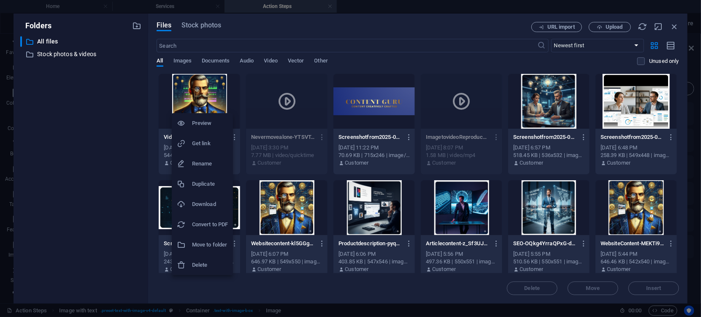
click at [517, 62] on div at bounding box center [350, 158] width 701 height 317
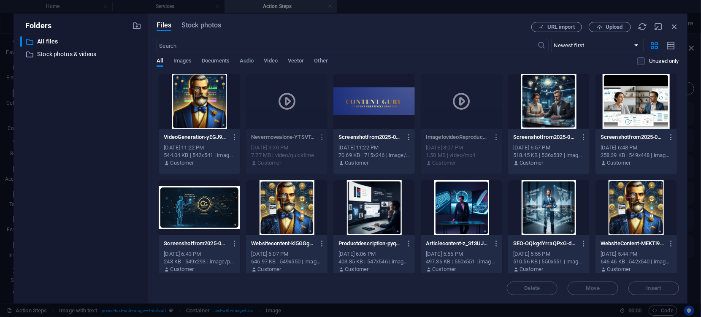
click at [496, 138] on icon "button" at bounding box center [497, 137] width 8 height 8
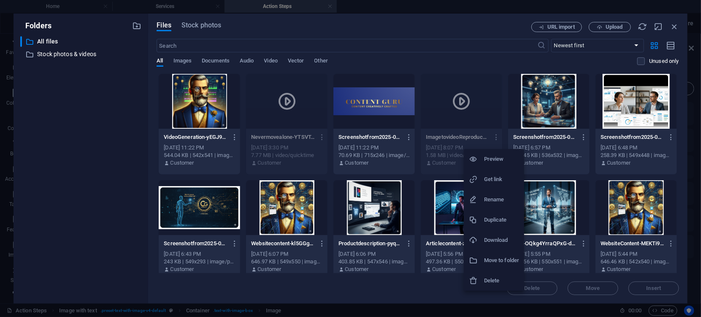
click at [485, 159] on h6 "Preview" at bounding box center [501, 159] width 35 height 10
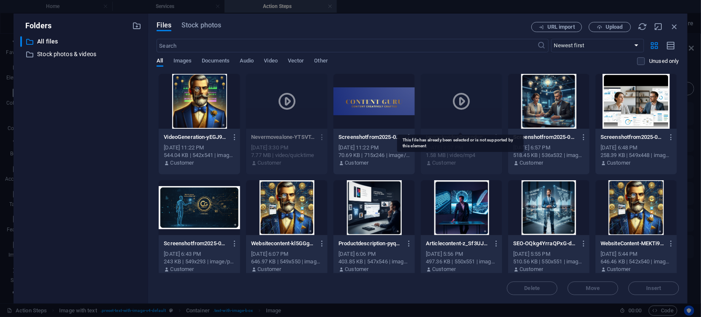
click at [455, 117] on div at bounding box center [461, 101] width 81 height 55
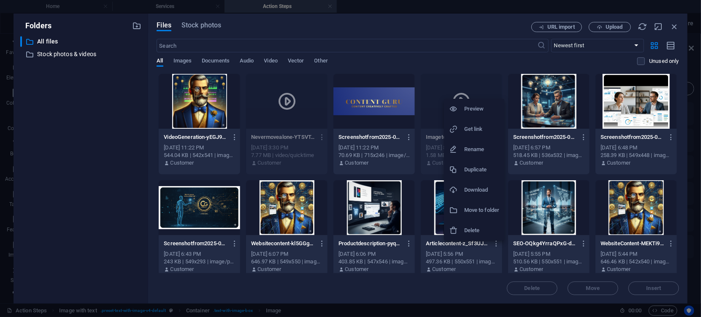
click at [495, 62] on div at bounding box center [350, 158] width 701 height 317
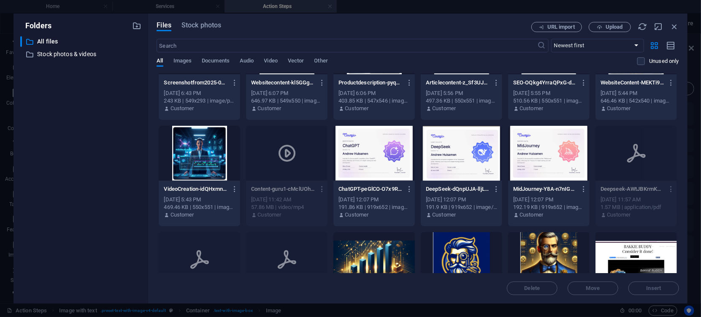
scroll to position [157, 0]
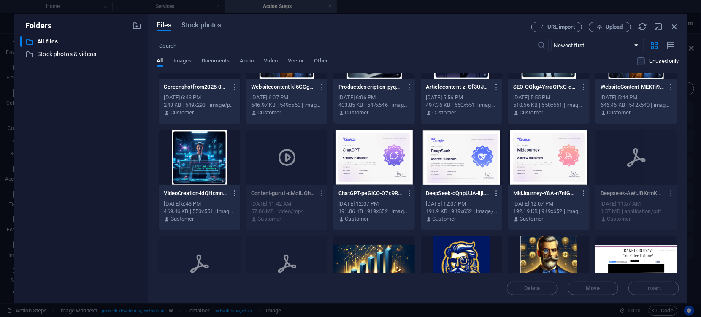
click at [323, 191] on icon "button" at bounding box center [322, 194] width 8 height 8
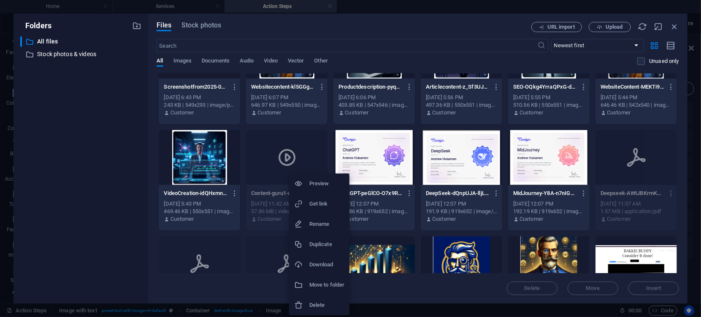
click at [322, 203] on h6 "Get link" at bounding box center [326, 204] width 35 height 10
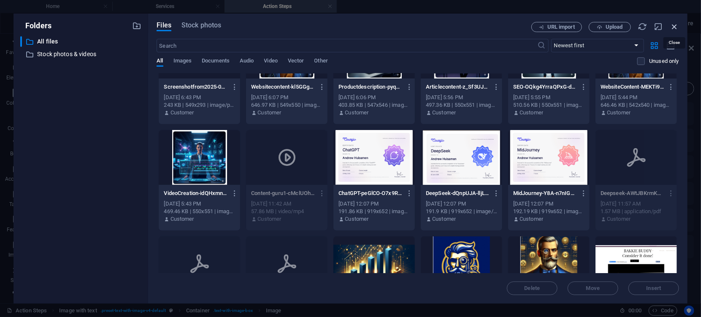
click at [674, 25] on icon "button" at bounding box center [674, 26] width 9 height 9
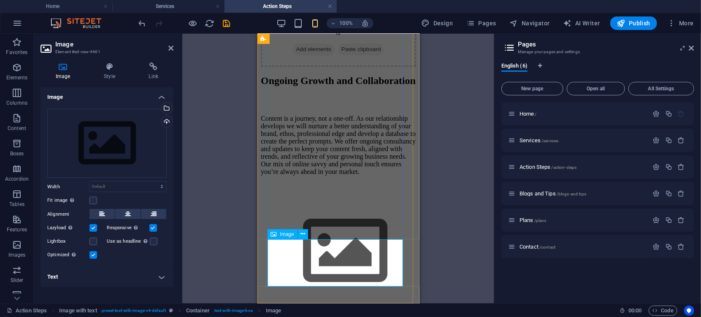
click at [297, 249] on figure at bounding box center [337, 251] width 155 height 97
click at [303, 235] on icon at bounding box center [303, 234] width 5 height 9
click at [167, 109] on div "Select files from the file manager, stock photos, or upload file(s)" at bounding box center [166, 109] width 13 height 13
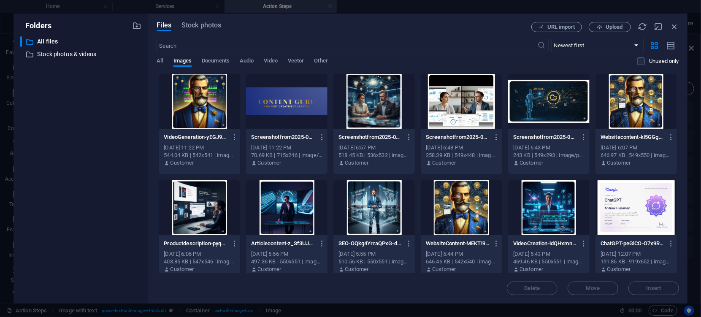
click at [459, 219] on div at bounding box center [461, 207] width 81 height 55
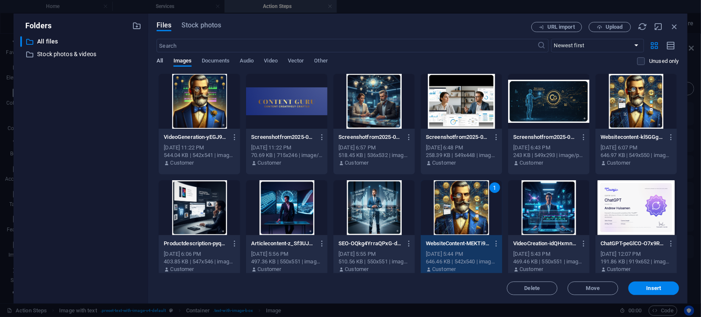
click at [160, 58] on span "All" at bounding box center [160, 62] width 6 height 12
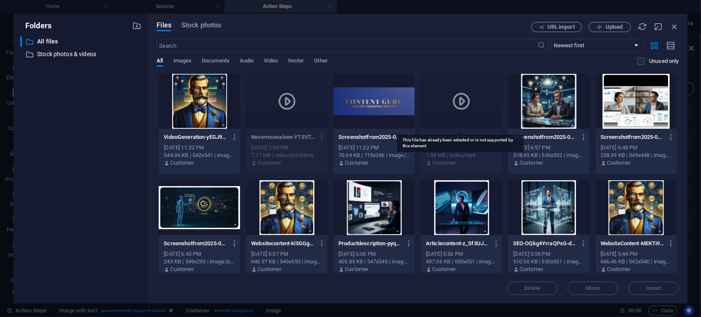
click at [456, 100] on icon at bounding box center [462, 101] width 20 height 20
drag, startPoint x: 680, startPoint y: 89, endPoint x: 685, endPoint y: 111, distance: 22.9
click at [685, 111] on div "Files Stock photos URL import Upload ​ Newest first Oldest first Name (A-Z) Nam…" at bounding box center [417, 159] width 539 height 290
click at [633, 210] on div at bounding box center [636, 207] width 81 height 55
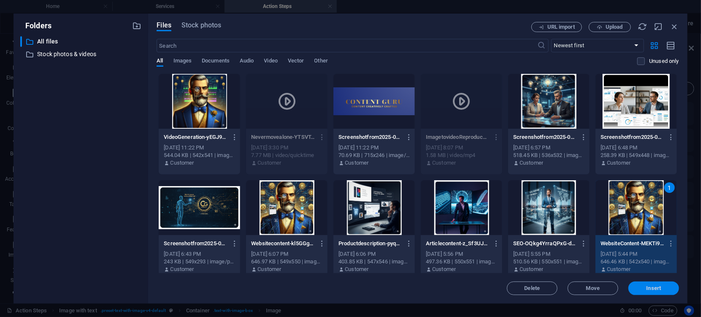
click at [649, 289] on span "Insert" at bounding box center [654, 288] width 15 height 5
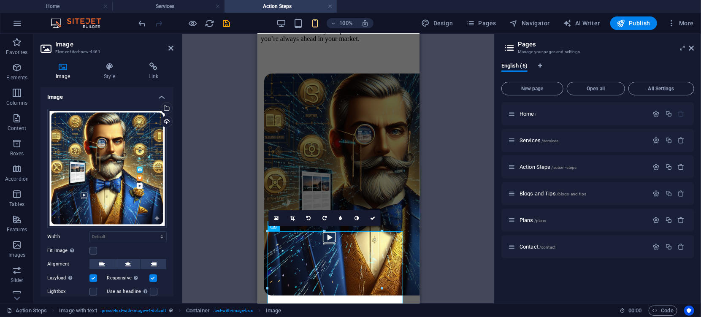
scroll to position [1679, 0]
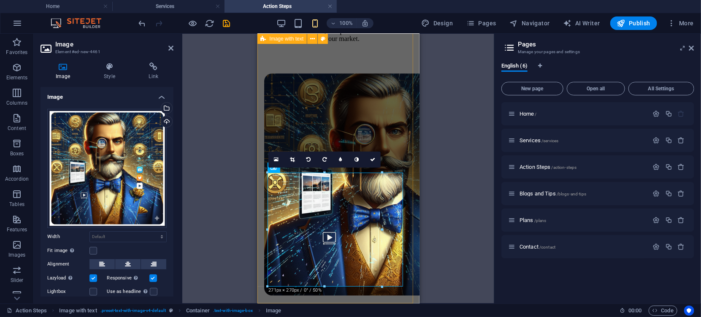
click at [406, 225] on div "Ongoing Growth and Collaboration Content is a journey, not a one-off. As our re…" at bounding box center [337, 121] width 155 height 358
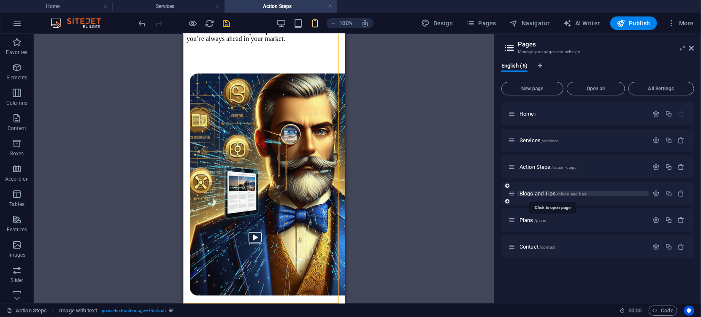
click at [533, 194] on span "Blogs and Tips /blogs-and-tips" at bounding box center [553, 193] width 67 height 6
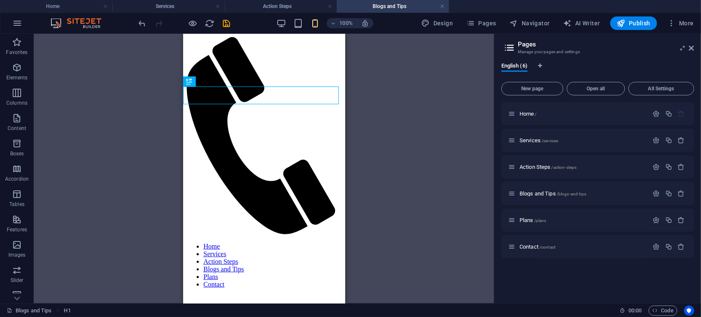
scroll to position [0, 0]
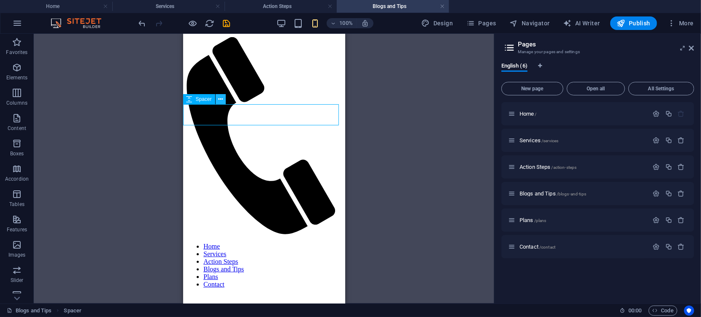
click at [221, 101] on icon at bounding box center [220, 99] width 5 height 9
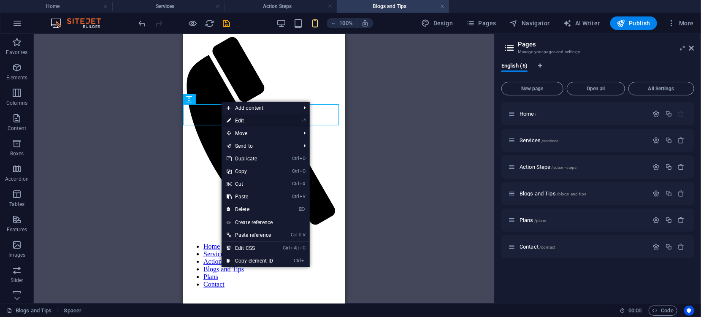
click at [232, 119] on link "⏎ Edit" at bounding box center [250, 120] width 57 height 13
select select "px"
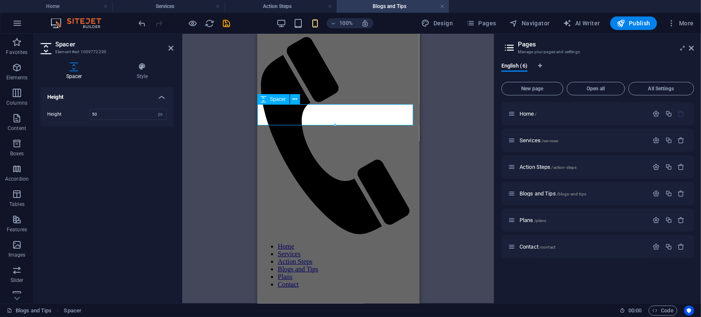
click at [293, 101] on icon at bounding box center [295, 99] width 5 height 9
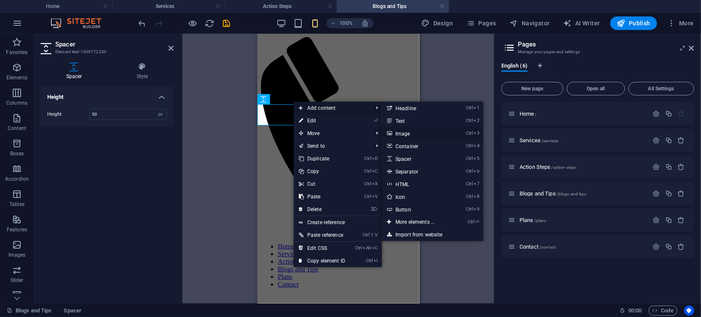
click at [412, 136] on link "Ctrl 3 Image" at bounding box center [417, 133] width 70 height 13
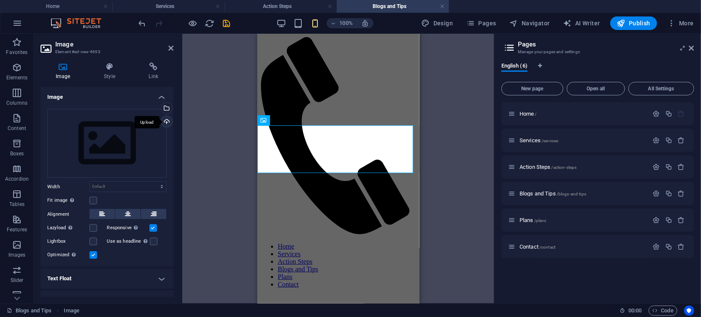
click at [163, 121] on div "Upload" at bounding box center [166, 122] width 13 height 13
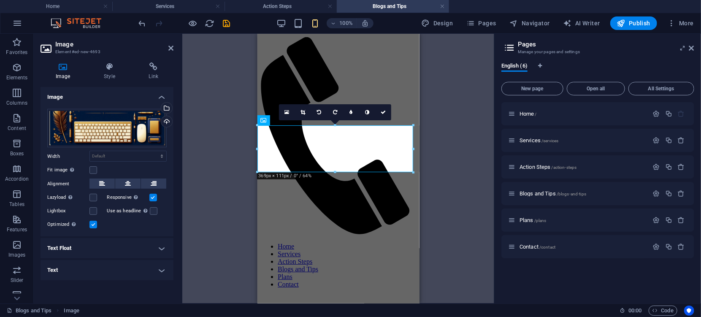
click at [280, 120] on div "16:10 16:9 4:3 1:1 1:2 0" at bounding box center [335, 112] width 112 height 16
click at [384, 114] on icon at bounding box center [383, 112] width 5 height 5
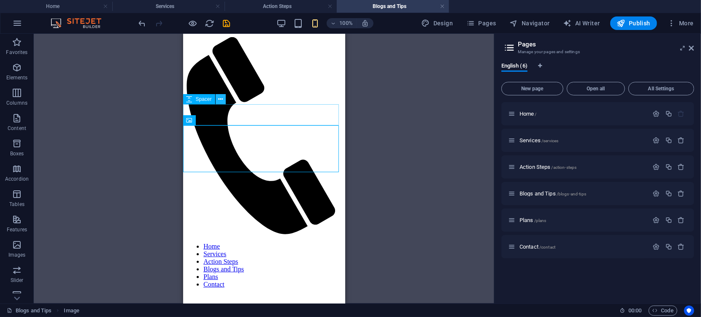
click at [221, 101] on icon at bounding box center [220, 99] width 5 height 9
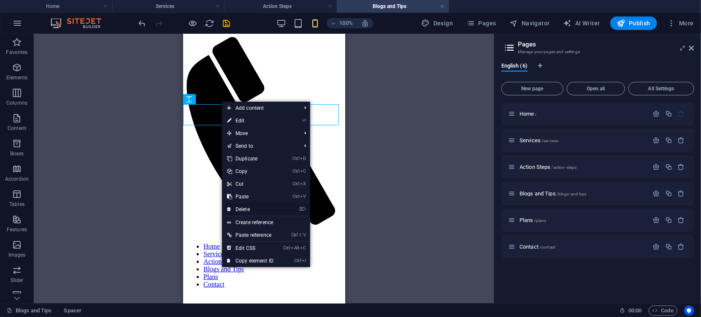
click at [249, 210] on link "⌦ Delete" at bounding box center [250, 209] width 57 height 13
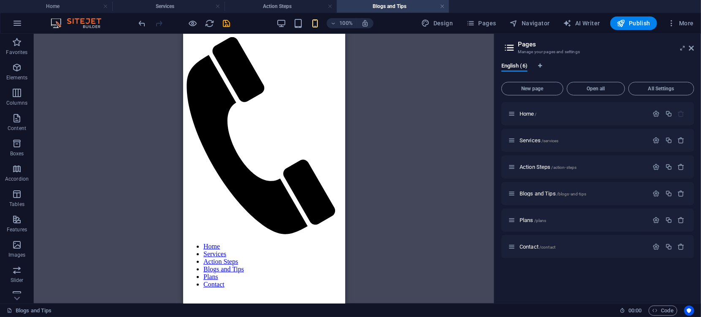
click at [411, 193] on div "Drag here to replace the existing content. Press “Ctrl” if you want to create a…" at bounding box center [264, 169] width 461 height 270
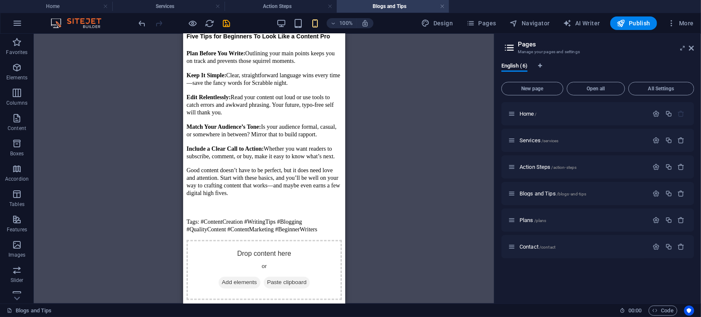
scroll to position [1194, 0]
click at [351, 108] on div "Drag here to replace the existing content. Press “Ctrl” if you want to create a…" at bounding box center [264, 169] width 461 height 270
click at [360, 72] on div "Drag here to replace the existing content. Press “Ctrl” if you want to create a…" at bounding box center [264, 169] width 461 height 270
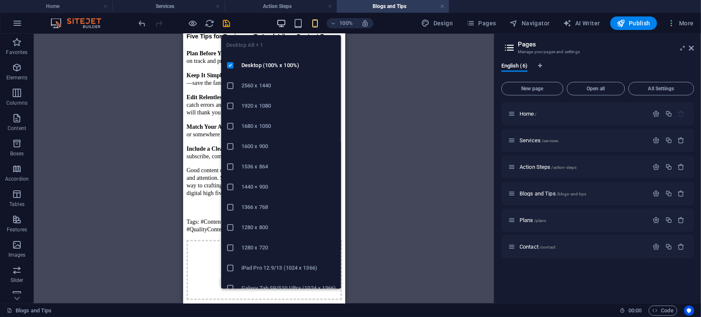
click at [282, 22] on icon "button" at bounding box center [281, 24] width 10 height 10
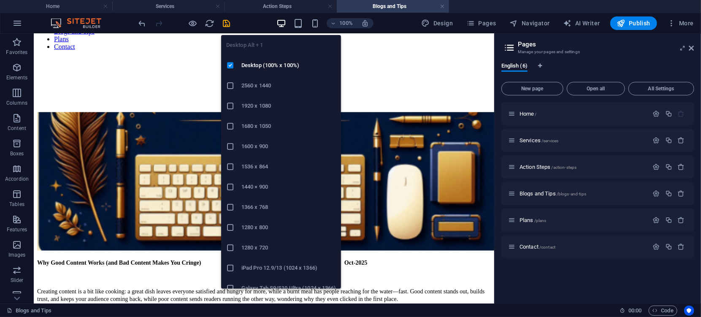
scroll to position [631, 0]
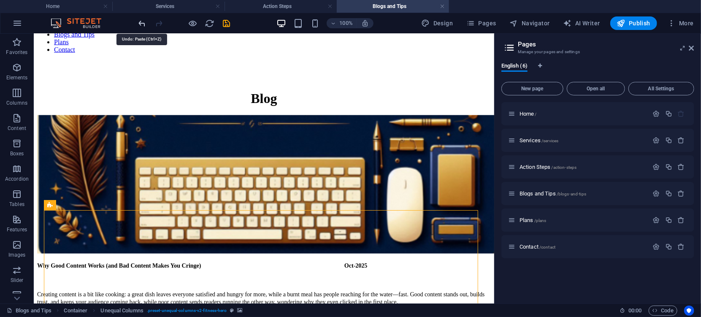
click at [143, 25] on icon "undo" at bounding box center [143, 24] width 10 height 10
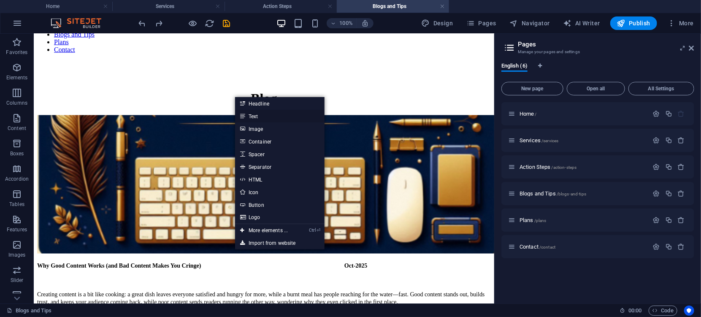
click at [255, 114] on link "Text" at bounding box center [279, 116] width 89 height 13
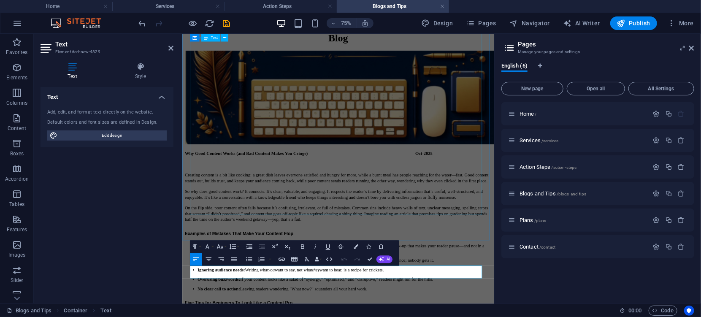
scroll to position [528, 0]
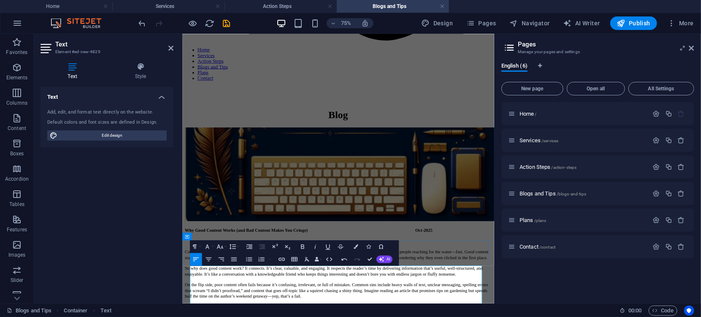
drag, startPoint x: 396, startPoint y: 385, endPoint x: 339, endPoint y: 360, distance: 62.7
click at [141, 23] on icon "undo" at bounding box center [143, 24] width 10 height 10
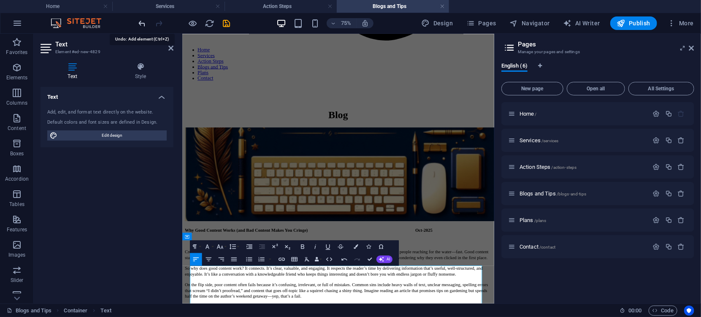
click at [141, 23] on icon "undo" at bounding box center [143, 24] width 10 height 10
drag, startPoint x: 345, startPoint y: 365, endPoint x: 383, endPoint y: 385, distance: 43.1
drag, startPoint x: 382, startPoint y: 385, endPoint x: 349, endPoint y: 365, distance: 38.5
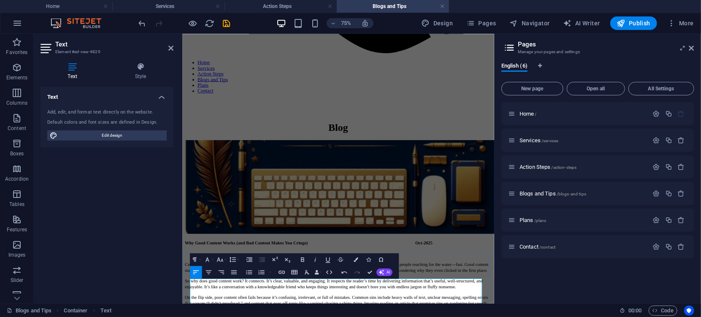
drag, startPoint x: 351, startPoint y: 371, endPoint x: 381, endPoint y: 385, distance: 33.8
click at [222, 260] on icon "button" at bounding box center [220, 259] width 8 height 8
click at [219, 220] on link "14" at bounding box center [220, 221] width 23 height 10
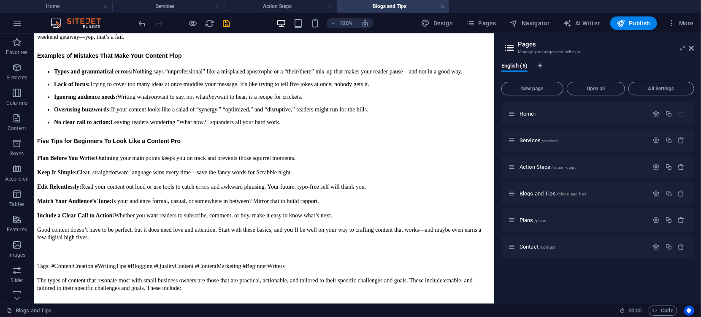
scroll to position [984, 0]
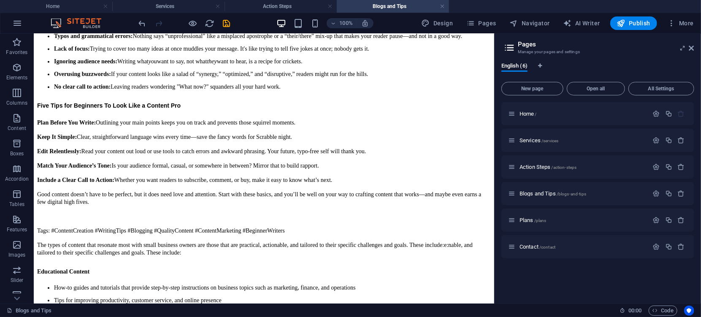
drag, startPoint x: 489, startPoint y: 247, endPoint x: 545, endPoint y: 323, distance: 94.1
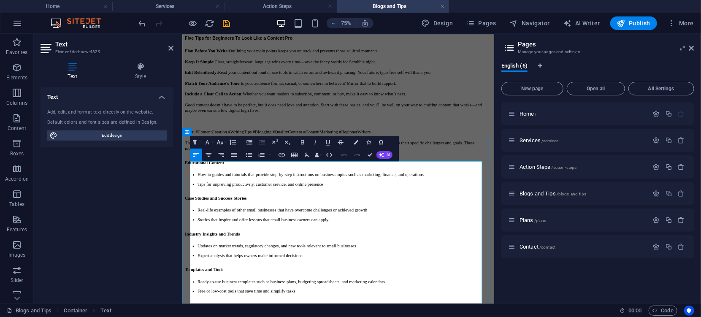
scroll to position [667, 0]
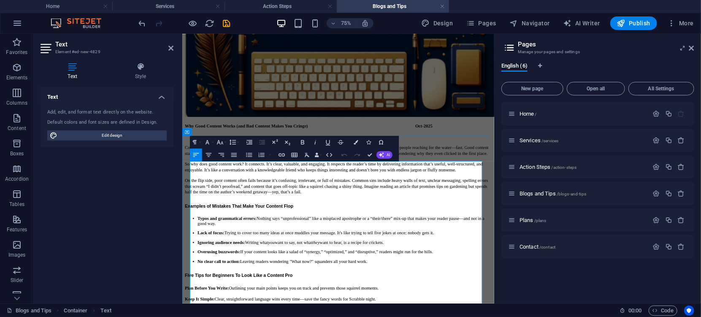
drag, startPoint x: 208, startPoint y: 211, endPoint x: 255, endPoint y: 249, distance: 60.9
click at [355, 141] on icon "button" at bounding box center [356, 142] width 5 height 5
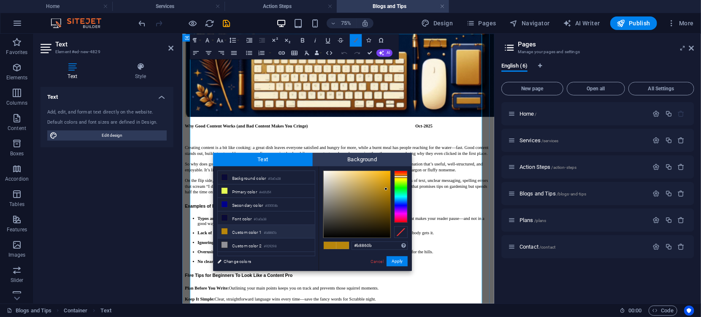
scroll to position [837, 0]
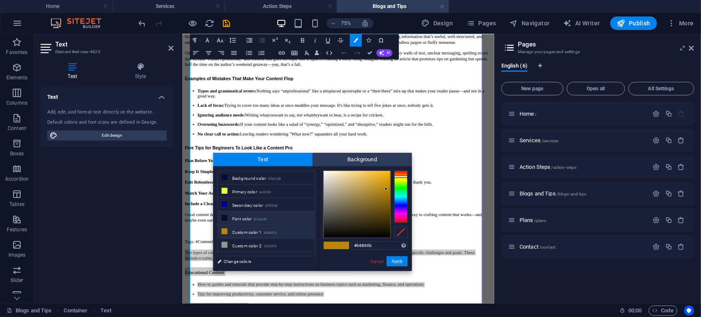
click at [225, 217] on icon at bounding box center [225, 218] width 6 height 6
type input "#0a0a38"
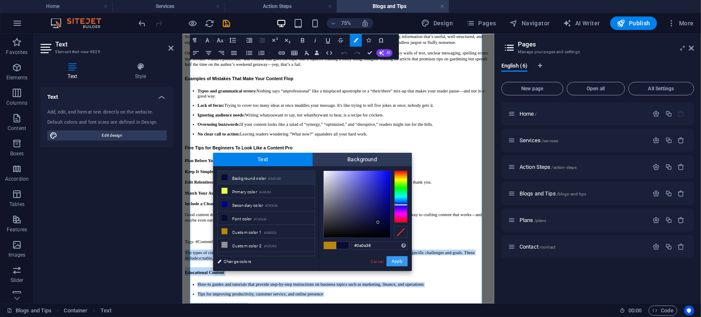
click at [399, 261] on button "Apply" at bounding box center [397, 261] width 21 height 10
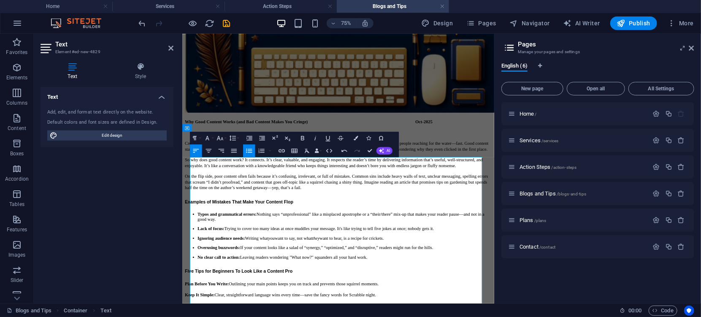
scroll to position [676, 0]
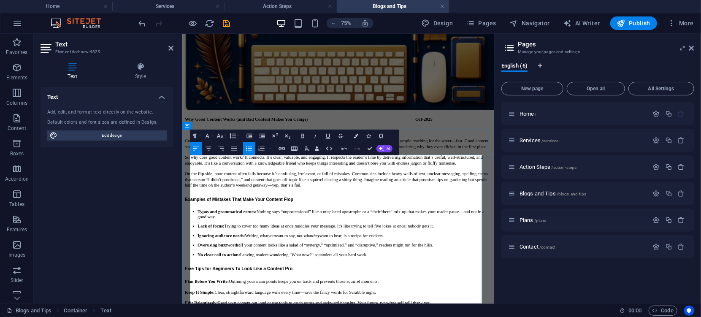
click at [495, 144] on div "Why Good Content Works (and Bad Content Makes You Cringe) Oct-2025 Creating con…" at bounding box center [389, 310] width 409 height 332
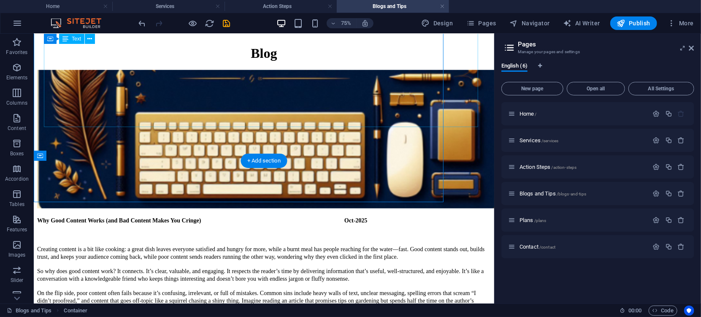
scroll to position [646, 0]
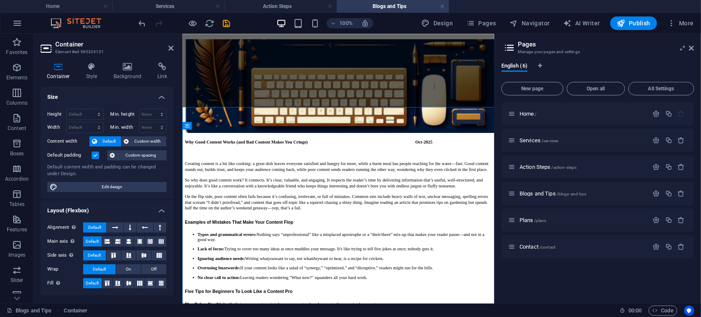
scroll to position [676, 0]
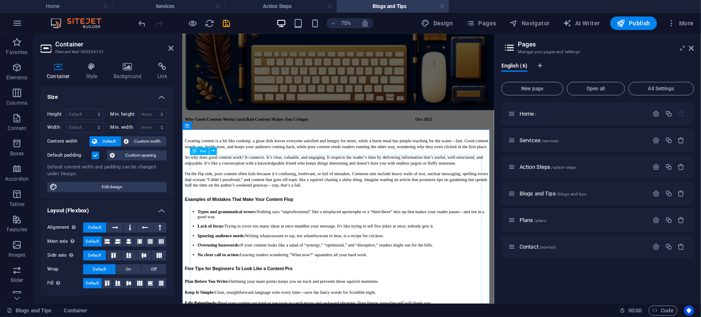
click at [195, 149] on icon at bounding box center [194, 151] width 5 height 8
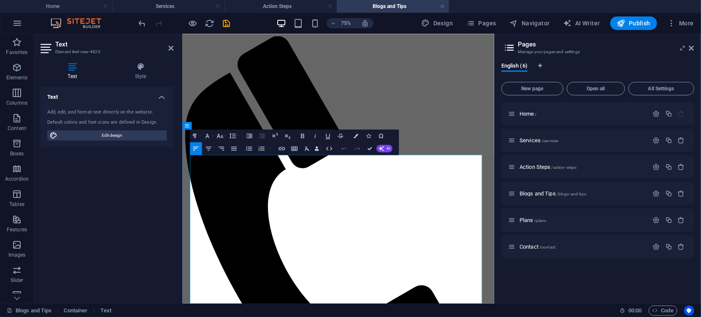
scroll to position [676, 0]
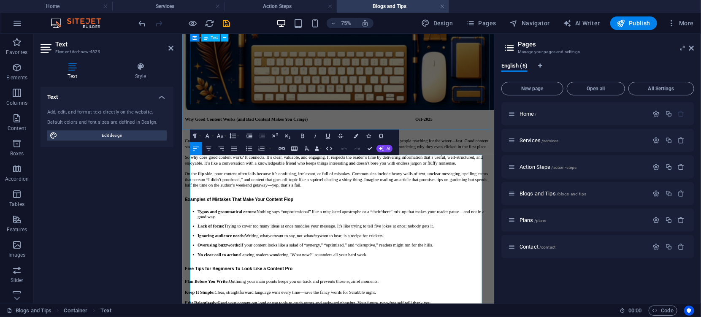
click at [227, 144] on div "Why Good Content Works (and Bad Content Makes You Cringe) Oct-2025 Creating con…" at bounding box center [389, 310] width 409 height 332
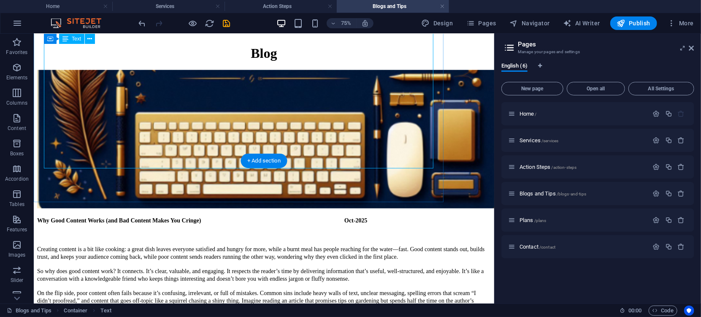
scroll to position [646, 0]
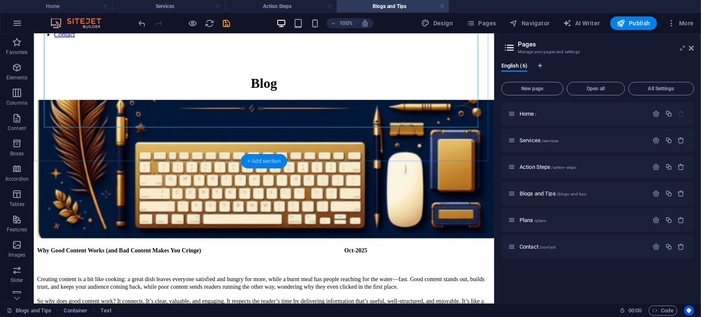
click at [248, 162] on div "+ Add section" at bounding box center [264, 161] width 47 height 14
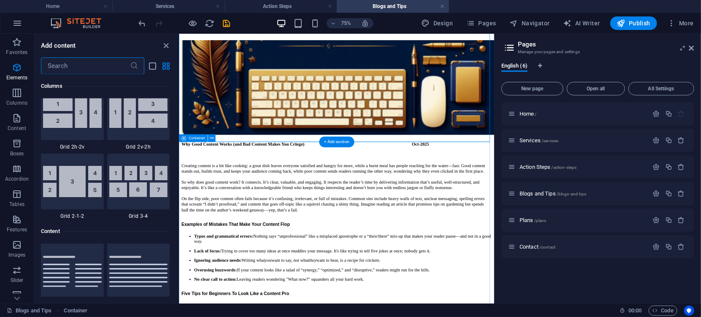
scroll to position [1477, 0]
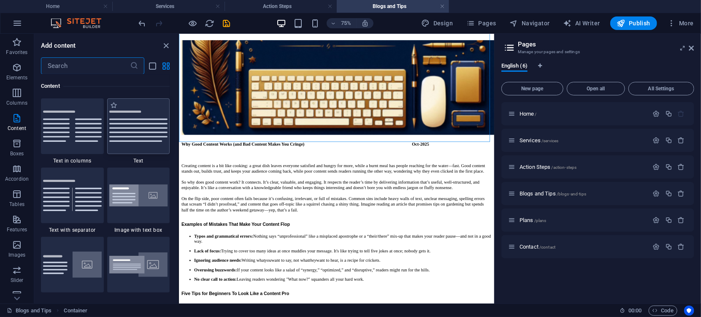
click at [135, 135] on div at bounding box center [138, 126] width 63 height 56
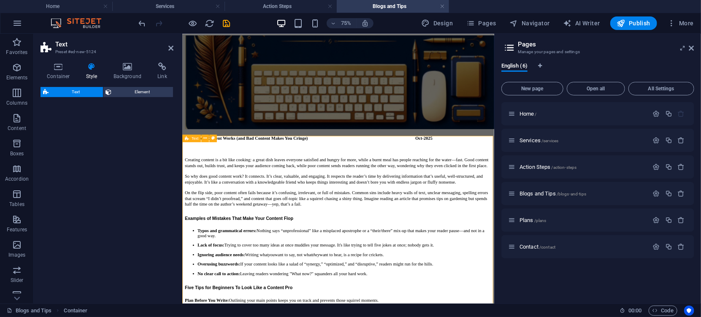
select select "preset-text-v2-default"
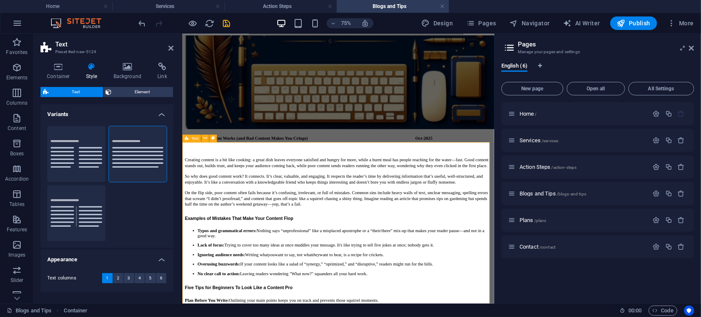
scroll to position [659, 0]
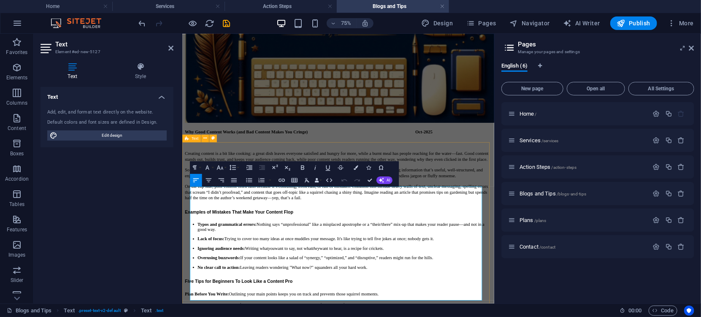
drag, startPoint x: 545, startPoint y: 379, endPoint x: 188, endPoint y: 244, distance: 382.2
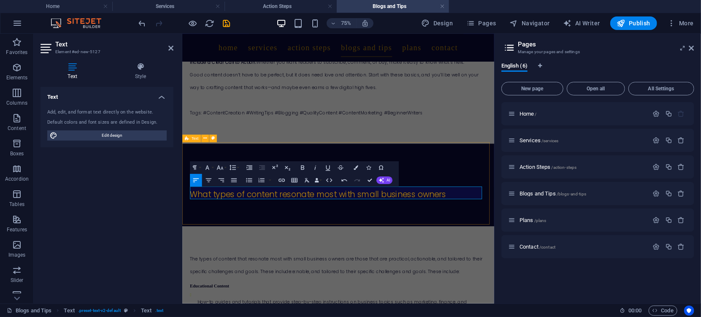
click at [265, 276] on div "Headline What types of content resonate most with small business owners" at bounding box center [390, 235] width 416 height 110
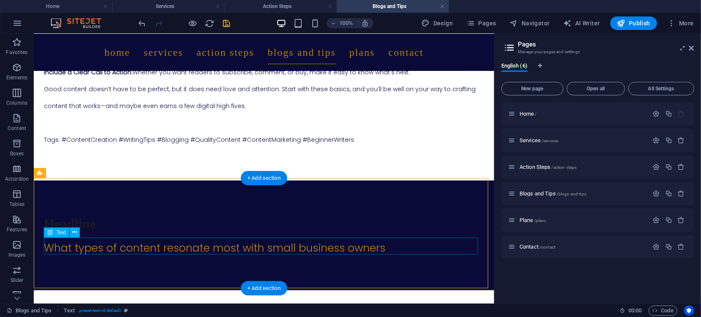
click at [160, 246] on div "What types of content resonate most with small business owners" at bounding box center [263, 247] width 440 height 17
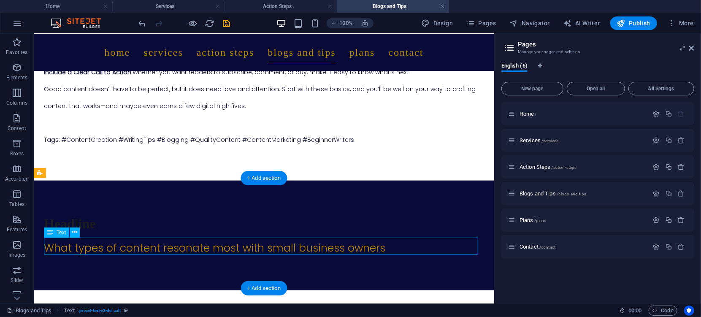
click at [160, 246] on div "What types of content resonate most with small business owners" at bounding box center [263, 247] width 440 height 17
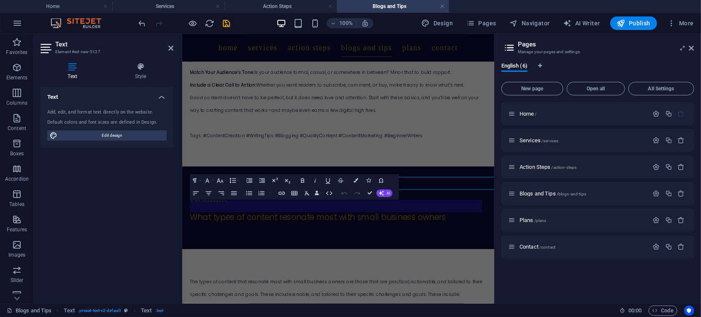
scroll to position [642, 0]
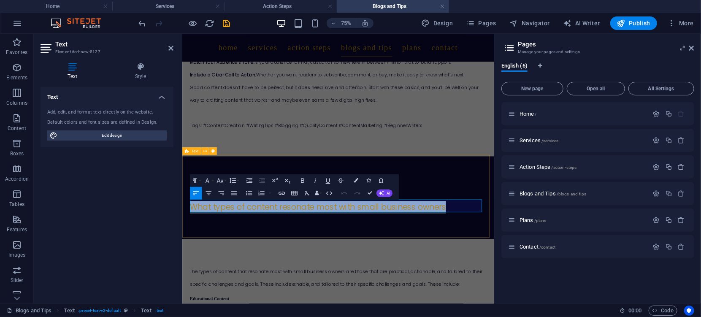
drag, startPoint x: 540, startPoint y: 260, endPoint x: 186, endPoint y: 247, distance: 354.4
click at [186, 247] on div "Headline What types of content resonate most with small business owners" at bounding box center [390, 252] width 416 height 110
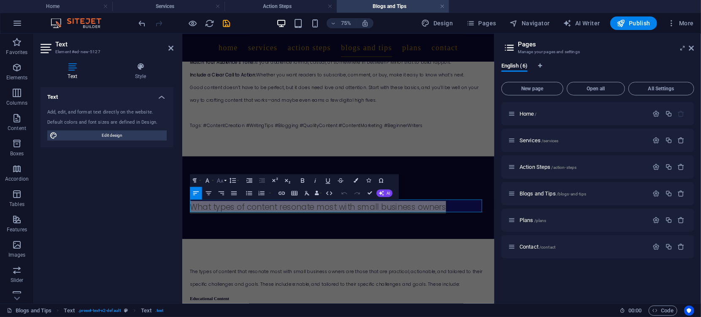
click at [222, 181] on icon "button" at bounding box center [220, 180] width 6 height 5
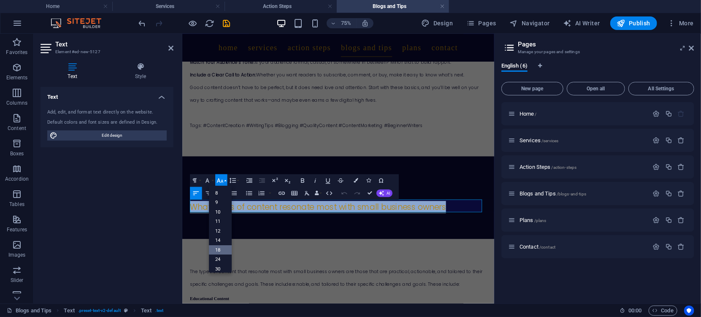
click at [220, 249] on link "18" at bounding box center [220, 250] width 23 height 10
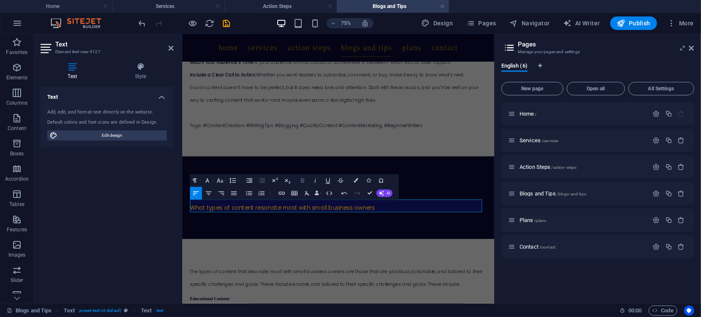
click at [304, 181] on icon "button" at bounding box center [302, 180] width 3 height 5
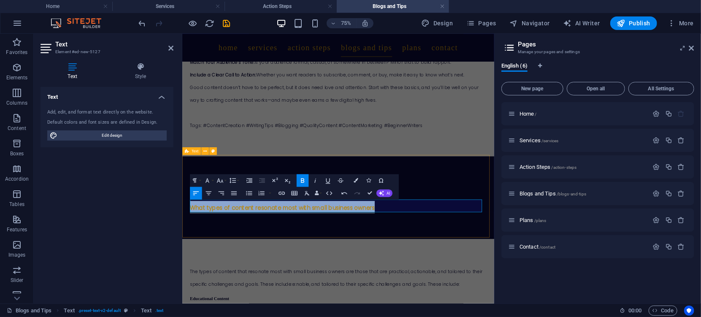
click at [431, 287] on div "Headline What types of content resonate most with small business owners" at bounding box center [390, 252] width 416 height 110
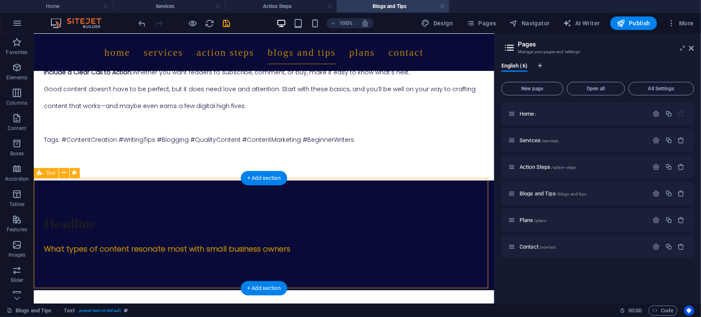
click at [108, 278] on div "Headline What types of content resonate most with small business owners" at bounding box center [263, 235] width 461 height 110
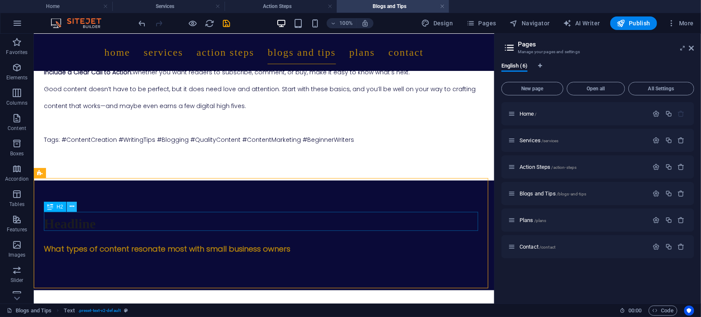
click at [73, 208] on icon at bounding box center [72, 206] width 5 height 9
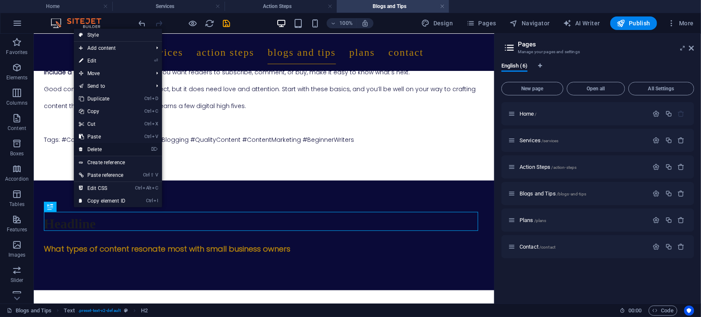
click at [95, 152] on link "⌦ Delete" at bounding box center [102, 149] width 57 height 13
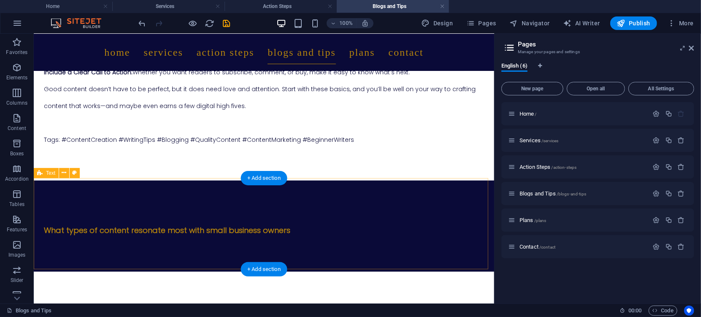
click at [69, 250] on div "What types of content resonate most with small business owners" at bounding box center [263, 225] width 461 height 91
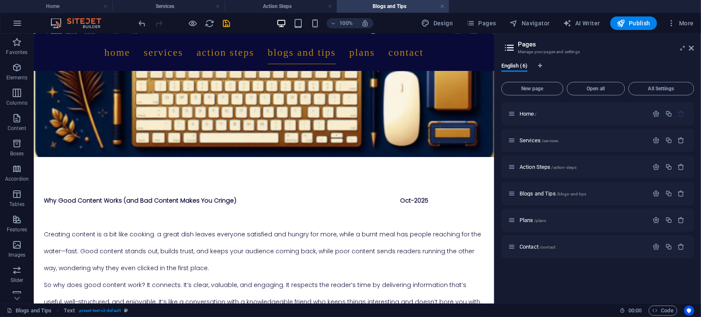
scroll to position [96, 0]
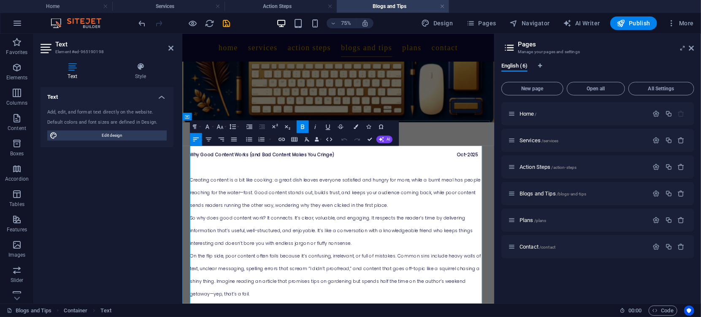
click at [385, 190] on strong "Why Good Content Works (and Bad Content Makes You Cringe) Oct-2025" at bounding box center [384, 194] width 385 height 8
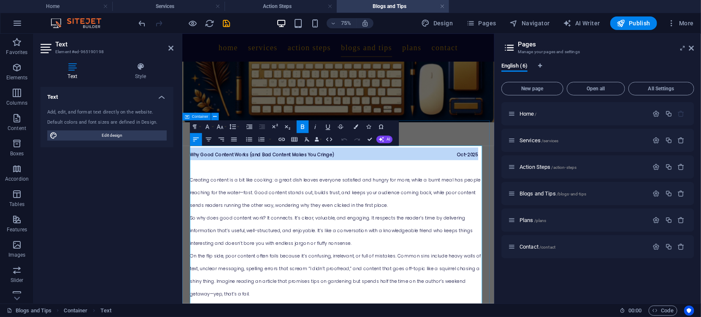
drag, startPoint x: 564, startPoint y: 193, endPoint x: 185, endPoint y: 190, distance: 379.1
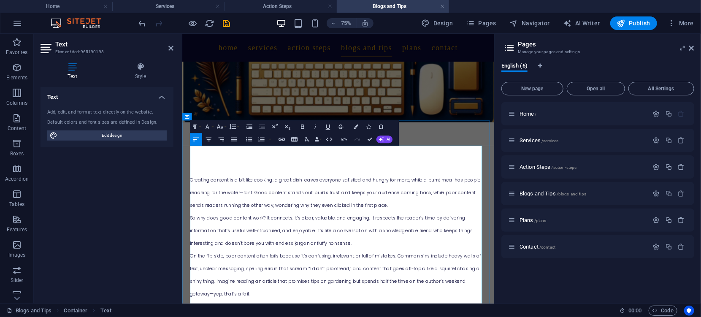
click at [198, 215] on p at bounding box center [390, 210] width 396 height 17
click at [192, 227] on span "Creating content is a bit like cooking: a great dish leaves everyone satisfied …" at bounding box center [386, 245] width 388 height 42
click at [196, 190] on p at bounding box center [390, 193] width 396 height 17
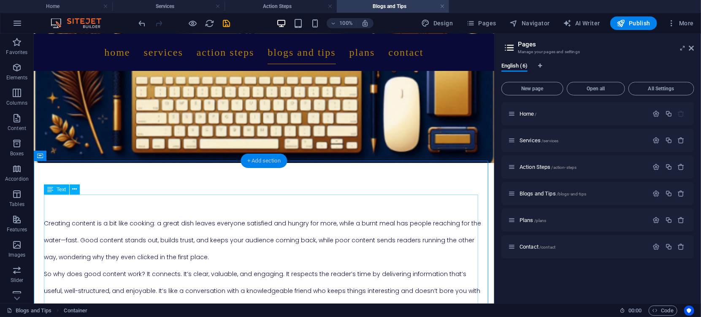
click at [262, 160] on div "+ Add section" at bounding box center [264, 161] width 47 height 14
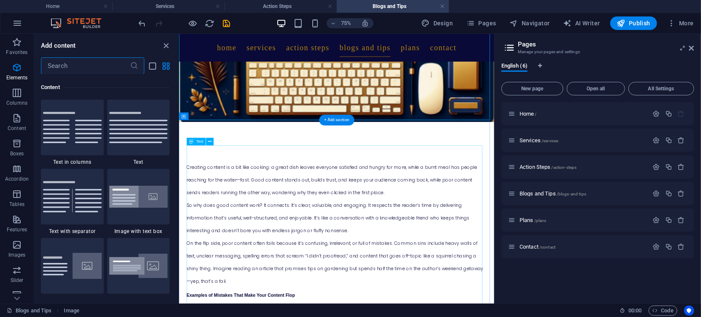
scroll to position [1477, 0]
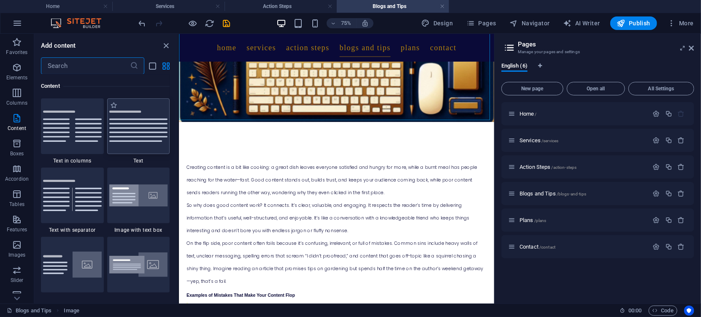
click at [130, 136] on div at bounding box center [138, 126] width 63 height 56
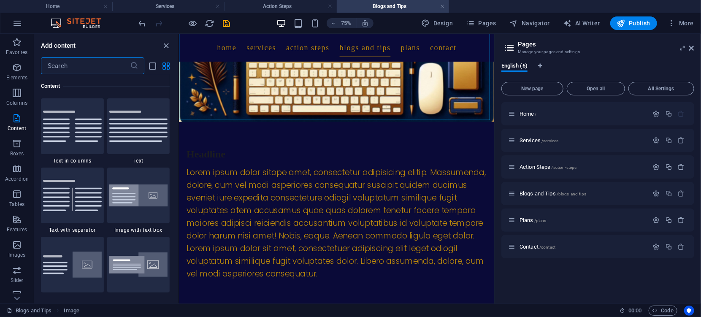
drag, startPoint x: 379, startPoint y: 166, endPoint x: 215, endPoint y: 168, distance: 164.2
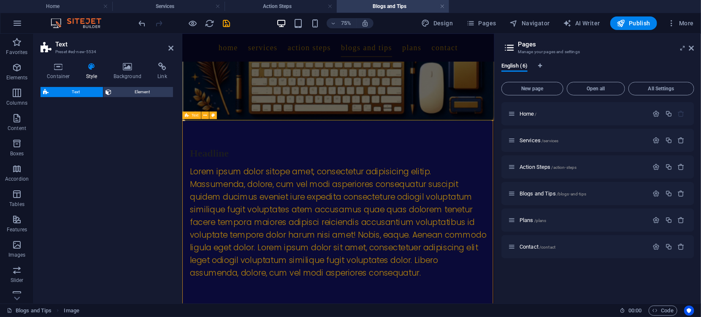
select select "preset-text-v2-default"
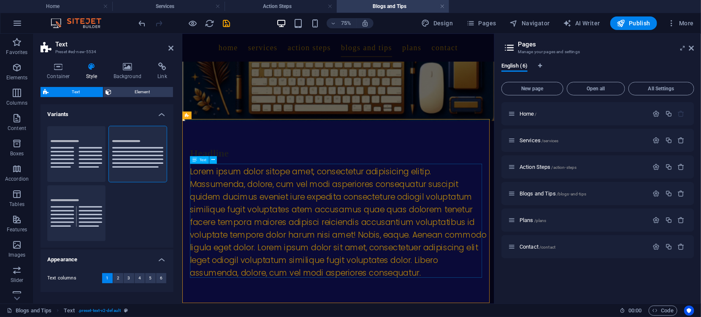
click at [495, 317] on div "Lorem ipsum dolor sitope amet, consectetur adipisicing elitip. Massumenda, dolo…" at bounding box center [390, 285] width 396 height 152
drag, startPoint x: 495, startPoint y: 348, endPoint x: 555, endPoint y: 350, distance: 59.6
click at [567, 269] on div "Lorem ipsum dolor sitope amet, consectetur adipisicing elitip. Massumenda, dolo…" at bounding box center [390, 285] width 396 height 152
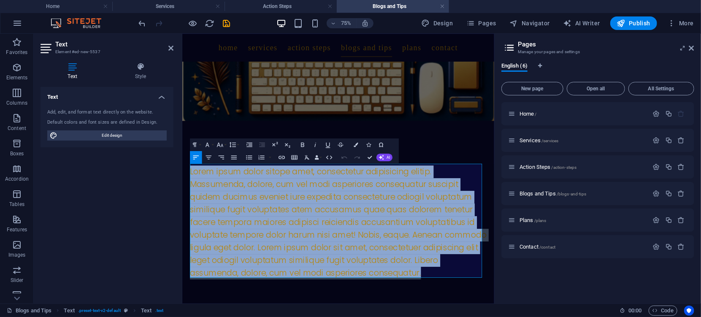
drag, startPoint x: 540, startPoint y: 352, endPoint x: 141, endPoint y: 212, distance: 422.7
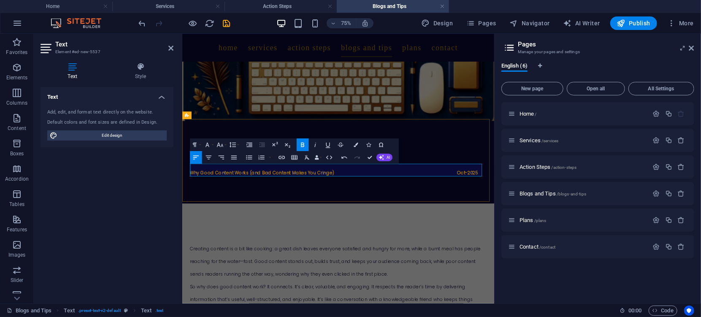
click at [388, 221] on p "Why Good Content Works (and Bad Content Makes You Cringe) Oct-2025" at bounding box center [390, 217] width 396 height 17
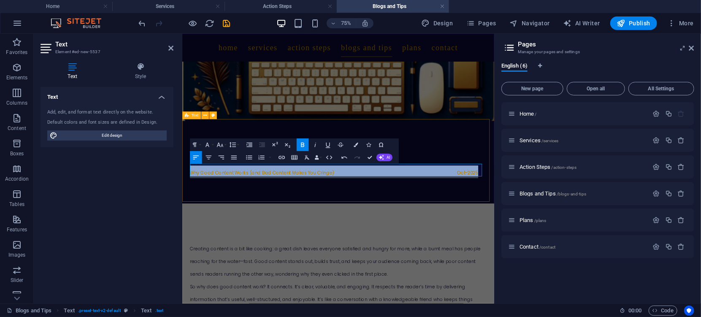
drag, startPoint x: 564, startPoint y: 215, endPoint x: 191, endPoint y: 213, distance: 372.7
click at [191, 213] on div "Headline Why Good Content Works (and Bad Content Makes You Cringe) Oct-2025" at bounding box center [390, 204] width 416 height 110
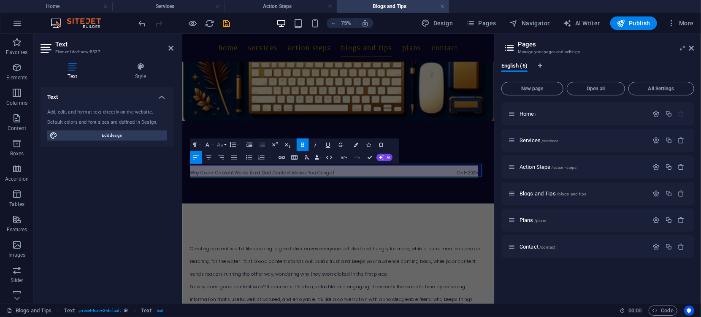
click at [221, 145] on icon "button" at bounding box center [220, 145] width 8 height 8
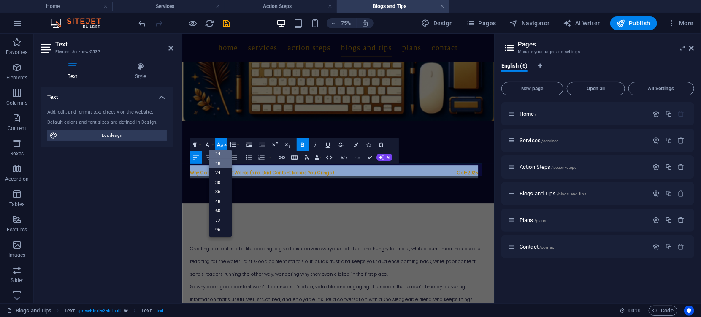
click at [219, 163] on link "18" at bounding box center [220, 163] width 23 height 10
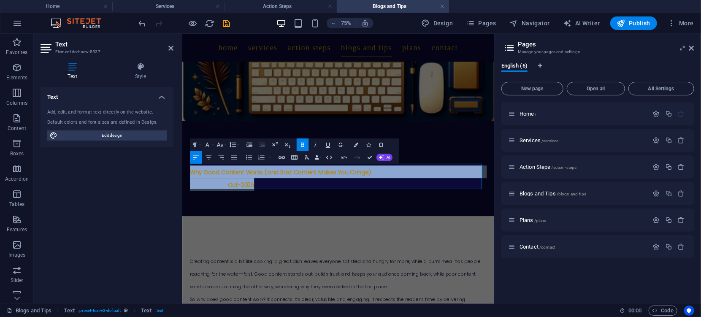
click at [301, 145] on icon "button" at bounding box center [302, 144] width 3 height 5
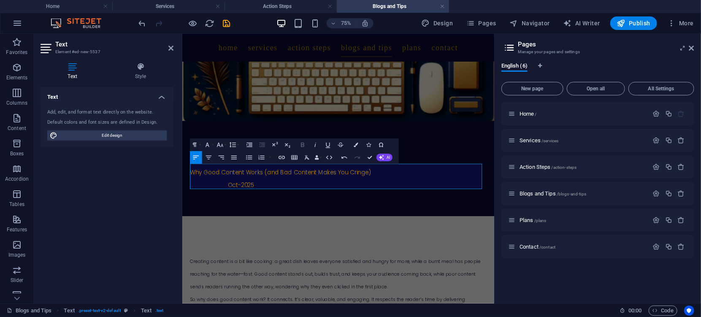
click at [301, 145] on icon "button" at bounding box center [302, 144] width 3 height 5
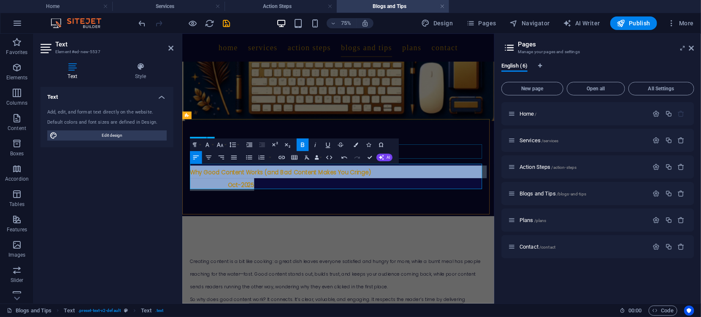
click at [512, 185] on div "Headline" at bounding box center [390, 192] width 396 height 19
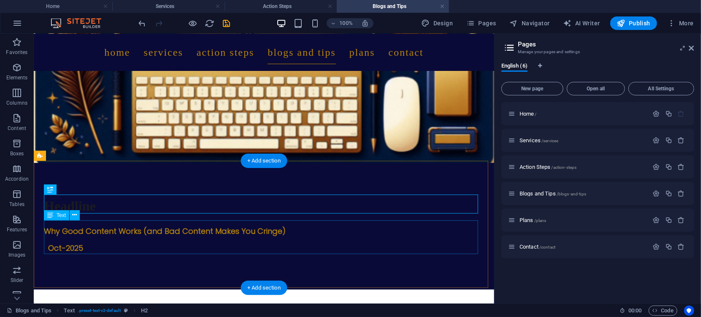
click at [178, 229] on div "Why Good Content Works (and Bad Content Makes You Cringe) Oct-2025" at bounding box center [263, 239] width 440 height 34
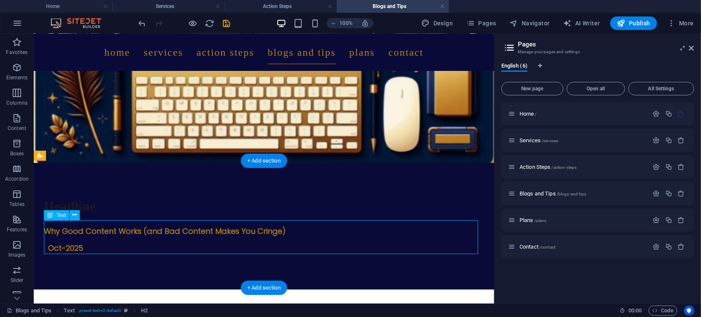
click at [178, 229] on div "Why Good Content Works (and Bad Content Makes You Cringe) Oct-2025" at bounding box center [263, 239] width 440 height 34
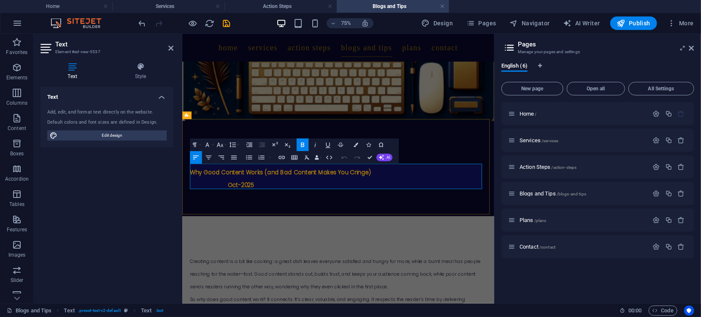
click at [240, 235] on strong "Why Good Content Works (and Bad Content Makes You Cringe) Oct-2025" at bounding box center [389, 226] width 394 height 27
drag, startPoint x: 222, startPoint y: 230, endPoint x: 191, endPoint y: 230, distance: 30.8
click at [191, 230] on div "Headline Why Good Content Works (and Bad Content Makes You Cringe) Oct-2025" at bounding box center [390, 212] width 416 height 127
drag, startPoint x: 207, startPoint y: 234, endPoint x: 184, endPoint y: 234, distance: 23.2
click at [184, 234] on div "Headline Why Good Content Works (and Bad Content Makes You Cringe) Oct-2025" at bounding box center [390, 212] width 416 height 127
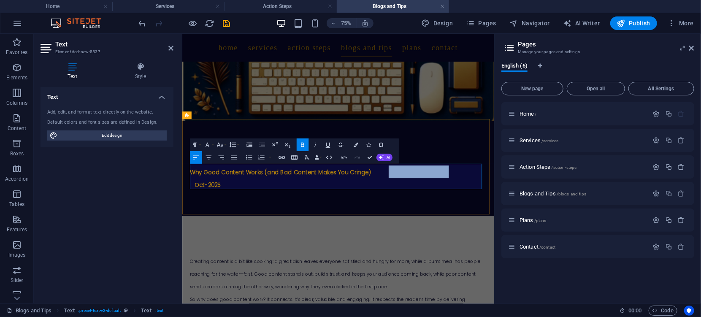
drag, startPoint x: 522, startPoint y: 213, endPoint x: 454, endPoint y: 217, distance: 68.1
click at [454, 217] on strong "Why Good Content Works (and Bad Content Makes You Cringe) Oct-2025" at bounding box center [389, 226] width 394 height 27
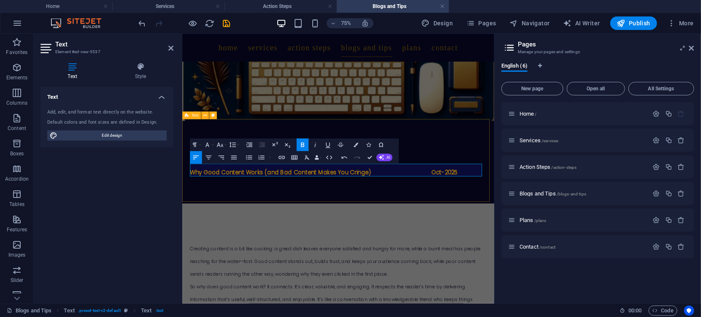
click at [436, 240] on div "Headline Why Good Content Works (and Bad Content Makes You Cringe) Oct-2025" at bounding box center [390, 204] width 416 height 110
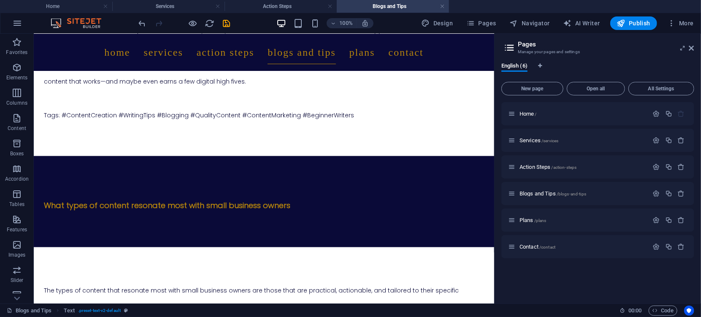
scroll to position [826, 0]
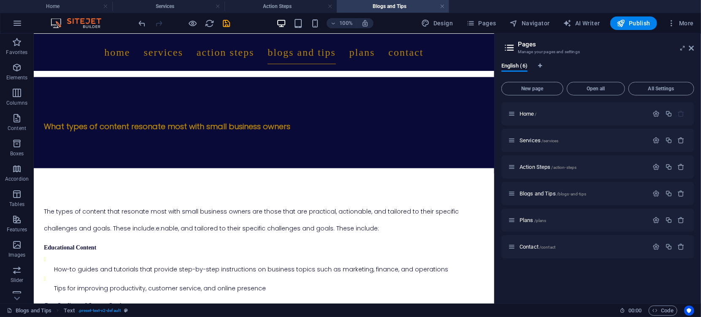
drag, startPoint x: 490, startPoint y: 96, endPoint x: 577, endPoint y: 259, distance: 184.3
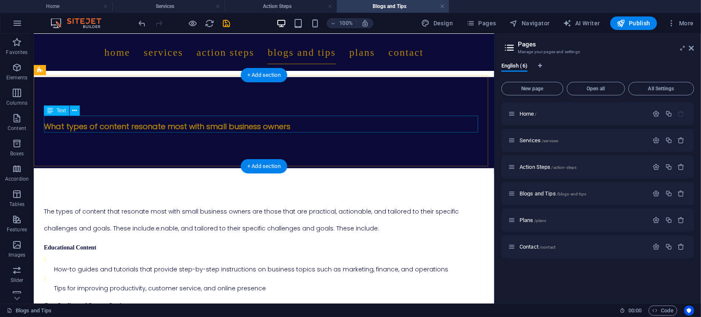
click at [278, 125] on div "What types of content resonate most with small business owners" at bounding box center [263, 125] width 440 height 17
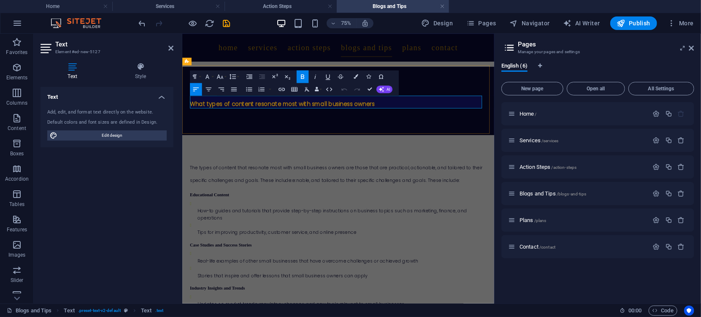
click at [445, 125] on p "What types of content resonate most with small business owners" at bounding box center [390, 126] width 396 height 17
click at [455, 122] on strong "What types of content resonate most with small business owners [DATE]" at bounding box center [339, 127] width 294 height 11
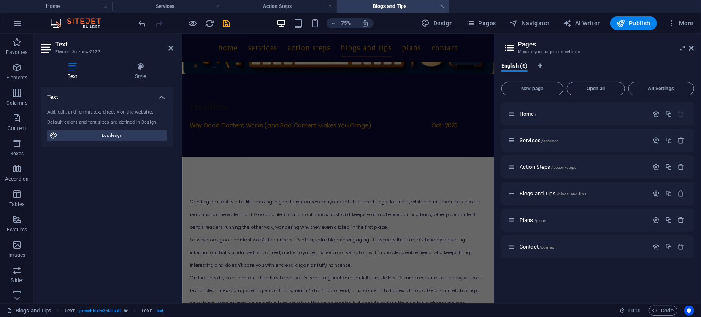
scroll to position [138, 0]
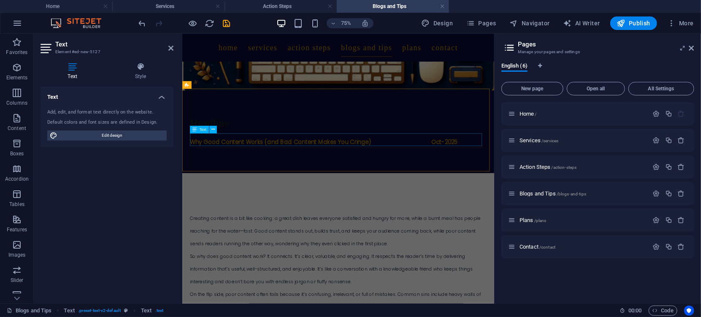
click at [490, 176] on div "Why Good Content Works (and Bad Content Makes You Cringe) Oct-2025" at bounding box center [390, 176] width 396 height 17
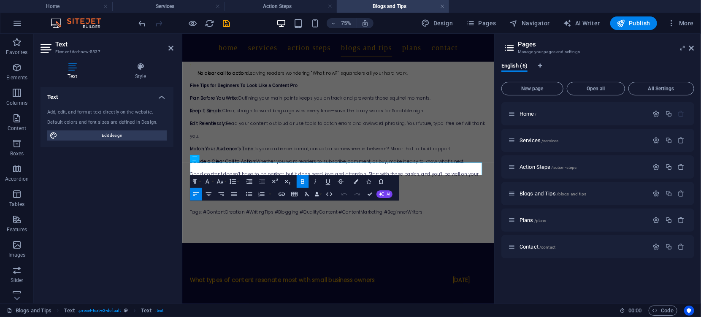
scroll to position [100, 0]
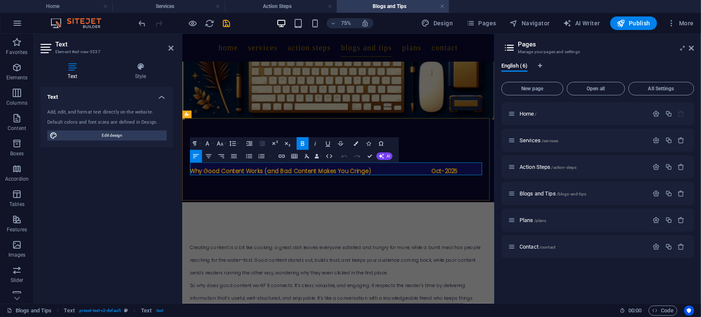
click at [505, 214] on strong "Why Good Content Works (and Bad Content Makes You Cringe) Oct-2025" at bounding box center [370, 216] width 357 height 11
click at [548, 173] on div "Headline Why Good Content Works (and Bad Content Makes You Cringe) Oct-2025" at bounding box center [390, 203] width 416 height 110
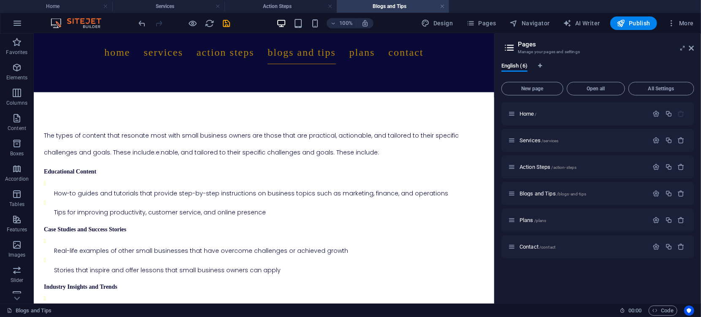
scroll to position [817, 0]
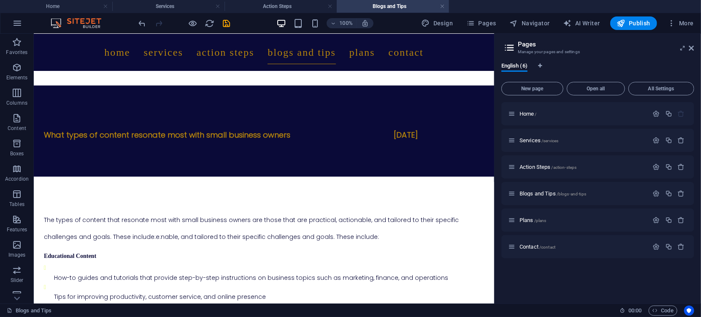
drag, startPoint x: 491, startPoint y: 81, endPoint x: 532, endPoint y: 261, distance: 184.8
click at [78, 171] on icon at bounding box center [77, 169] width 5 height 9
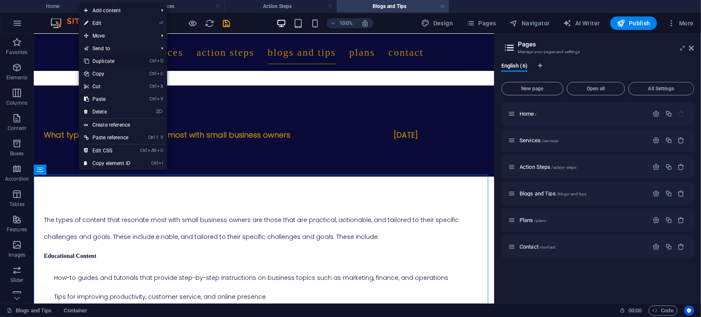
click at [103, 60] on link "Ctrl D Duplicate" at bounding box center [107, 61] width 57 height 13
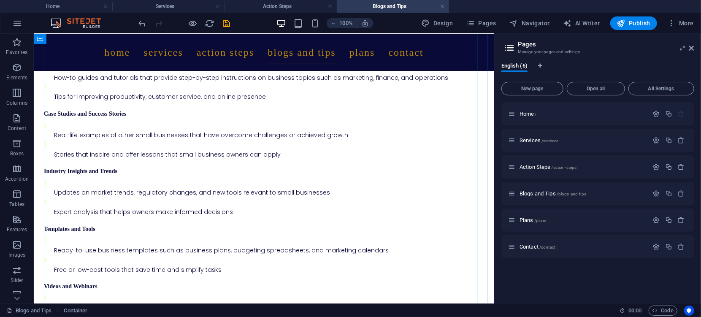
scroll to position [1543, 0]
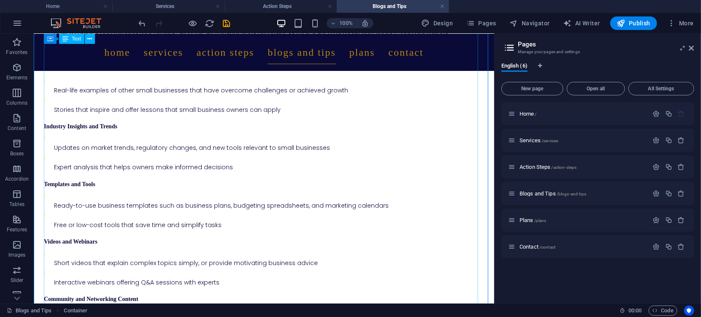
click at [339, 271] on div "The types of content that resonate most with small business owners are those th…" at bounding box center [263, 171] width 440 height 413
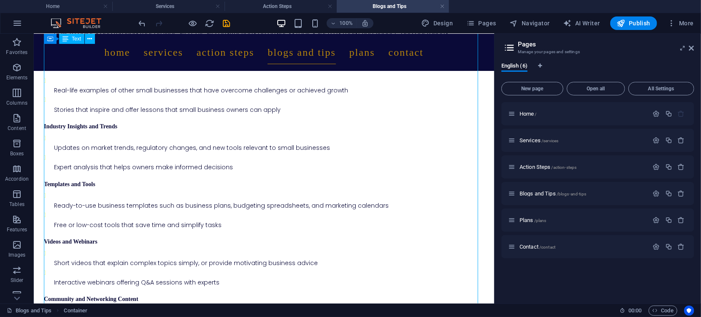
drag, startPoint x: 339, startPoint y: 271, endPoint x: 217, endPoint y: 341, distance: 139.7
click at [331, 270] on div "The types of content that resonate most with small business owners are those th…" at bounding box center [263, 171] width 440 height 413
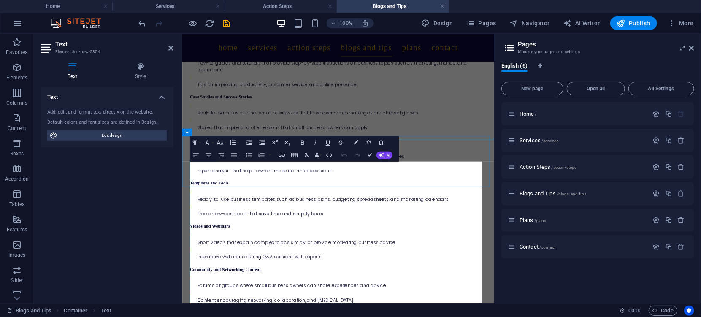
scroll to position [1332, 0]
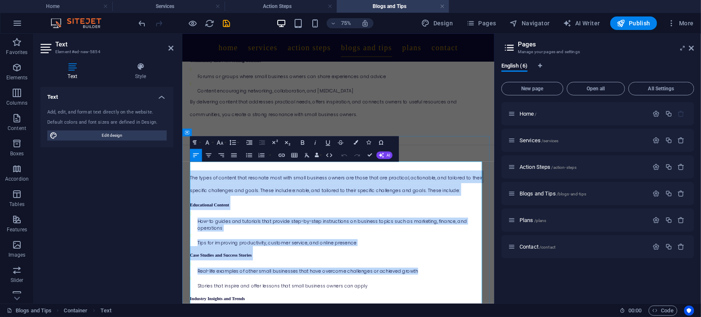
drag, startPoint x: 192, startPoint y: 214, endPoint x: 375, endPoint y: 395, distance: 256.7
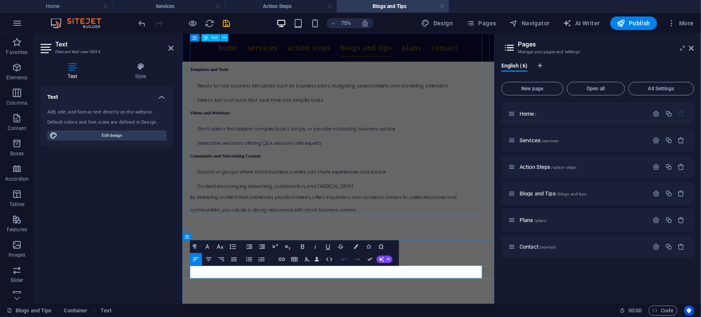
scroll to position [1193, 0]
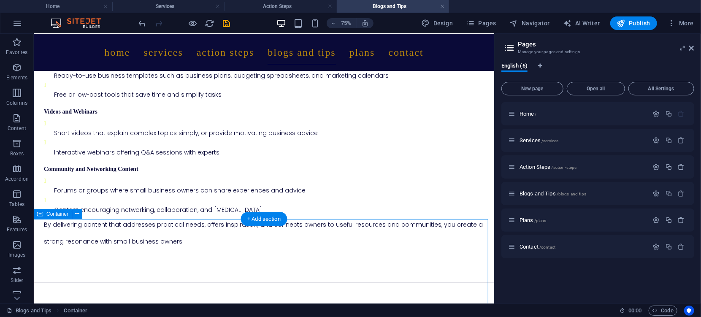
scroll to position [1253, 0]
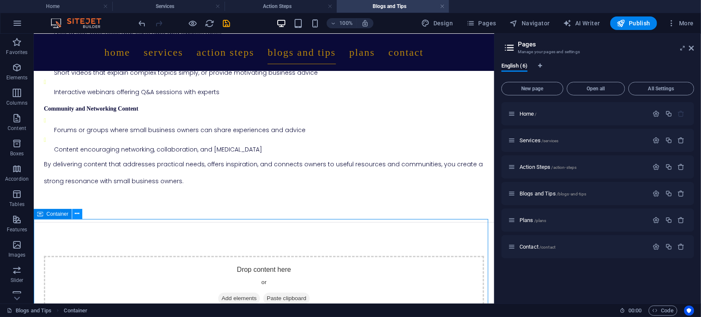
click at [76, 214] on icon at bounding box center [77, 213] width 5 height 9
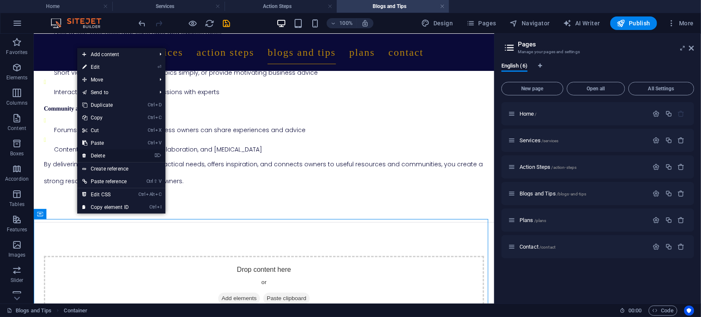
click at [99, 155] on link "⌦ Delete" at bounding box center [105, 155] width 57 height 13
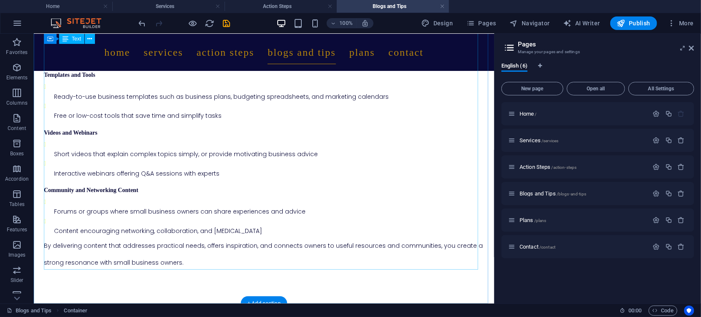
scroll to position [1168, 0]
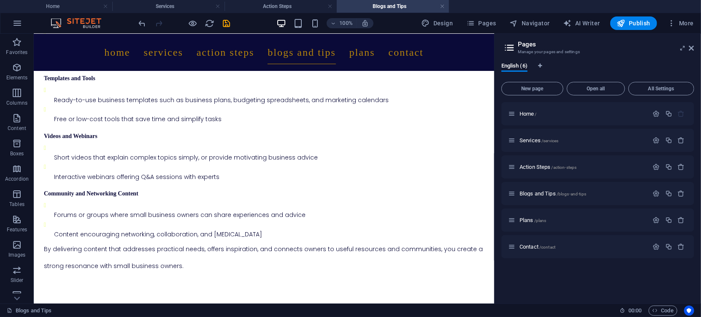
drag, startPoint x: 491, startPoint y: 263, endPoint x: 528, endPoint y: 344, distance: 89.2
click at [248, 298] on div "+ Add section" at bounding box center [264, 303] width 47 height 14
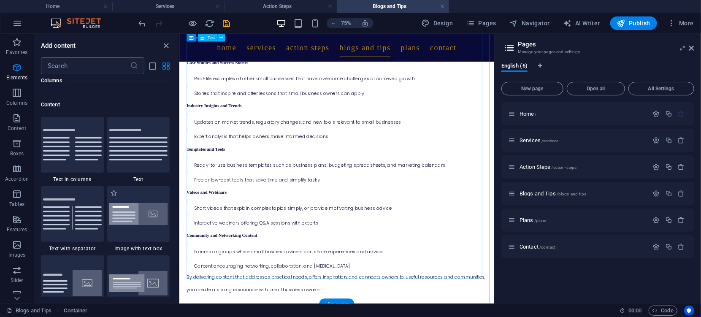
scroll to position [1477, 0]
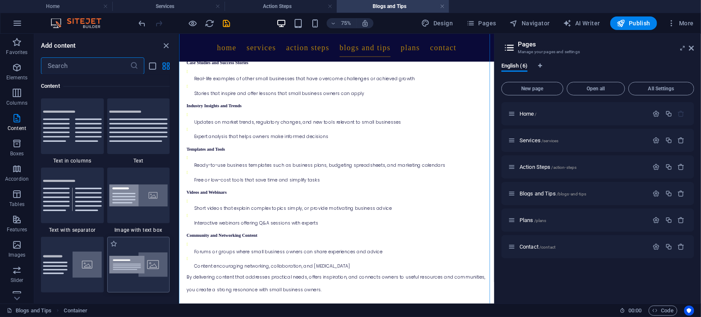
click at [137, 266] on img at bounding box center [138, 264] width 59 height 25
click at [179, 266] on div "H1 Text Container Spacer Spacer Image Reference Container Container Placeholder…" at bounding box center [336, 169] width 315 height 270
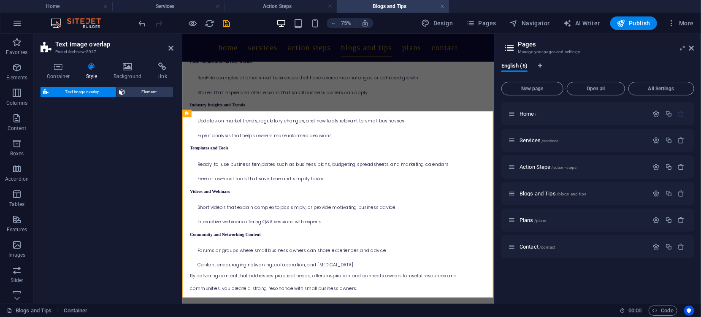
scroll to position [1357, 0]
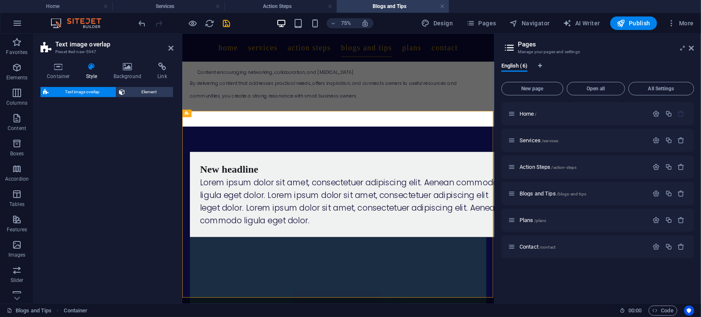
select select "rem"
select select "px"
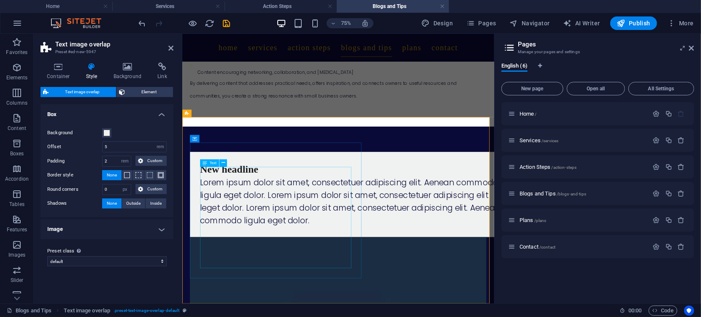
click at [312, 249] on div "Lorem ipsum dolor sit amet, consectetuer adipiscing elit. Aenean commodo ligula…" at bounding box center [407, 257] width 402 height 68
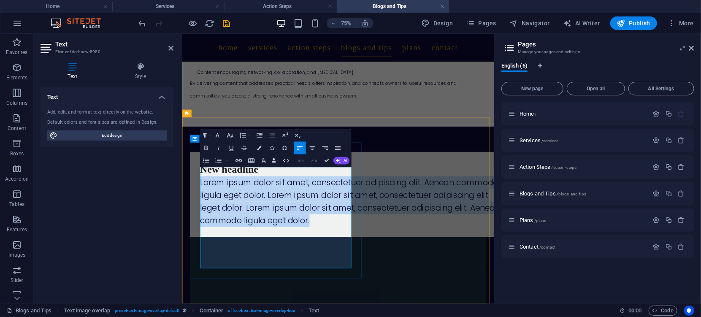
drag, startPoint x: 303, startPoint y: 336, endPoint x: 208, endPoint y: 203, distance: 163.4
click at [208, 204] on div "New headline Lorem ipsum dolor sit amet, consectetuer adipiscing elit. Aenean c…" at bounding box center [407, 247] width 402 height 87
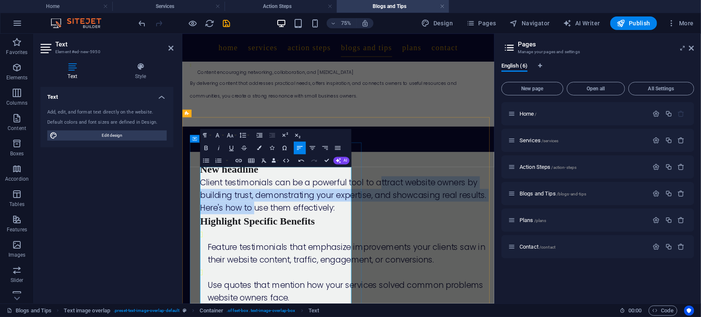
drag, startPoint x: 245, startPoint y: 233, endPoint x: 280, endPoint y: 287, distance: 63.7
click at [280, 274] on p "Client testimonials can be a powerful tool to attract website owners by buildin…" at bounding box center [407, 248] width 402 height 51
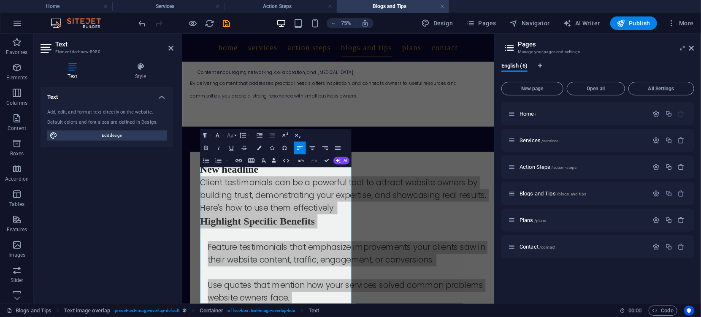
click at [229, 134] on icon "button" at bounding box center [230, 135] width 8 height 8
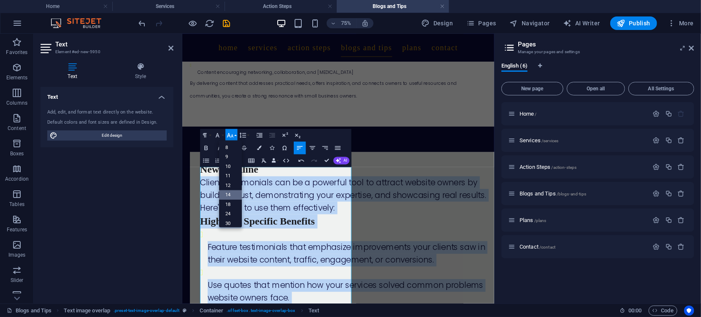
click at [230, 192] on link "14" at bounding box center [230, 195] width 23 height 10
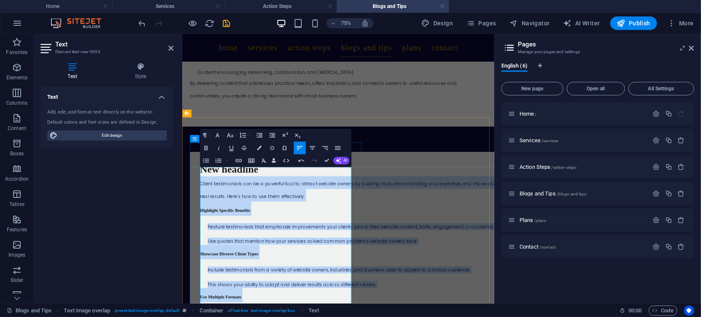
click at [358, 257] on p "Client testimonials can be a powerful tool to attract website owners by buildin…" at bounding box center [407, 240] width 402 height 34
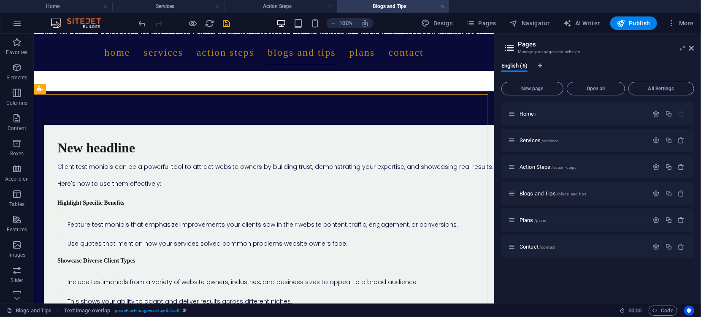
scroll to position [1396, 0]
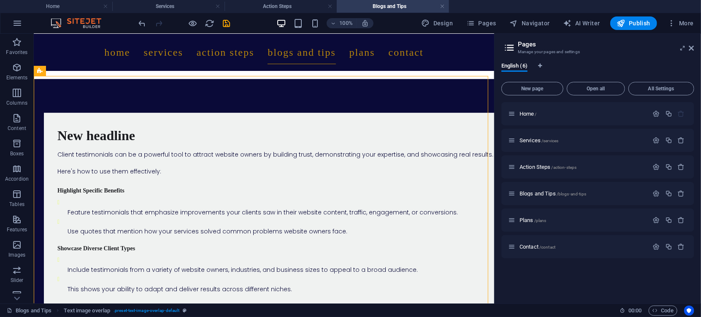
drag, startPoint x: 491, startPoint y: 220, endPoint x: 554, endPoint y: 263, distance: 76.0
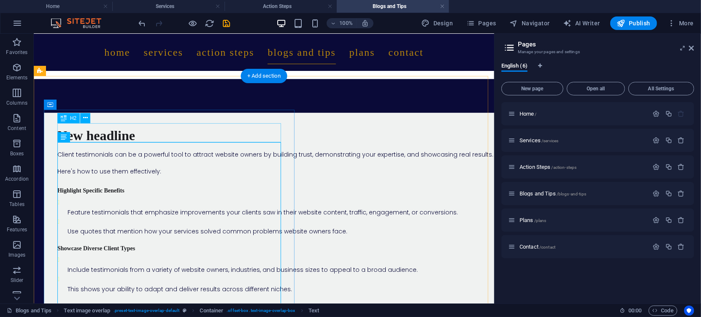
click at [114, 137] on div "New headline" at bounding box center [280, 135] width 447 height 19
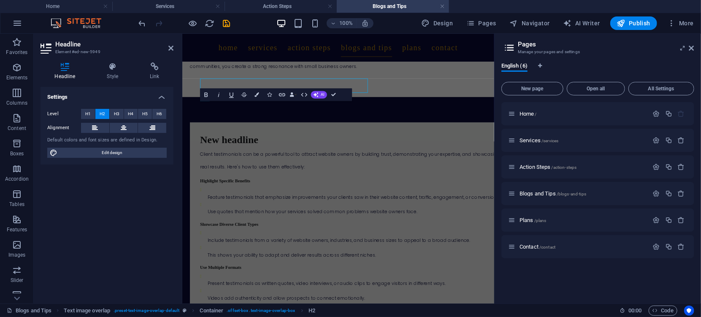
scroll to position [1426, 0]
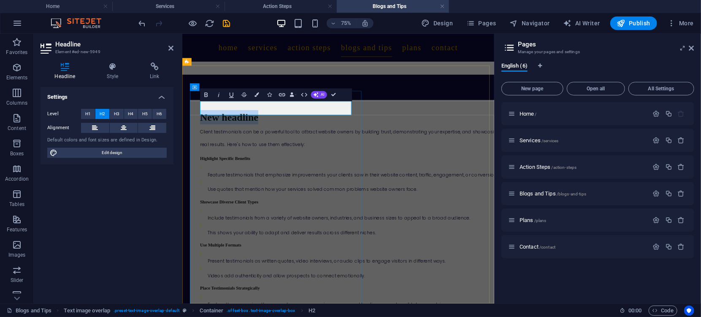
drag, startPoint x: 295, startPoint y: 134, endPoint x: 206, endPoint y: 132, distance: 89.1
click at [206, 135] on h2 "New headline" at bounding box center [407, 144] width 402 height 19
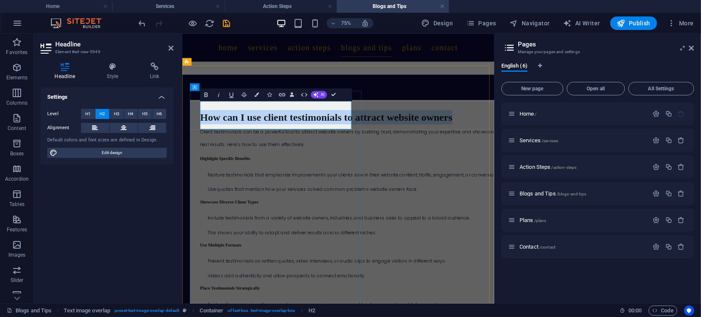
drag, startPoint x: 351, startPoint y: 150, endPoint x: 205, endPoint y: 132, distance: 147.6
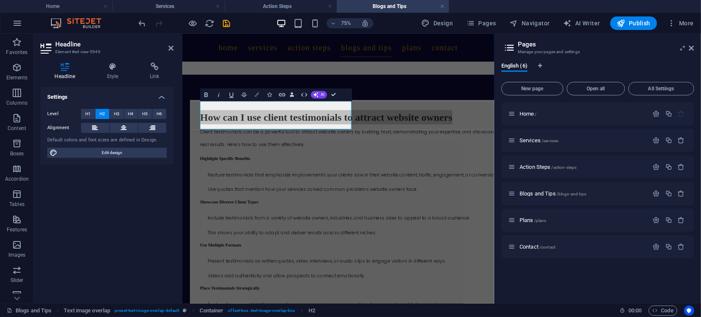
click at [259, 95] on icon "button" at bounding box center [257, 94] width 5 height 5
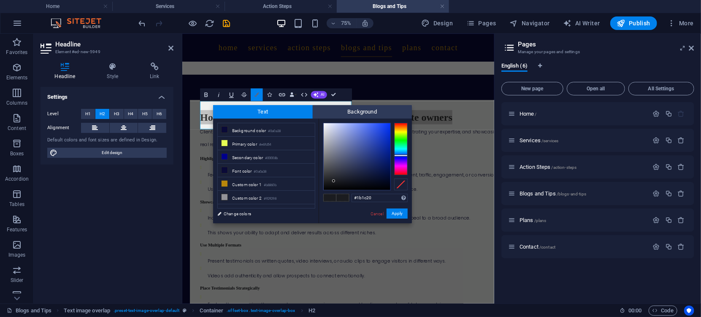
click at [259, 95] on icon "button" at bounding box center [257, 94] width 5 height 5
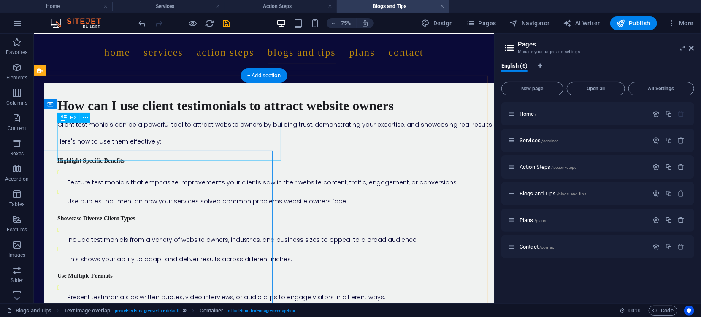
scroll to position [1396, 0]
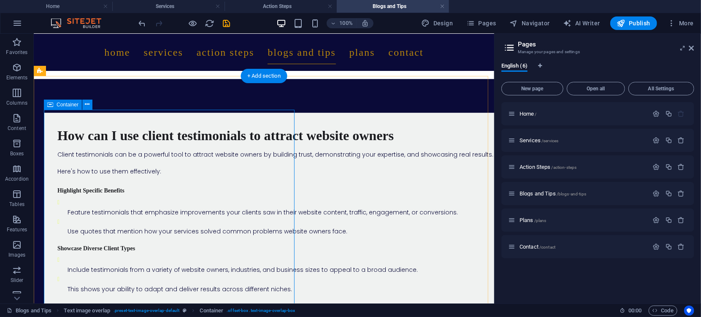
click at [167, 132] on div "How can I use client testimonials to attract website owners" at bounding box center [280, 135] width 447 height 19
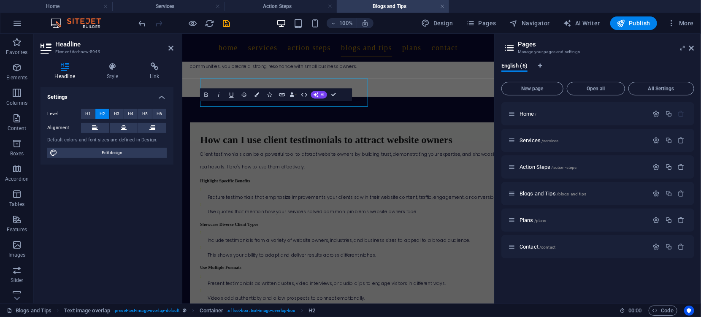
scroll to position [1426, 0]
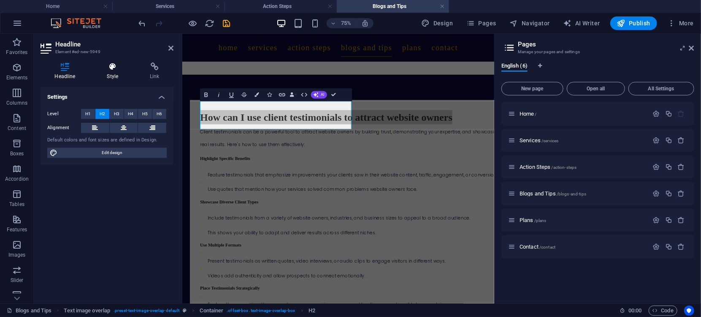
click at [114, 69] on icon at bounding box center [113, 66] width 40 height 8
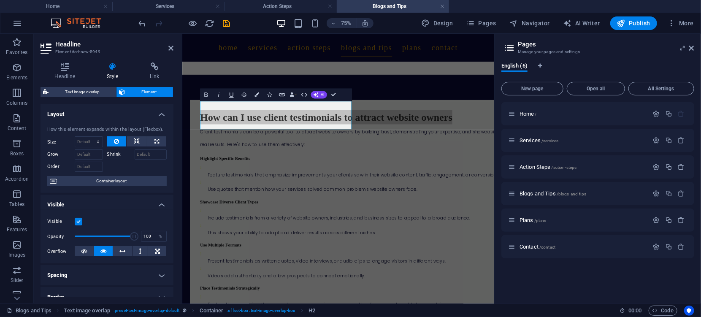
click at [66, 61] on div "Headline Style Link Settings Level H1 H2 H3 H4 H5 H6 Alignment Default colors a…" at bounding box center [107, 180] width 146 height 248
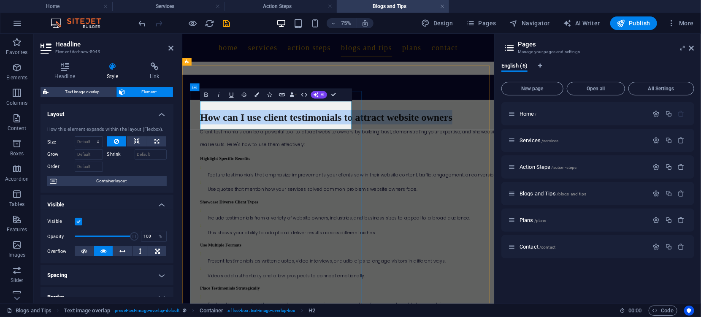
drag, startPoint x: 290, startPoint y: 139, endPoint x: 210, endPoint y: 126, distance: 81.3
click at [210, 135] on h2 "How can I use client testimonials to attract website owners" at bounding box center [407, 144] width 402 height 19
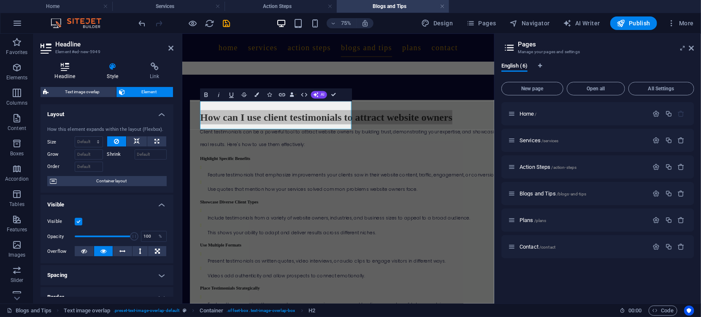
click at [68, 69] on icon at bounding box center [65, 66] width 49 height 8
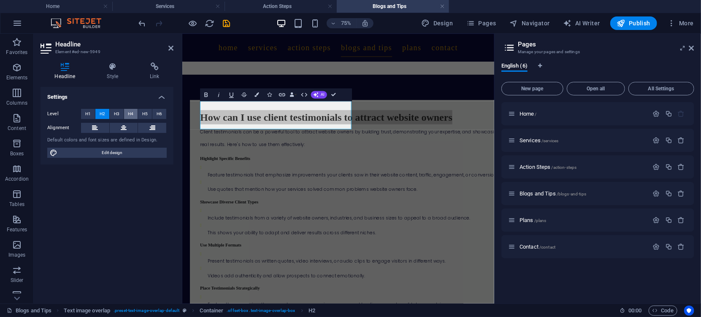
click at [129, 114] on span "H4" at bounding box center [130, 114] width 5 height 10
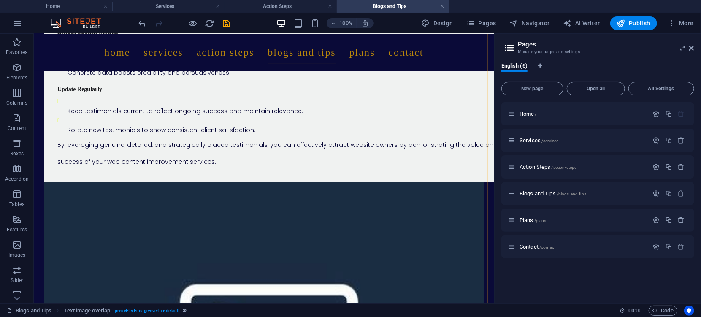
scroll to position [1796, 0]
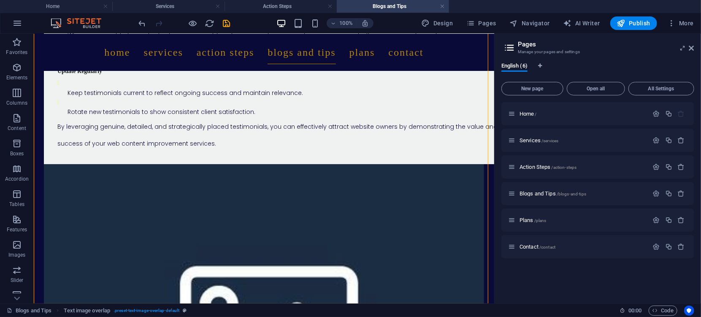
drag, startPoint x: 491, startPoint y: 221, endPoint x: 531, endPoint y: 296, distance: 84.8
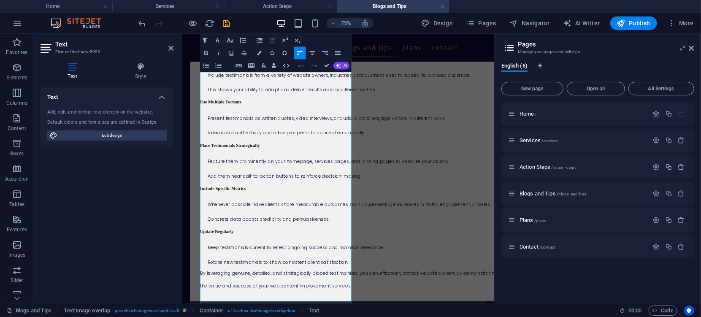
scroll to position [1623, 0]
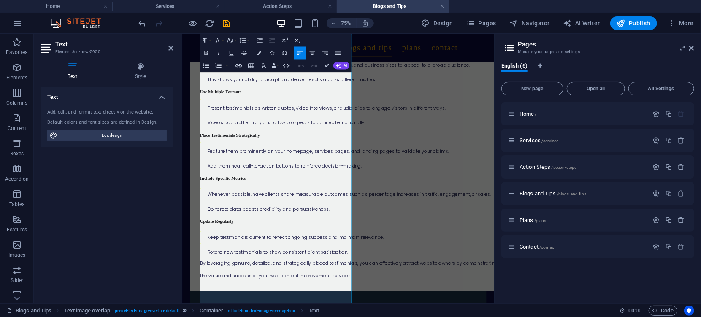
drag, startPoint x: 594, startPoint y: 275, endPoint x: 719, endPoint y: 279, distance: 125.0
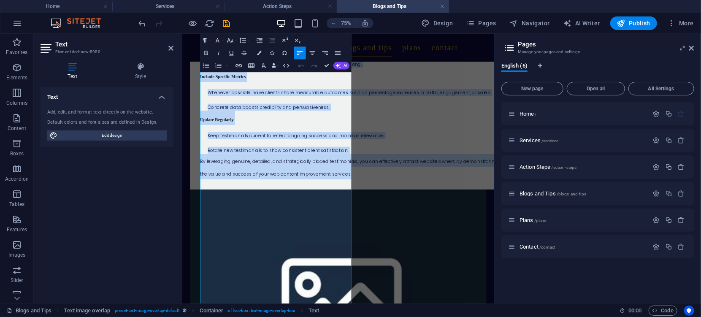
scroll to position [1784, 0]
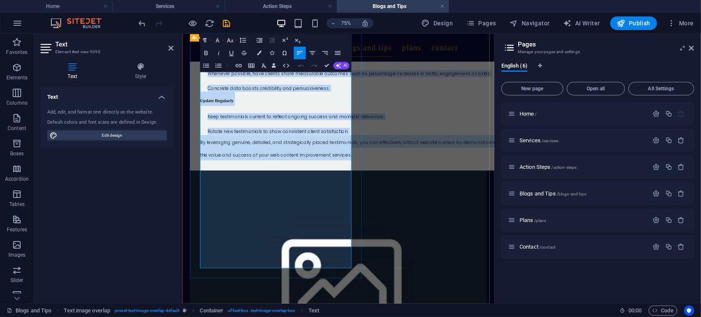
drag, startPoint x: 206, startPoint y: 163, endPoint x: 318, endPoint y: 317, distance: 190.1
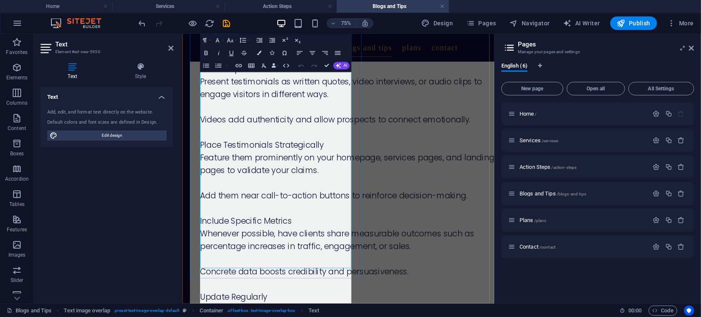
scroll to position [8653, 1]
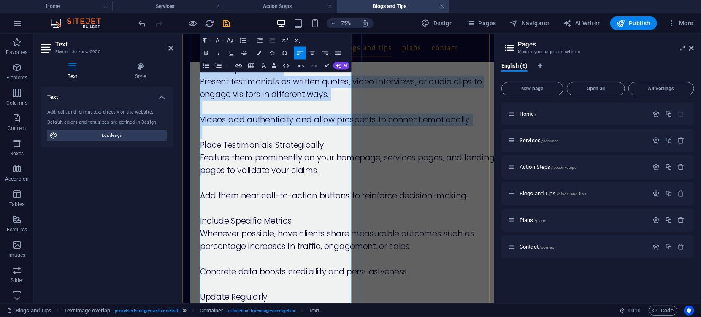
drag, startPoint x: 206, startPoint y: 173, endPoint x: 276, endPoint y: 298, distance: 143.3
click at [276, 298] on div "Client testimonials can be a powerful tool to attract website owners by buildin…" at bounding box center [407, 182] width 402 height 786
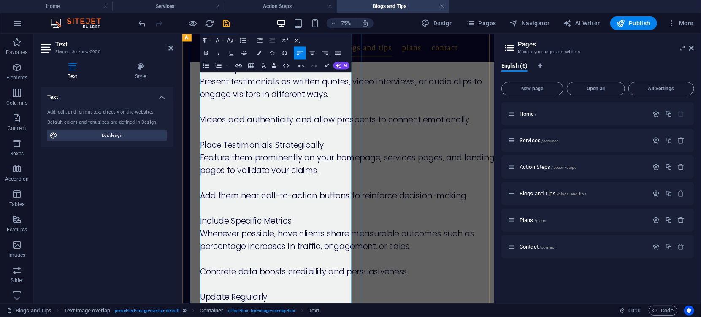
click at [240, 72] on h2 "Include Specific Met" at bounding box center [407, 62] width 402 height 19
click at [140, 22] on icon "undo" at bounding box center [143, 24] width 10 height 10
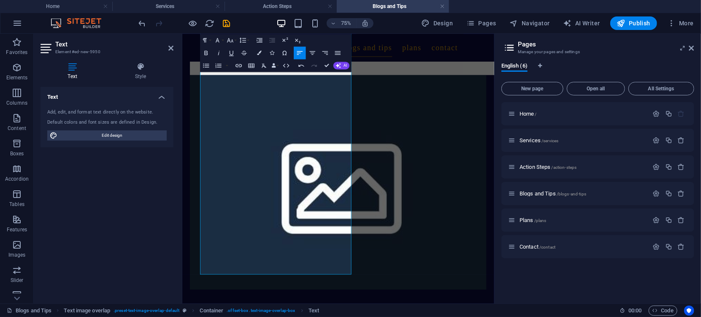
scroll to position [2293, 0]
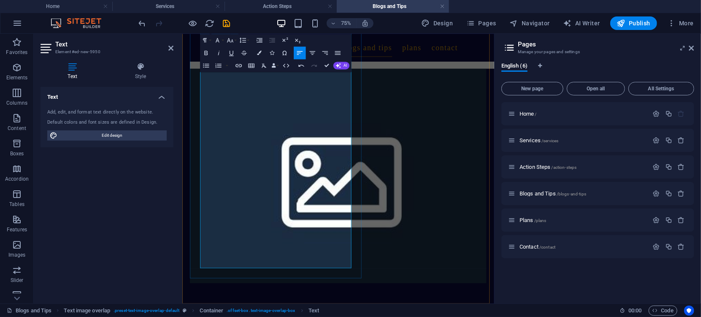
drag, startPoint x: 207, startPoint y: 170, endPoint x: 290, endPoint y: 135, distance: 90.6
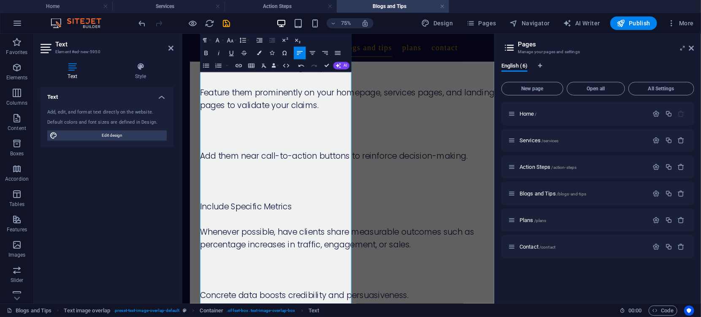
click at [157, 169] on div "Text Add, edit, and format text directly on the website. Default colors and fon…" at bounding box center [107, 192] width 133 height 210
drag, startPoint x: 219, startPoint y: 98, endPoint x: 354, endPoint y: 340, distance: 277.6
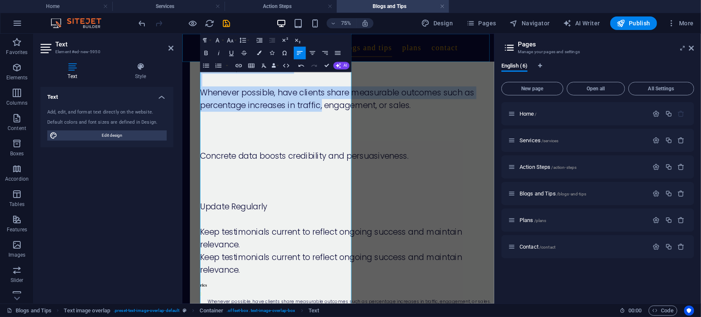
drag, startPoint x: 373, startPoint y: 390, endPoint x: 201, endPoint y: 56, distance: 376.3
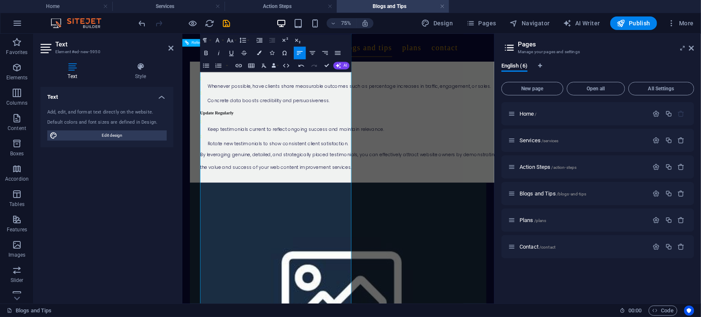
scroll to position [2276, 0]
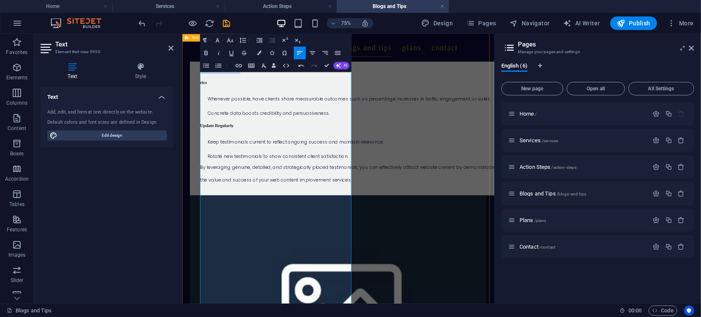
drag, startPoint x: 283, startPoint y: 344, endPoint x: 190, endPoint y: 133, distance: 230.6
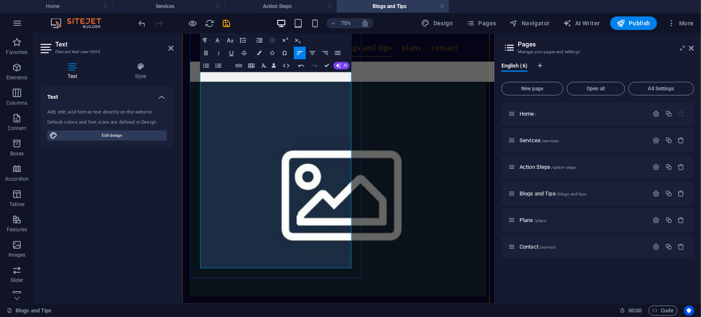
drag, startPoint x: 210, startPoint y: 147, endPoint x: 321, endPoint y: 333, distance: 216.2
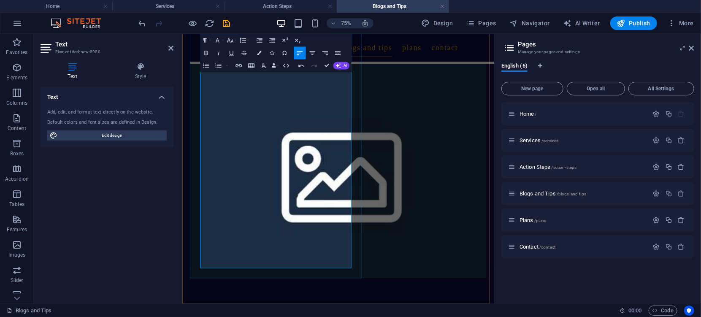
scroll to position [2093, 0]
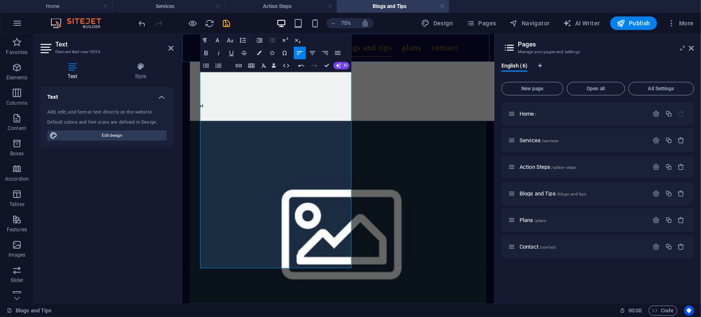
drag, startPoint x: 325, startPoint y: 282, endPoint x: 201, endPoint y: 56, distance: 258.6
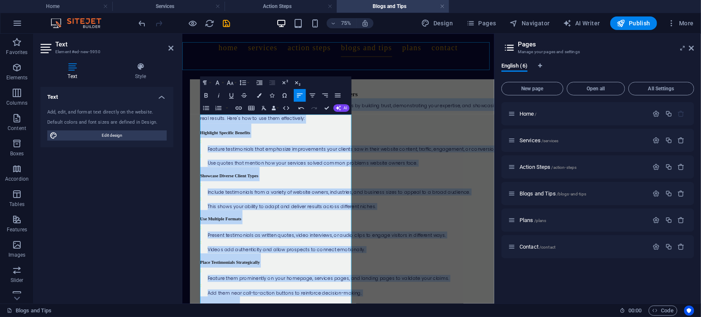
scroll to position [1432, 0]
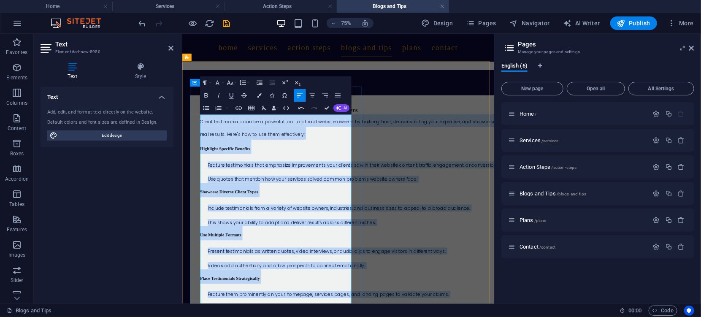
drag, startPoint x: 382, startPoint y: 276, endPoint x: 203, endPoint y: 152, distance: 217.9
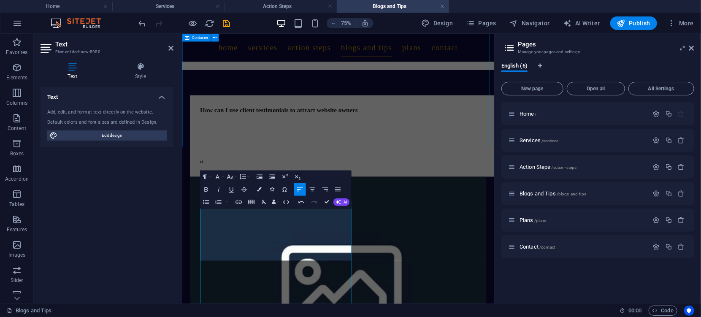
scroll to position [1317, 0]
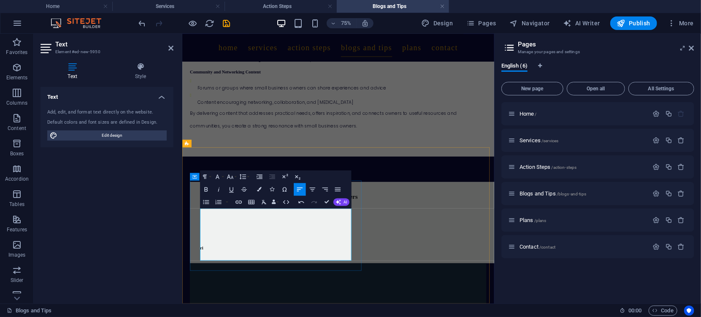
click at [261, 290] on p at bounding box center [407, 281] width 402 height 17
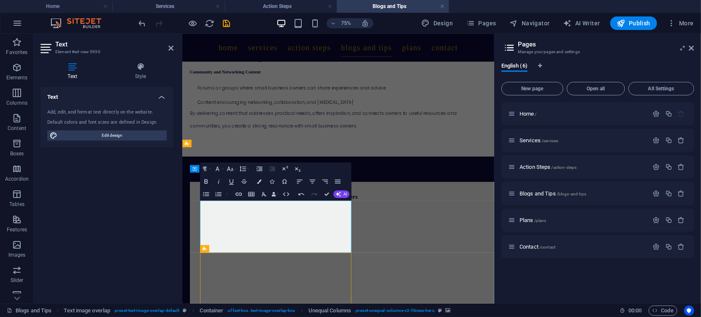
scroll to position [1508, 0]
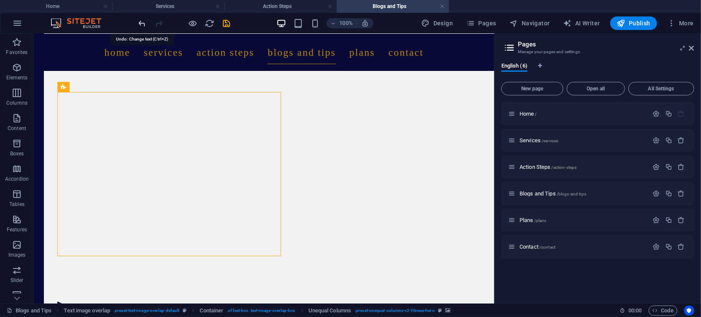
click at [143, 23] on icon "undo" at bounding box center [143, 24] width 10 height 10
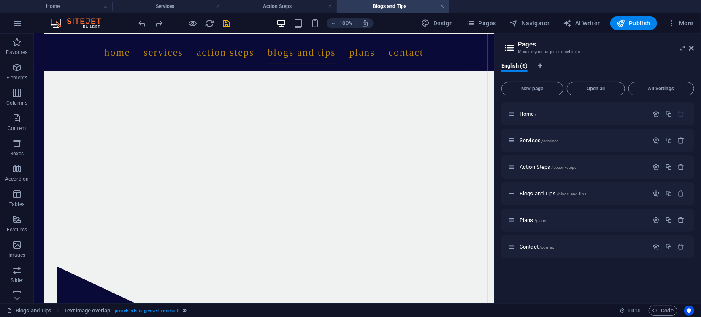
scroll to position [1903, 0]
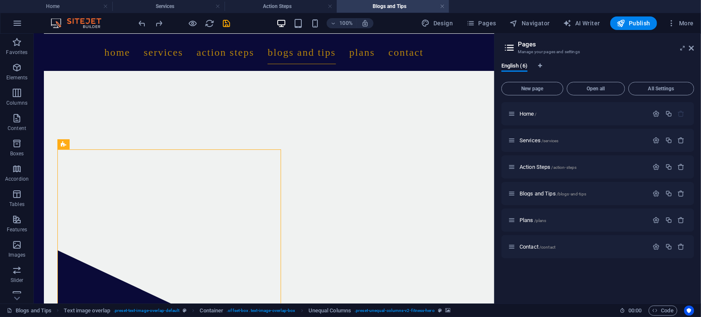
drag, startPoint x: 117, startPoint y: 211, endPoint x: 141, endPoint y: 211, distance: 24.1
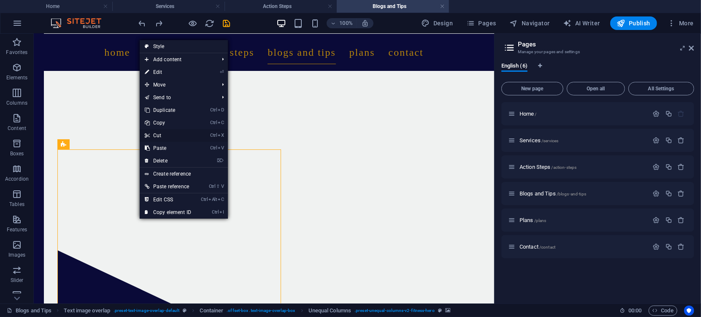
click at [162, 136] on link "Ctrl X Cut" at bounding box center [168, 135] width 57 height 13
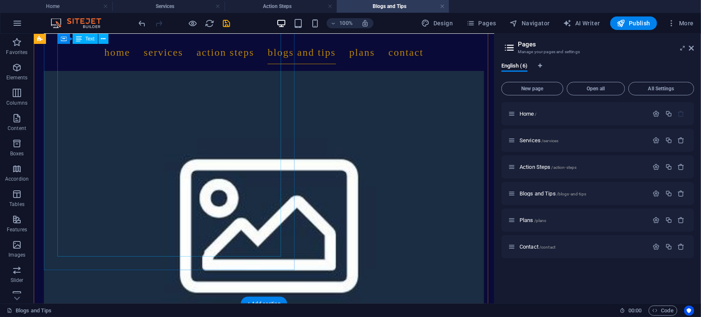
scroll to position [1796, 0]
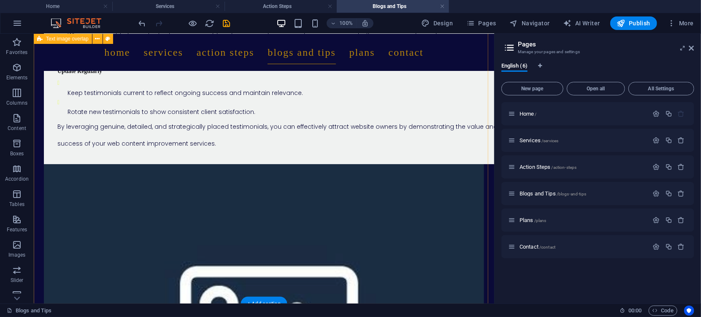
click at [323, 204] on div "How can I use client testimonials to attract website owners Client testimonials…" at bounding box center [263, 97] width 461 height 838
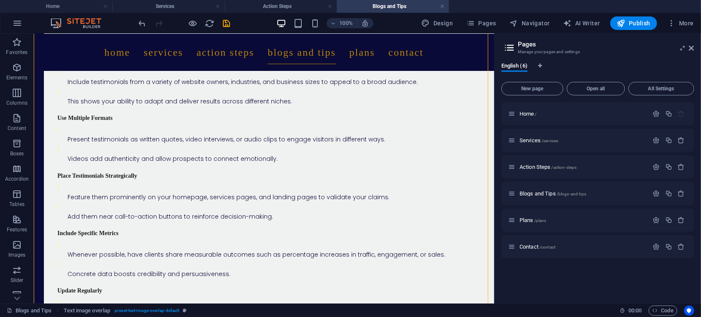
scroll to position [1580, 0]
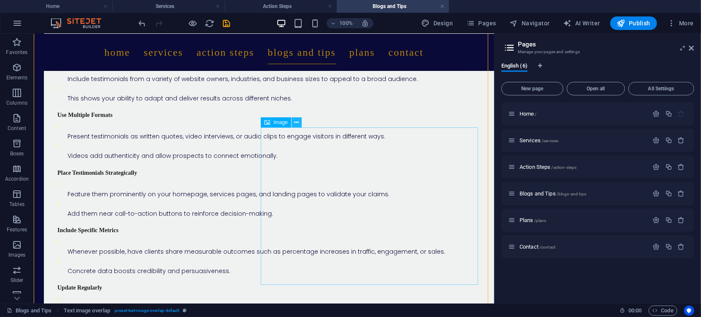
click at [297, 123] on icon at bounding box center [296, 122] width 5 height 9
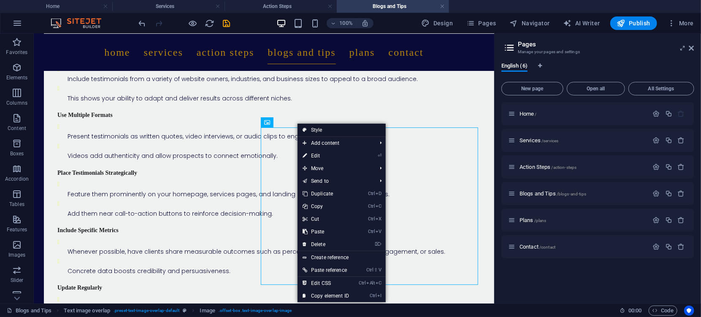
click at [314, 130] on link "Style" at bounding box center [342, 130] width 88 height 13
select select "rem"
select select "px"
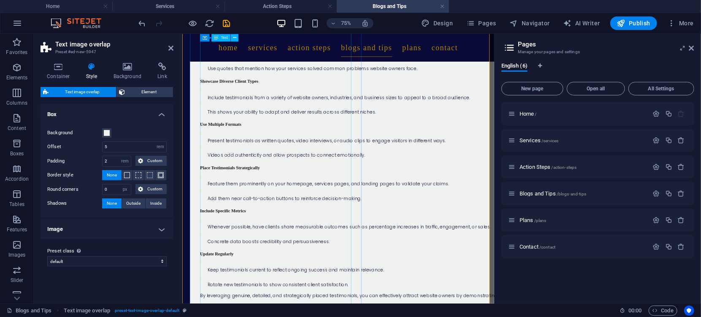
scroll to position [1621, 0]
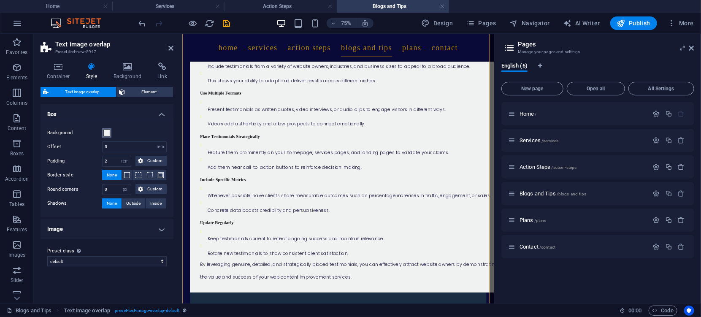
click at [105, 131] on span at bounding box center [106, 133] width 7 height 7
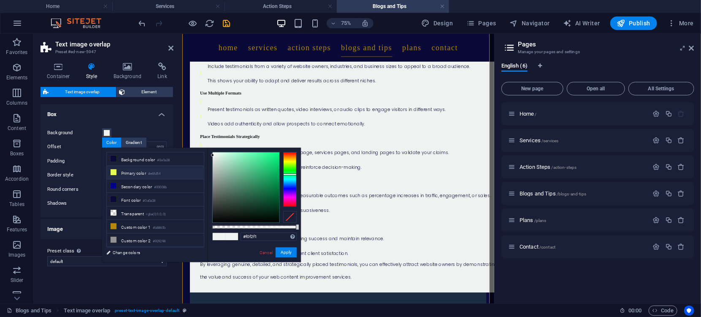
click at [112, 171] on icon at bounding box center [114, 172] width 6 height 6
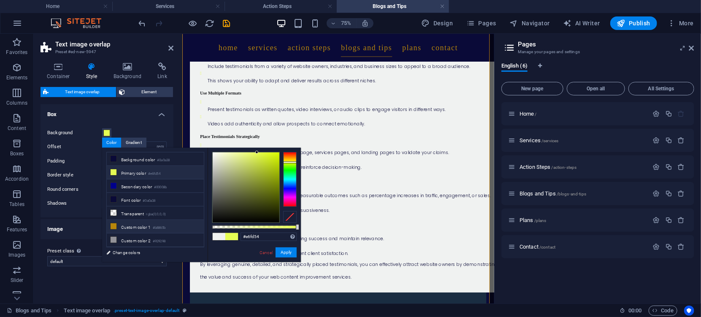
click at [113, 226] on icon at bounding box center [114, 226] width 6 height 6
type input "#b8860b"
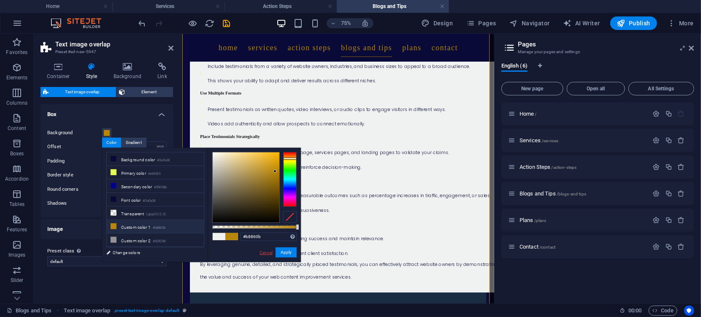
click at [266, 254] on link "Cancel" at bounding box center [266, 252] width 15 height 6
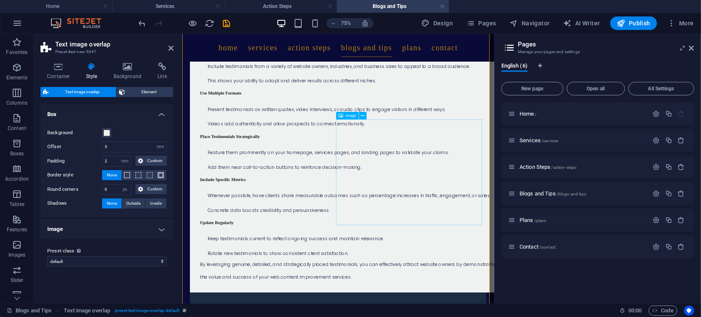
click at [364, 113] on icon at bounding box center [362, 115] width 3 height 7
click at [490, 111] on div "How can I use client testimonials to attract website owners Client testimonials…" at bounding box center [390, 295] width 416 height 805
click at [363, 116] on icon at bounding box center [362, 115] width 3 height 7
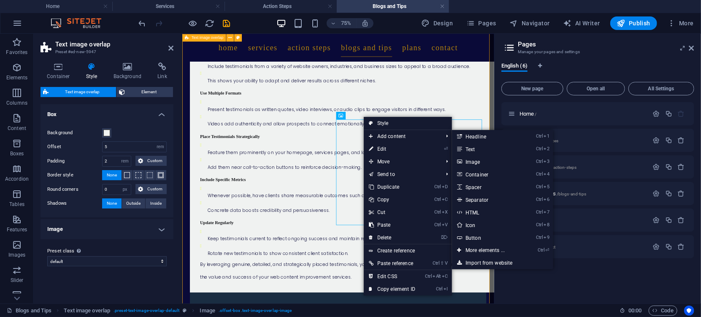
click at [504, 111] on div "How can I use client testimonials to attract website owners Client testimonials…" at bounding box center [390, 295] width 416 height 805
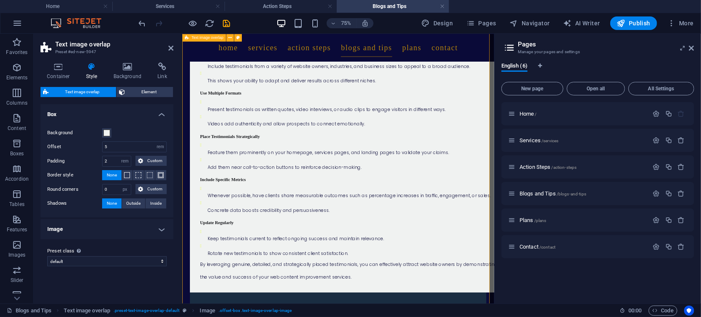
click at [504, 111] on div "How can I use client testimonials to attract website owners Client testimonials…" at bounding box center [390, 295] width 416 height 805
drag, startPoint x: 313, startPoint y: 205, endPoint x: 419, endPoint y: 130, distance: 130.5
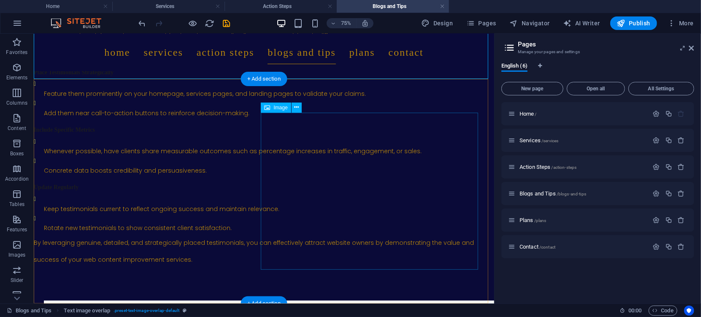
scroll to position [1805, 0]
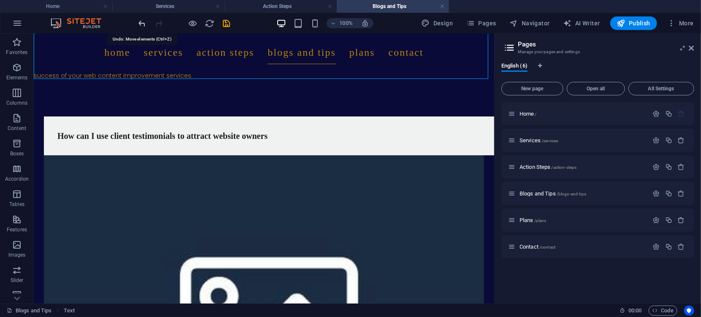
click at [142, 24] on icon "undo" at bounding box center [143, 24] width 10 height 10
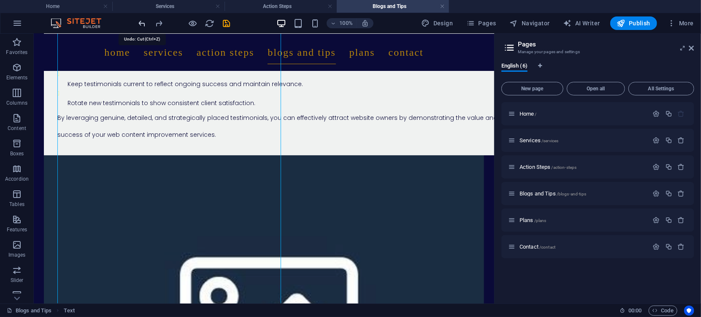
scroll to position [1580, 0]
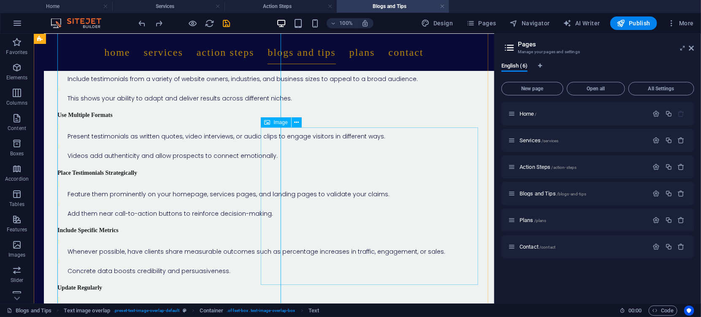
click at [275, 120] on span "Image" at bounding box center [281, 122] width 14 height 5
click at [274, 122] on span "Image" at bounding box center [281, 122] width 14 height 5
select select "%"
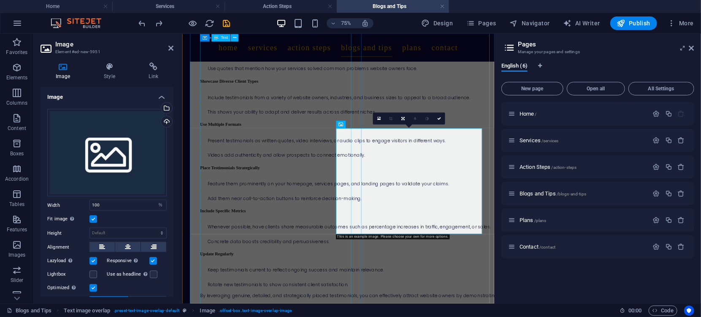
scroll to position [1610, 0]
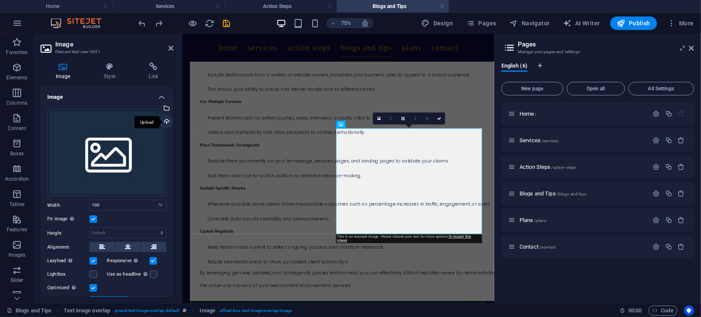
click at [165, 119] on div "Upload" at bounding box center [166, 122] width 13 height 13
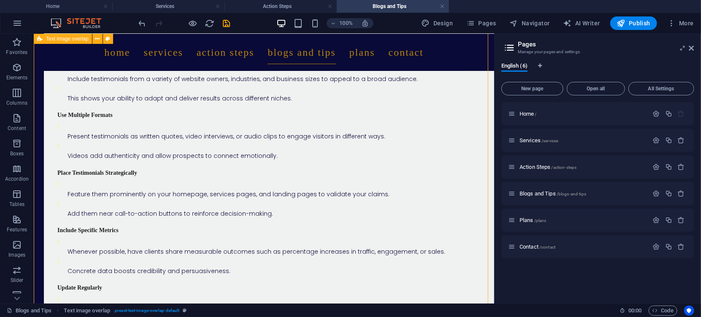
click at [627, 26] on span "Publish" at bounding box center [633, 23] width 33 height 8
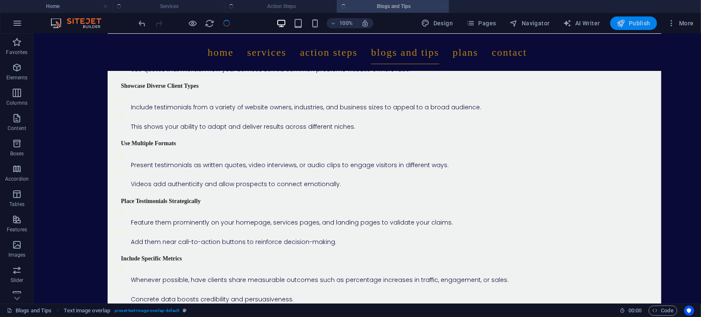
scroll to position [1599, 0]
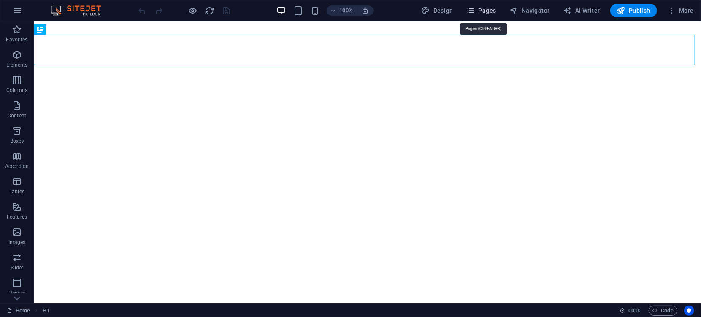
click at [491, 8] on span "Pages" at bounding box center [481, 10] width 30 height 8
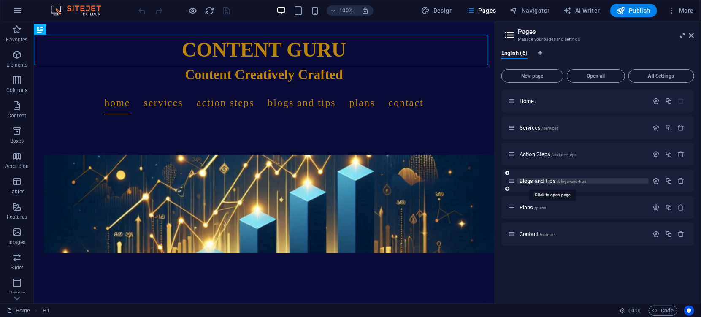
click at [543, 181] on span "Blogs and Tips /blogs-and-tips" at bounding box center [553, 181] width 67 height 6
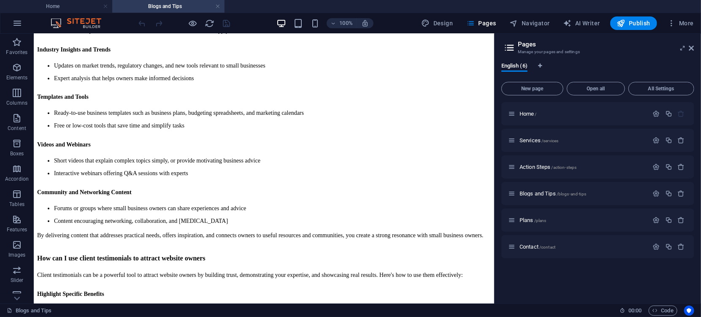
scroll to position [1301, 0]
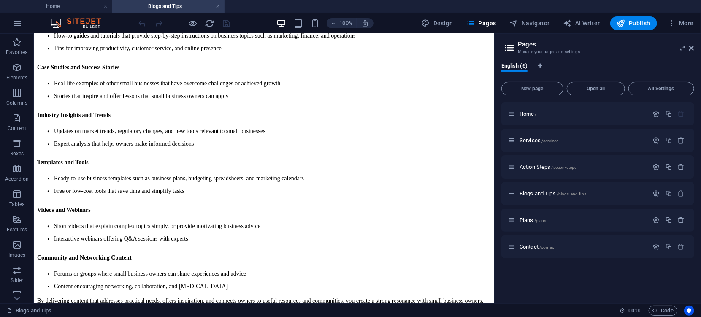
drag, startPoint x: 491, startPoint y: 66, endPoint x: 539, endPoint y: 261, distance: 201.4
click at [214, 317] on div "How can I use client testimonials to attract website owners" at bounding box center [264, 324] width 454 height 8
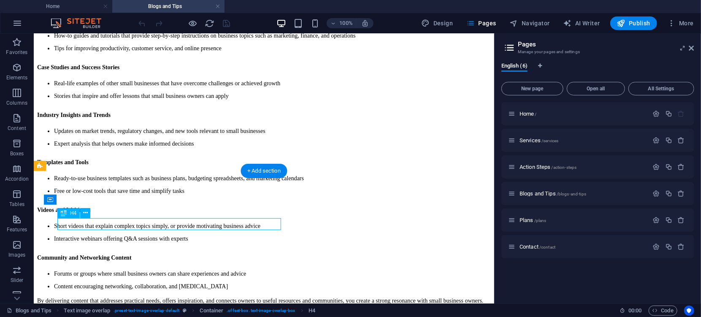
click at [214, 317] on div "How can I use client testimonials to attract website owners" at bounding box center [264, 324] width 454 height 8
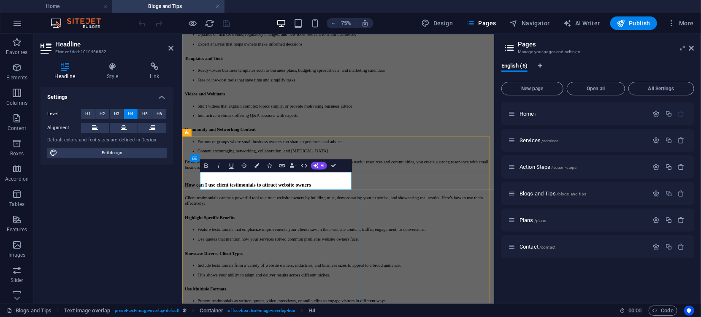
click at [244, 232] on h4 "How can I use client testimonials to attract website owners" at bounding box center [389, 236] width 409 height 8
click at [268, 232] on h4 "How can I use client testimonials to attract website owners" at bounding box center [389, 236] width 409 height 8
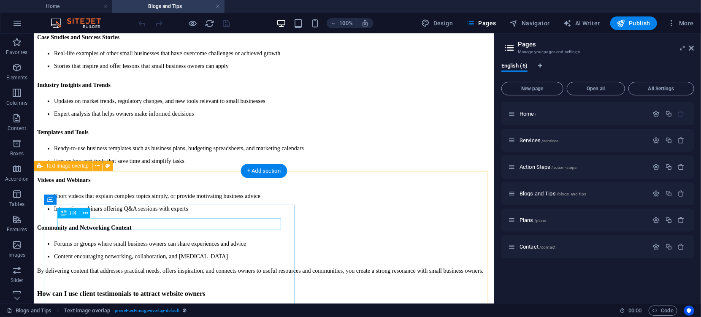
scroll to position [1301, 0]
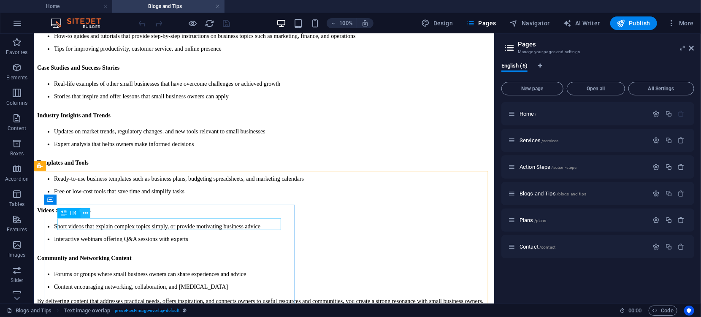
click at [83, 211] on icon at bounding box center [85, 213] width 5 height 9
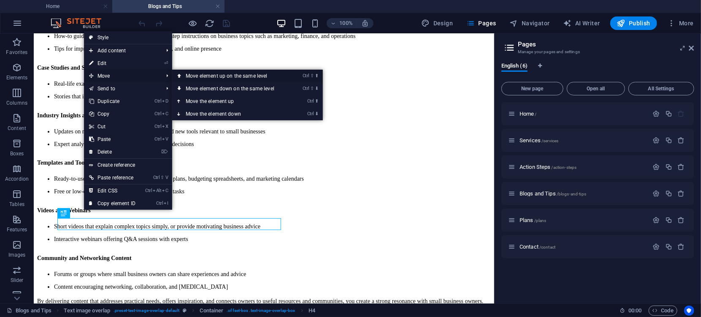
click at [205, 78] on link "Ctrl ⇧ ⬆ Move element up on the same level" at bounding box center [231, 76] width 119 height 13
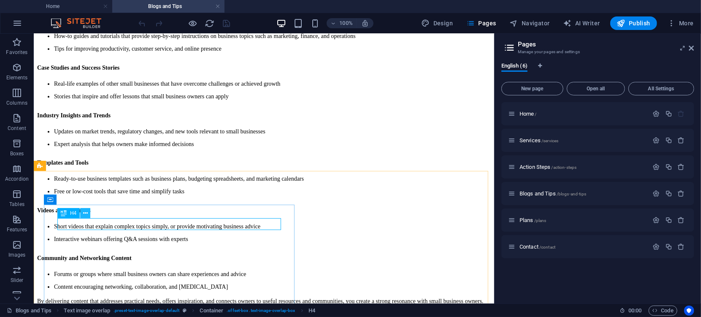
click at [86, 214] on icon at bounding box center [85, 213] width 5 height 9
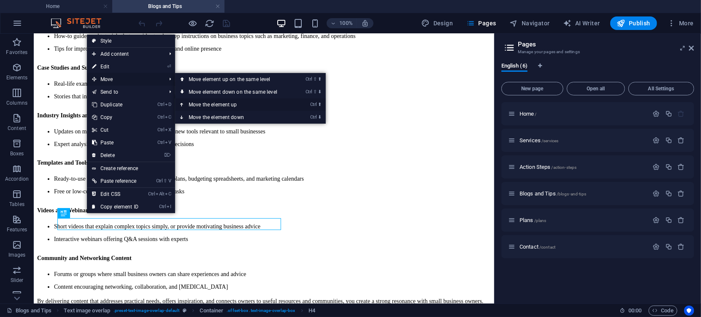
click at [200, 103] on link "Ctrl ⬆ Move the element up" at bounding box center [234, 104] width 119 height 13
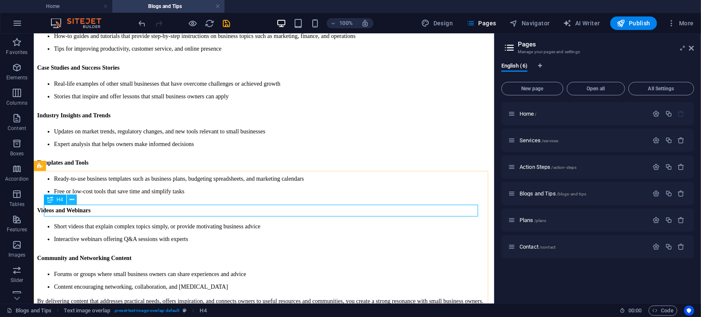
click at [70, 200] on icon at bounding box center [72, 199] width 5 height 9
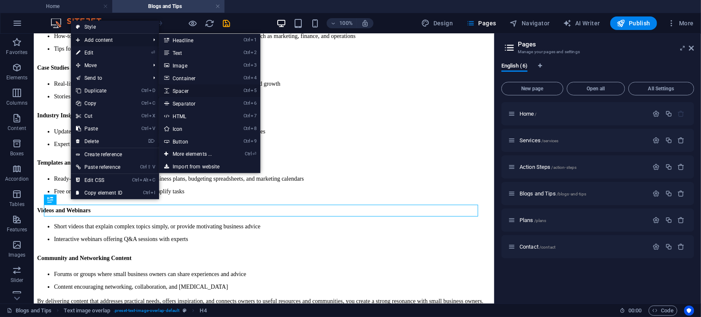
click at [185, 94] on link "Ctrl 5 Spacer" at bounding box center [194, 90] width 70 height 13
select select "px"
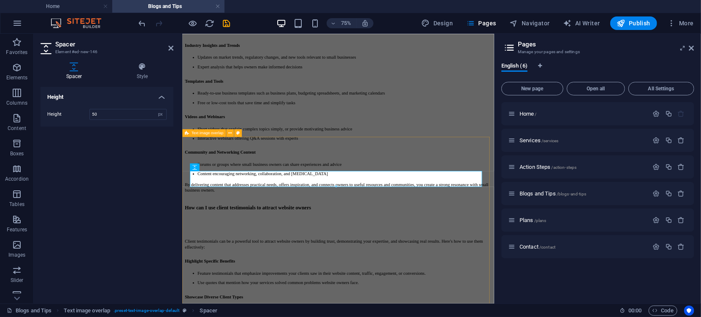
scroll to position [1331, 0]
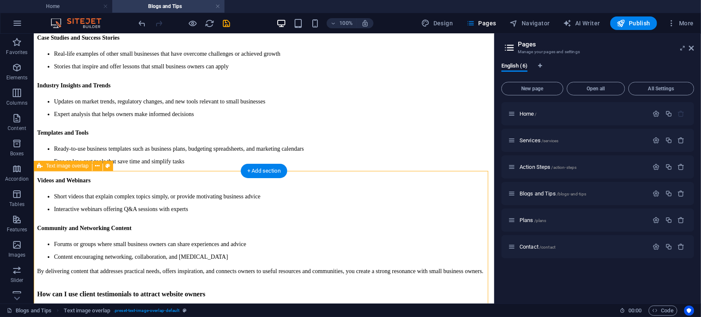
scroll to position [1301, 0]
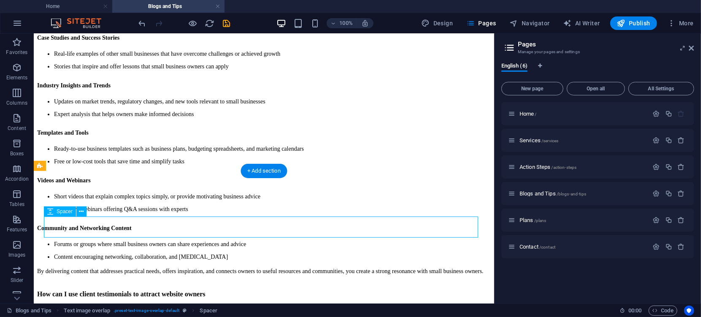
select select "px"
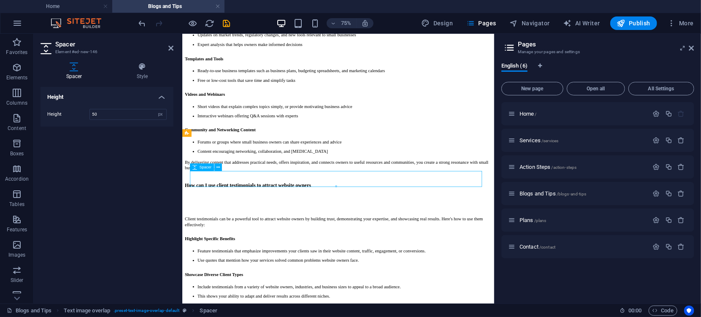
drag, startPoint x: 408, startPoint y: 227, endPoint x: 328, endPoint y: 225, distance: 79.8
click at [319, 249] on div at bounding box center [389, 259] width 409 height 21
click at [316, 249] on div at bounding box center [389, 259] width 409 height 21
click at [417, 232] on div "How can I use client testimonials to attract website owners" at bounding box center [389, 236] width 409 height 8
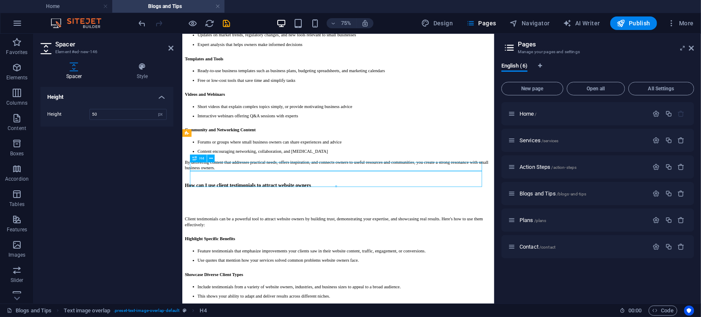
click at [417, 232] on div "How can I use client testimonials to attract website owners" at bounding box center [389, 236] width 409 height 8
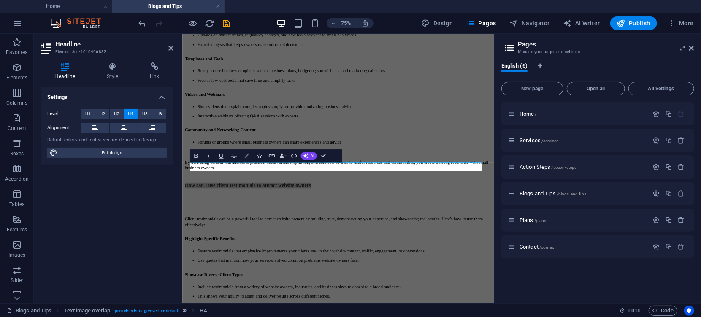
click at [248, 157] on icon "button" at bounding box center [246, 156] width 5 height 5
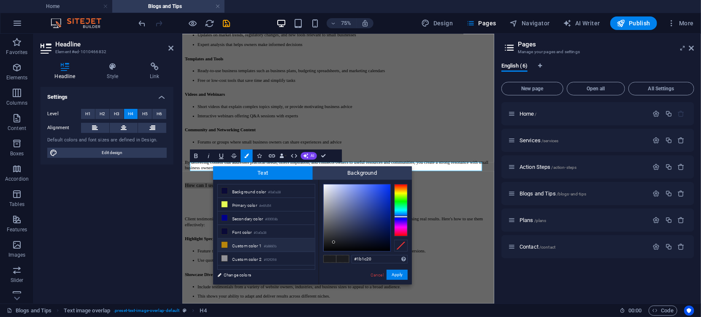
click at [225, 244] on icon at bounding box center [225, 245] width 6 height 6
type input "#b8860b"
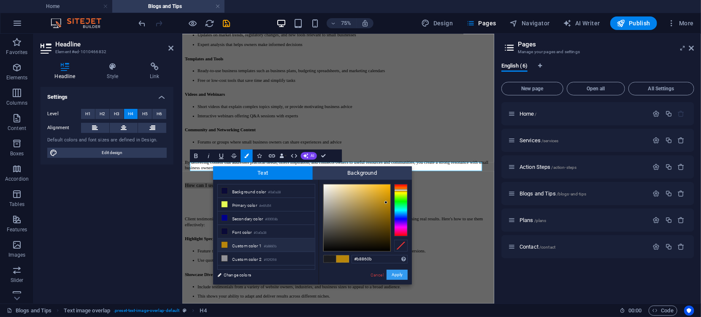
click at [397, 276] on button "Apply" at bounding box center [397, 275] width 21 height 10
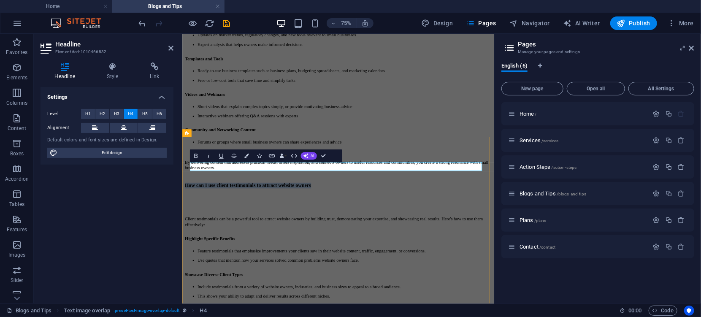
click at [408, 232] on h4 "How can I use client testimonials to attract website owners" at bounding box center [389, 236] width 409 height 8
click at [407, 232] on h4 "How can I use client testimonials to attract website owners" at bounding box center [389, 236] width 409 height 8
click at [400, 232] on span "How can I use client testimonials to attract website owners Oct 2025" at bounding box center [292, 235] width 215 height 7
click at [402, 232] on span "How can I use client testimonials to attract website owners - Oct 2025" at bounding box center [293, 235] width 217 height 7
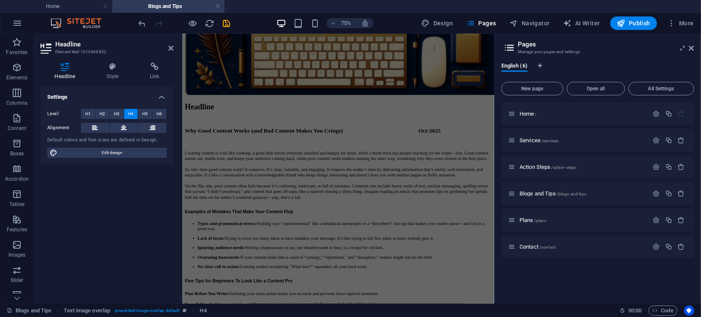
scroll to position [713, 0]
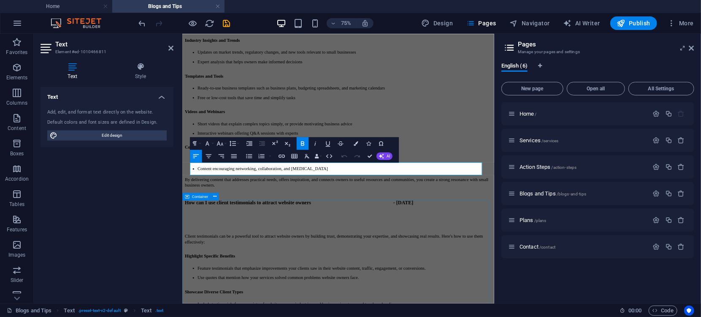
scroll to position [766, 0]
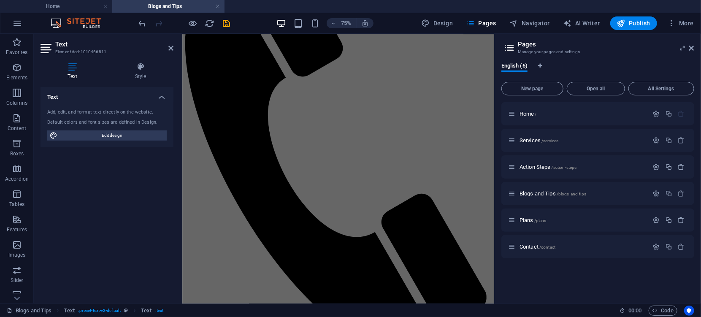
scroll to position [92, 0]
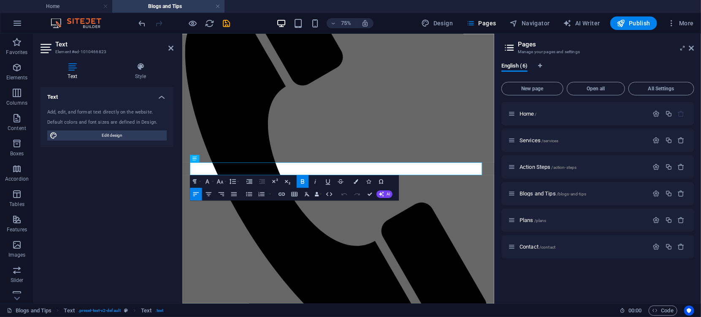
scroll to position [100, 0]
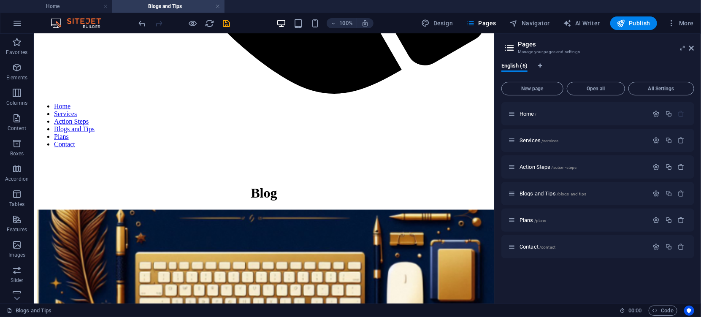
scroll to position [481, 0]
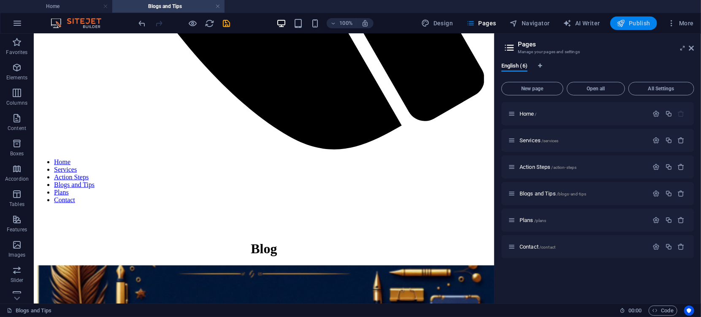
click at [621, 27] on icon "button" at bounding box center [621, 23] width 8 height 8
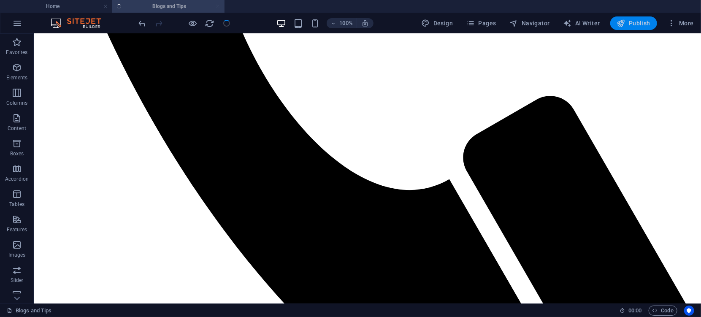
scroll to position [526, 0]
